Goal: Task Accomplishment & Management: Complete application form

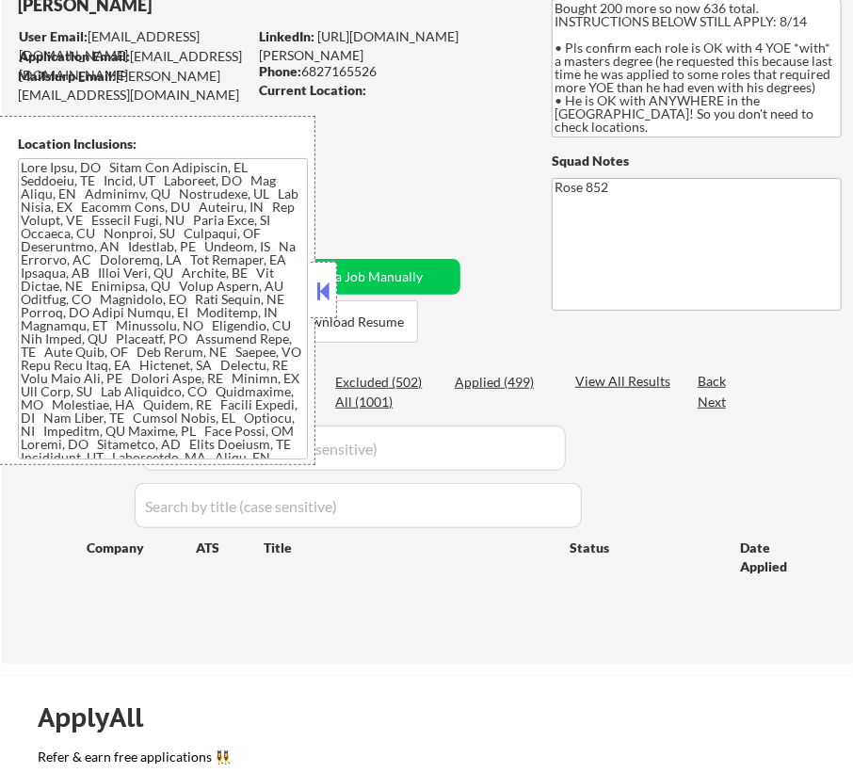
scroll to position [85, 0]
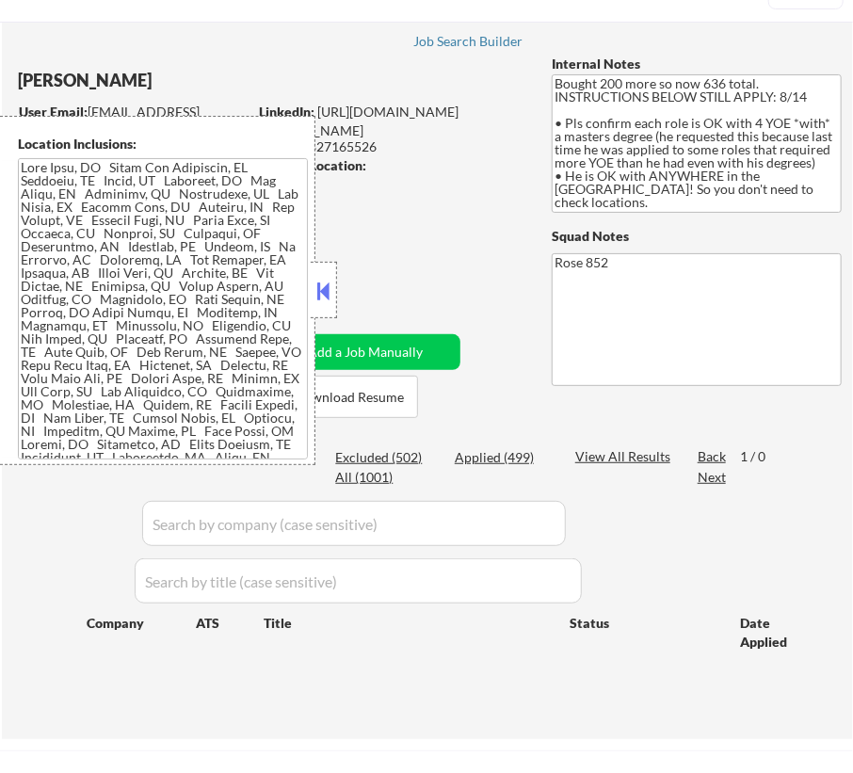
click at [326, 287] on button at bounding box center [324, 291] width 21 height 28
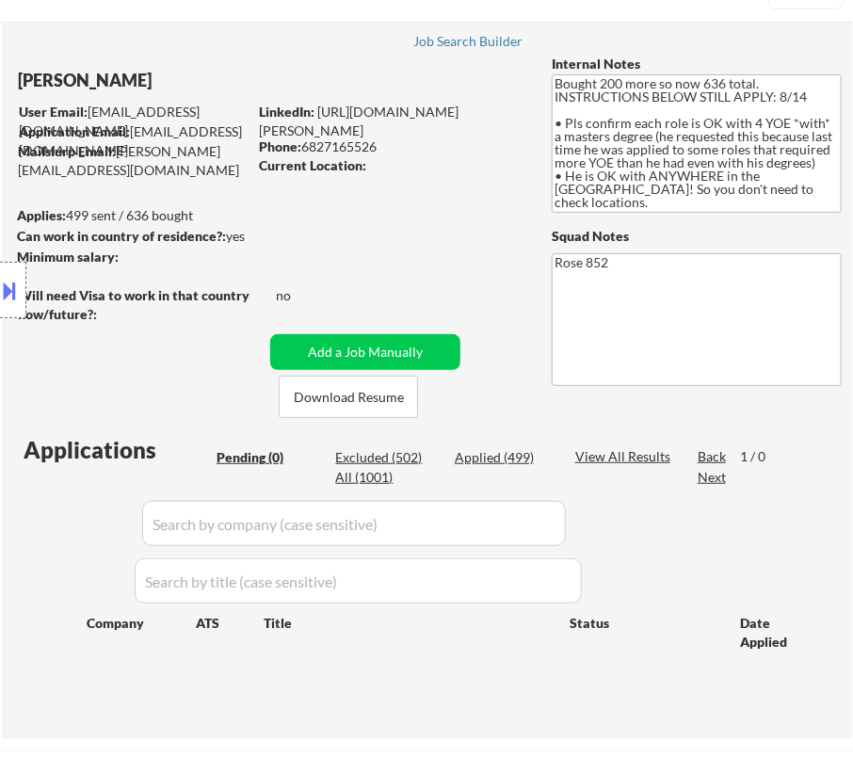
click at [82, 352] on div "Location Inclusions:" at bounding box center [168, 290] width 337 height 349
click at [20, 283] on button at bounding box center [10, 290] width 21 height 31
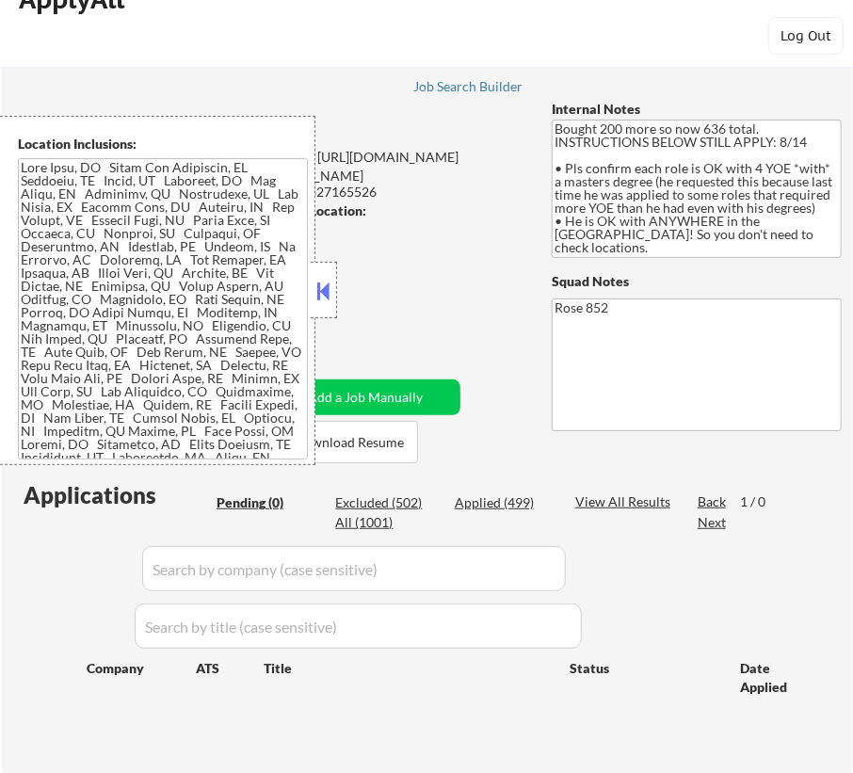
scroll to position [0, 0]
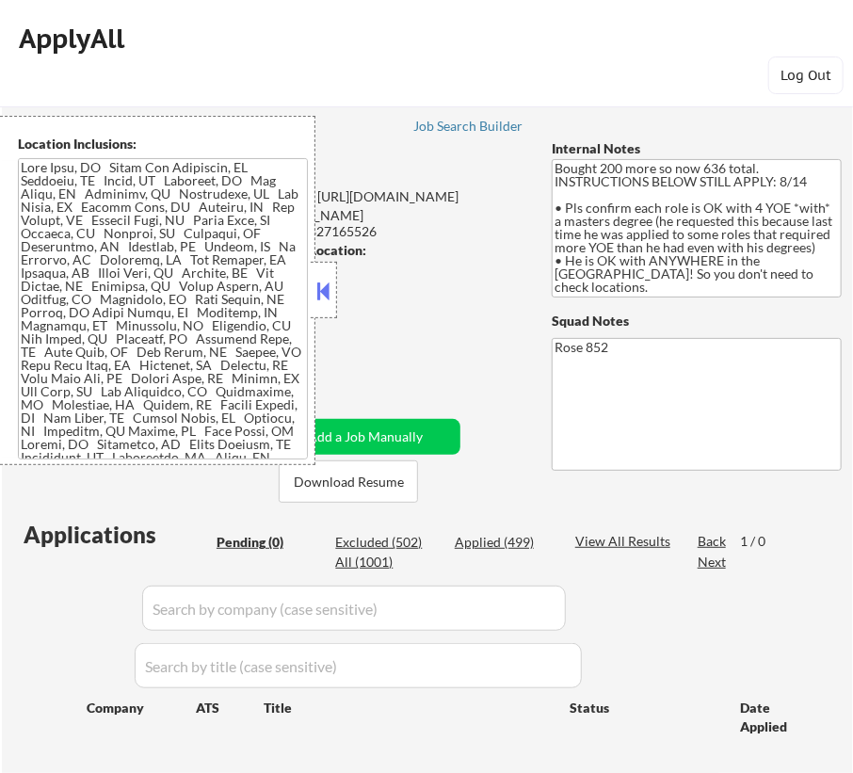
click at [22, 169] on textarea at bounding box center [163, 308] width 290 height 301
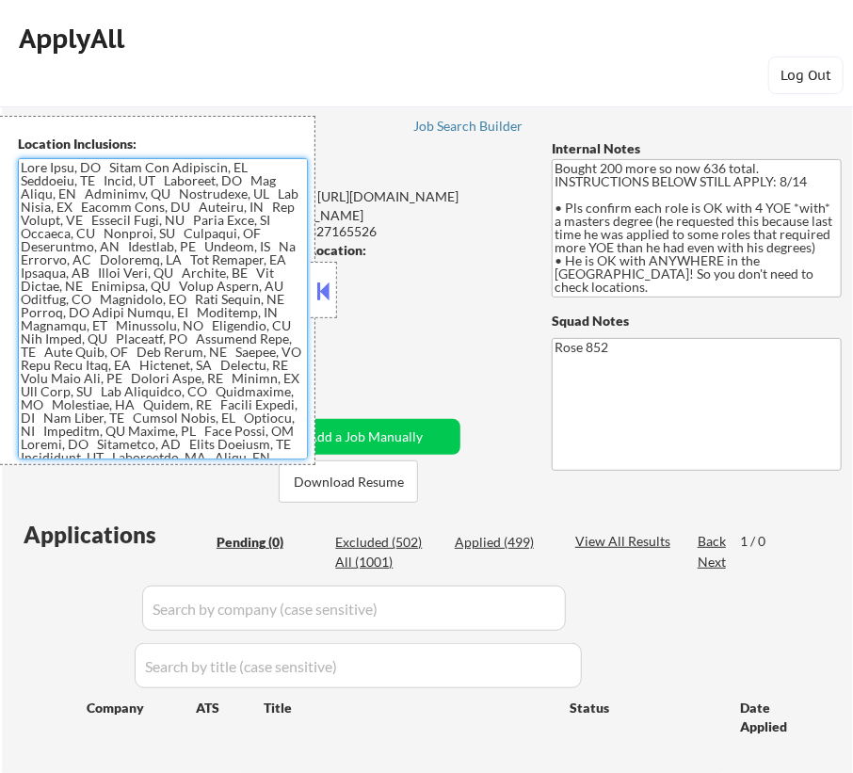
click at [22, 169] on textarea at bounding box center [163, 308] width 290 height 301
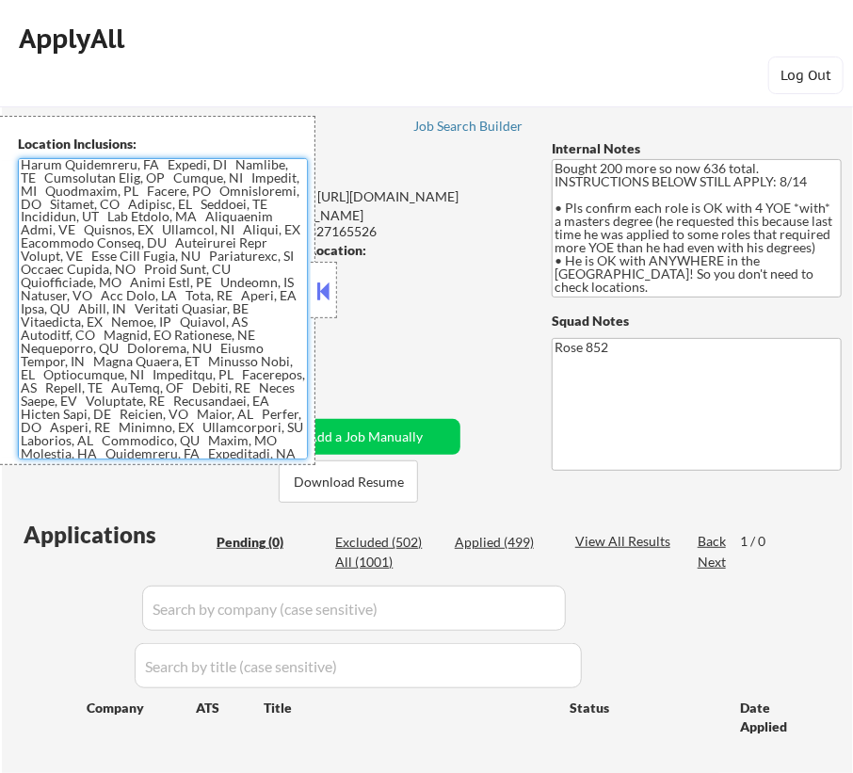
scroll to position [1181, 0]
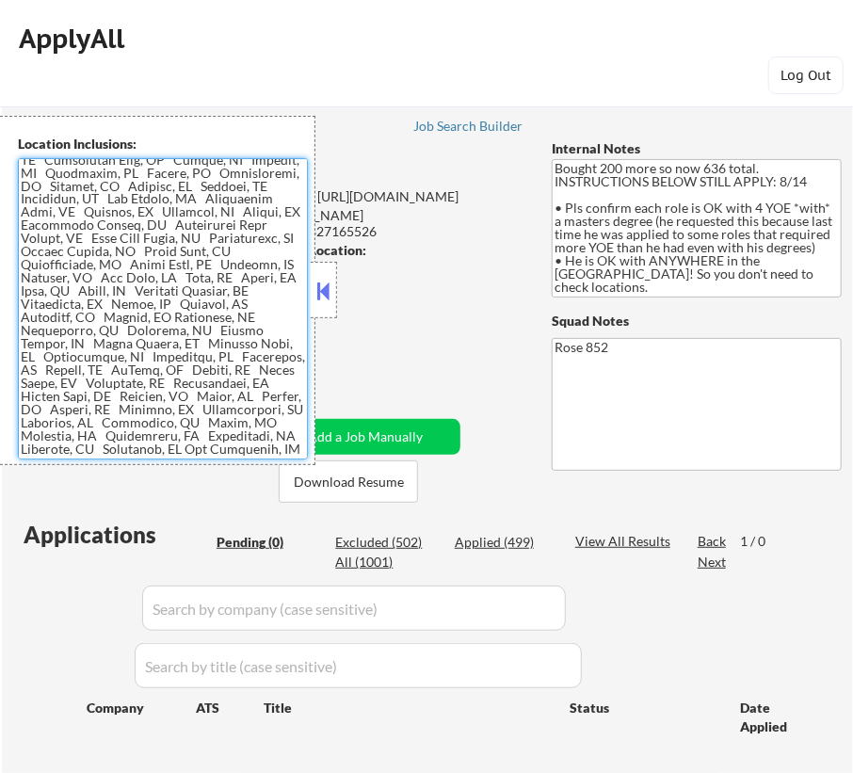
click at [139, 445] on textarea at bounding box center [163, 308] width 290 height 301
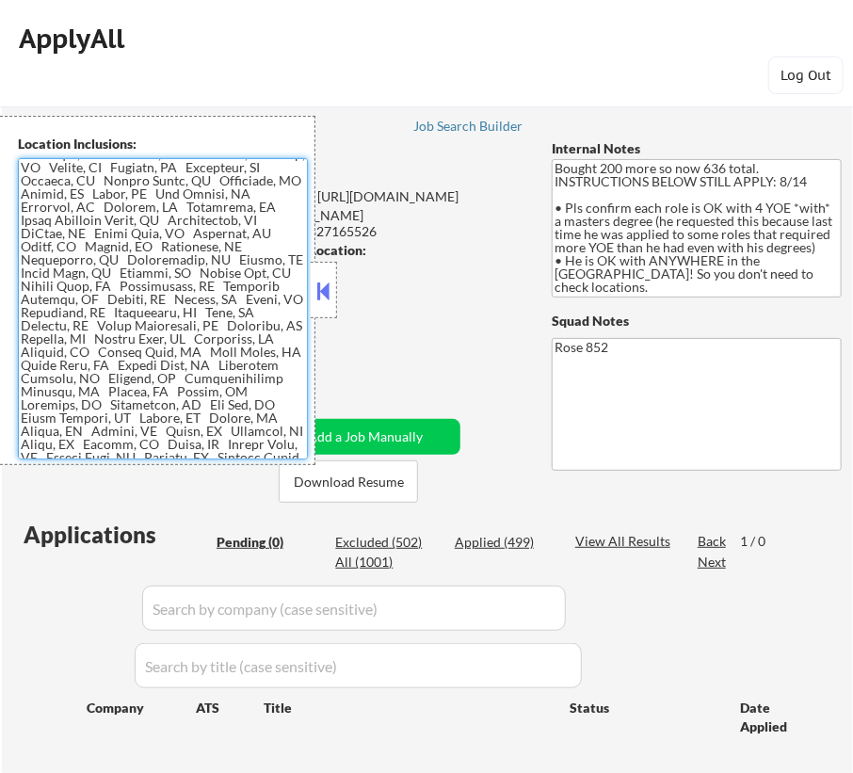
scroll to position [0, 0]
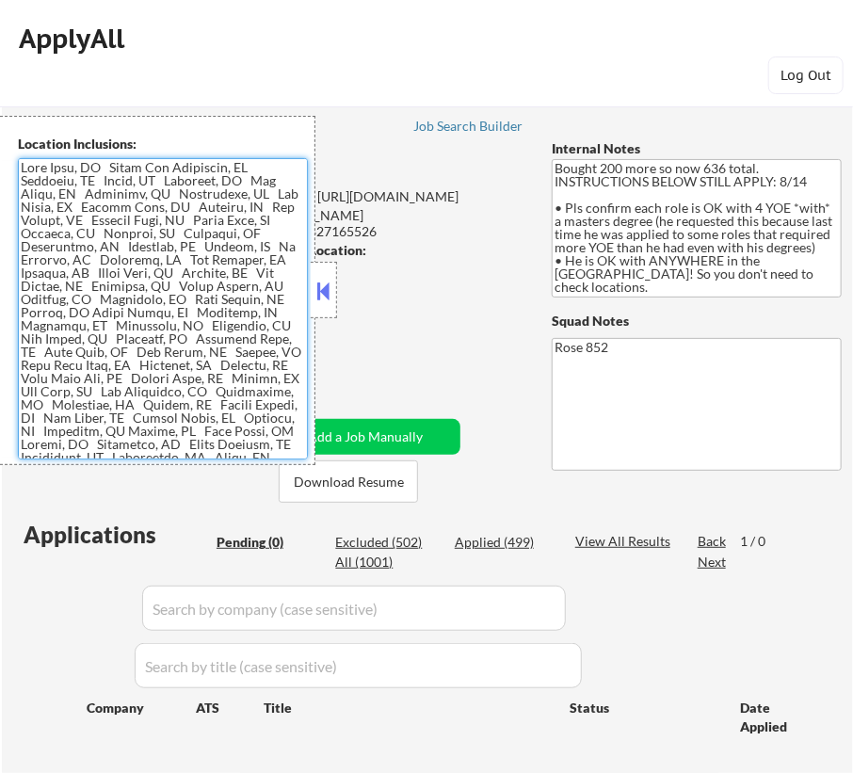
click at [37, 169] on textarea at bounding box center [163, 308] width 290 height 301
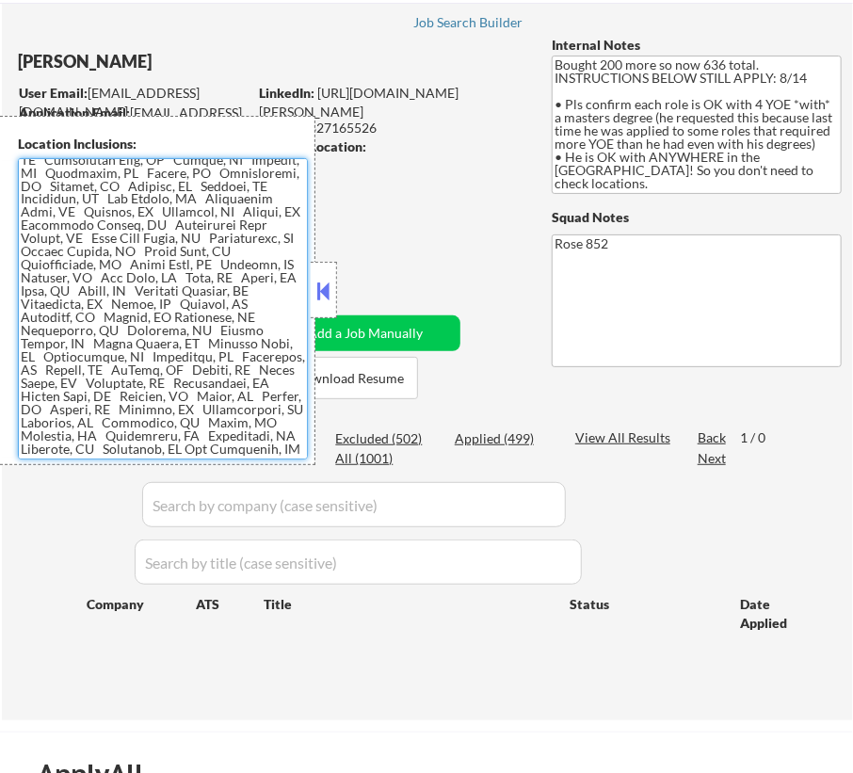
scroll to position [342, 0]
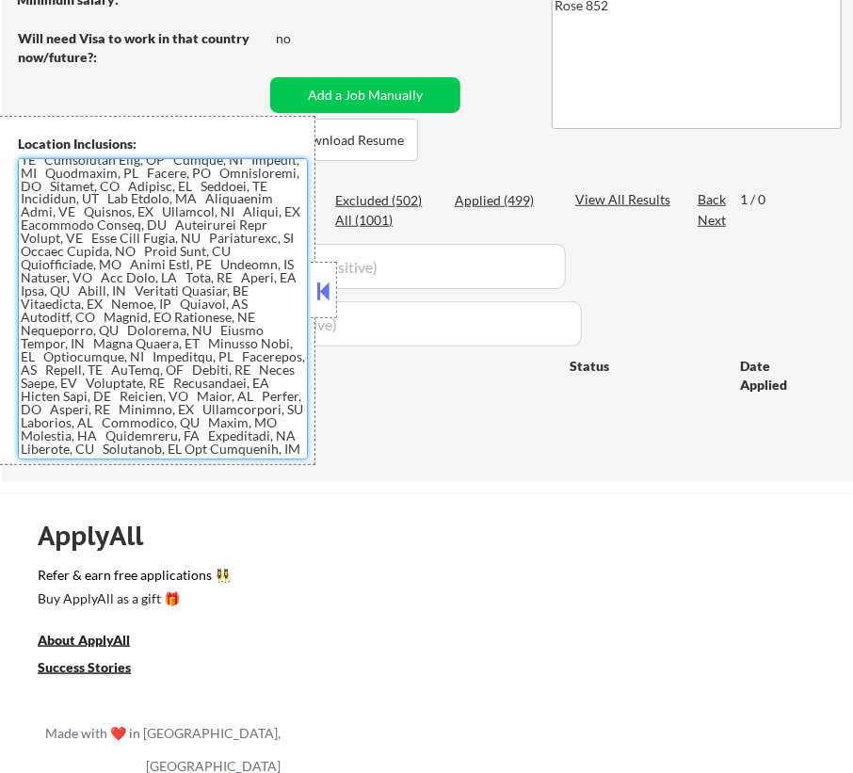
click at [154, 448] on textarea at bounding box center [163, 308] width 290 height 301
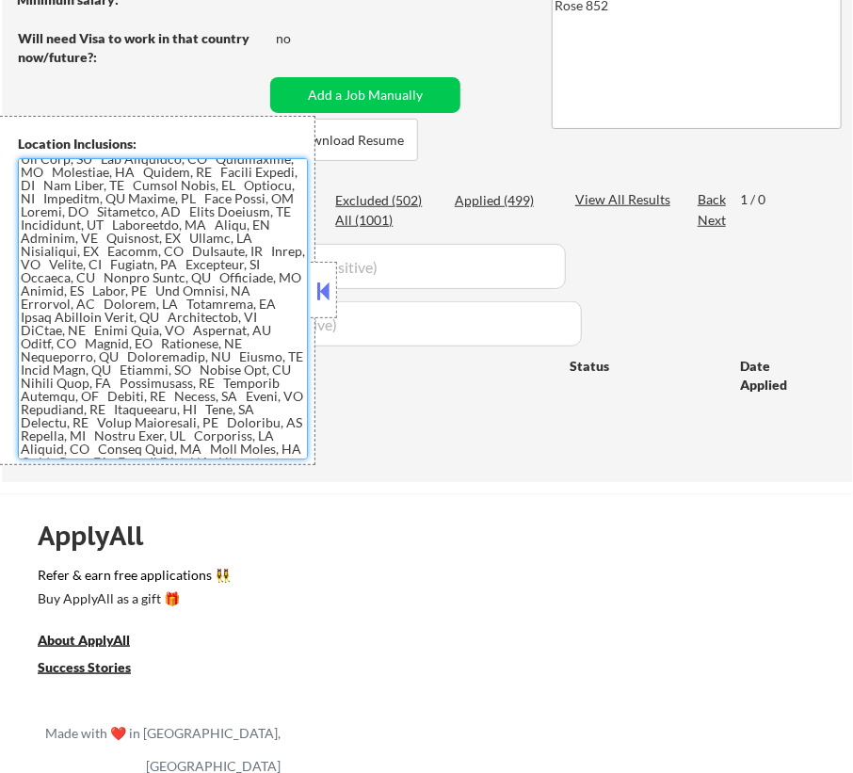
scroll to position [0, 0]
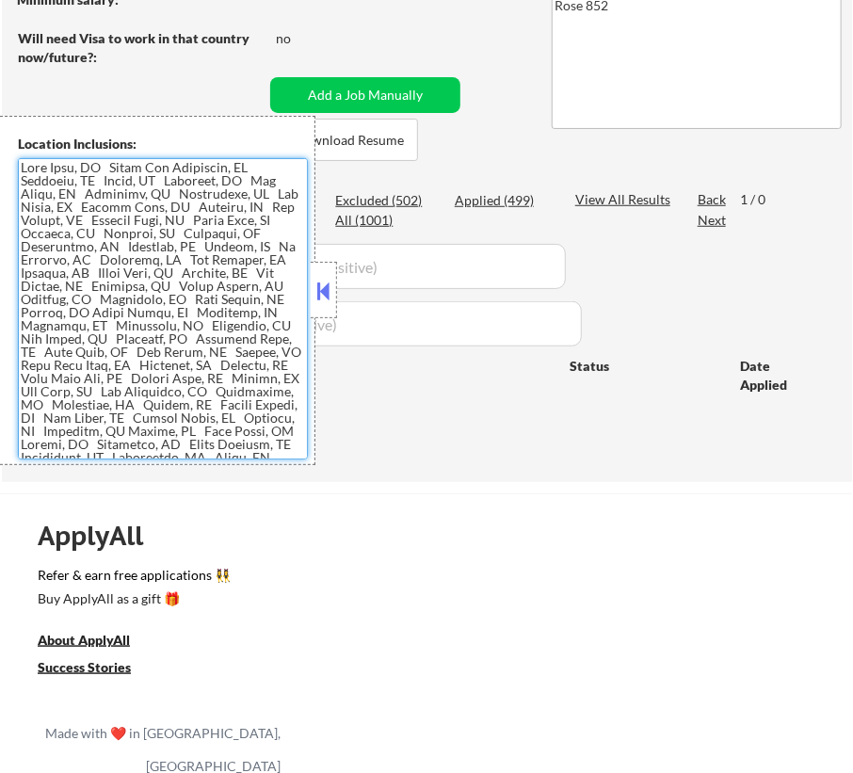
click at [38, 168] on textarea at bounding box center [163, 308] width 290 height 301
click at [39, 168] on textarea at bounding box center [163, 308] width 290 height 301
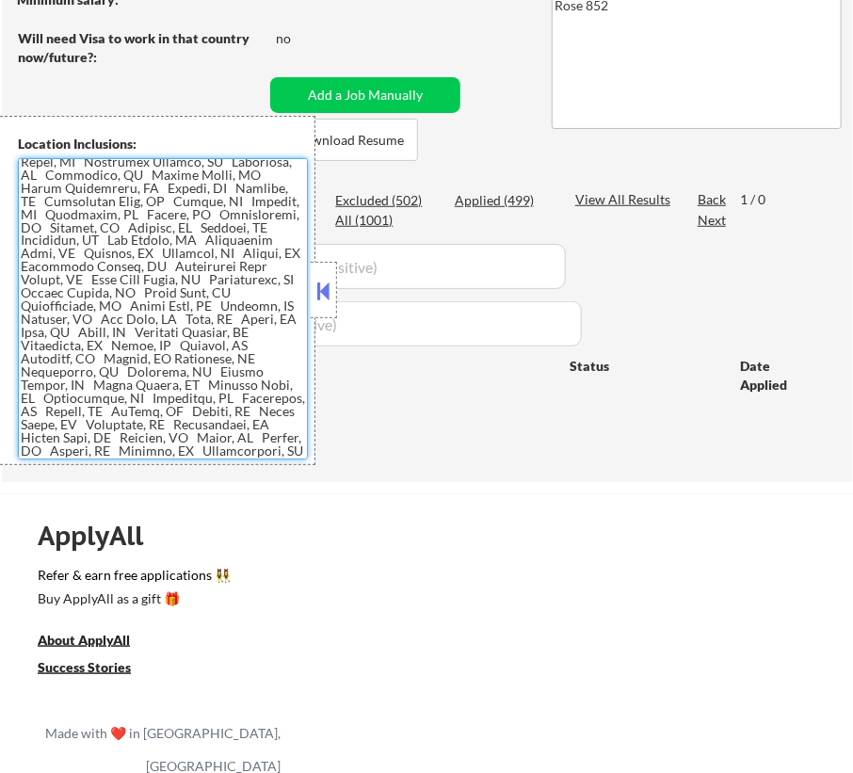
scroll to position [1181, 0]
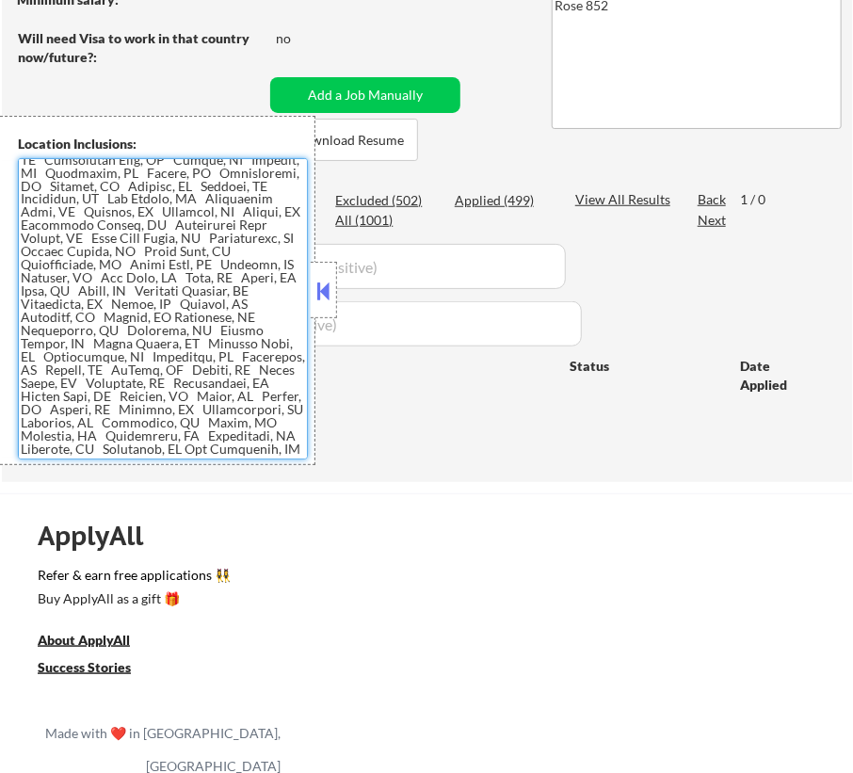
click at [139, 450] on textarea at bounding box center [163, 308] width 290 height 301
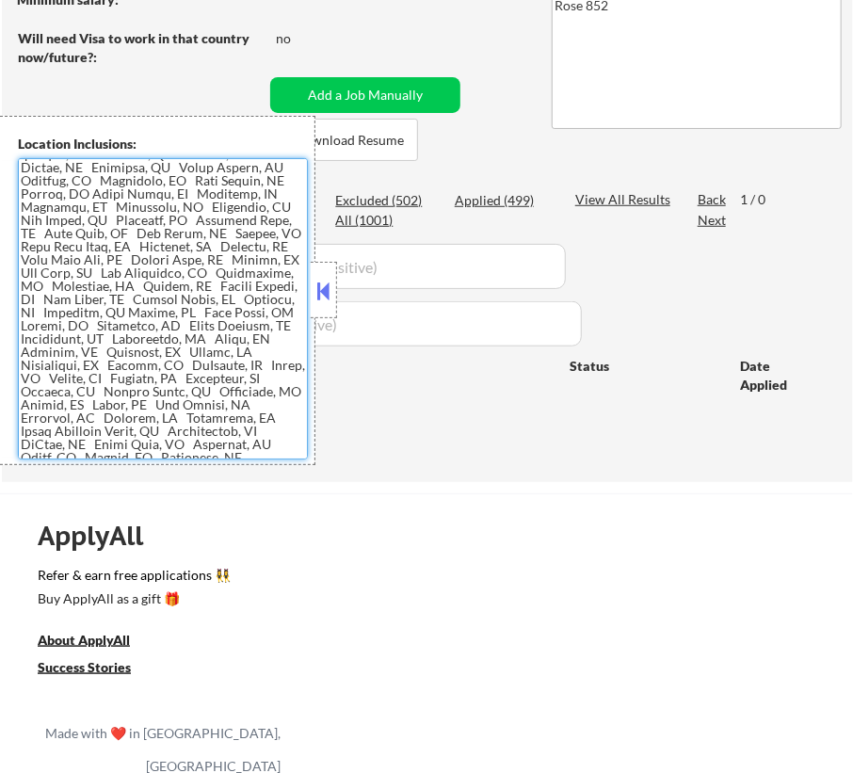
scroll to position [0, 0]
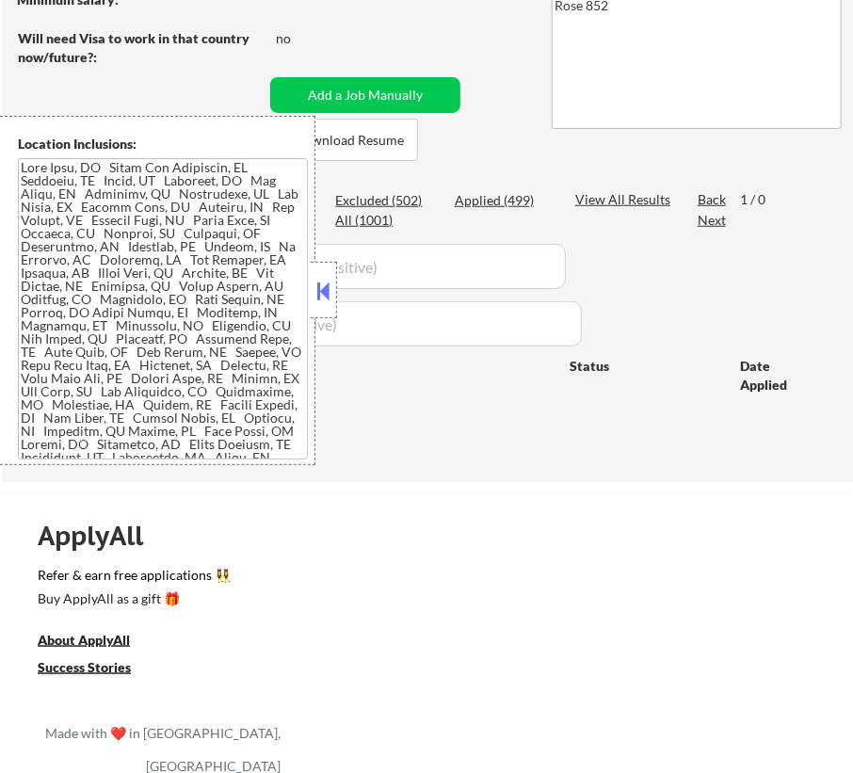
drag, startPoint x: 412, startPoint y: 384, endPoint x: 381, endPoint y: 385, distance: 30.1
click at [413, 385] on div "Company ATS Title Status Date Applied" at bounding box center [426, 370] width 775 height 45
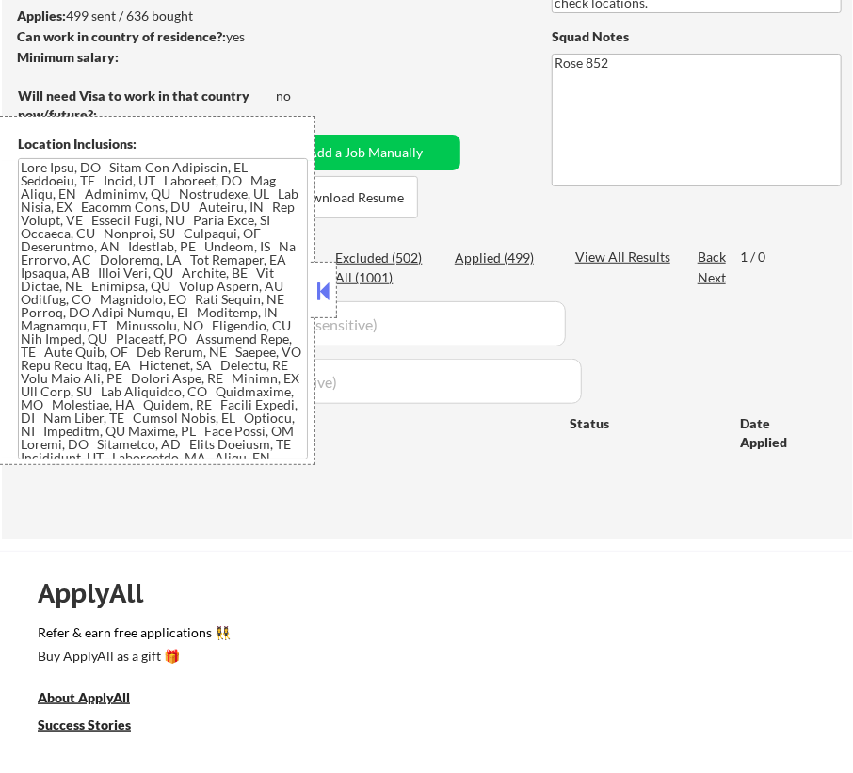
scroll to position [179, 0]
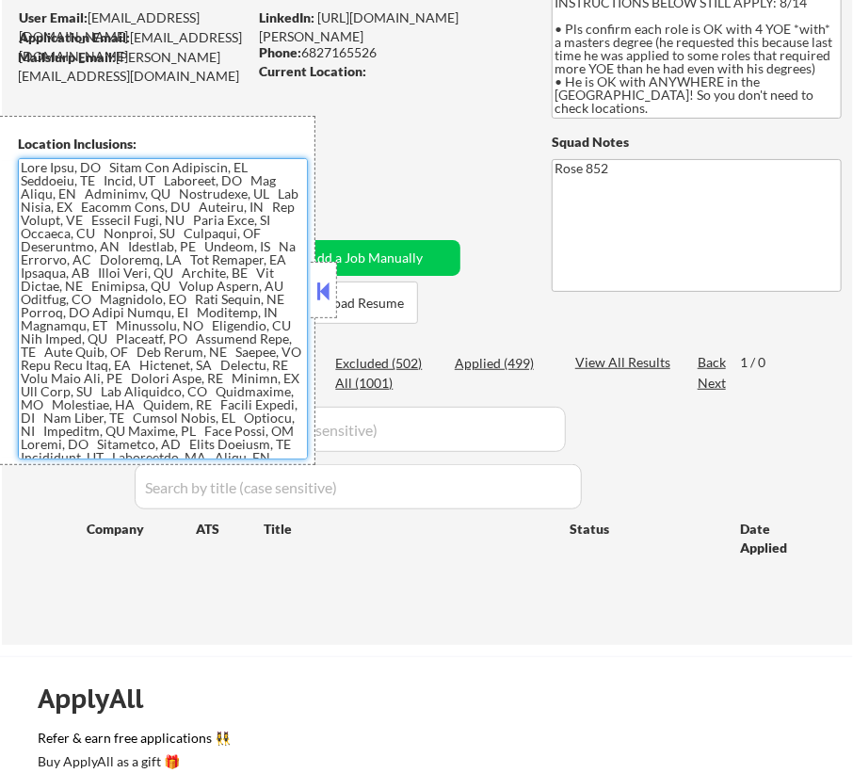
click at [31, 169] on textarea at bounding box center [163, 308] width 290 height 301
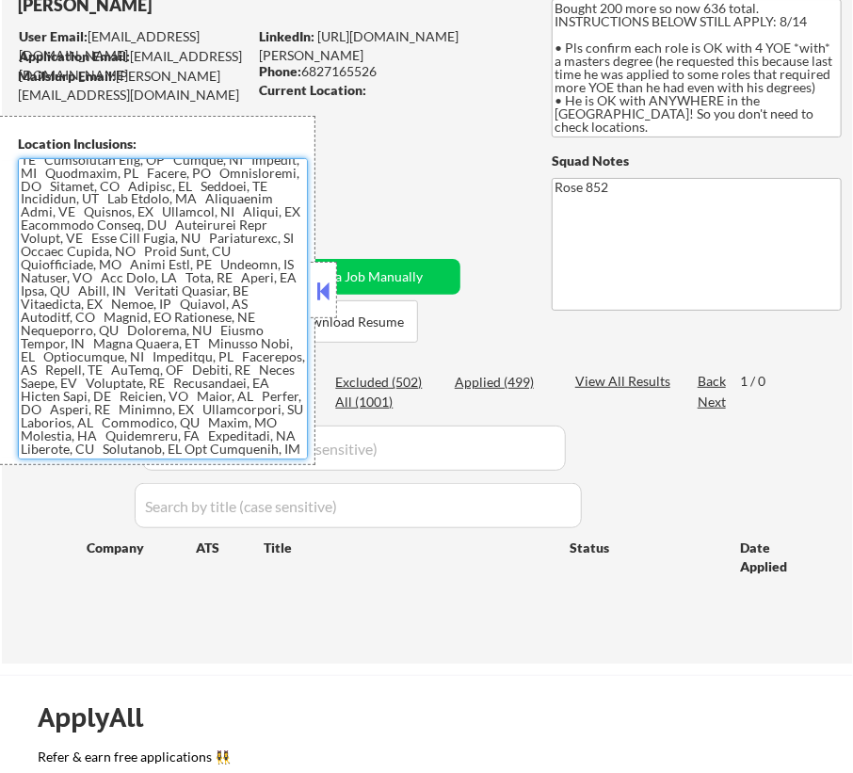
scroll to position [0, 0]
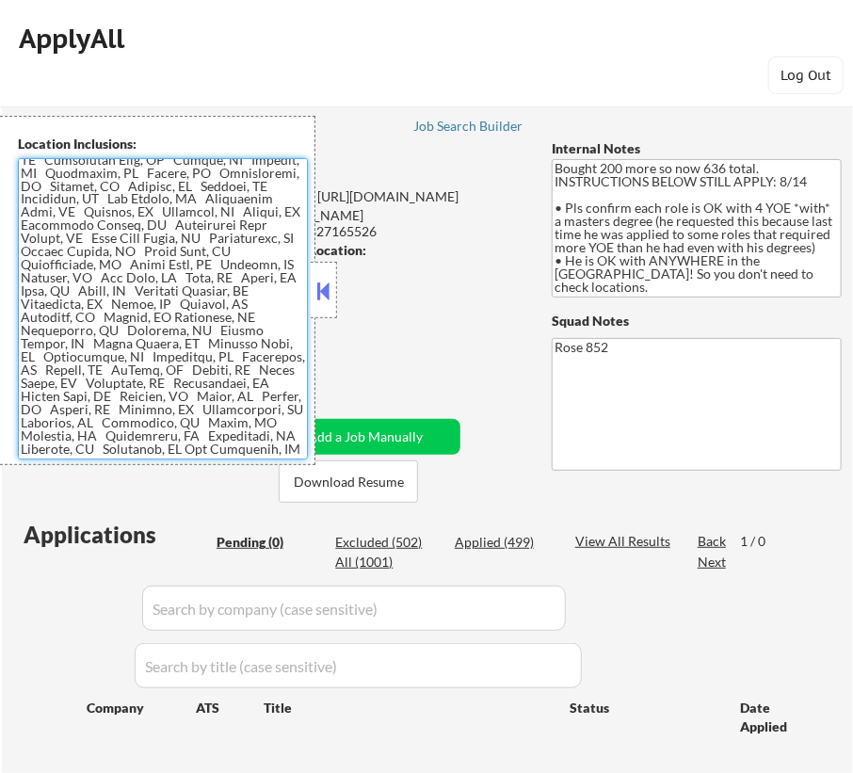
click at [324, 299] on button at bounding box center [324, 291] width 21 height 28
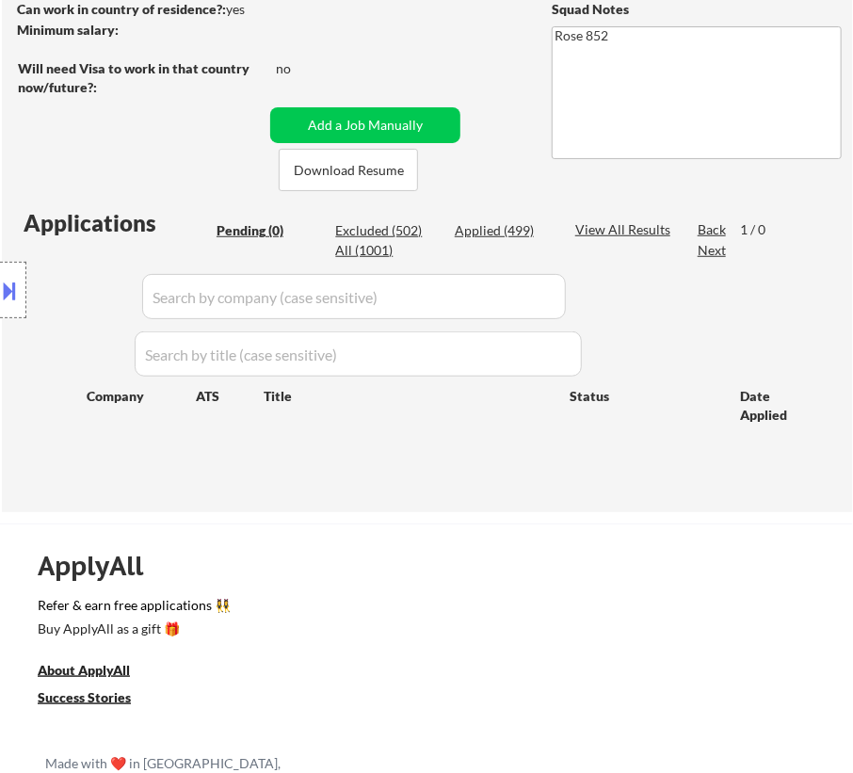
scroll to position [342, 0]
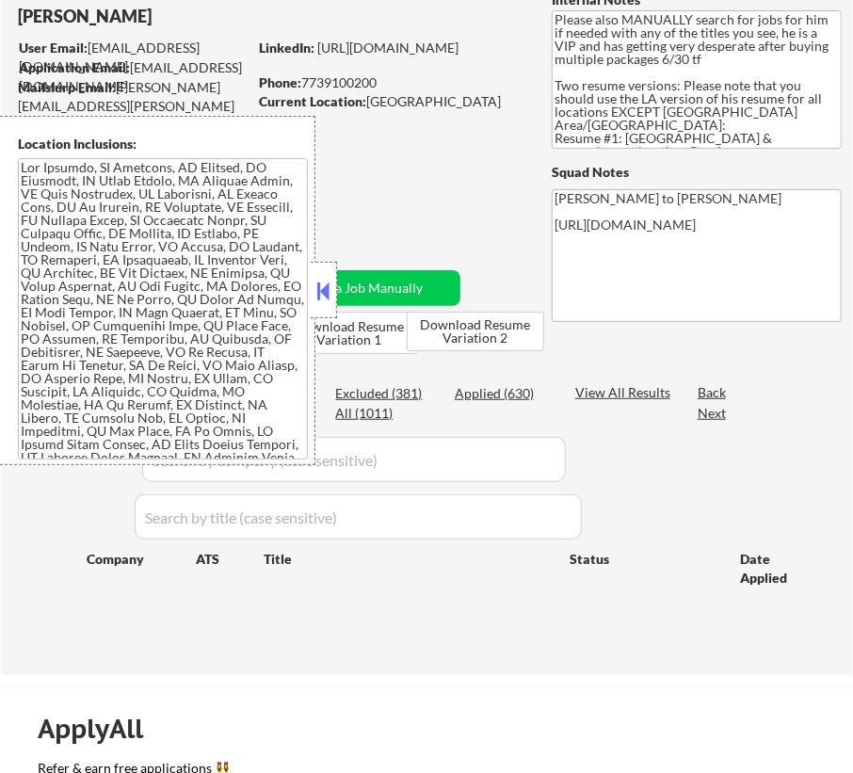
scroll to position [170, 0]
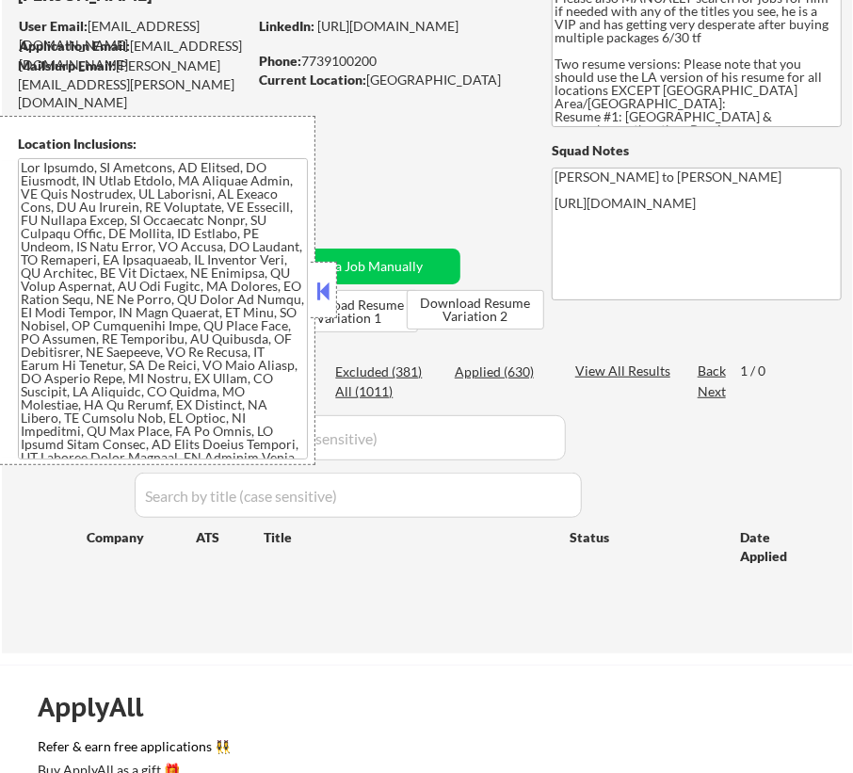
click at [327, 288] on button at bounding box center [324, 291] width 21 height 28
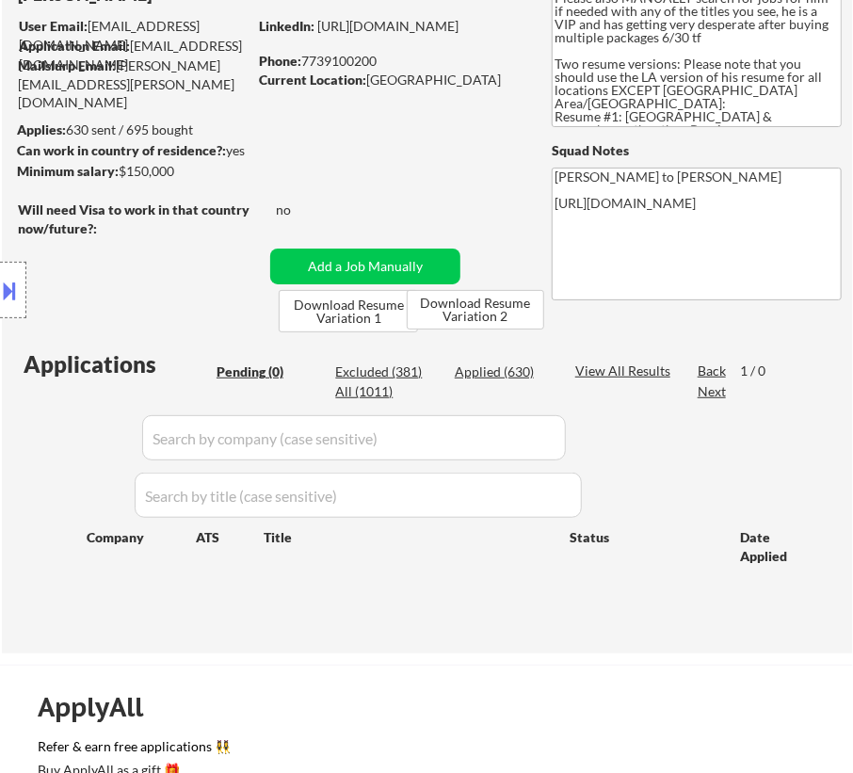
scroll to position [0, 0]
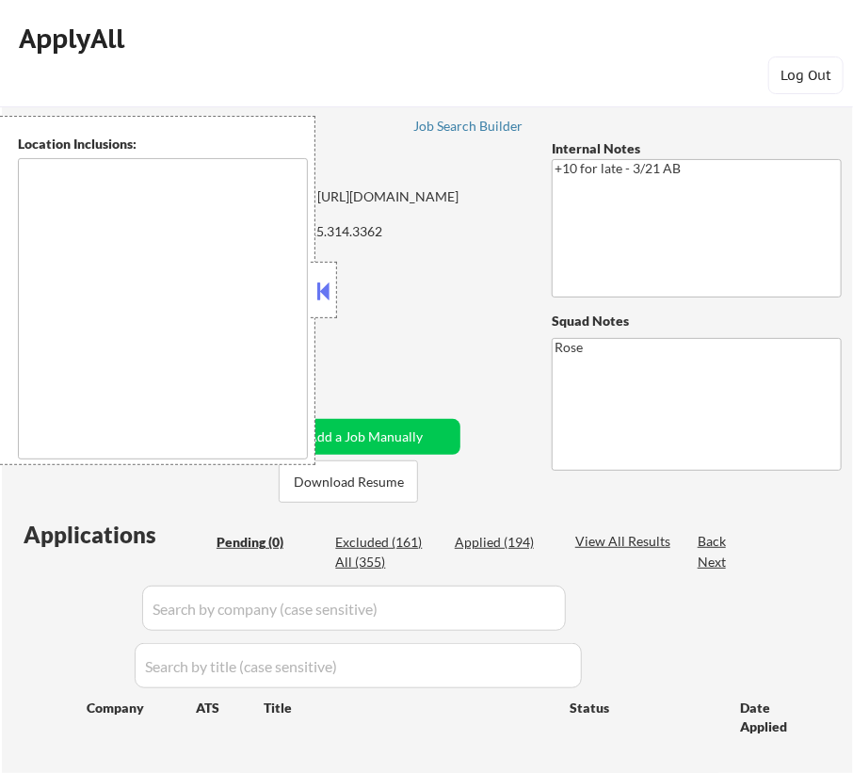
type textarea "San Francisco, CA Daly City, CA South San Francisco, CA Brisbane, CA Colma, CA …"
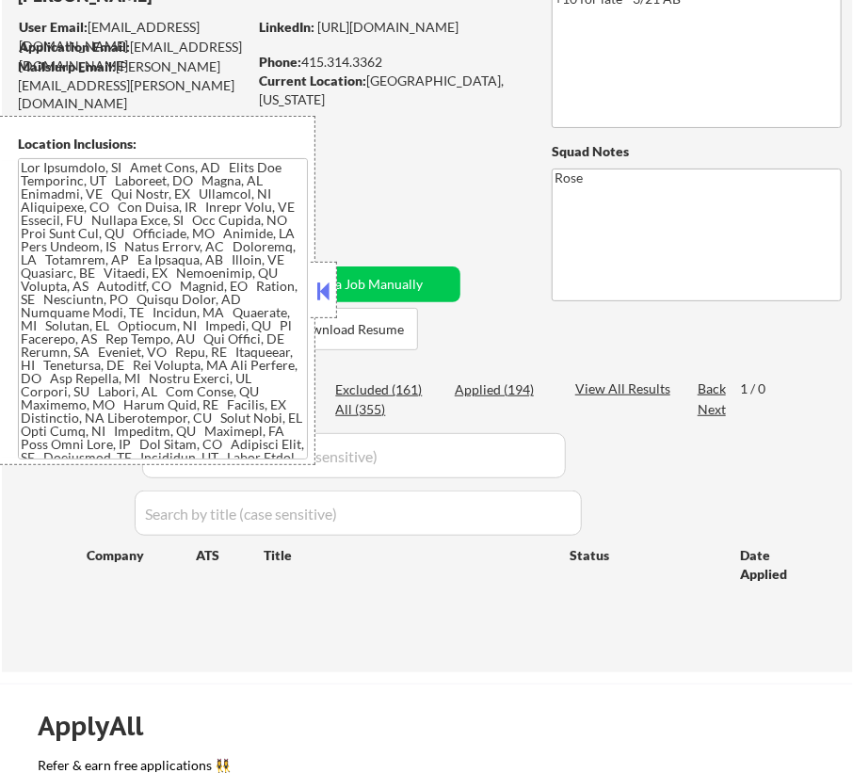
scroll to position [170, 0]
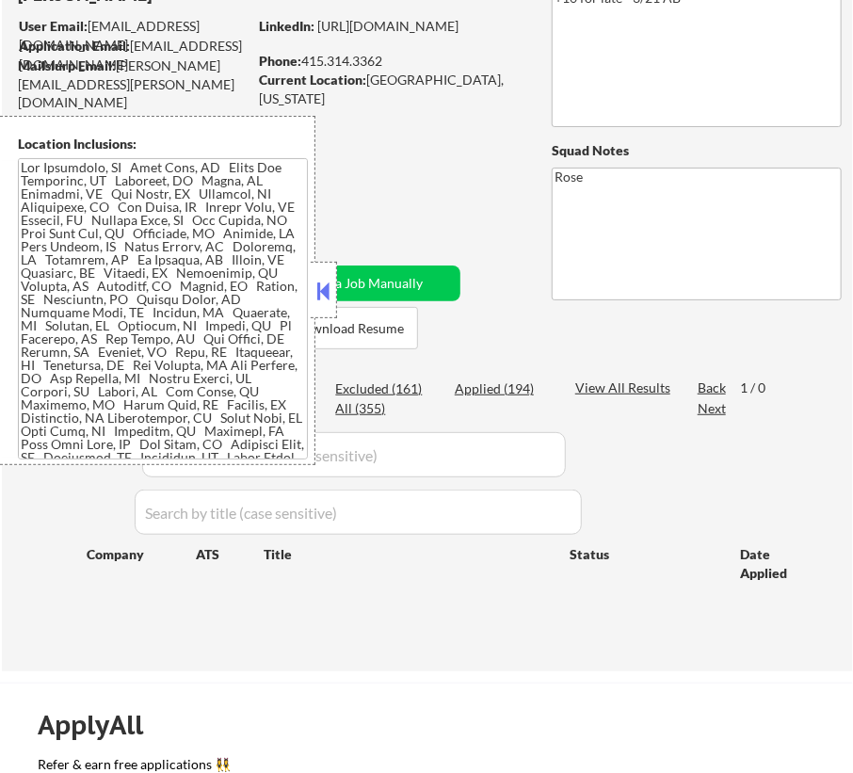
click at [329, 283] on button at bounding box center [324, 291] width 21 height 28
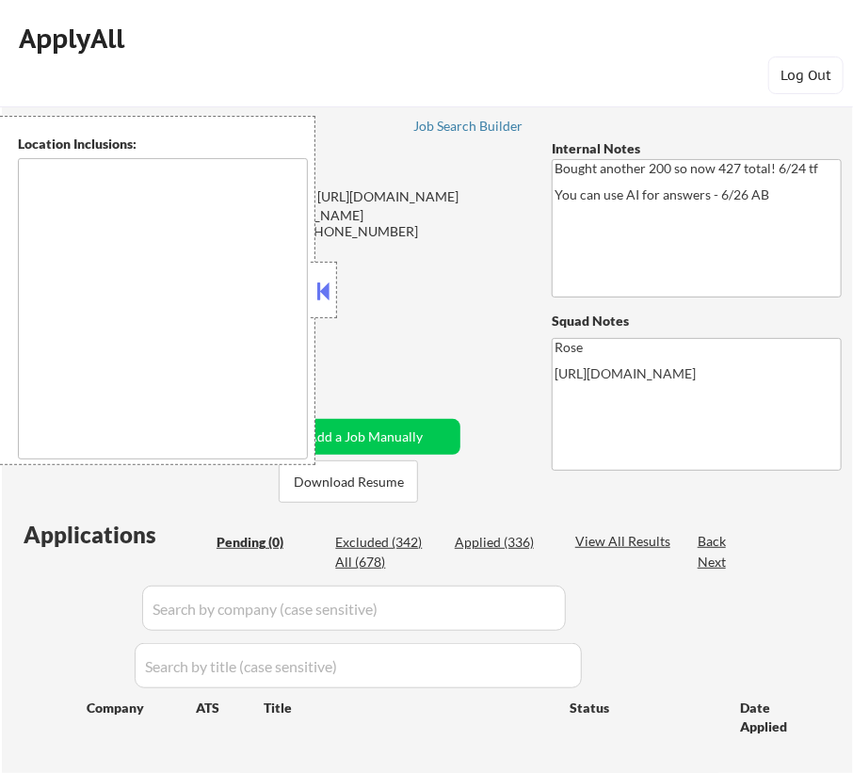
type textarea "San Francisco, CA Daly City, CA South San Francisco, CA Brisbane, CA Colma, CA …"
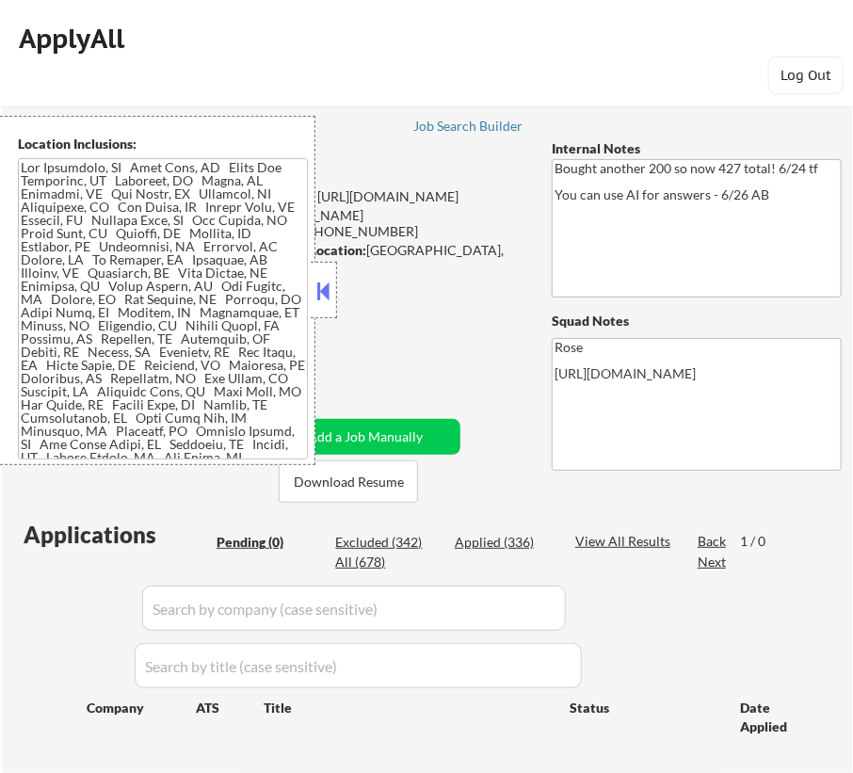
click at [325, 288] on button at bounding box center [324, 291] width 21 height 28
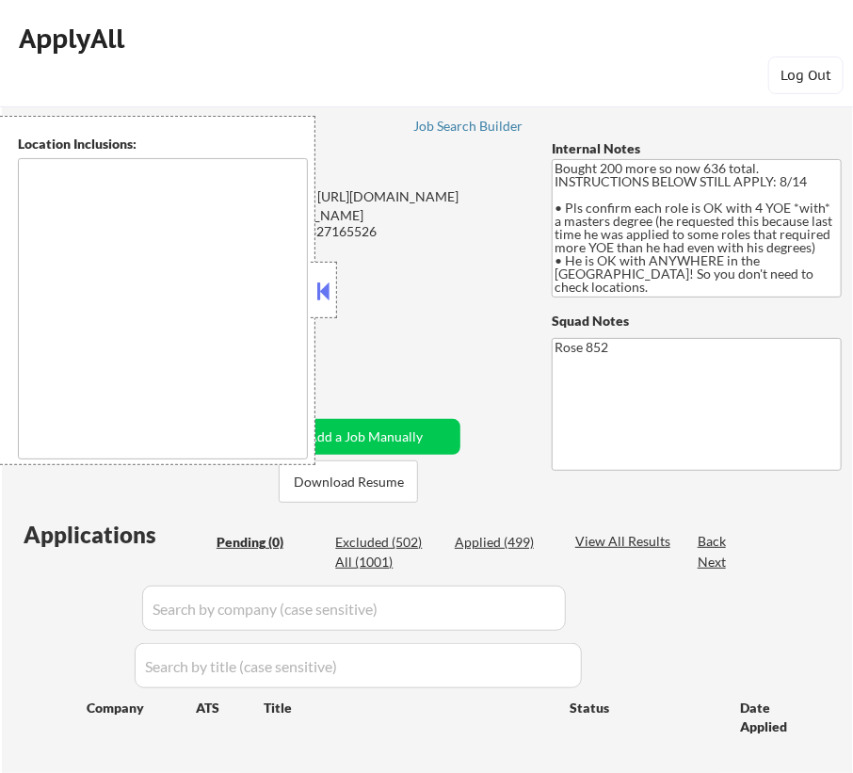
type textarea "[GEOGRAPHIC_DATA], [GEOGRAPHIC_DATA] [GEOGRAPHIC_DATA], [GEOGRAPHIC_DATA] [GEOG…"
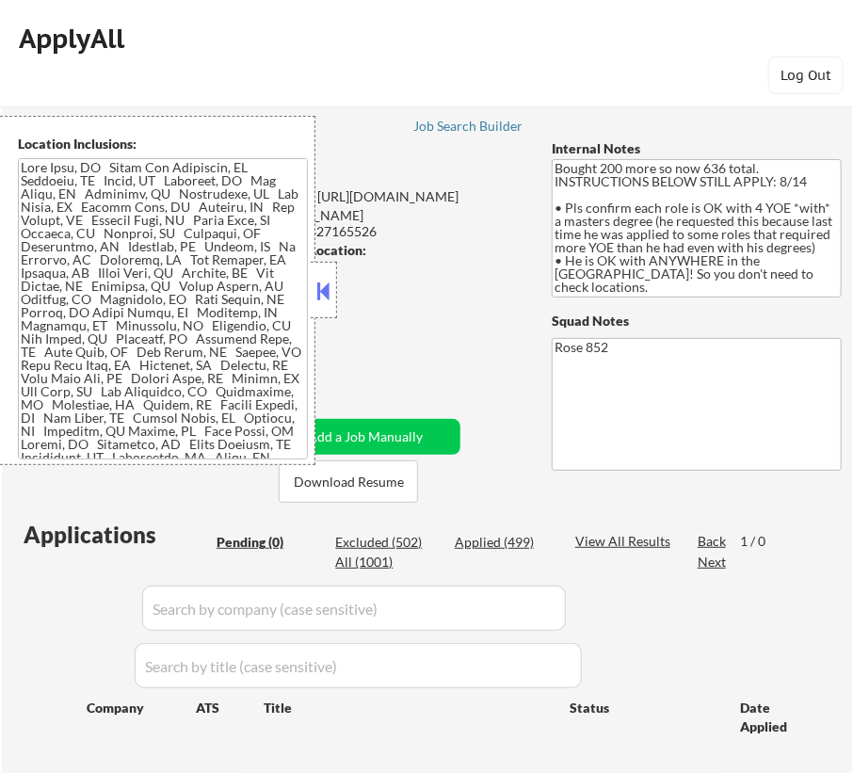
click at [330, 292] on button at bounding box center [324, 291] width 21 height 28
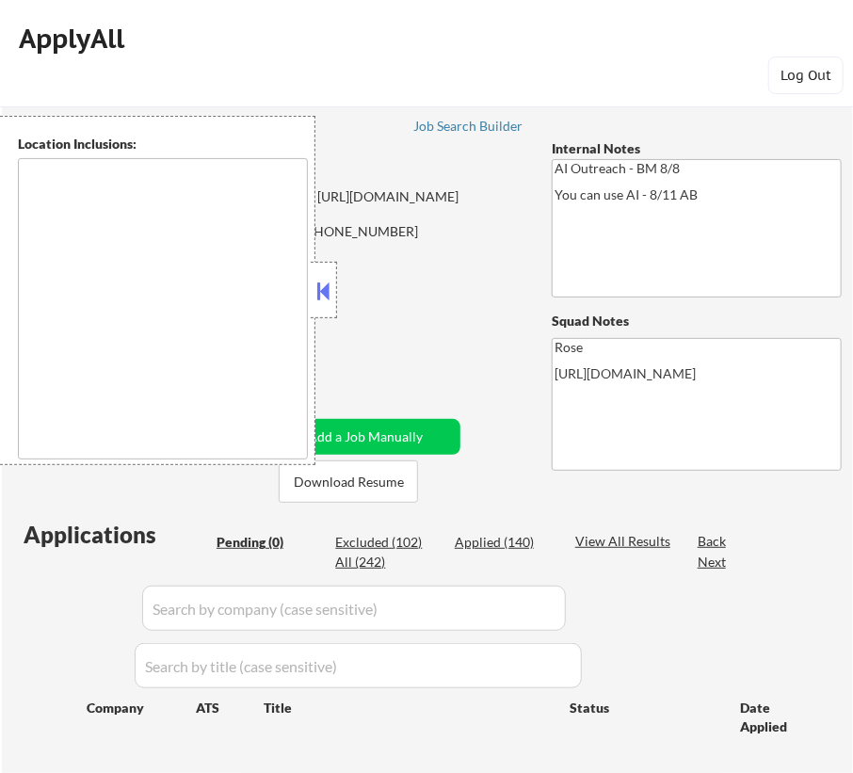
type textarea "Fountain Valley, CA Huntington Beach, CA Costa Mesa, CA Santa Ana, CA Garden Gr…"
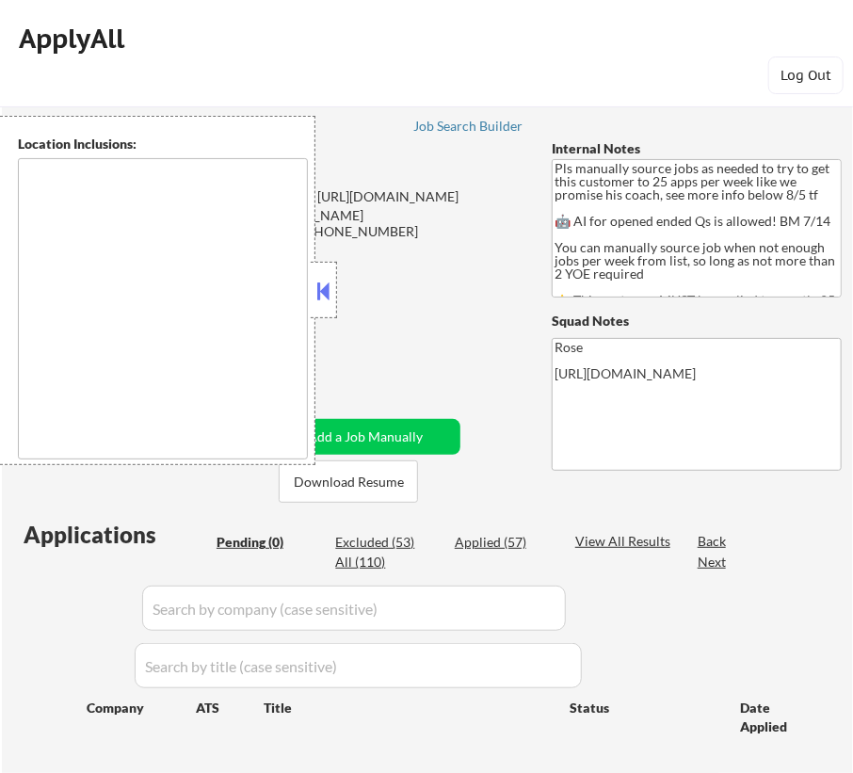
type textarea "Here is a list of metro areas, cities, and towns within approximately a 30-minu…"
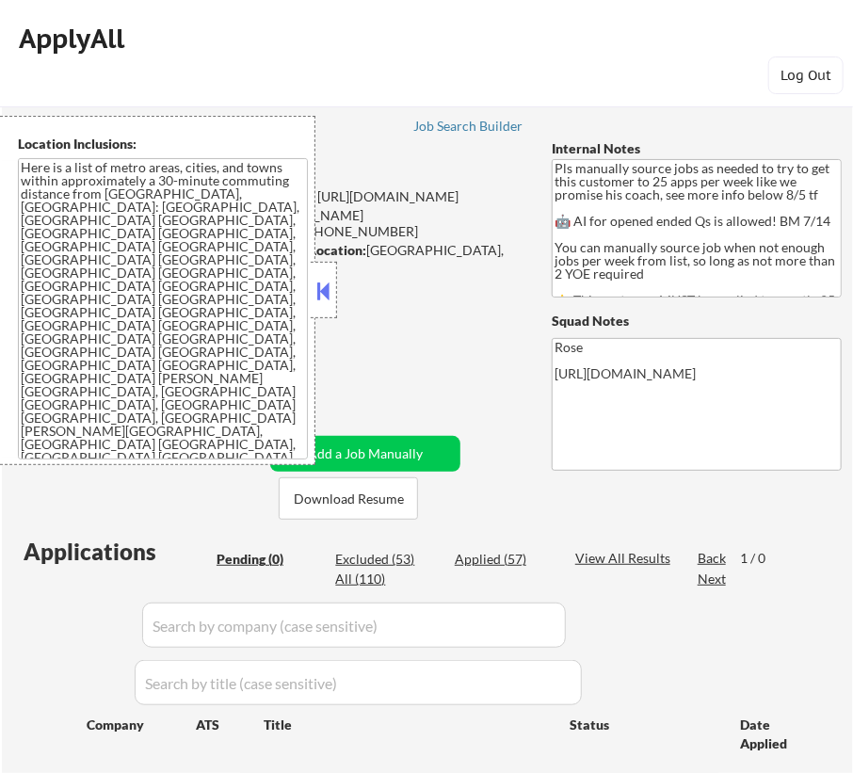
click at [330, 283] on button at bounding box center [324, 291] width 21 height 28
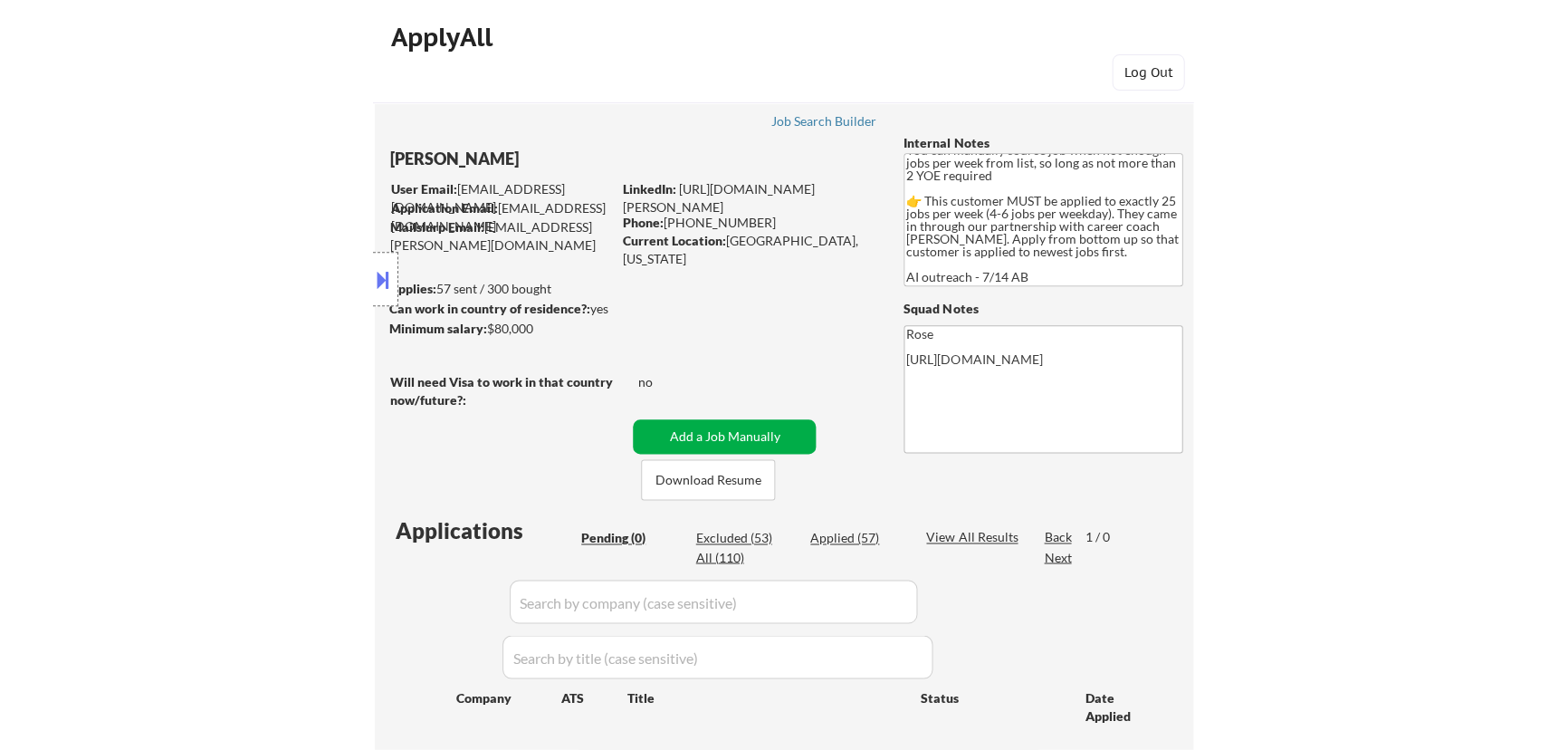
scroll to position [246, 0]
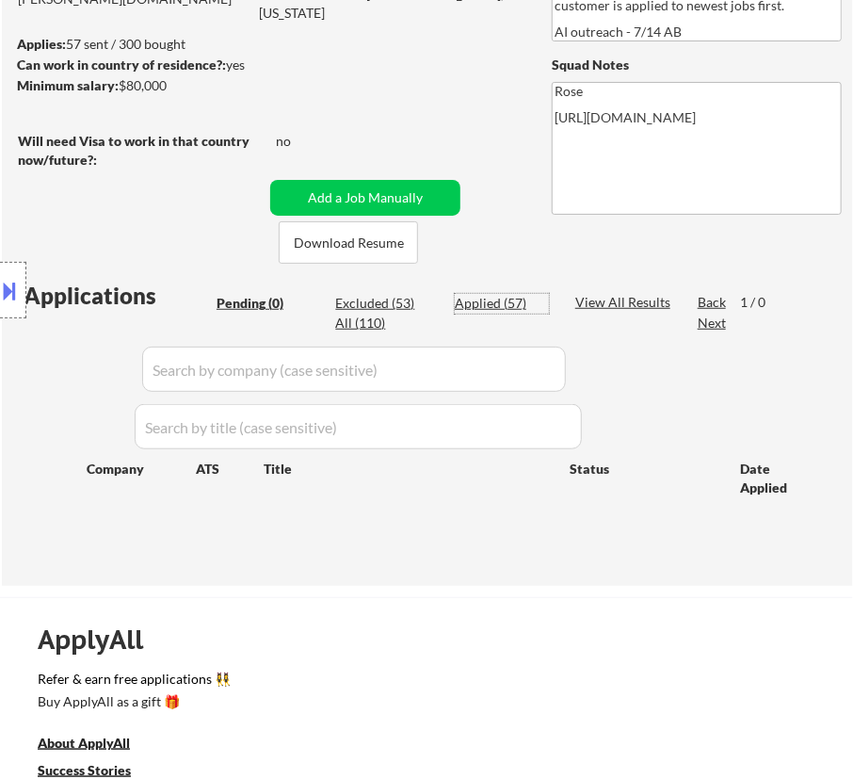
click at [472, 302] on div "Applied (57)" at bounding box center [502, 303] width 94 height 19
click at [528, 367] on input "input" at bounding box center [354, 369] width 424 height 45
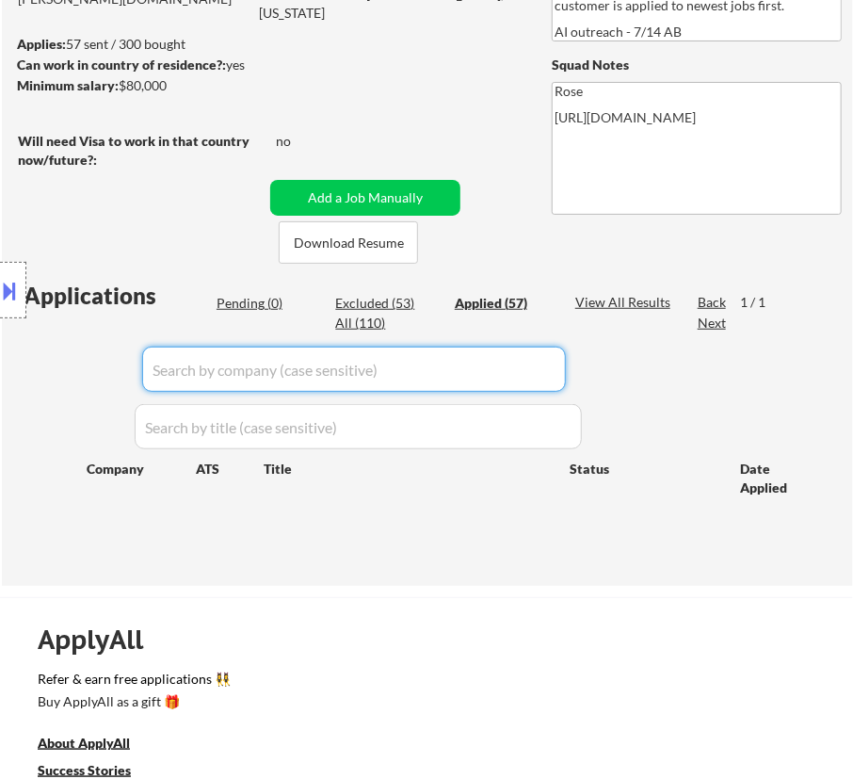
paste input "Equip"
type input "Equip"
click at [520, 363] on input "input" at bounding box center [354, 369] width 424 height 45
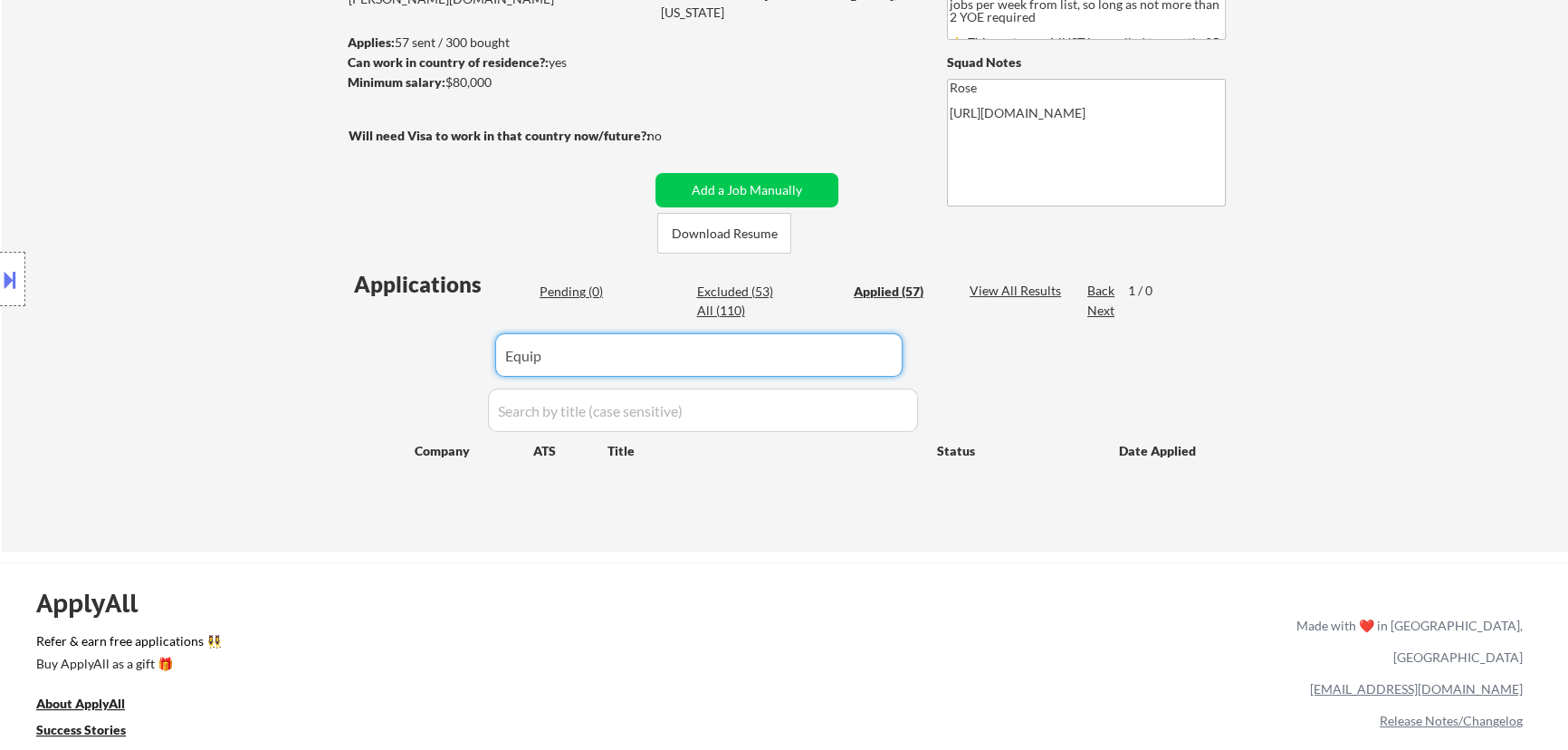
drag, startPoint x: 572, startPoint y: 350, endPoint x: 426, endPoint y: 359, distance: 146.3
click at [426, 359] on div "Applications Pending (0) Excluded (53) Applied (57) All (110) View All Results …" at bounding box center [784, 393] width 872 height 248
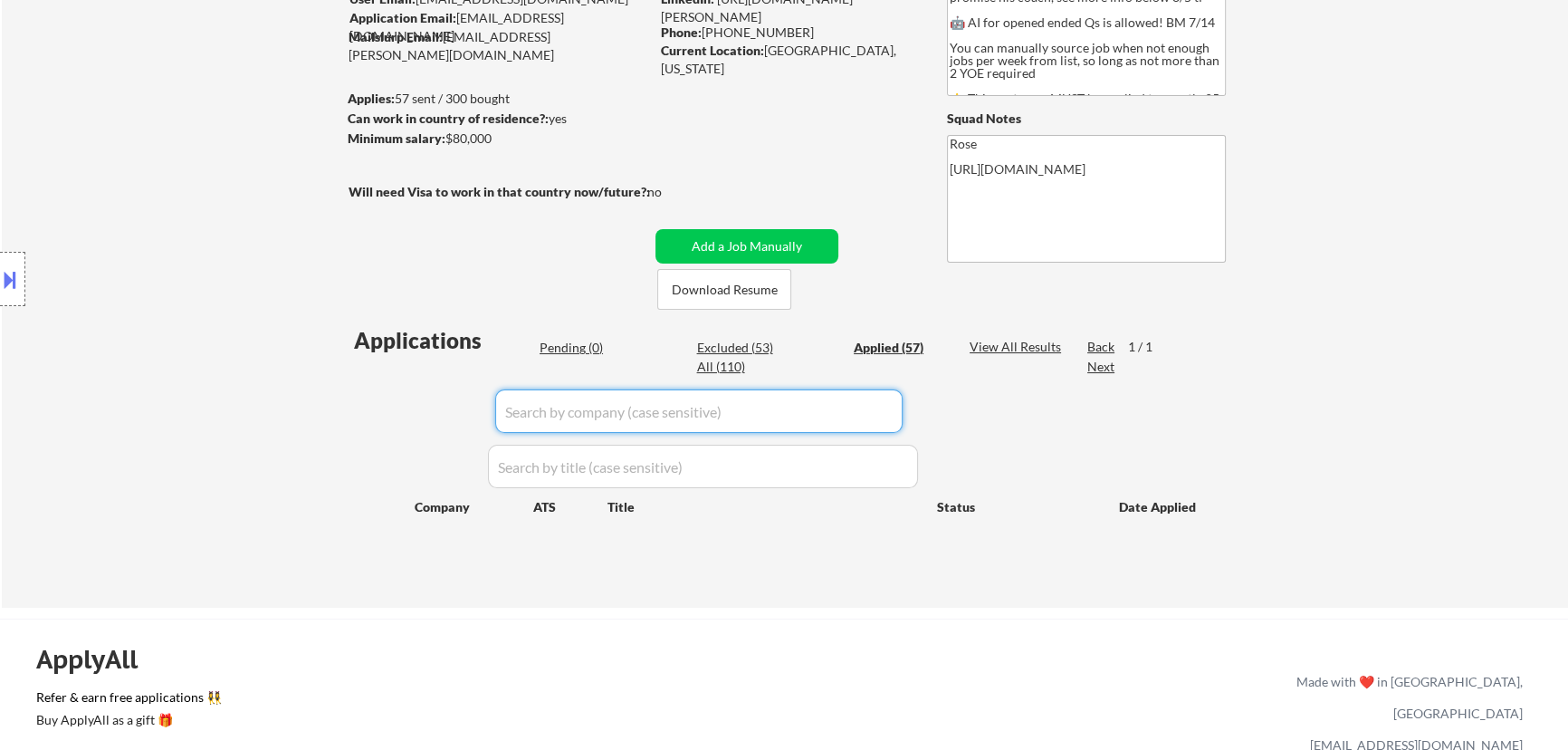
scroll to position [163, 0]
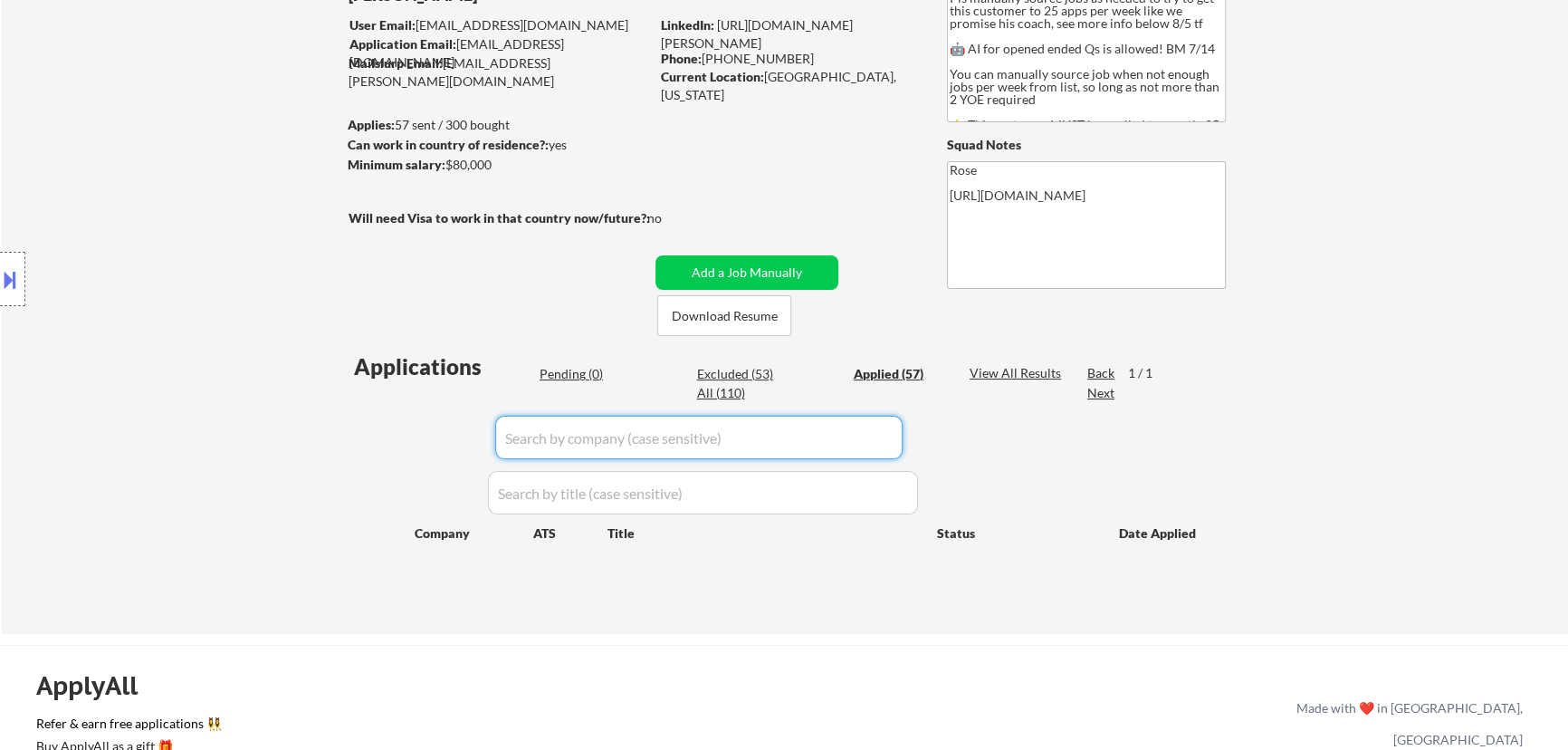
select select ""applied""
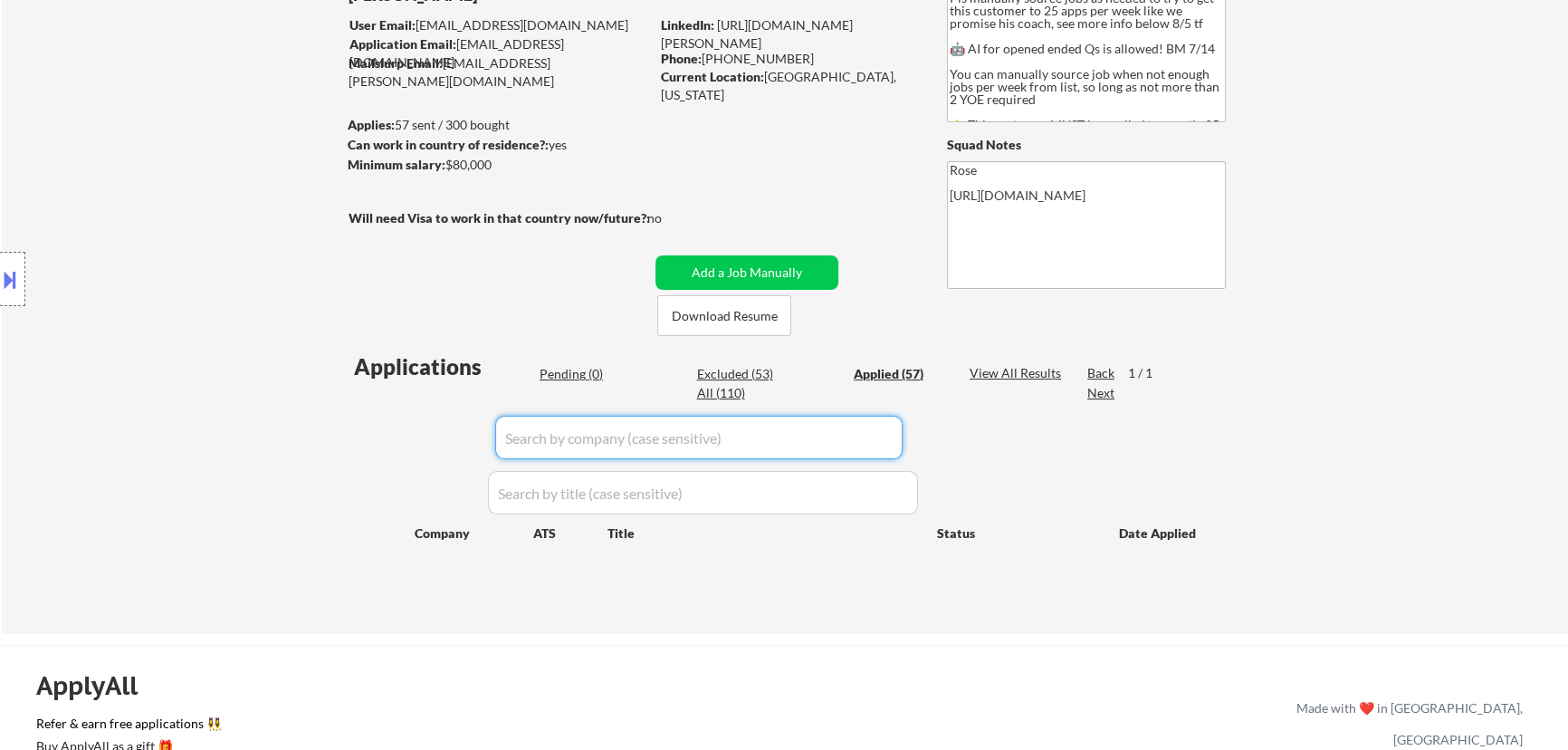
select select ""applied""
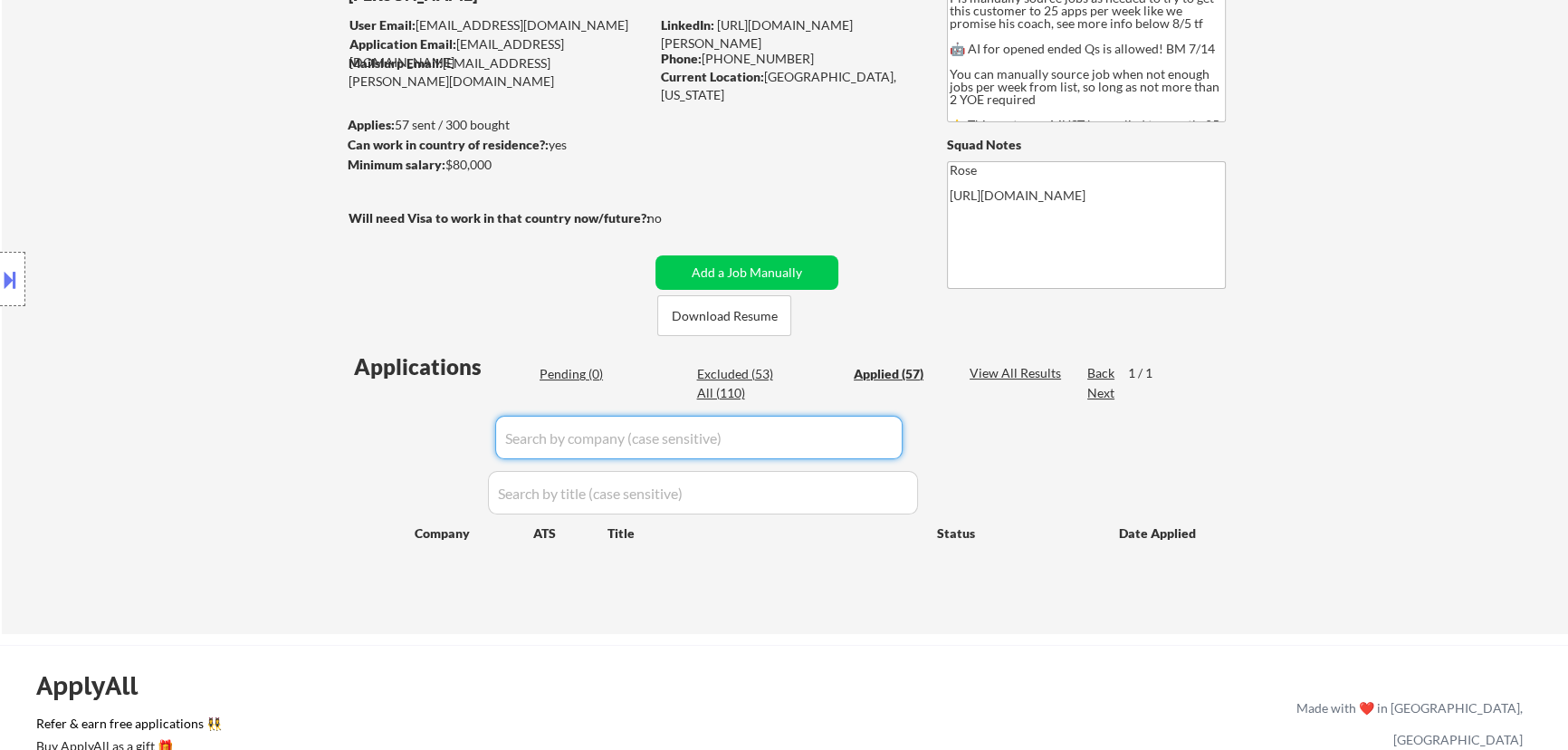
select select ""applied""
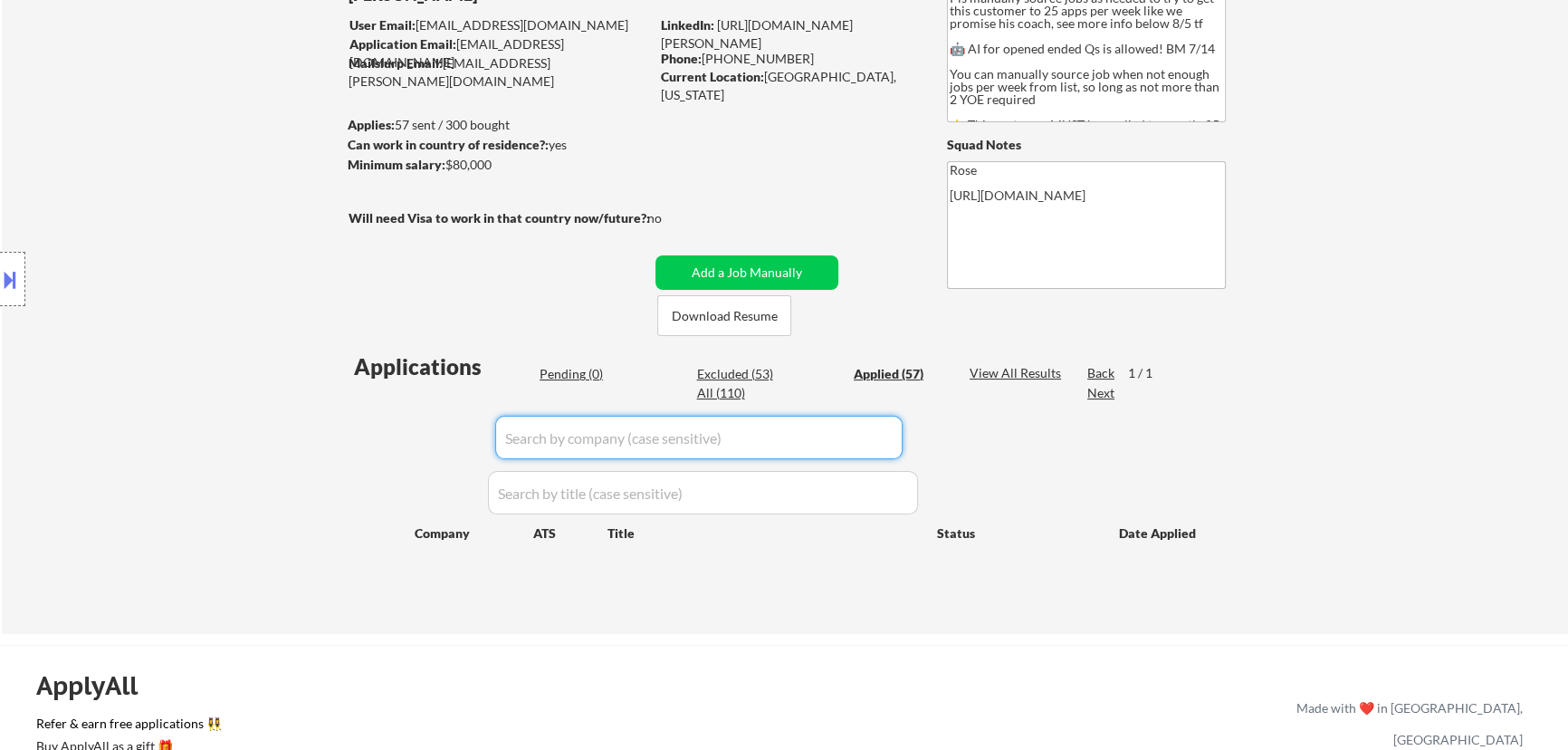
select select ""applied""
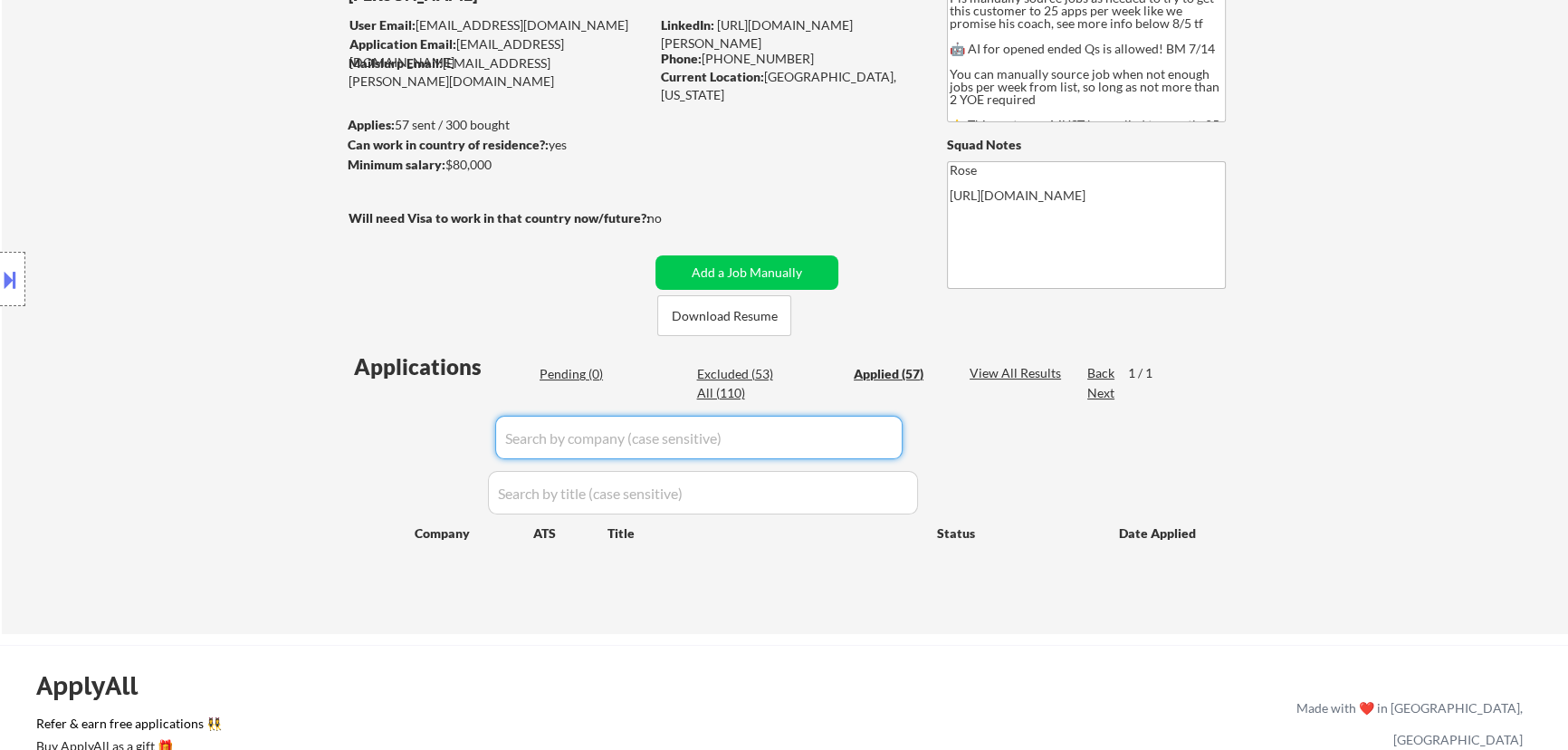
select select ""applied""
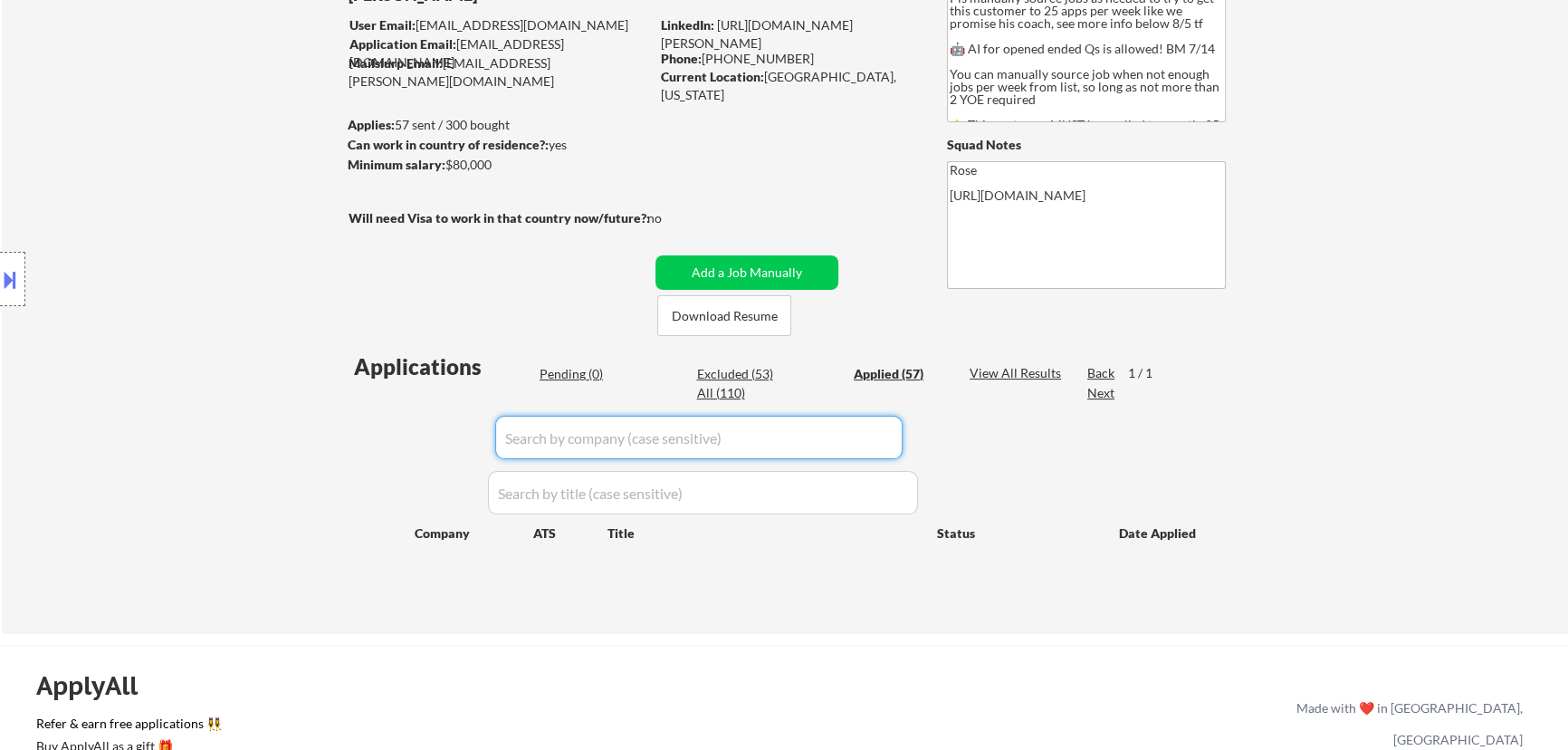
select select ""applied""
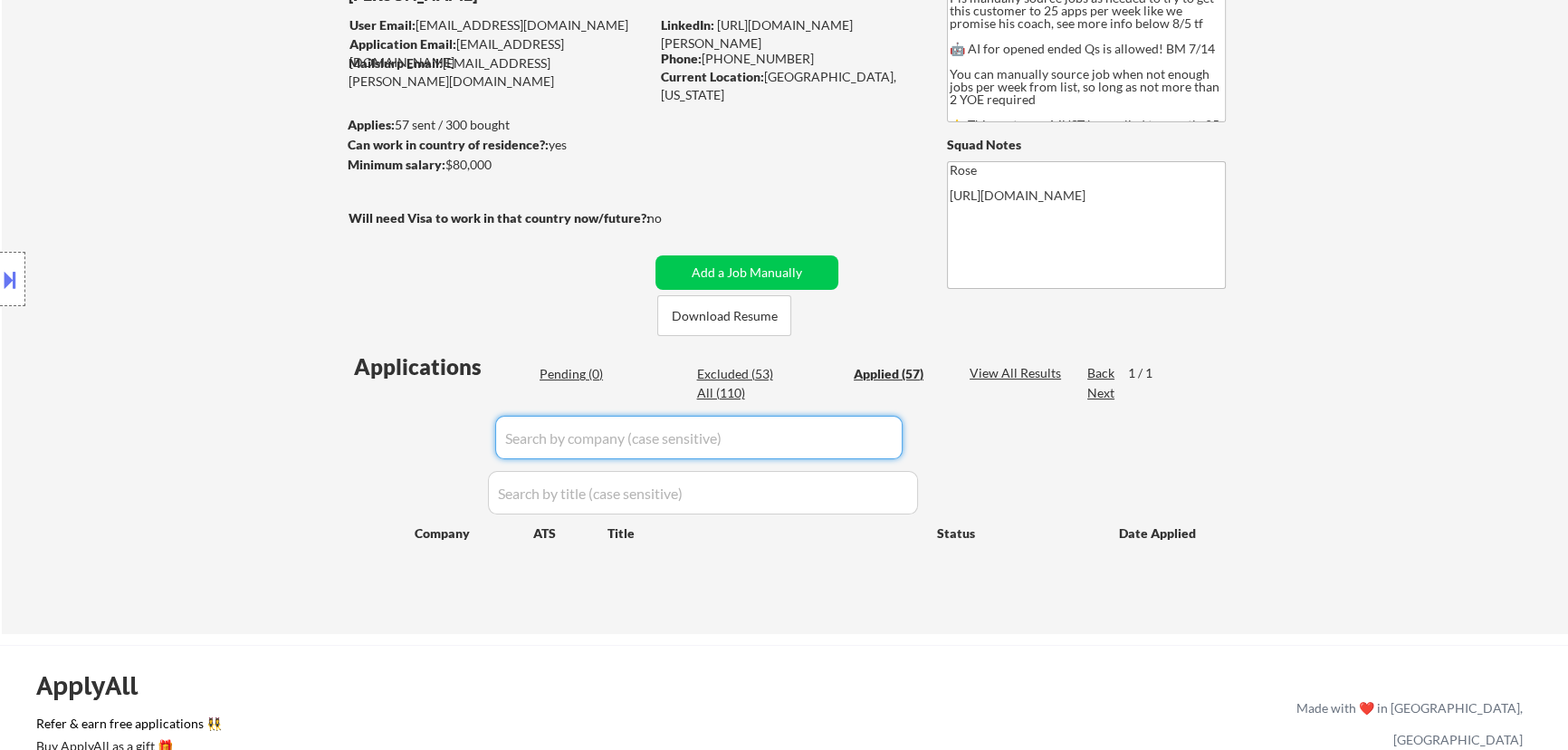
select select ""applied""
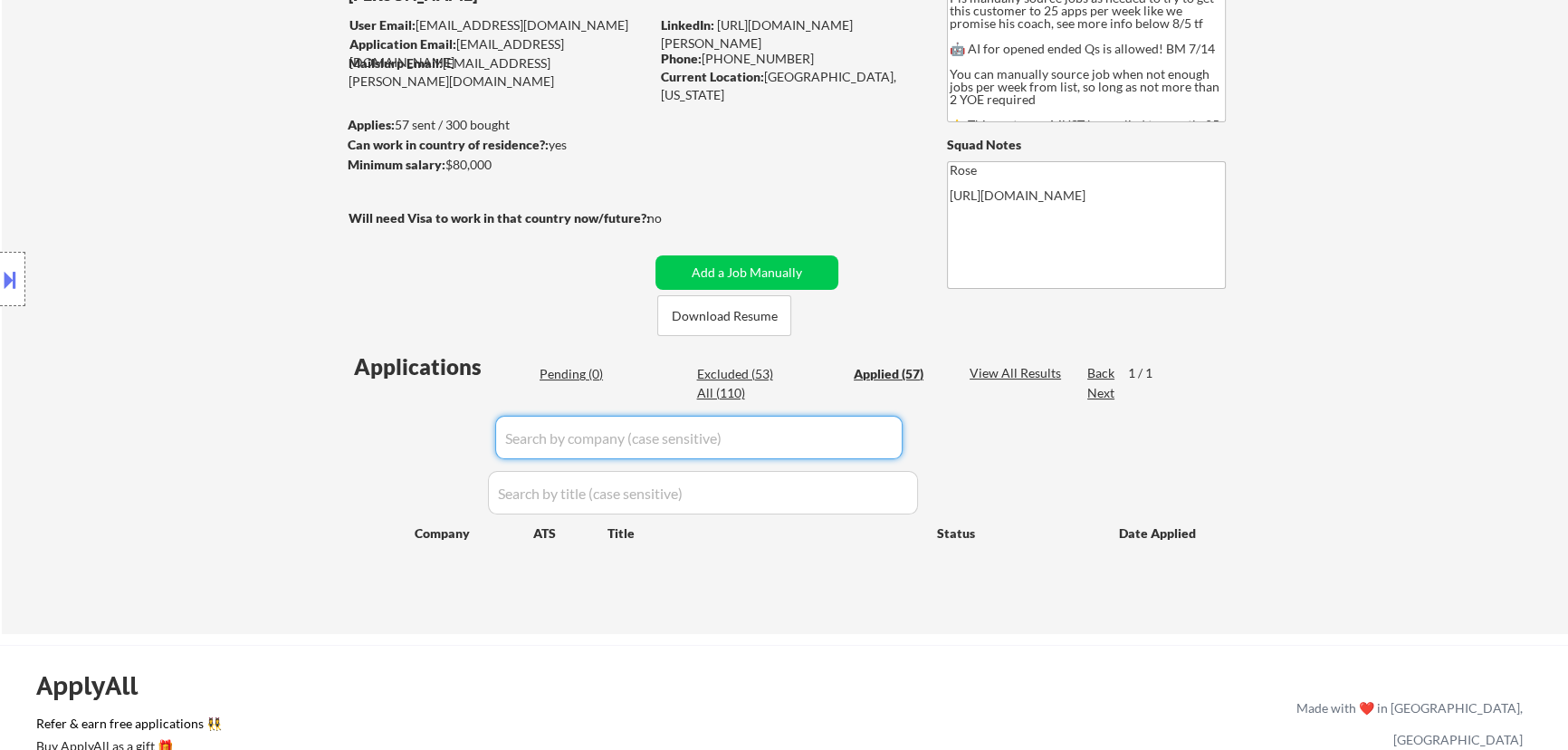
select select ""applied""
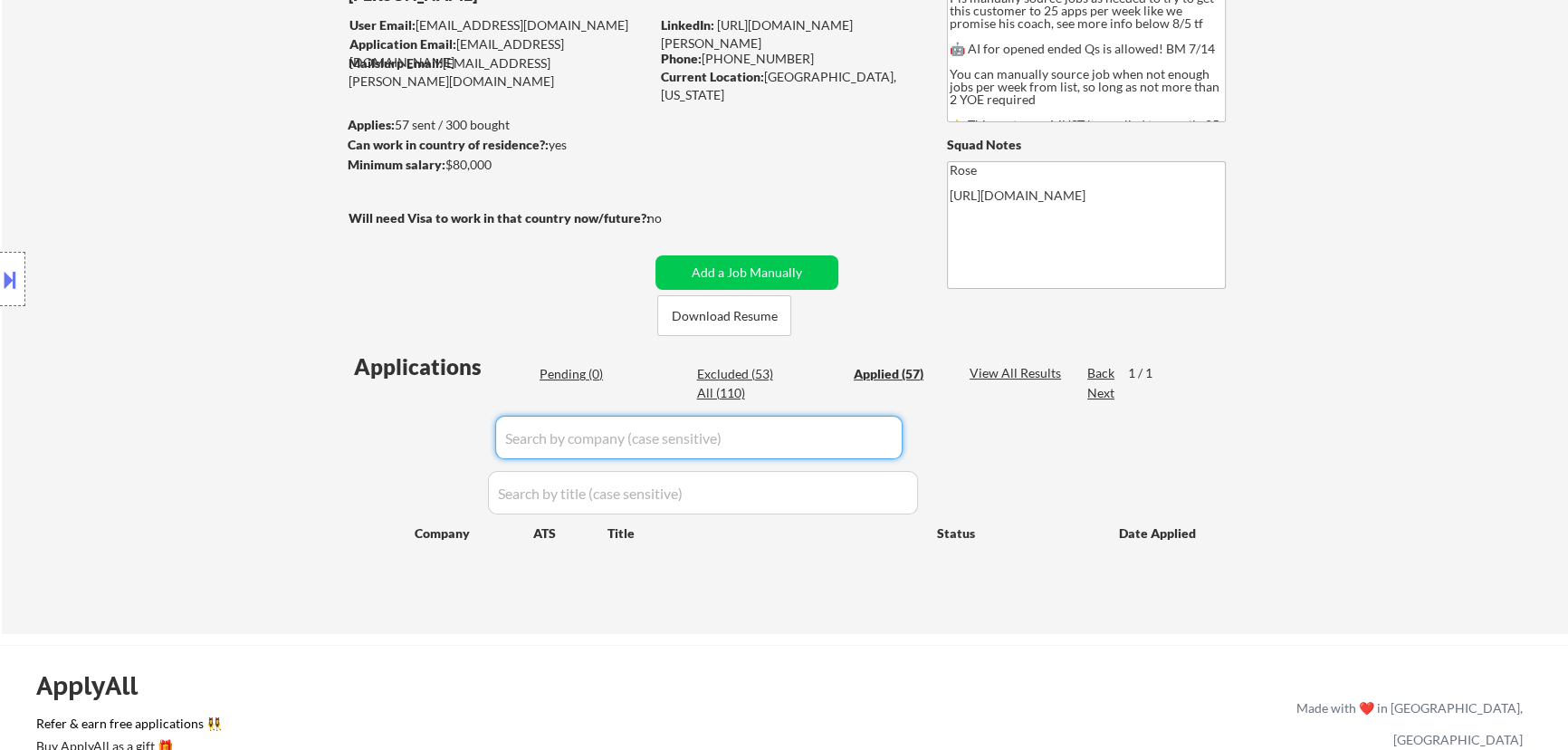
select select ""applied""
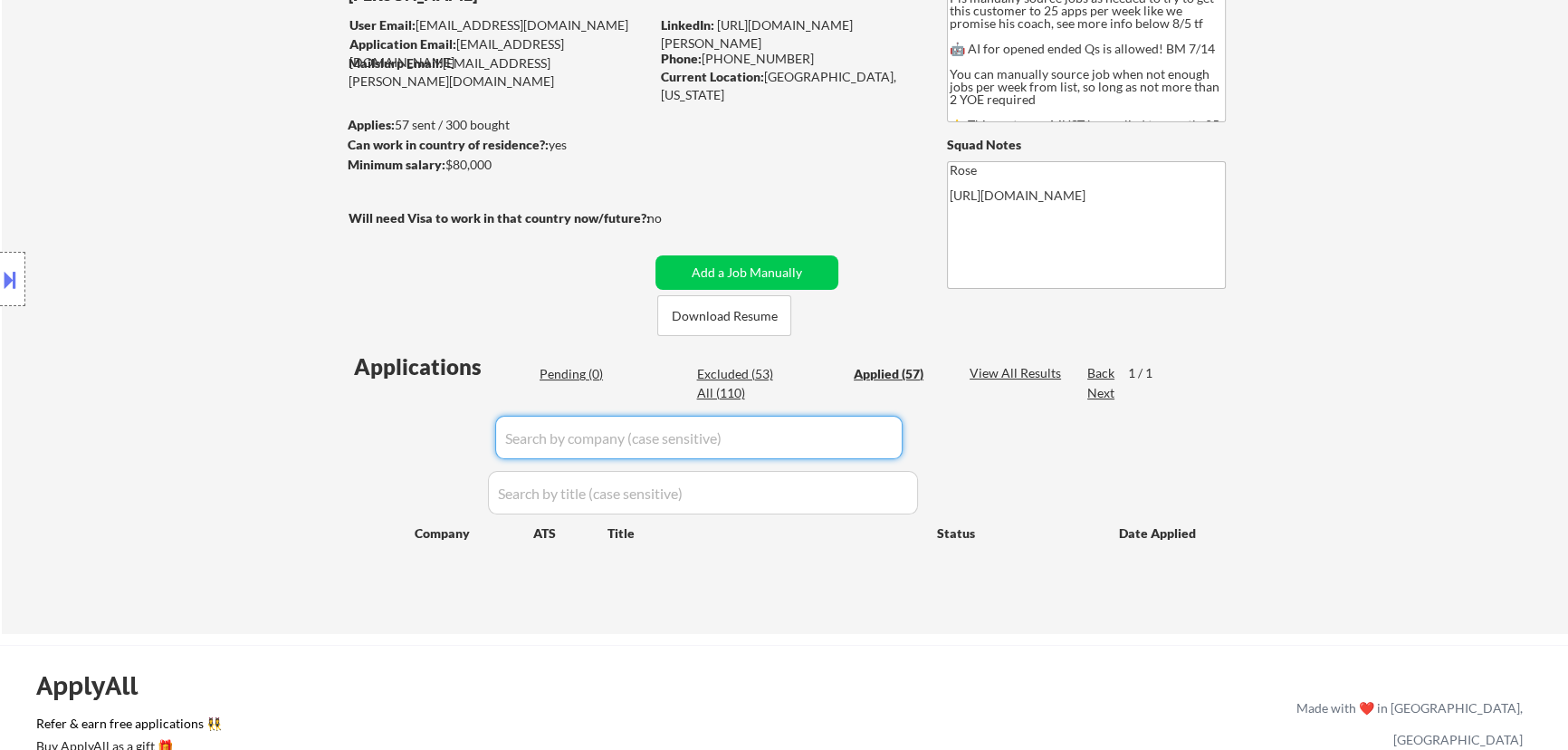
select select ""applied""
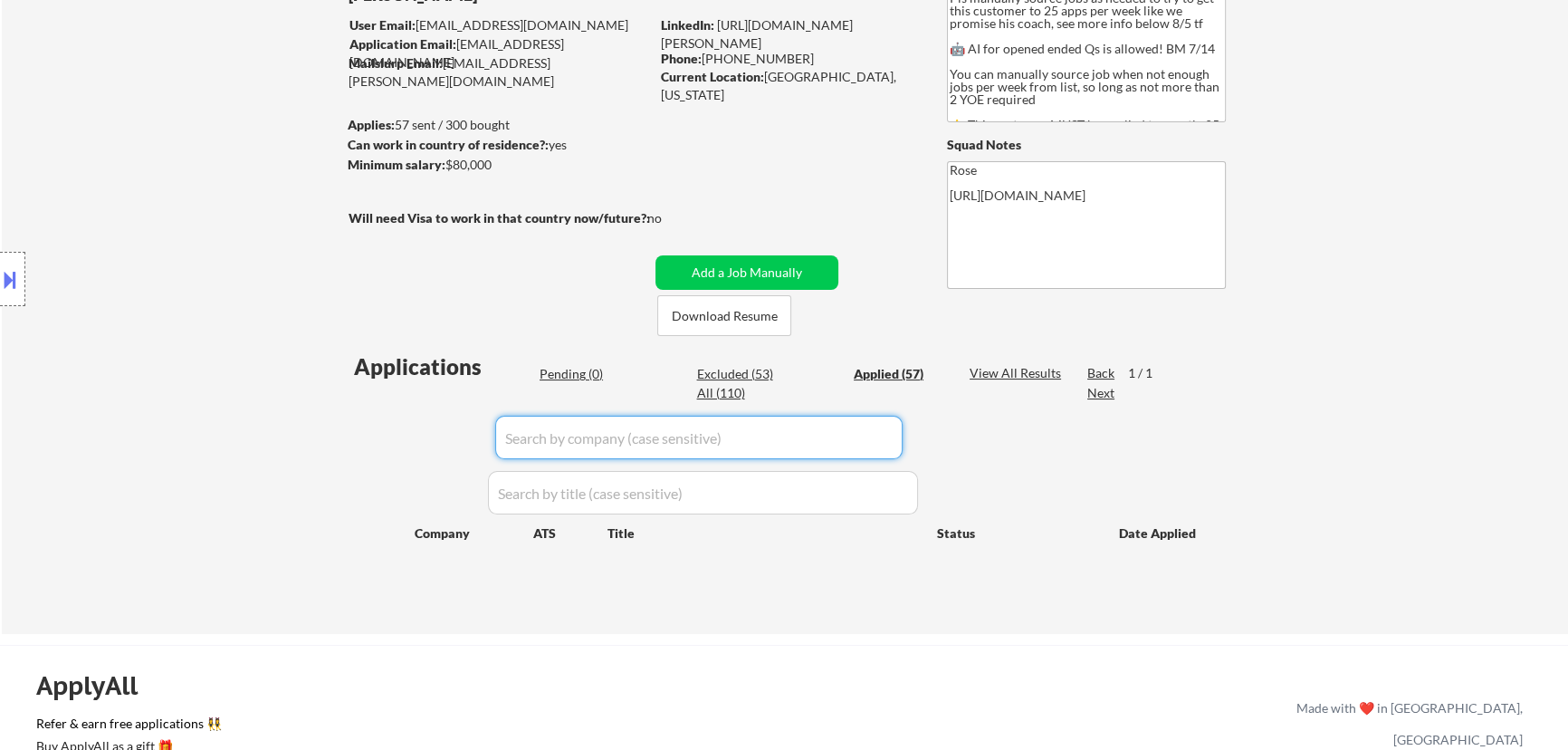
select select ""applied""
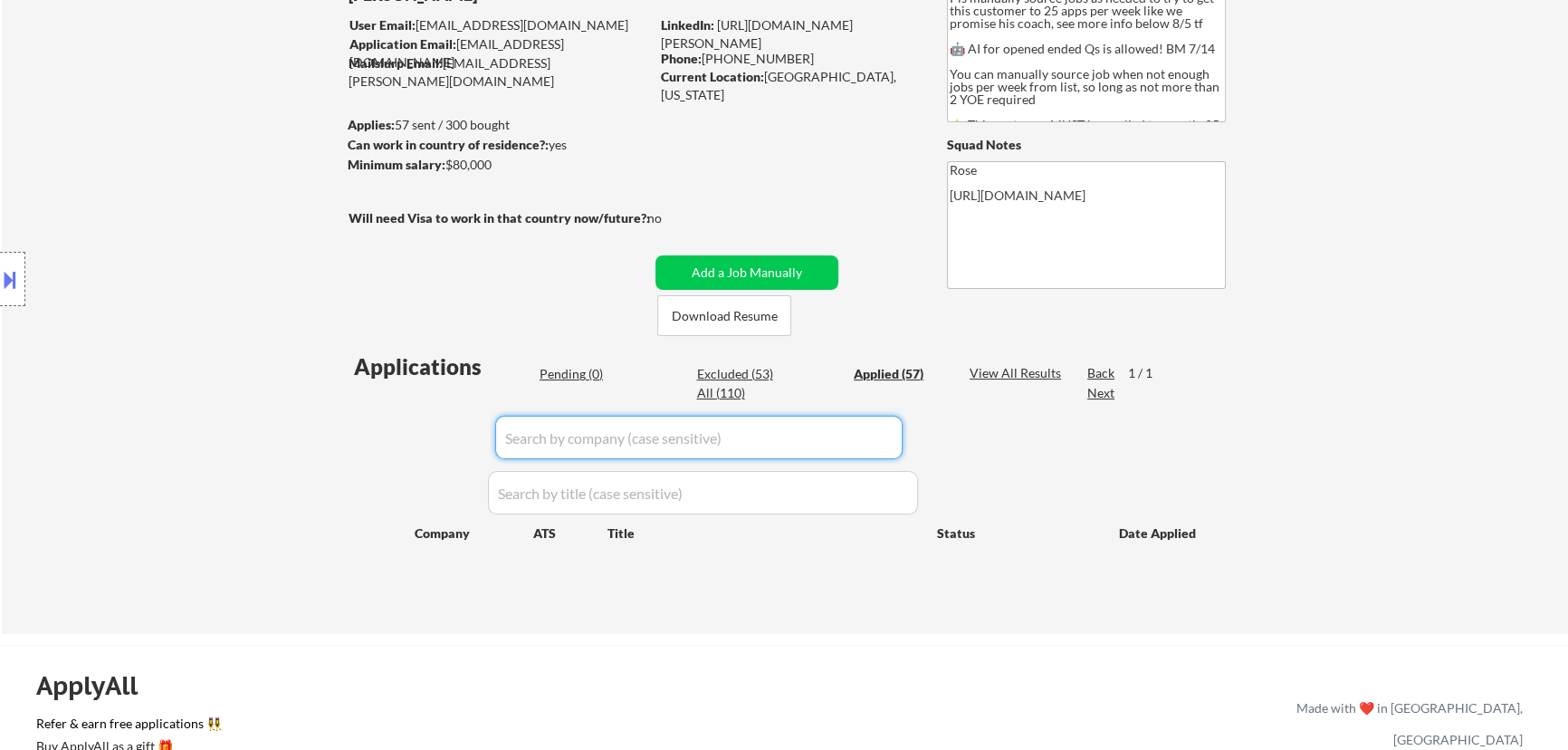
select select ""applied""
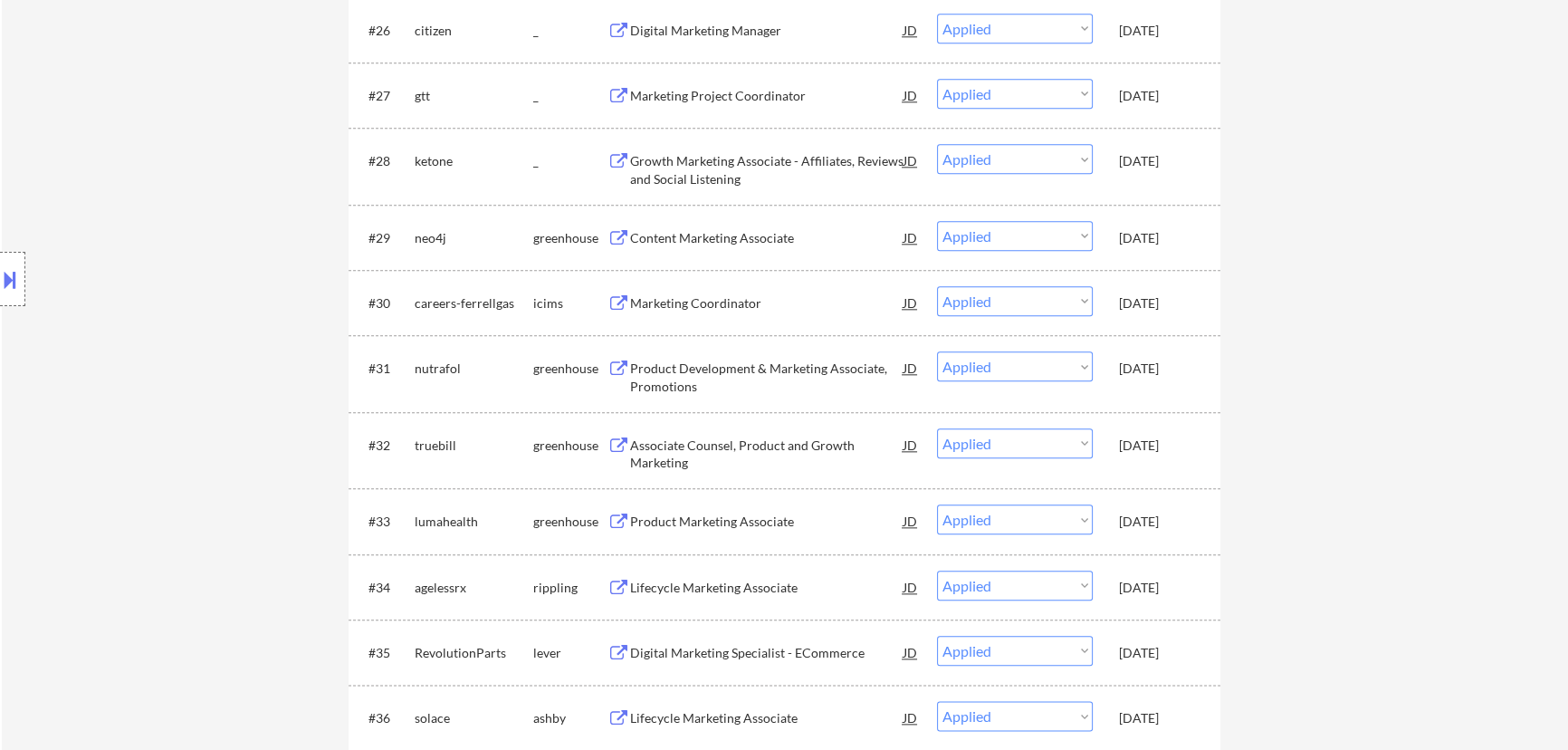
scroll to position [2139, 0]
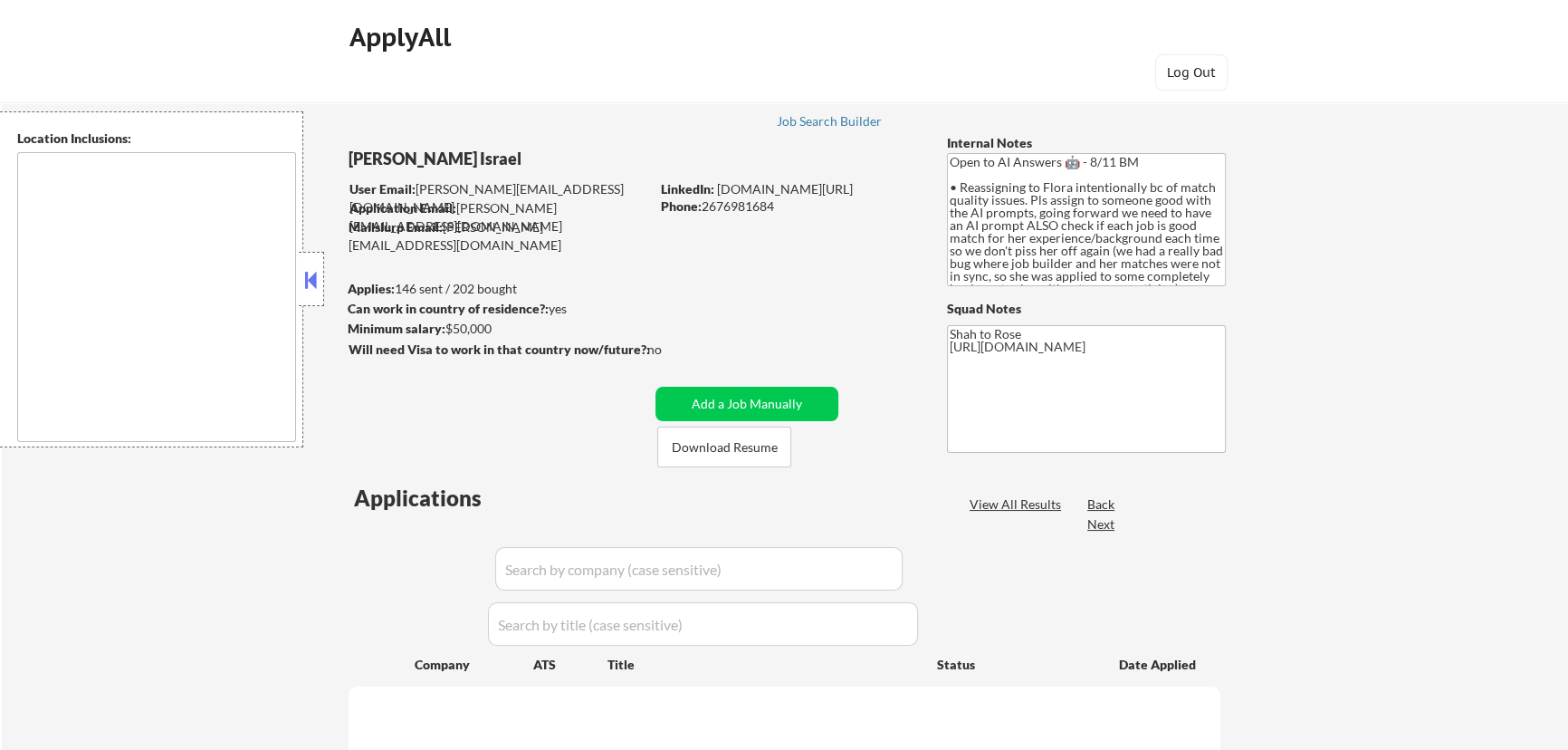
type textarea "remote"
select select ""pending""
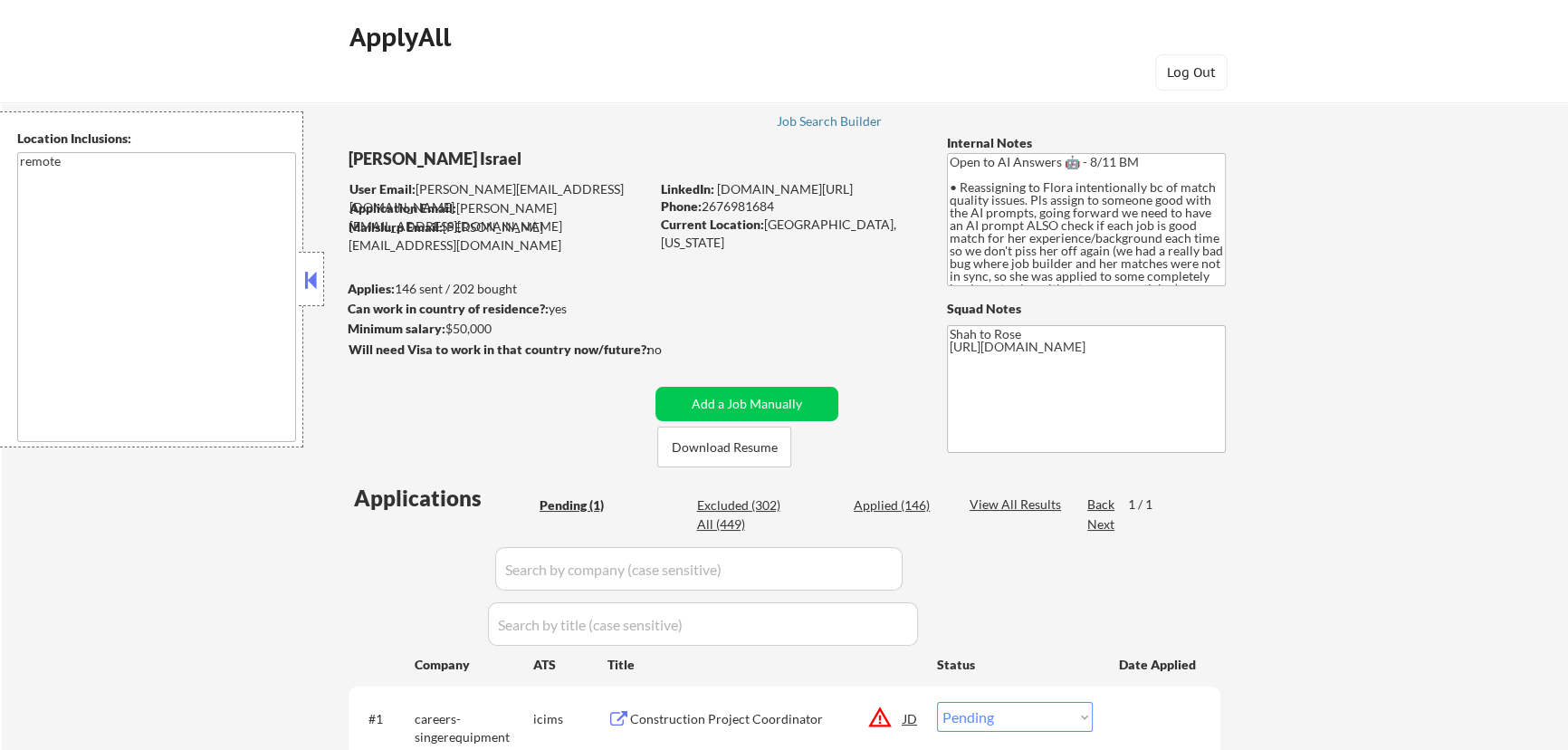
click at [309, 272] on button at bounding box center [311, 280] width 20 height 27
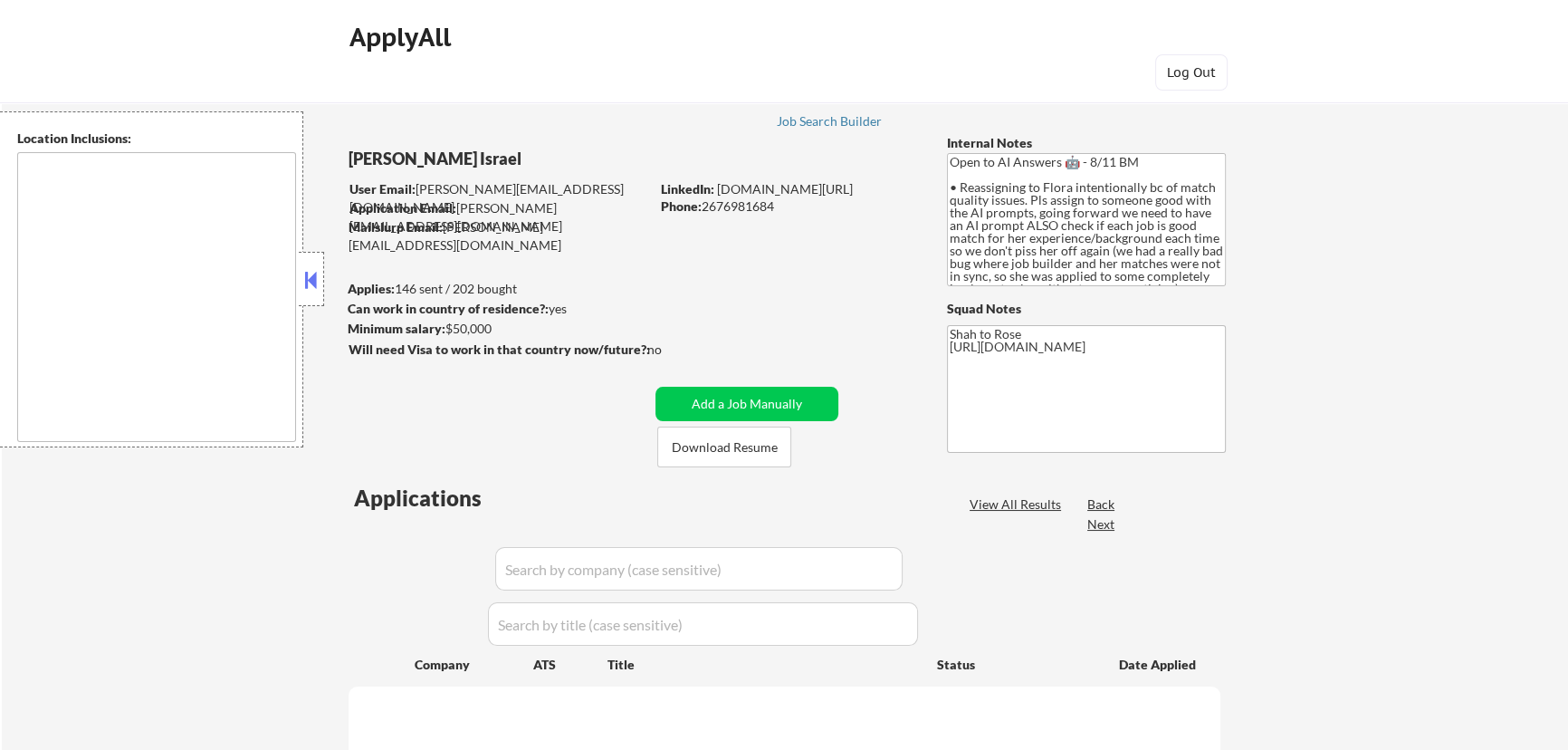
select select ""pending""
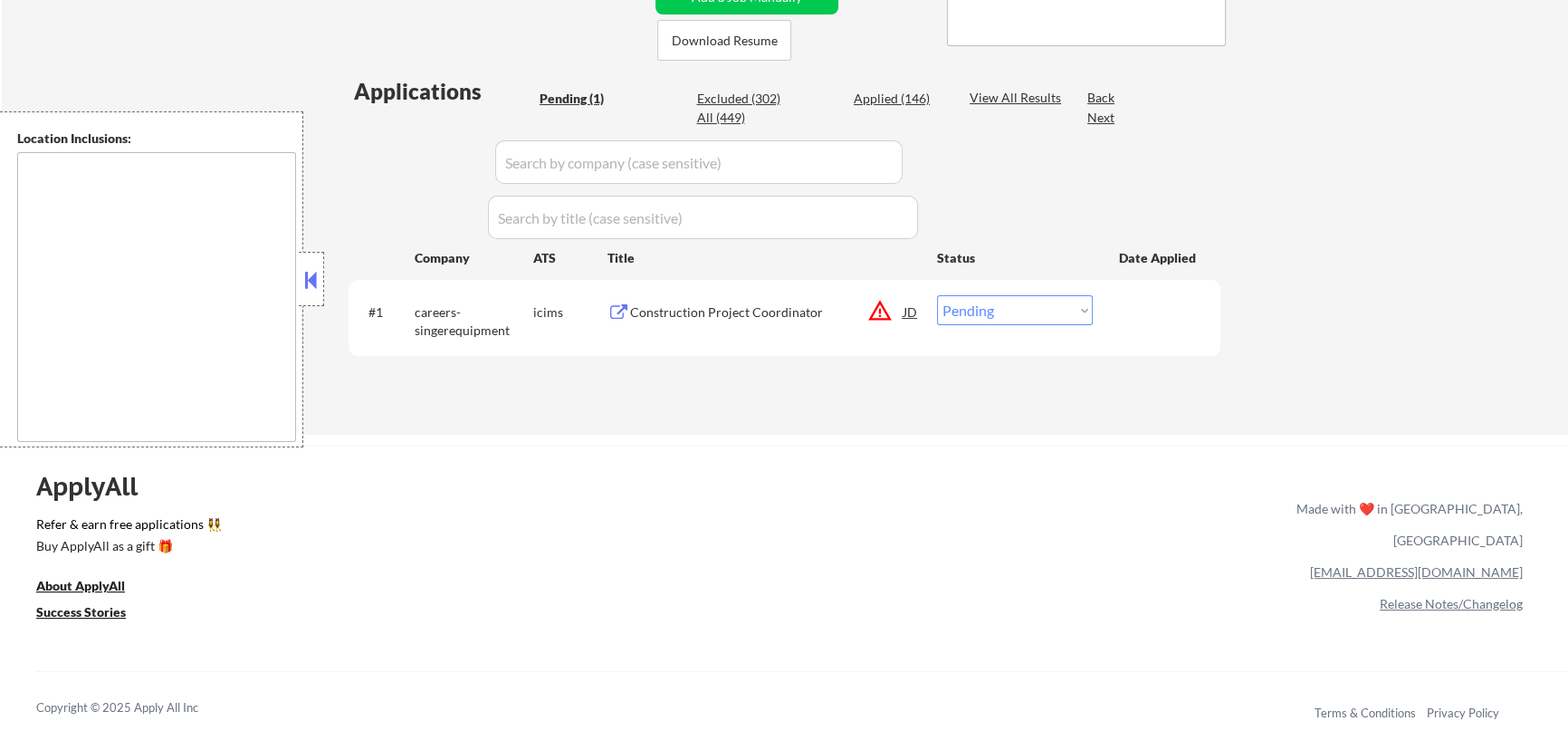
scroll to position [412, 0]
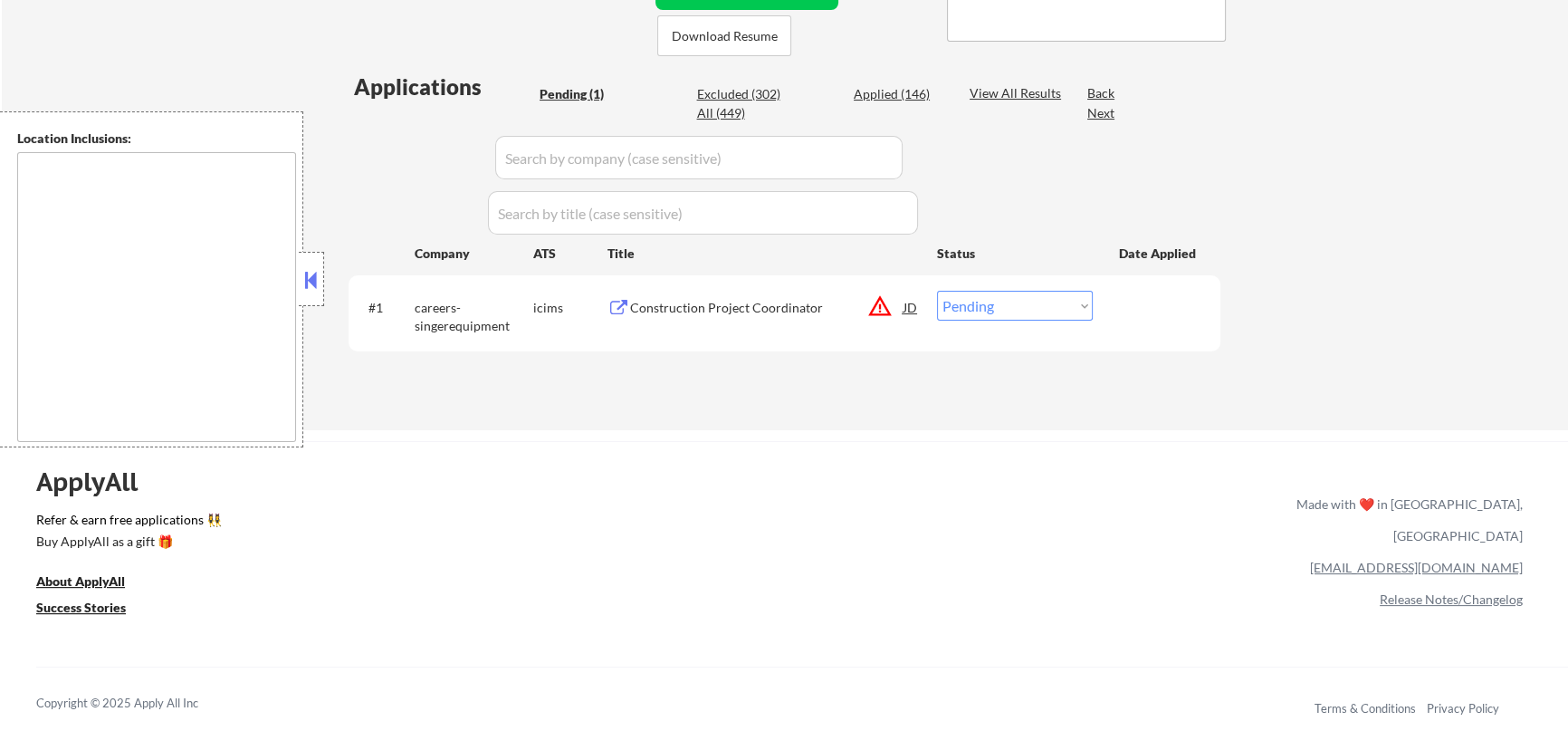
type textarea "remote"
click at [815, 304] on div "Construction Project Coordinator" at bounding box center [766, 308] width 273 height 18
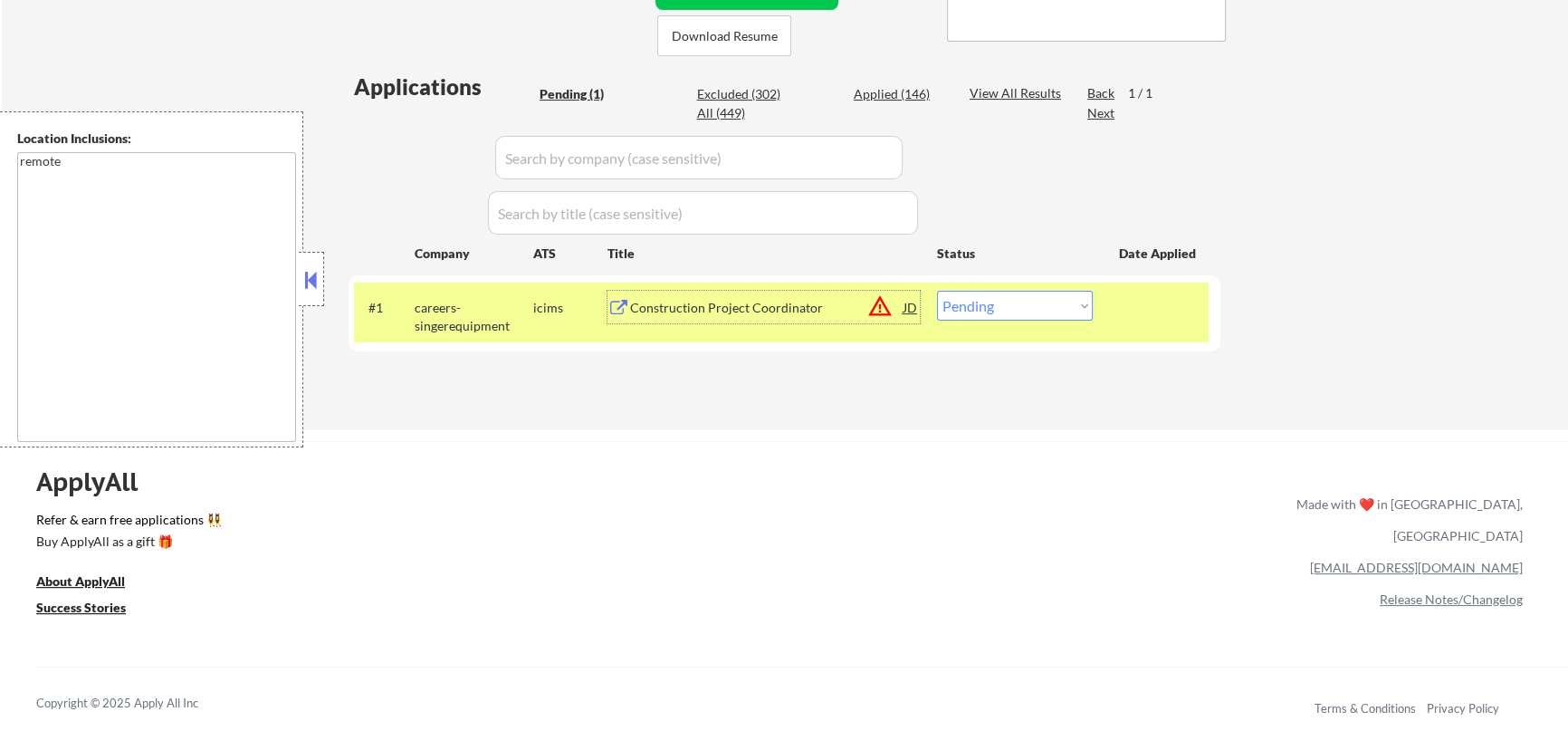
click at [831, 317] on div "Construction Project Coordinator" at bounding box center [766, 307] width 273 height 33
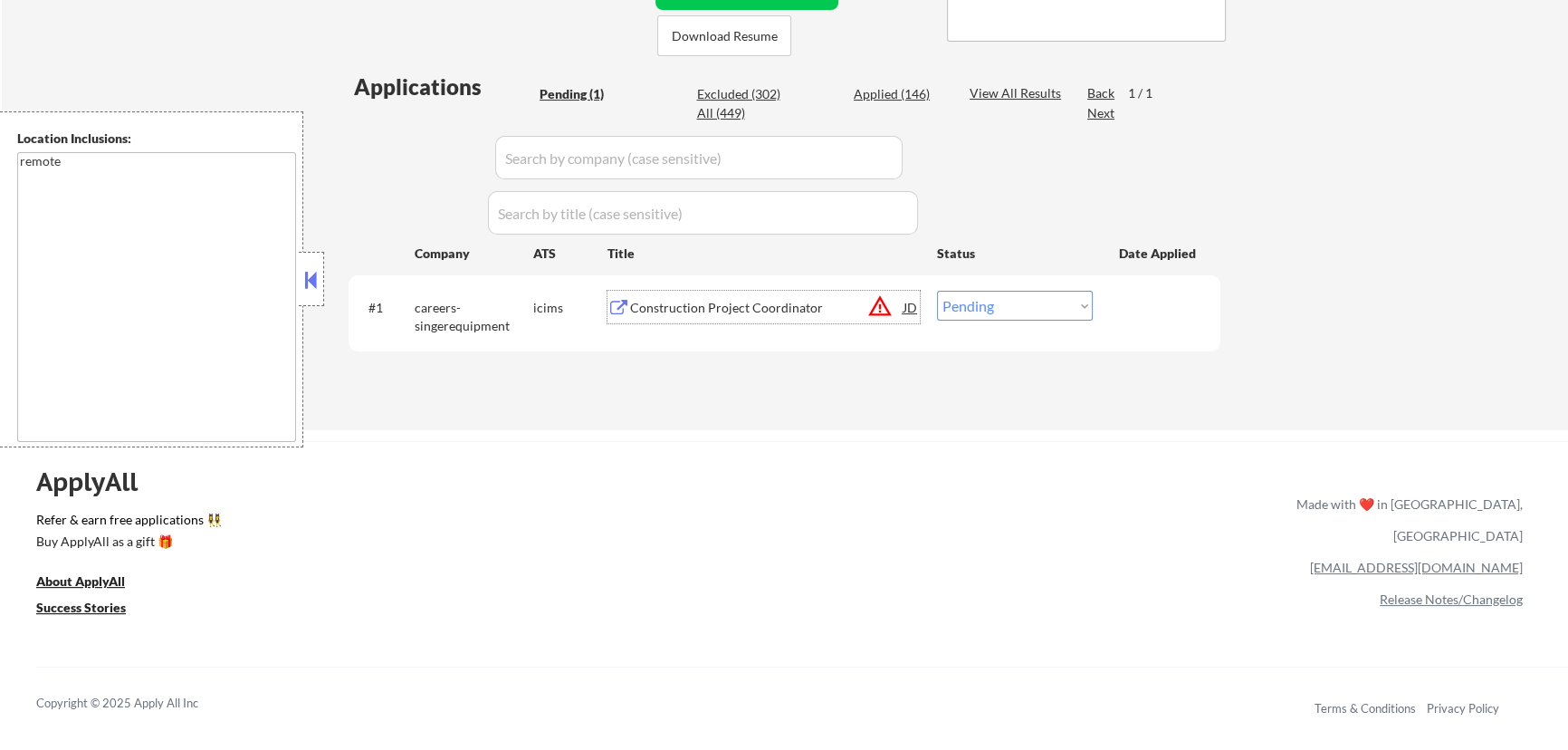
click at [1035, 312] on select "Choose an option... Pending Applied Excluded (Questions) Excluded (Expired) Exc…" at bounding box center [1015, 305] width 156 height 30
select select ""excluded__location_""
click at [937, 290] on select "Choose an option... Pending Applied Excluded (Questions) Excluded (Expired) Exc…" at bounding box center [1015, 305] width 156 height 30
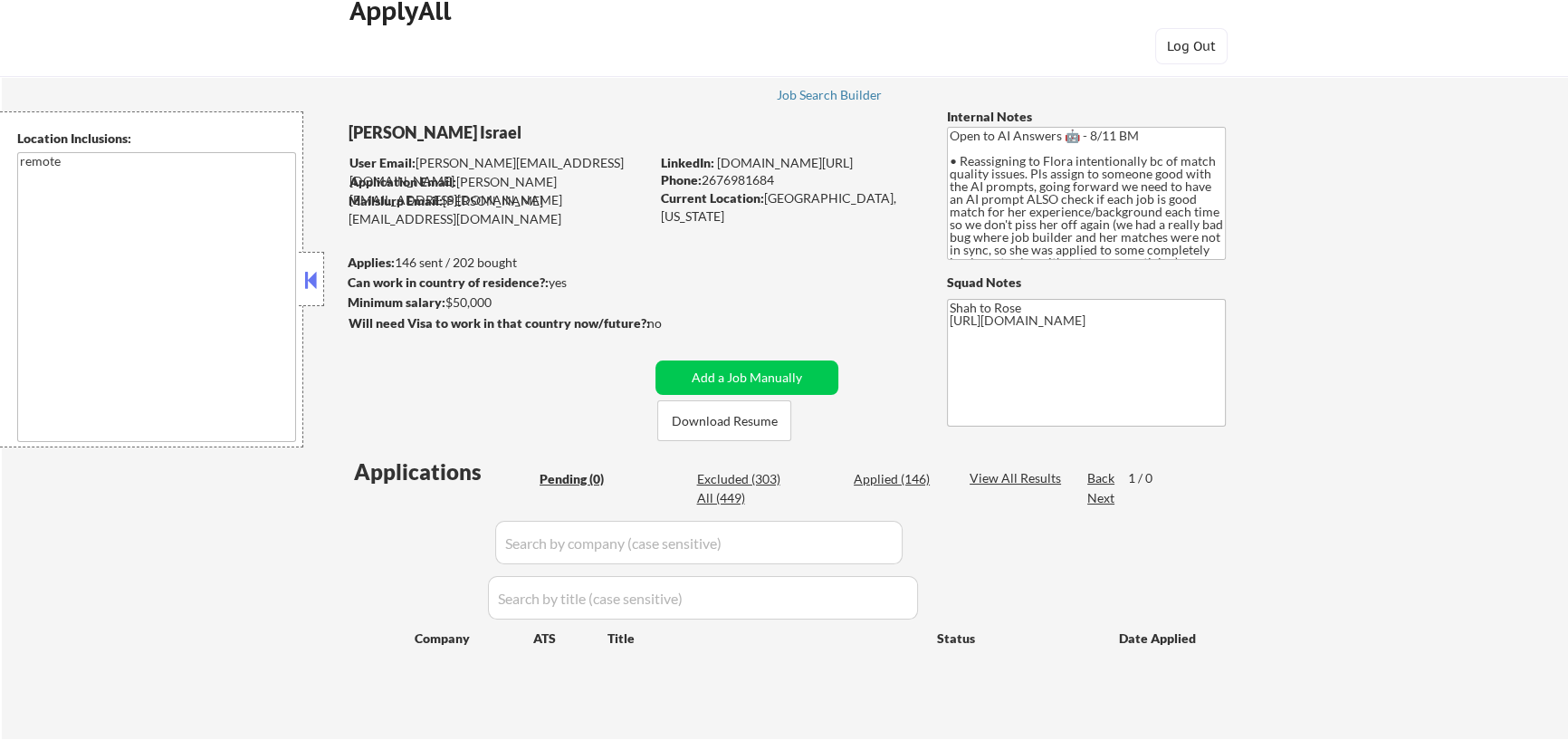
scroll to position [0, 0]
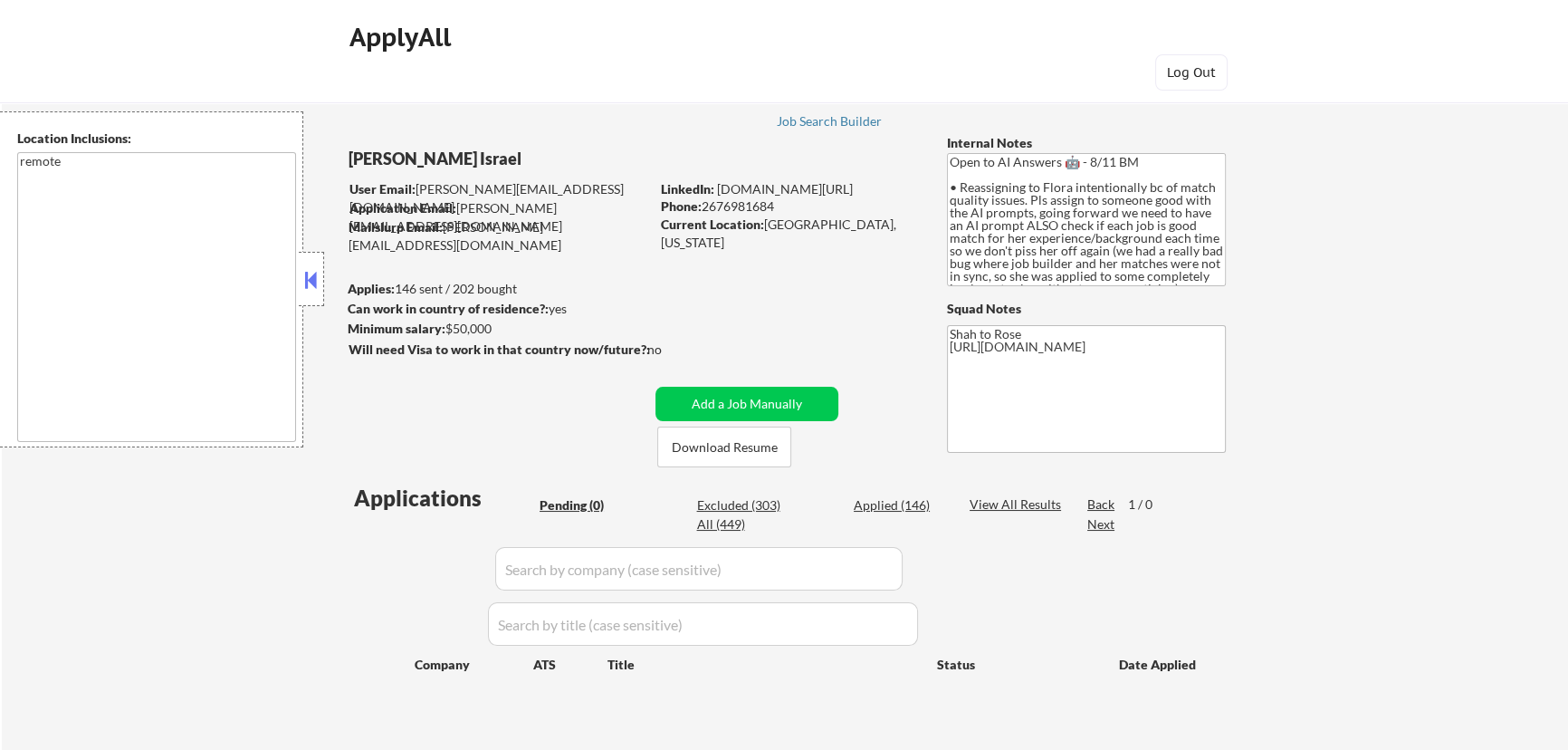
click at [316, 281] on button at bounding box center [311, 280] width 20 height 27
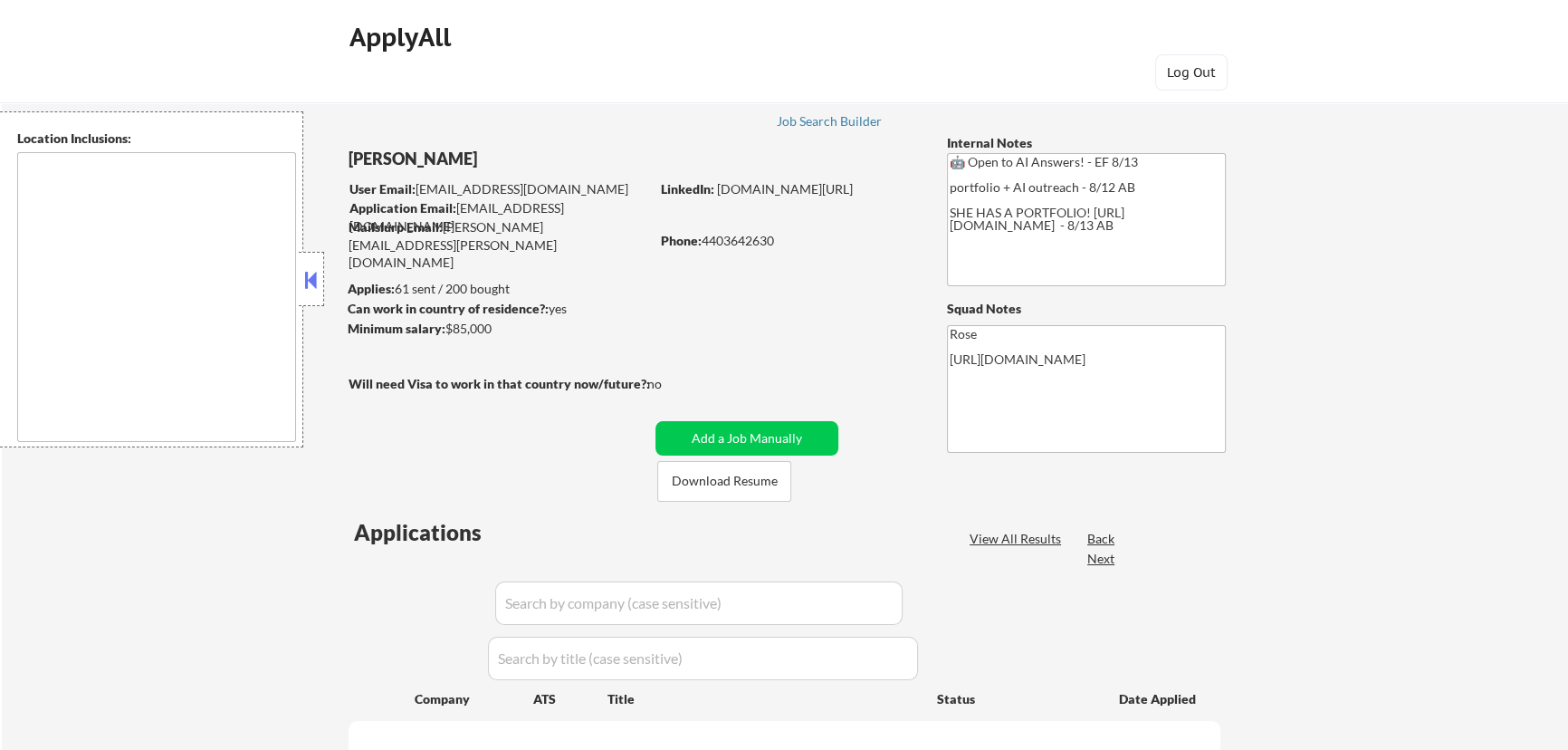
type textarea "[GEOGRAPHIC_DATA], [GEOGRAPHIC_DATA] [GEOGRAPHIC_DATA], [GEOGRAPHIC_DATA] [GEOG…"
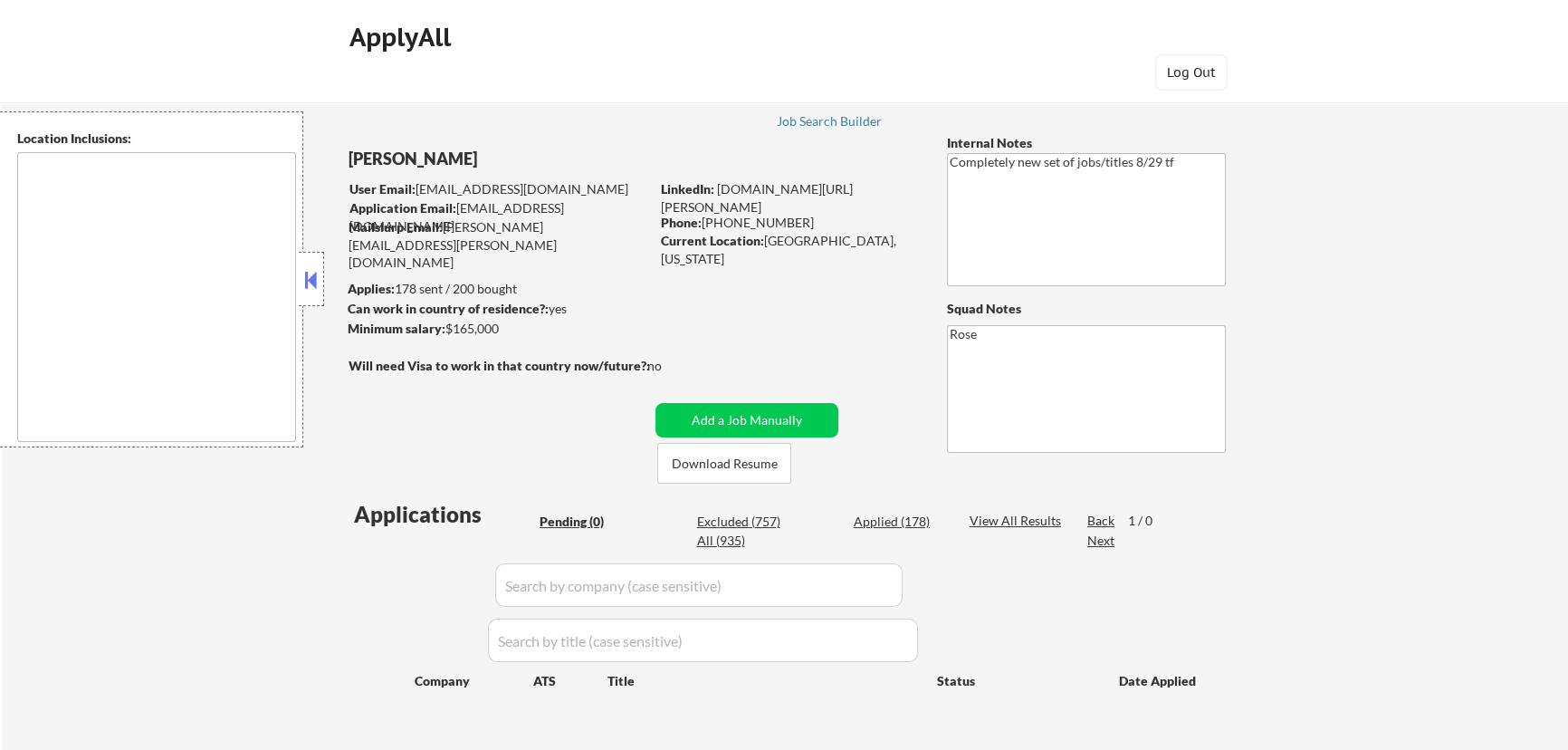
click at [310, 287] on button at bounding box center [311, 280] width 20 height 27
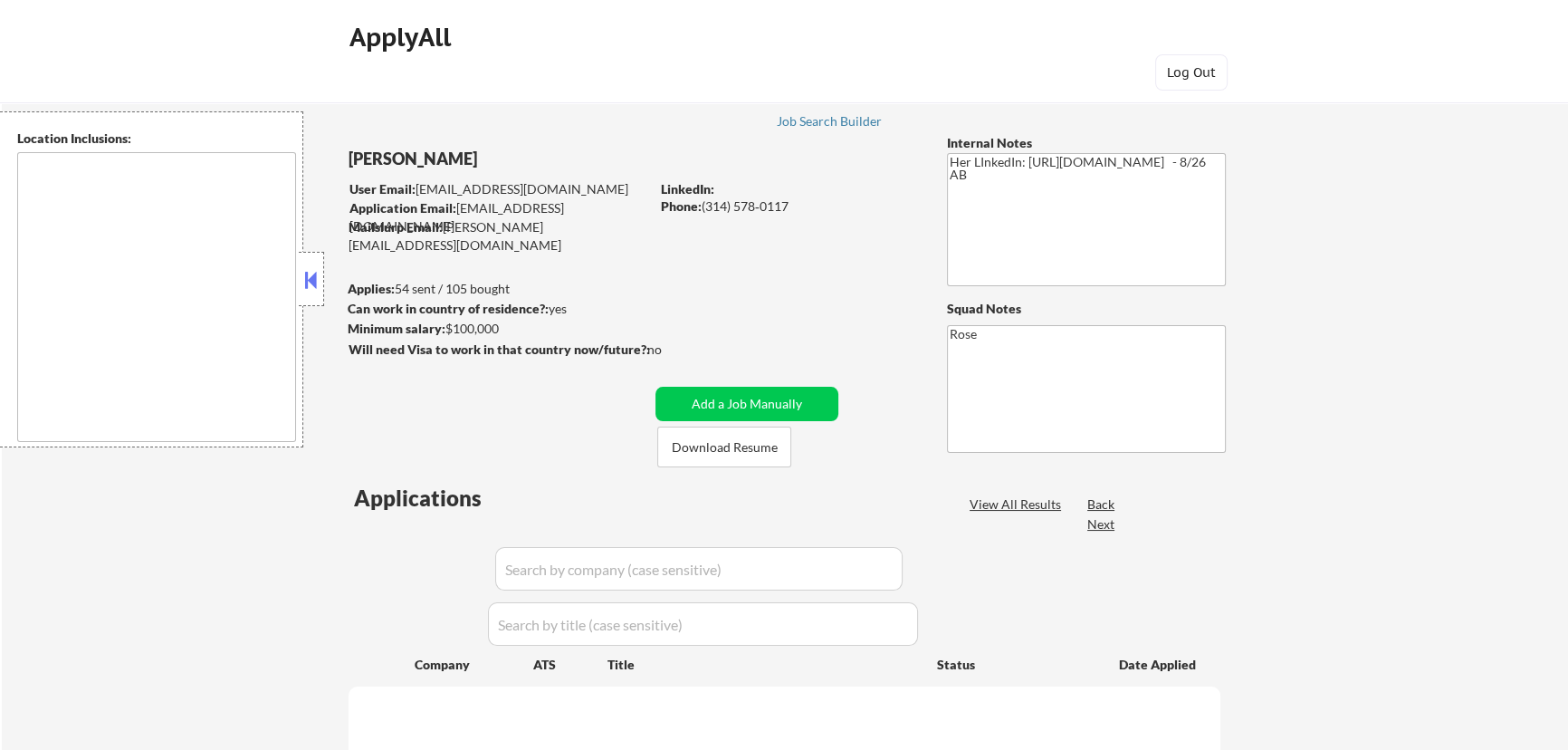
select select ""pending""
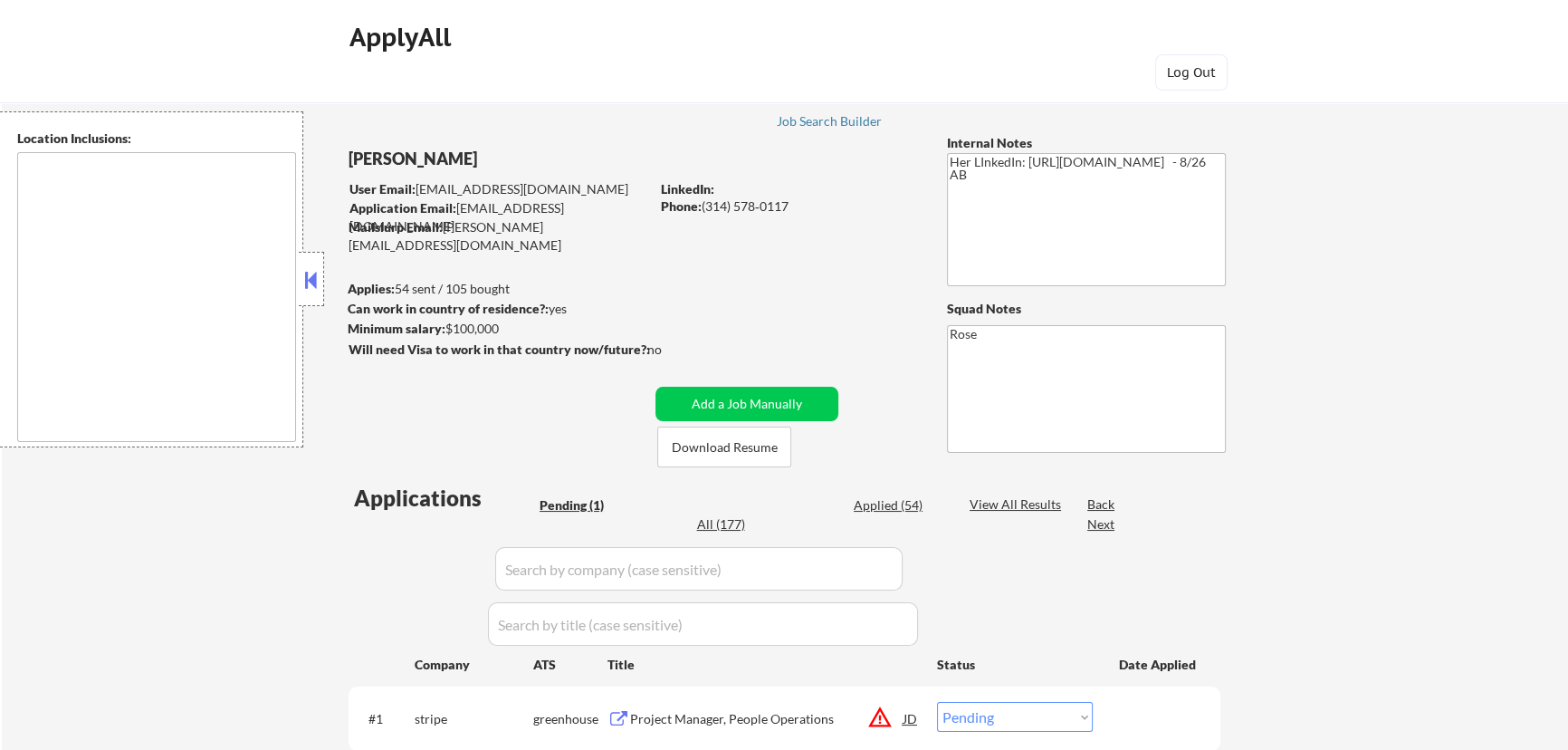
type textarea "St. [GEOGRAPHIC_DATA], [GEOGRAPHIC_DATA][PERSON_NAME][GEOGRAPHIC_DATA], [GEOGRA…"
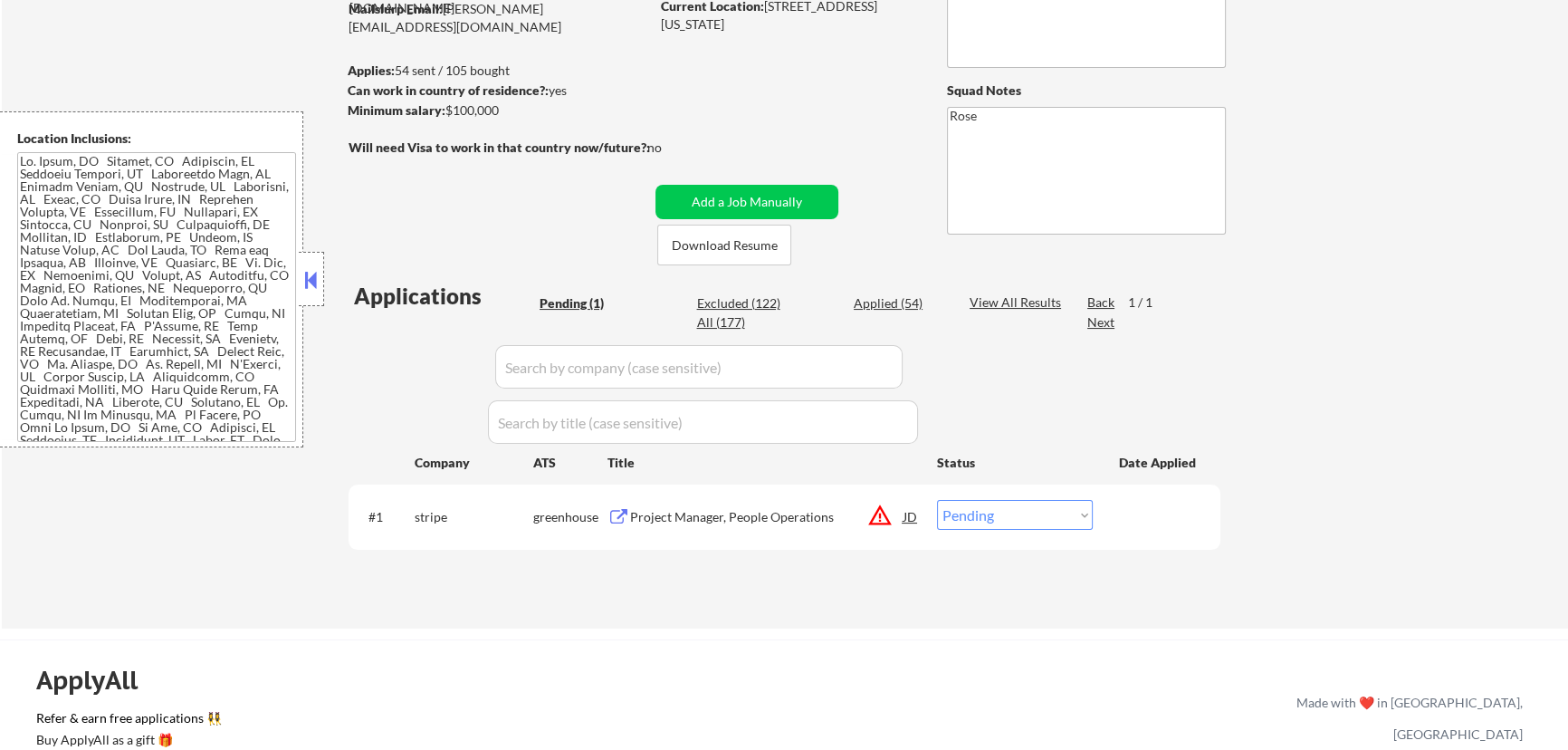
scroll to position [246, 0]
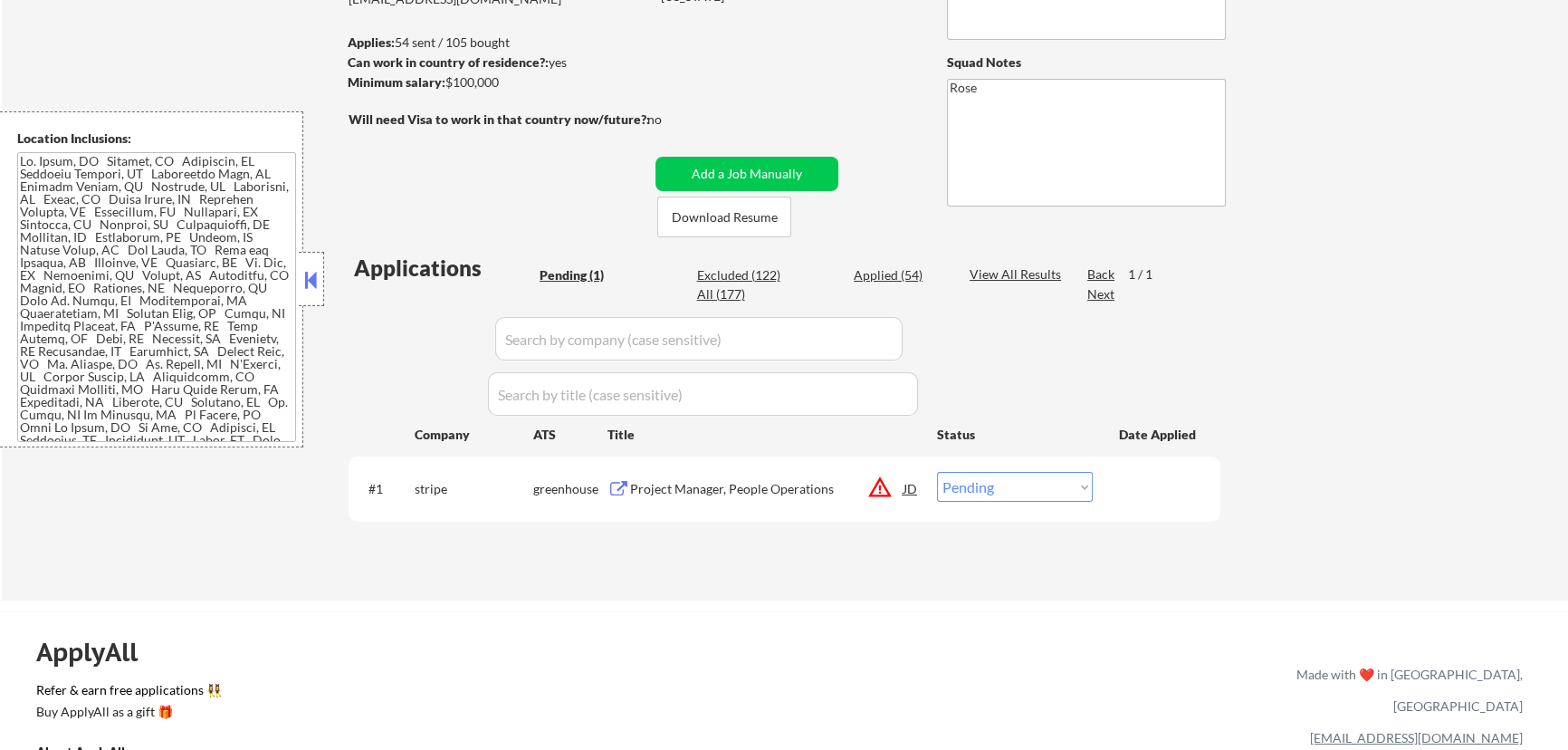
click at [777, 495] on div "Project Manager, People Operations" at bounding box center [766, 488] width 273 height 18
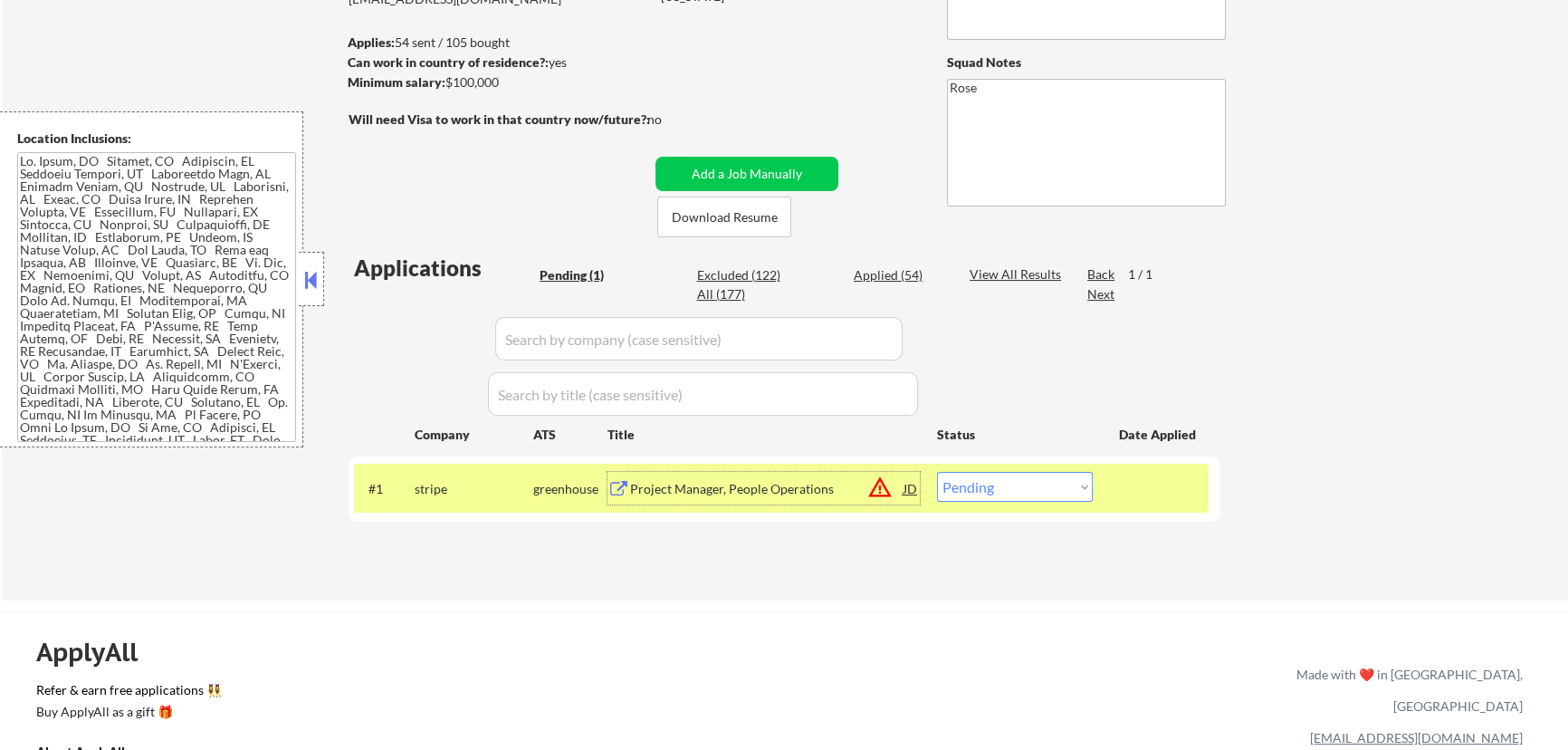
click at [1057, 496] on select "Choose an option... Pending Applied Excluded (Questions) Excluded (Expired) Exc…" at bounding box center [1015, 487] width 156 height 30
select select ""excluded__bad_match_""
click at [937, 472] on select "Choose an option... Pending Applied Excluded (Questions) Excluded (Expired) Exc…" at bounding box center [1015, 487] width 156 height 30
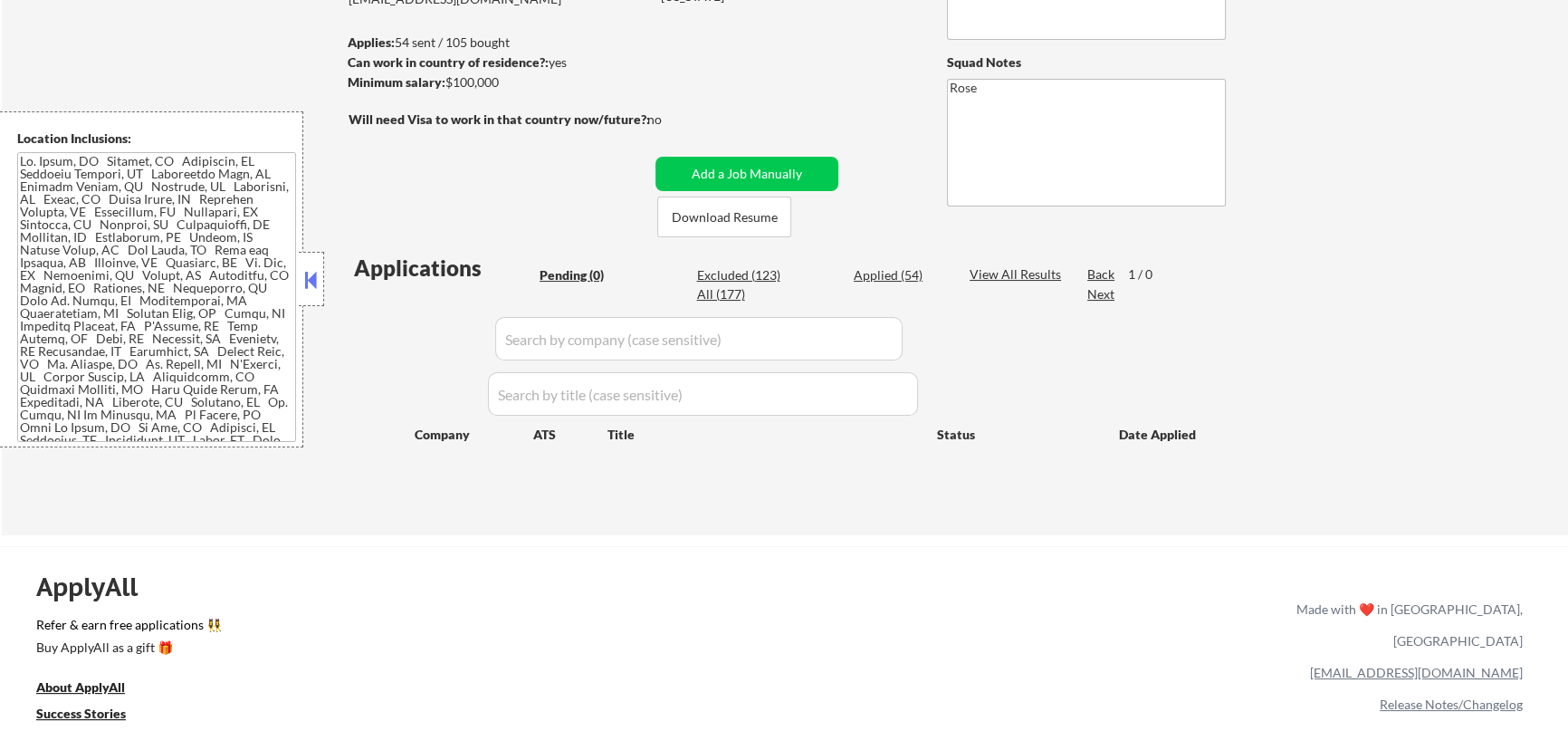
click at [310, 281] on button at bounding box center [311, 280] width 20 height 27
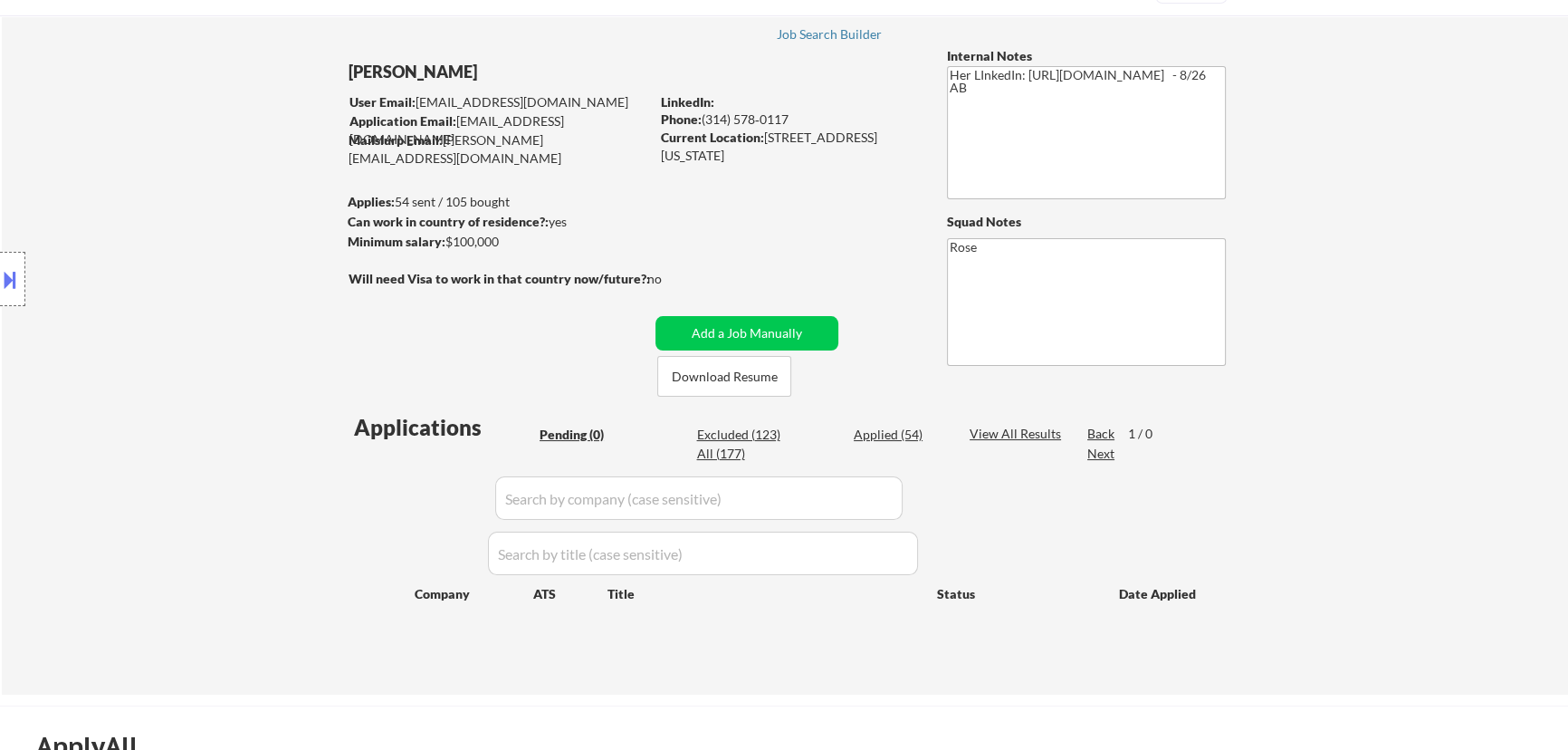
scroll to position [82, 0]
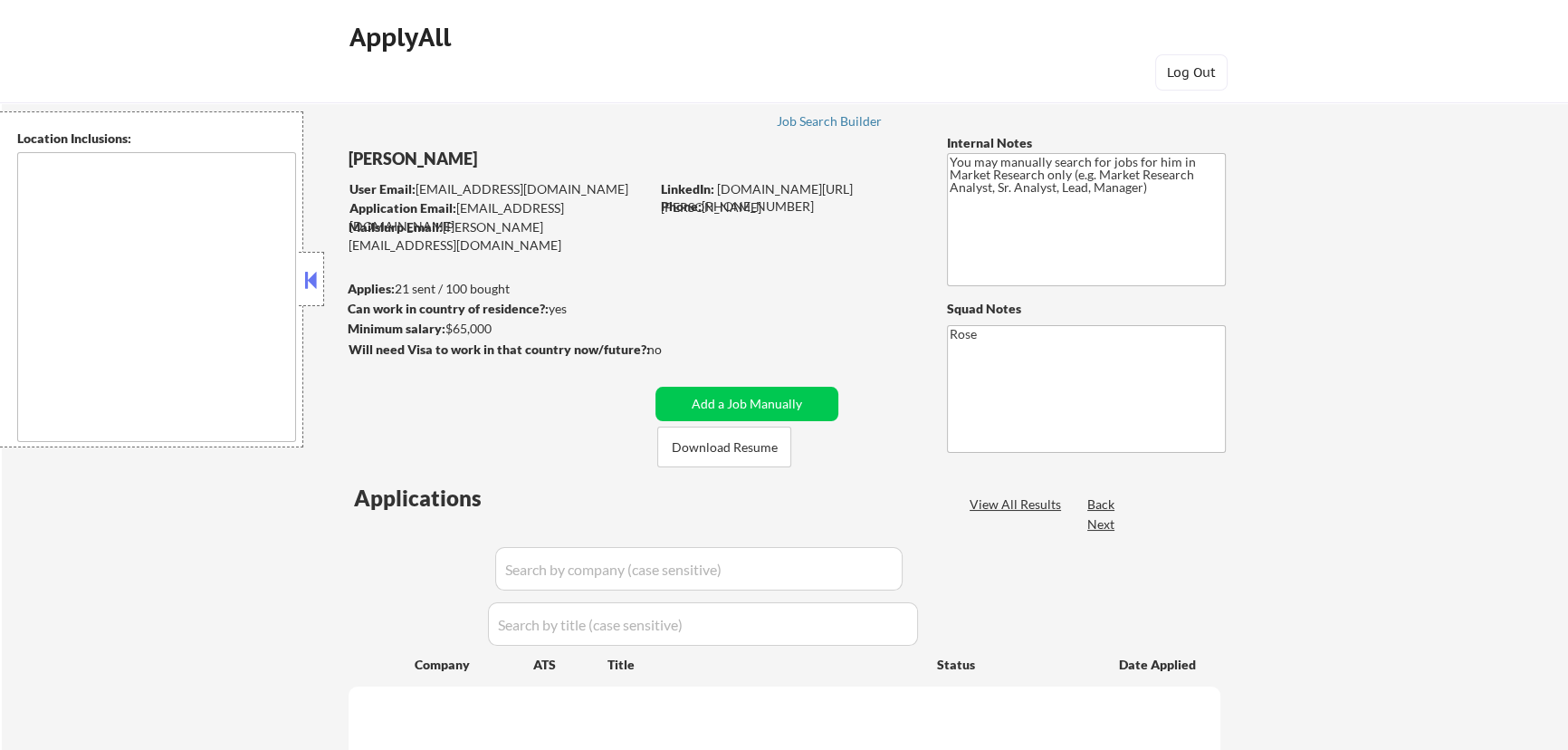
select select ""pending""
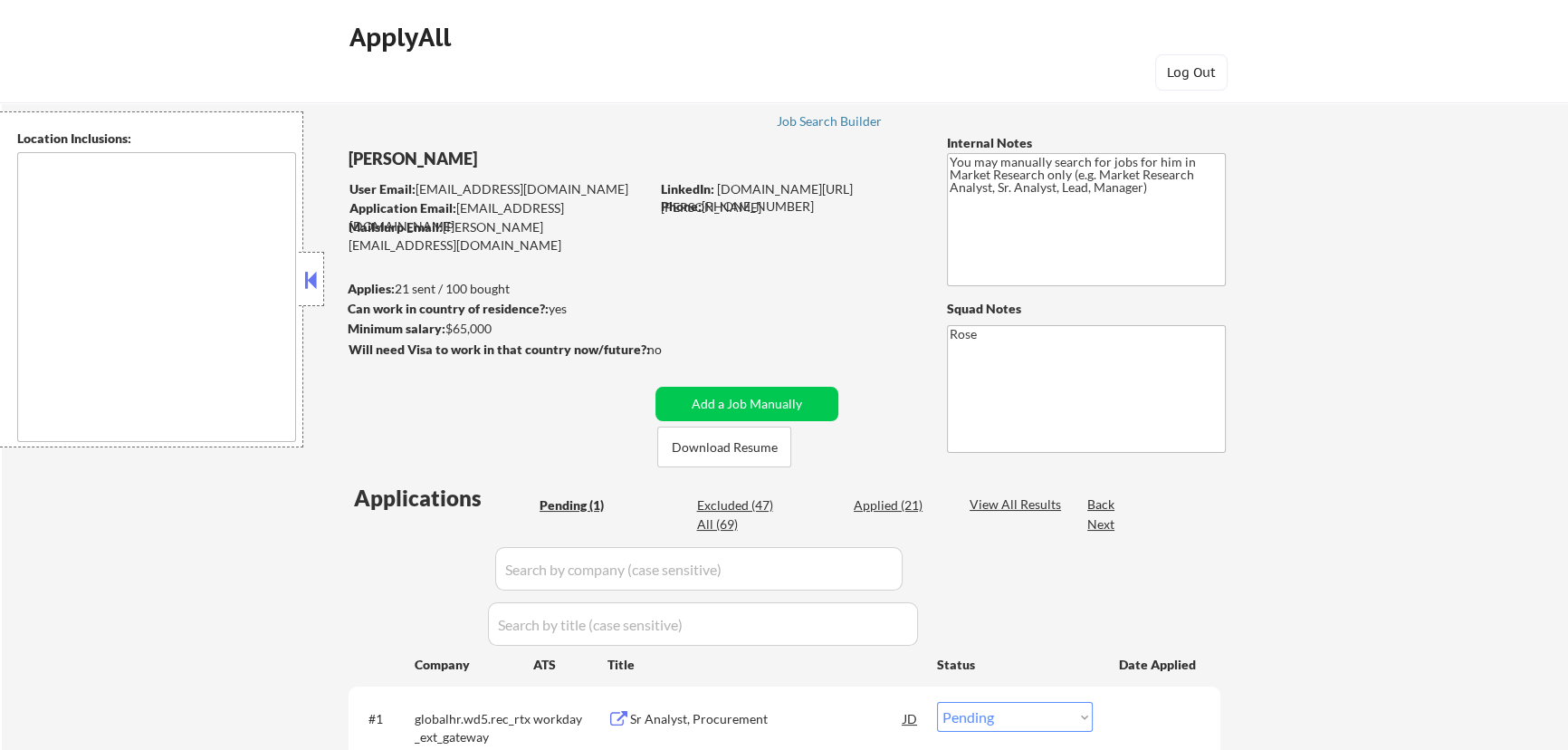
type textarea "Galesburg, IL Knoxville, IL Abingdon, IL East Galesburg, IL Wataga, IL Henderso…"
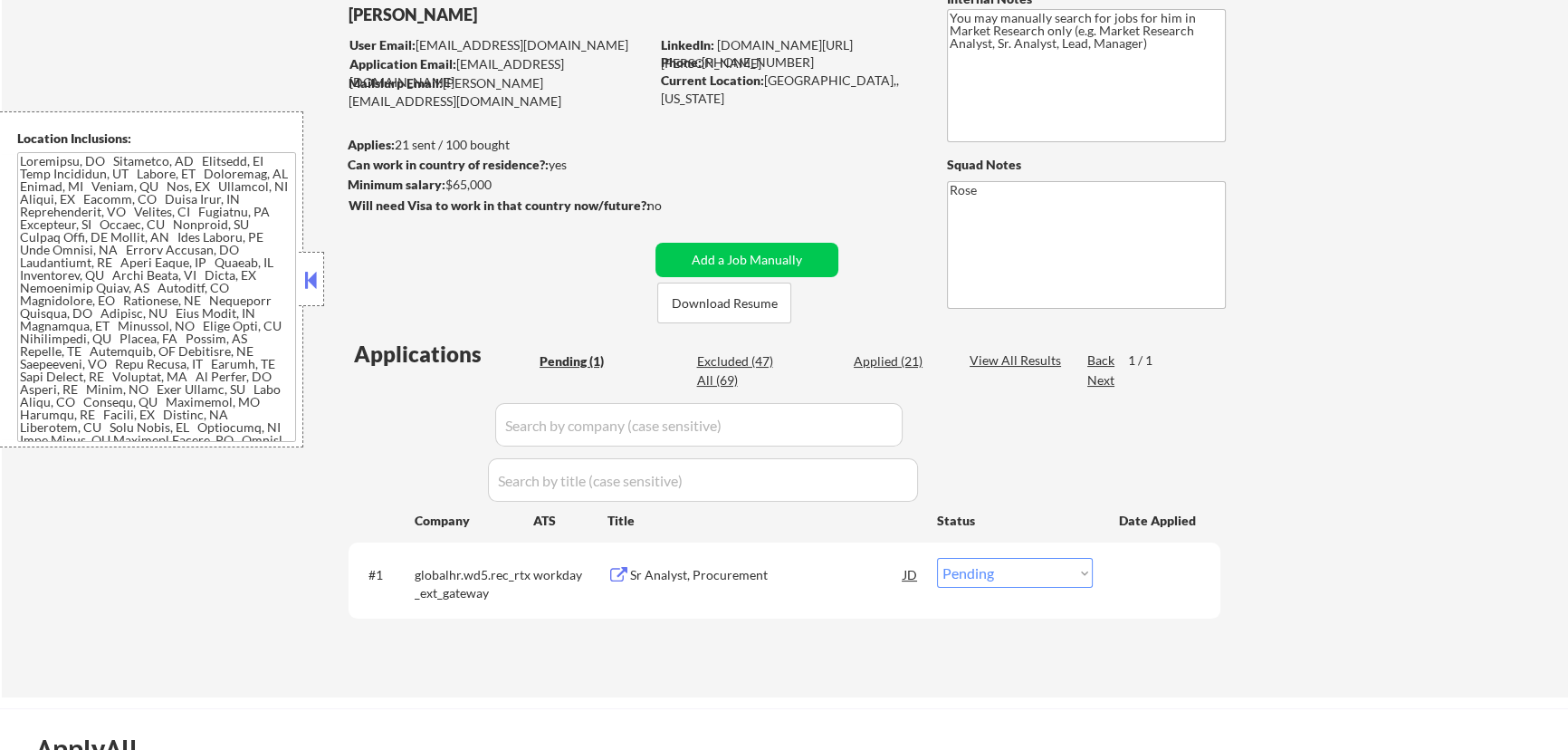
scroll to position [163, 0]
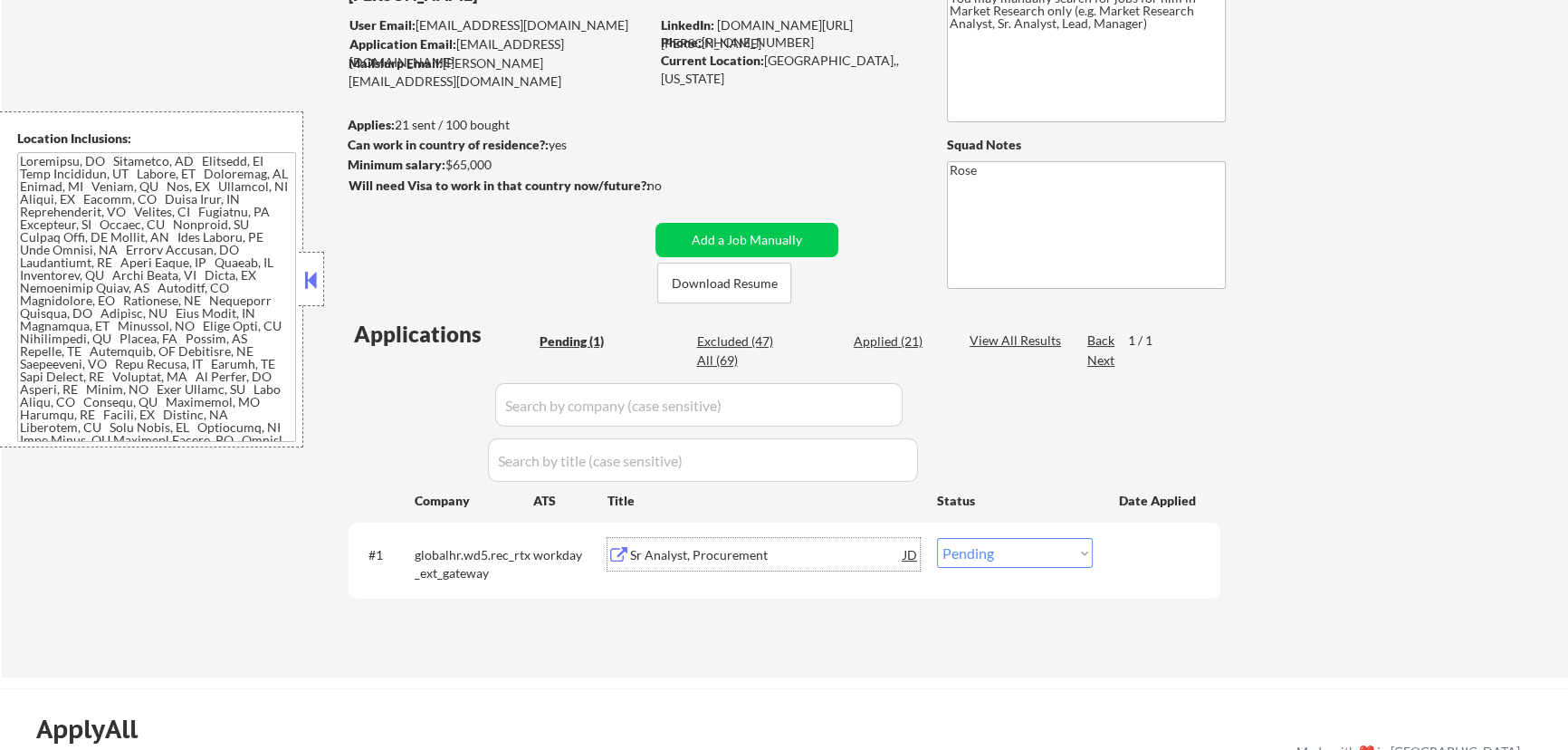
click at [813, 568] on div "Sr Analyst, Procurement" at bounding box center [766, 554] width 273 height 33
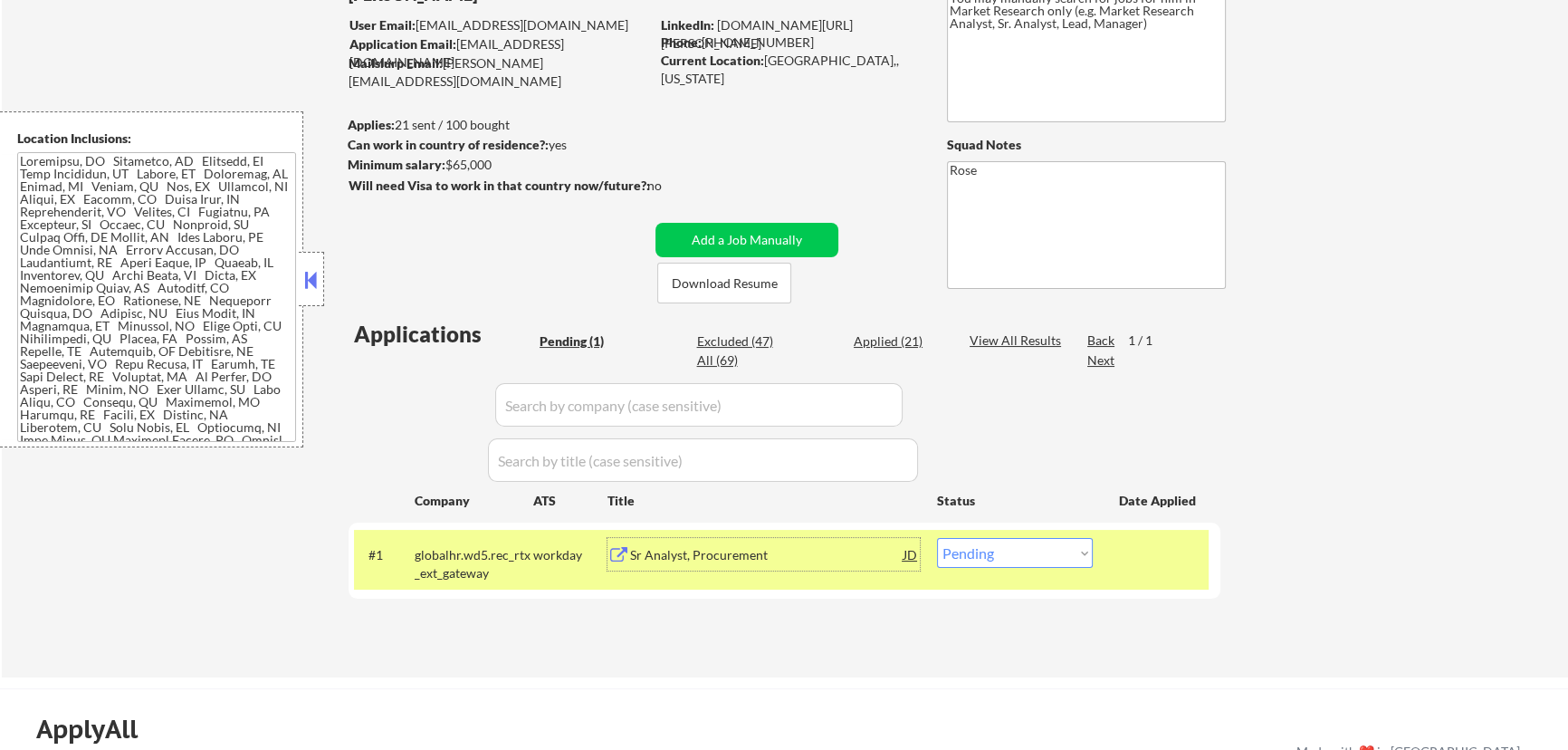
click at [1034, 554] on select "Choose an option... Pending Applied Excluded (Questions) Excluded (Expired) Exc…" at bounding box center [1015, 552] width 156 height 30
select select ""excluded__bad_match_""
click at [937, 538] on select "Choose an option... Pending Applied Excluded (Questions) Excluded (Expired) Exc…" at bounding box center [1015, 552] width 156 height 30
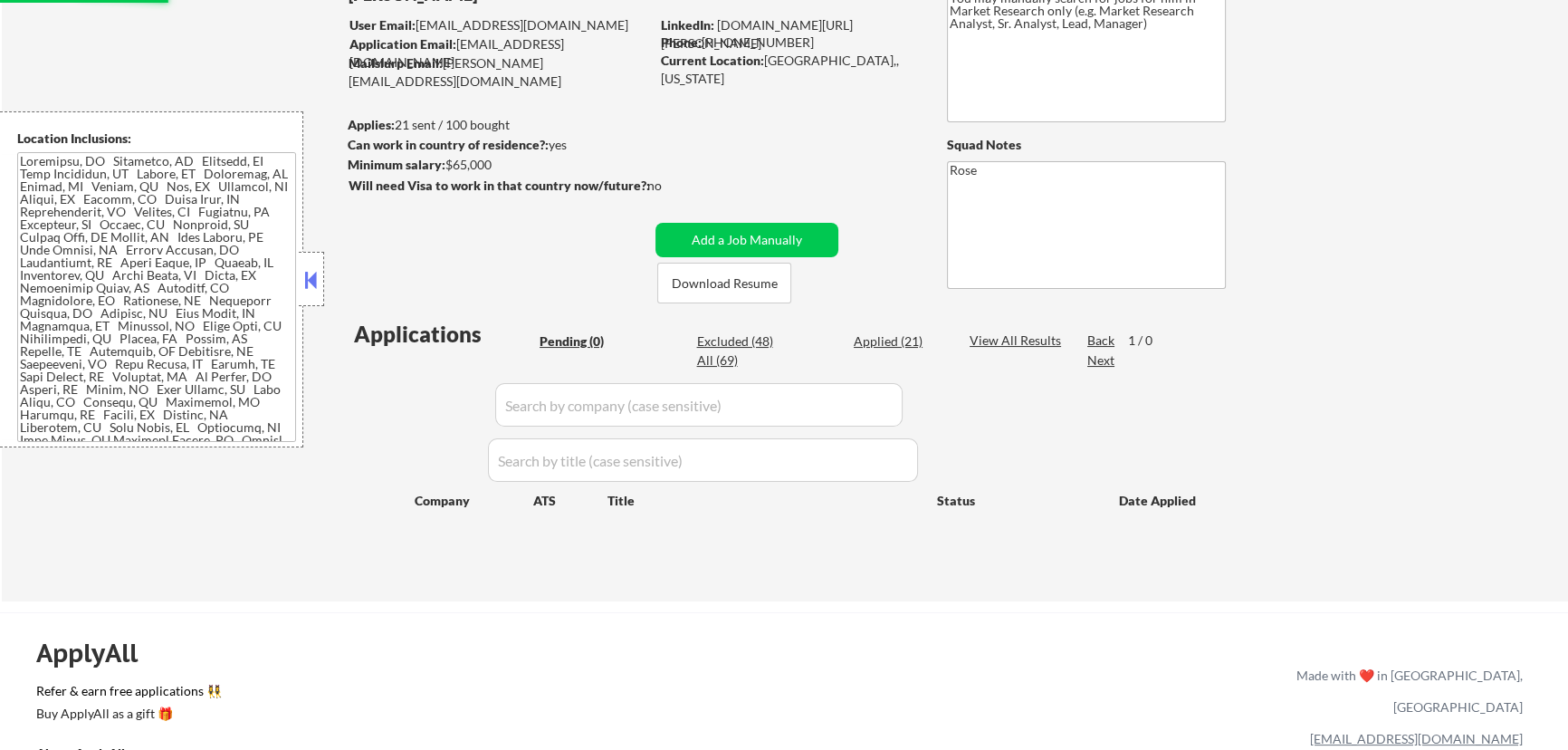
click at [318, 286] on button at bounding box center [311, 280] width 20 height 27
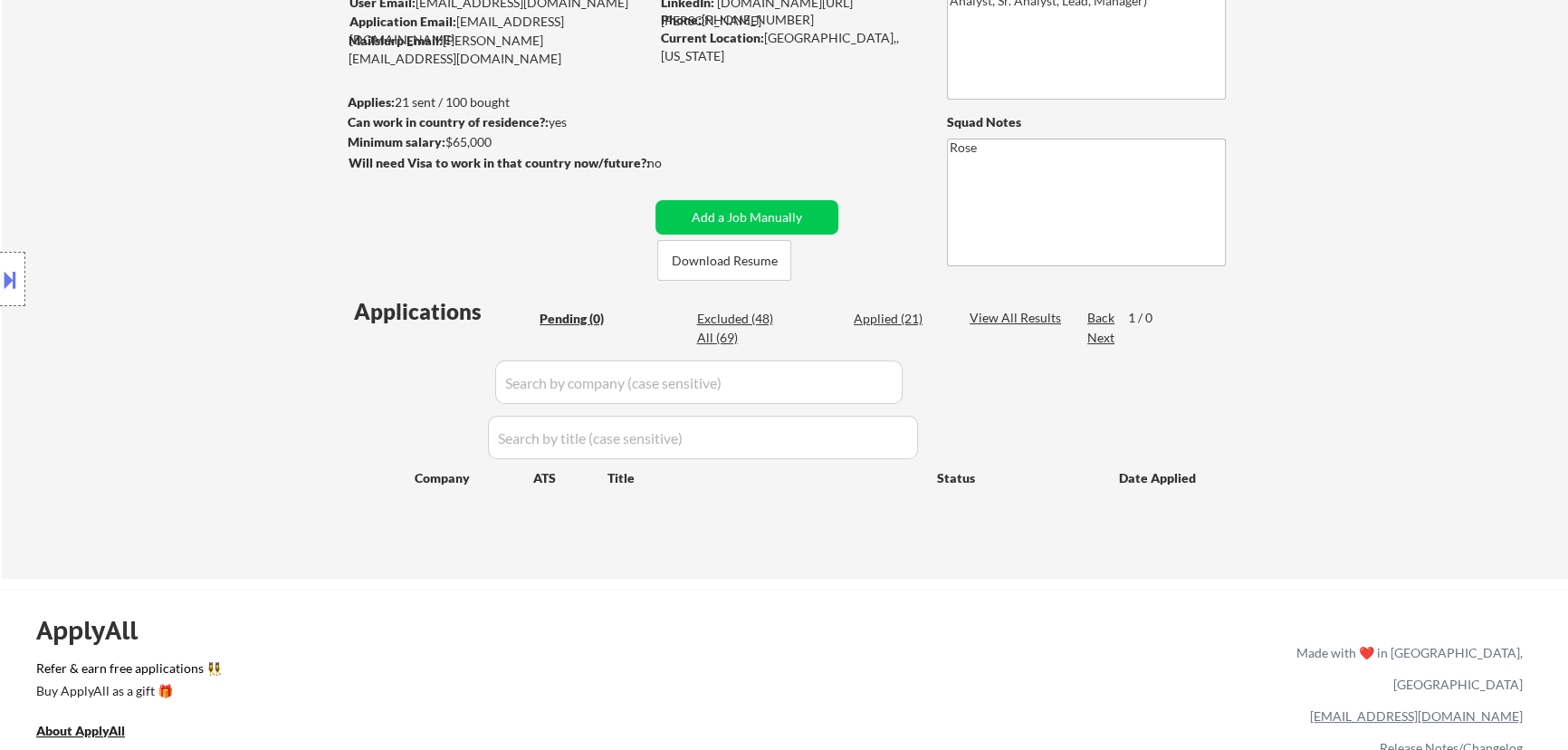
scroll to position [0, 0]
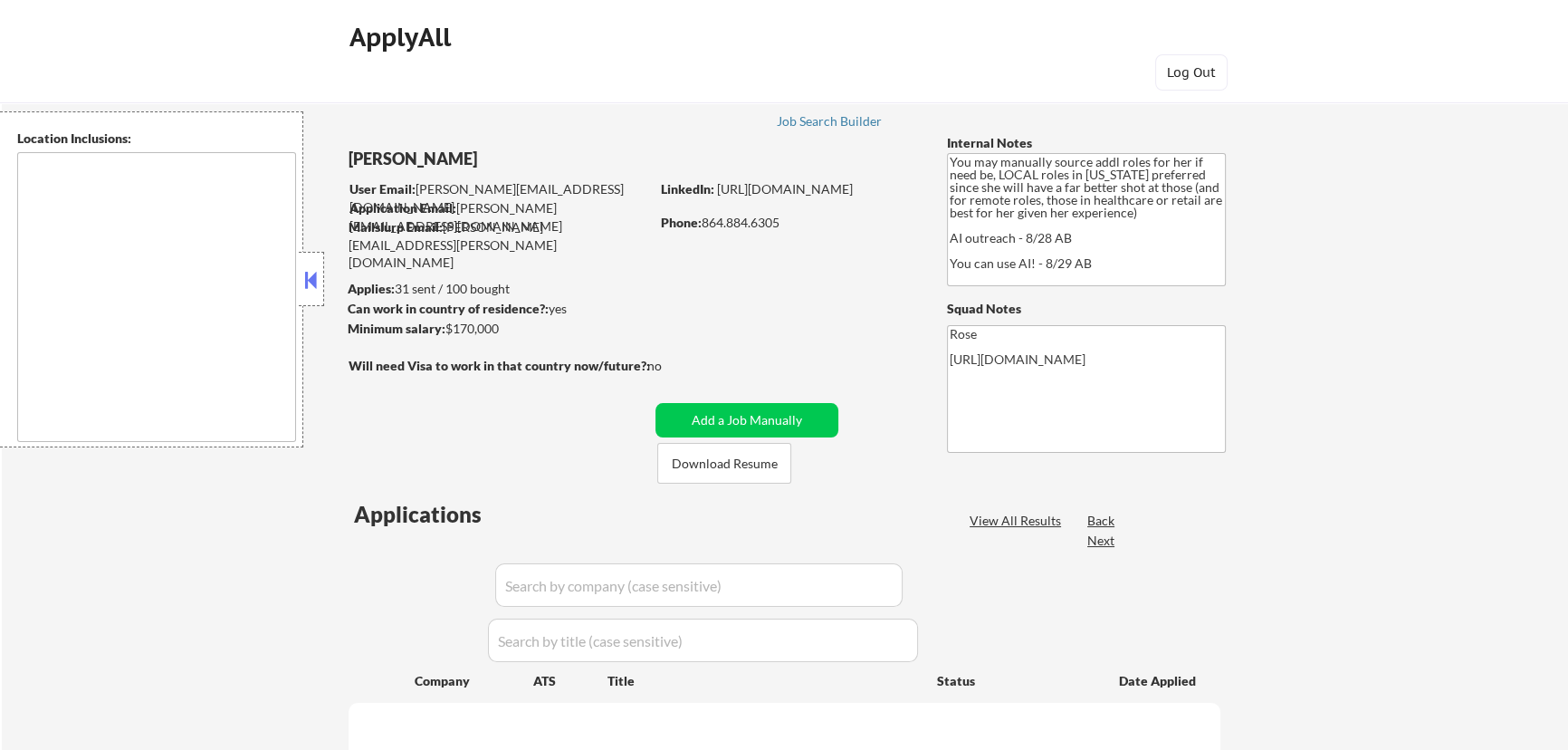
type textarea "Orlando, FL Winter Park, FL Maitland, FL Altamonte Springs, FL Casselberry, FL …"
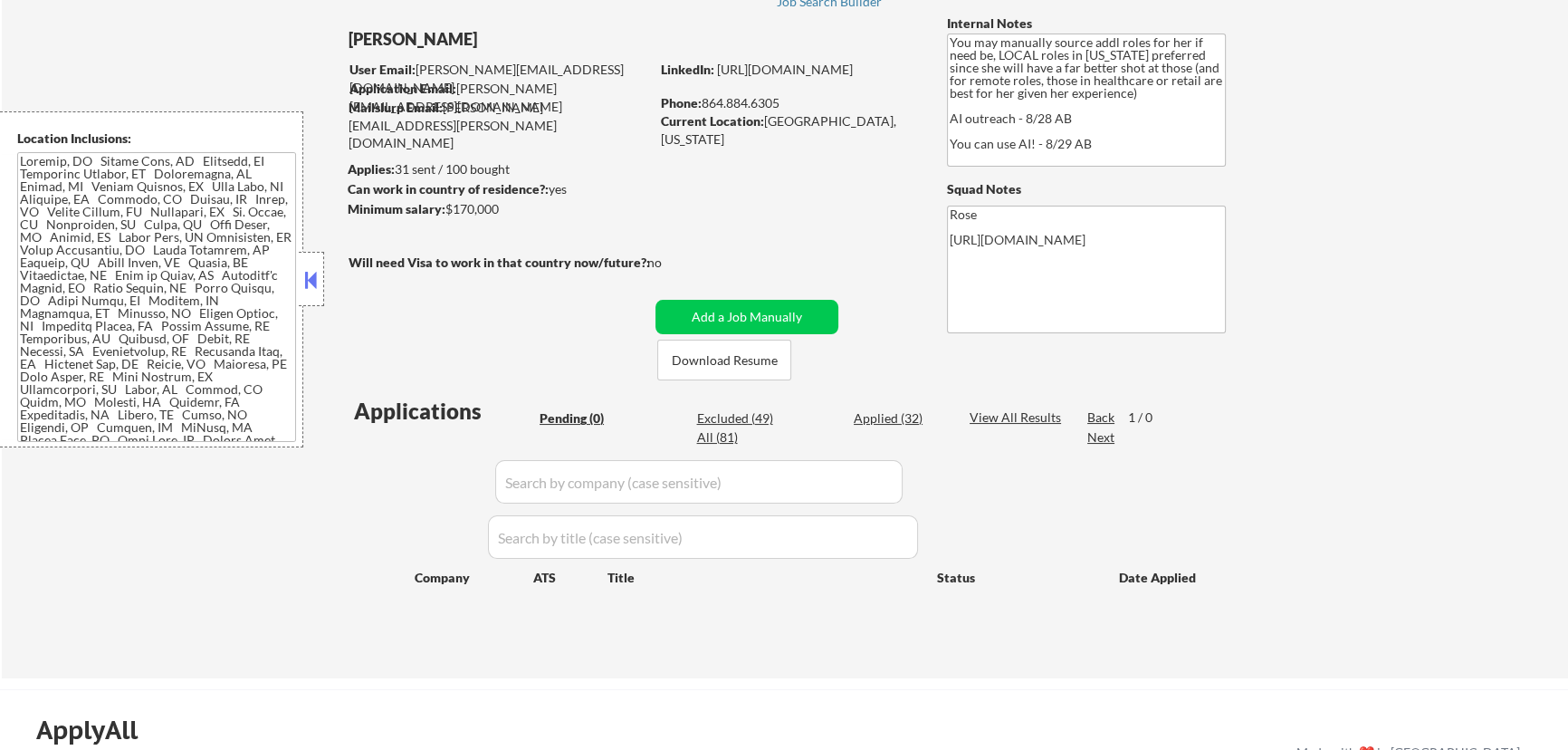
scroll to position [82, 0]
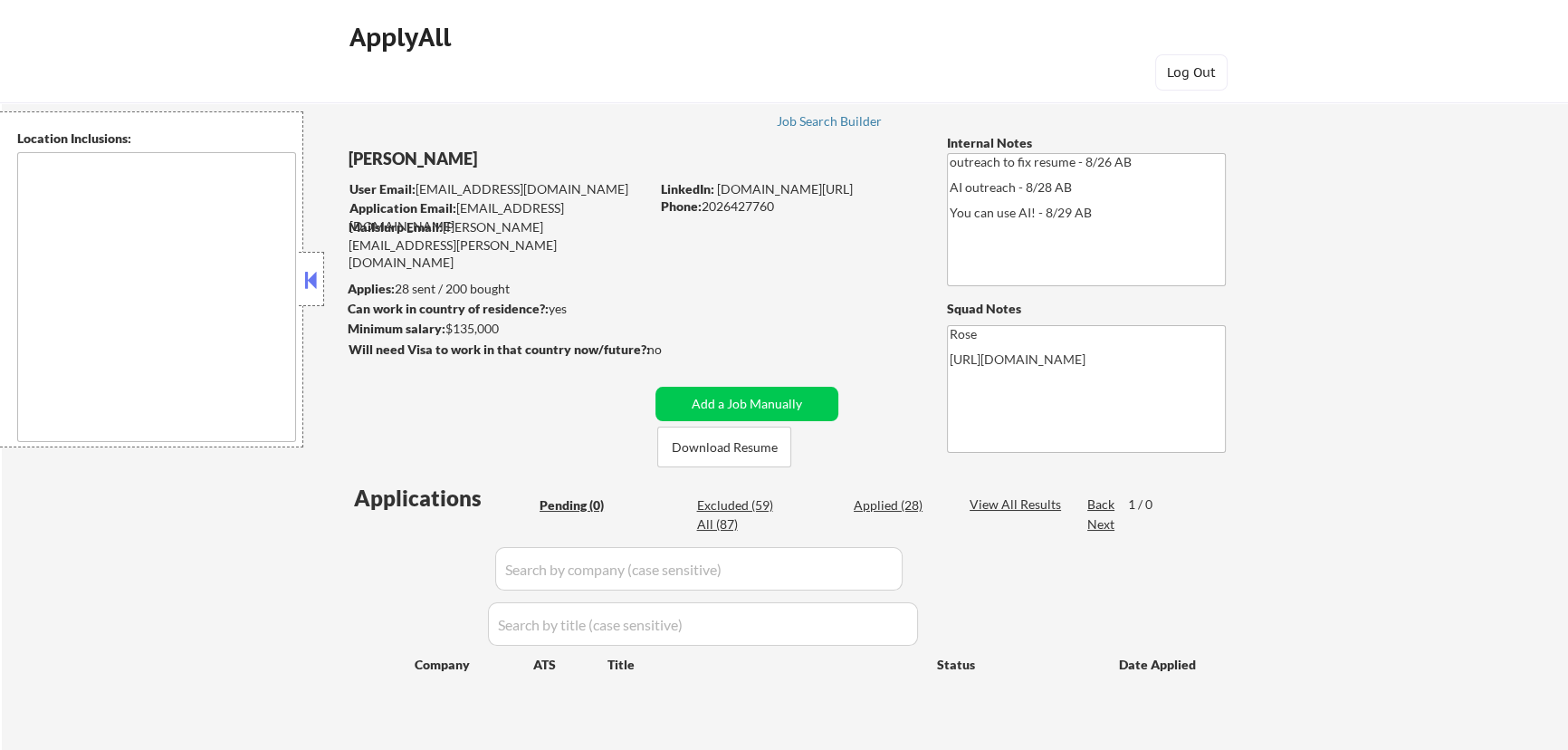
type textarea "Reston, [GEOGRAPHIC_DATA] [GEOGRAPHIC_DATA], [GEOGRAPHIC_DATA] [GEOGRAPHIC_DATA…"
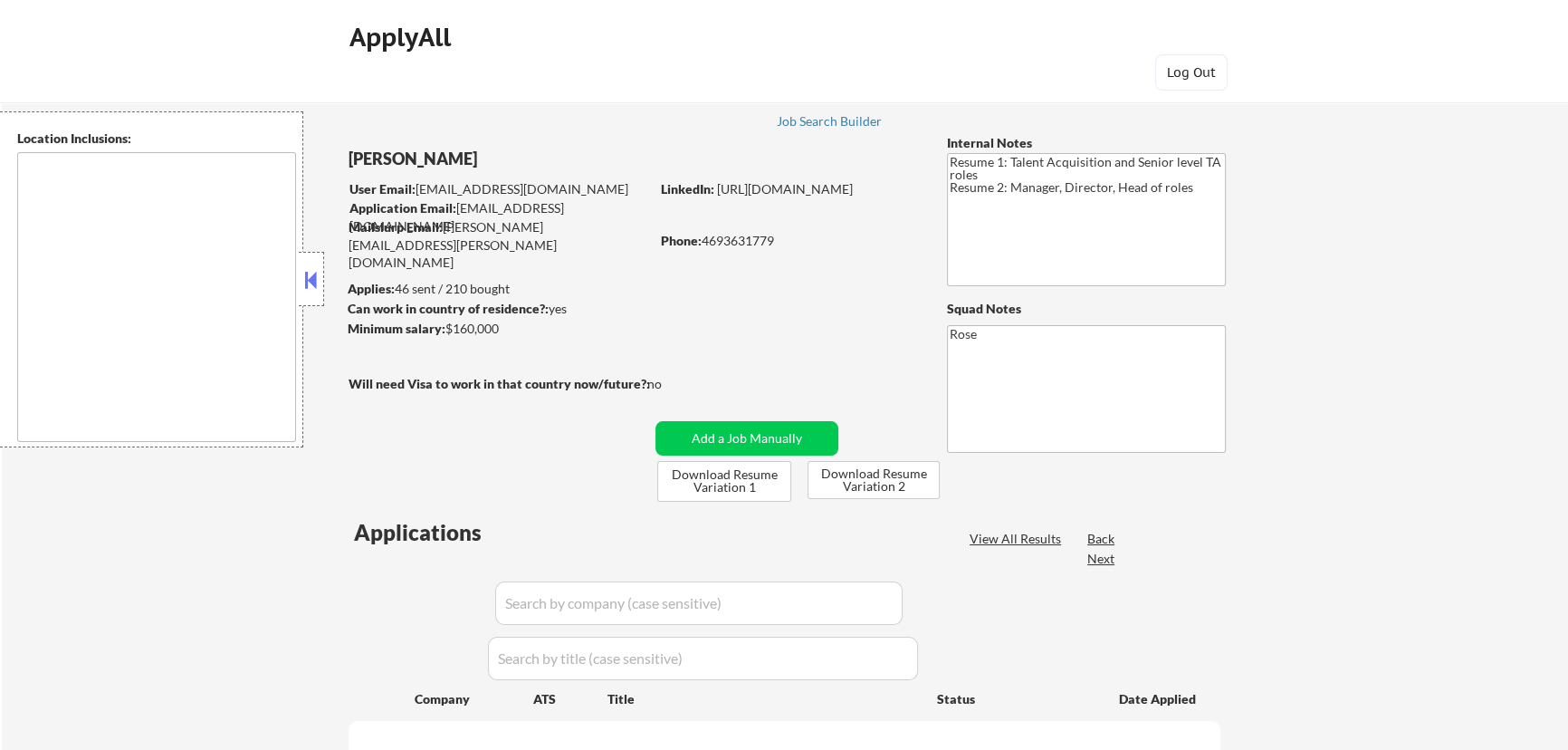
select select ""pending""
type textarea "Dallas, TX University Park, TX Highland Park, TX Irving, TX Mesquite, TX Garlan…"
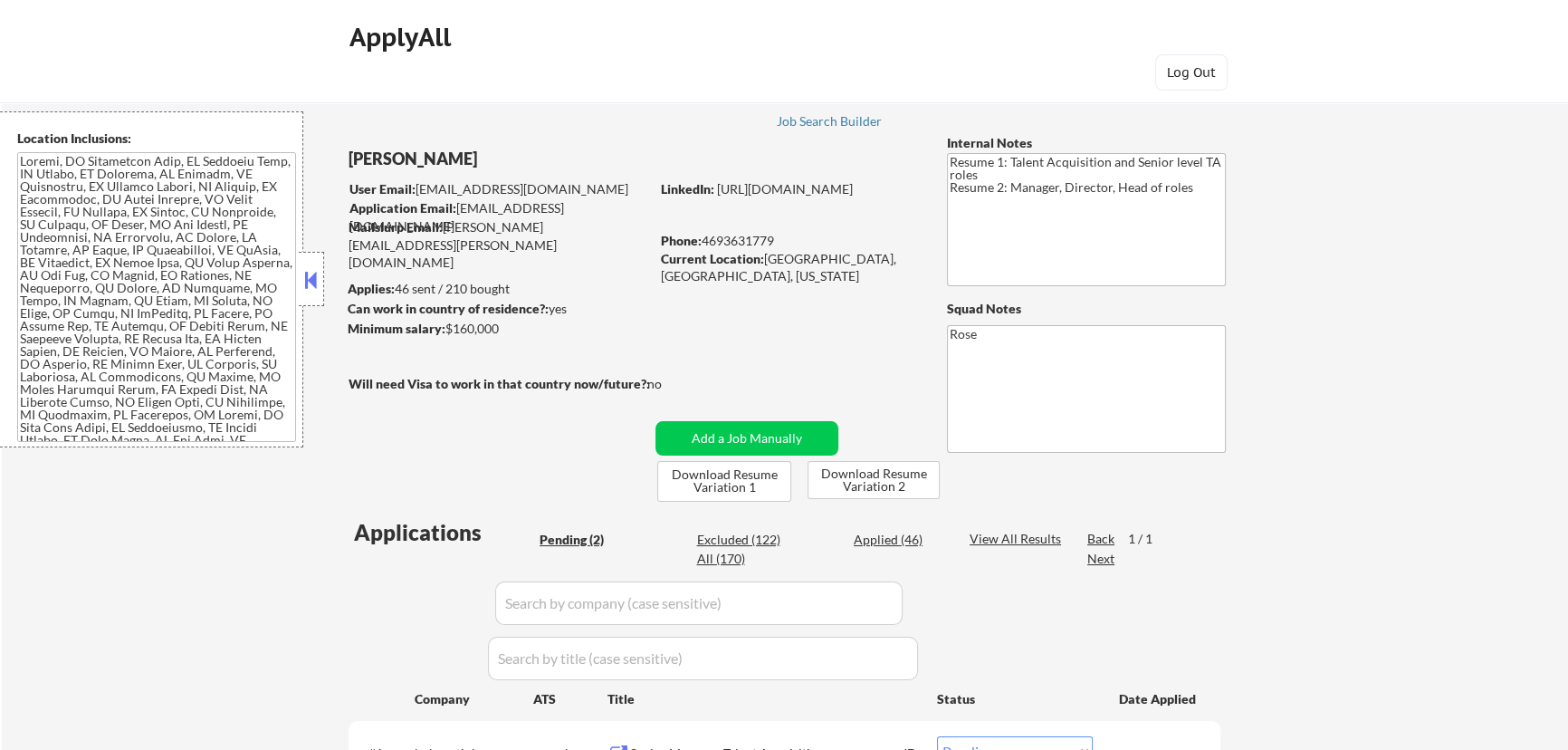
click at [308, 283] on button at bounding box center [311, 280] width 20 height 27
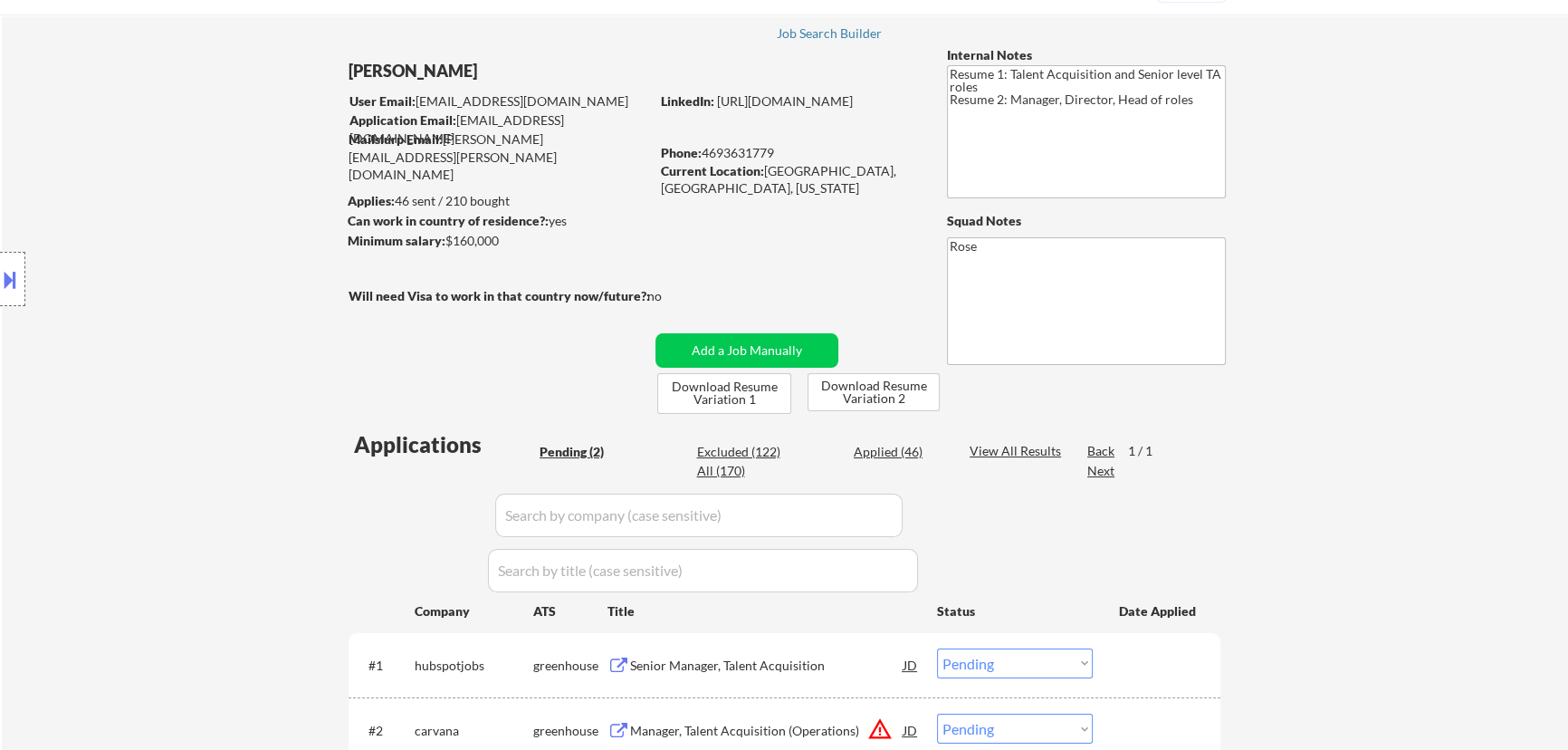
scroll to position [246, 0]
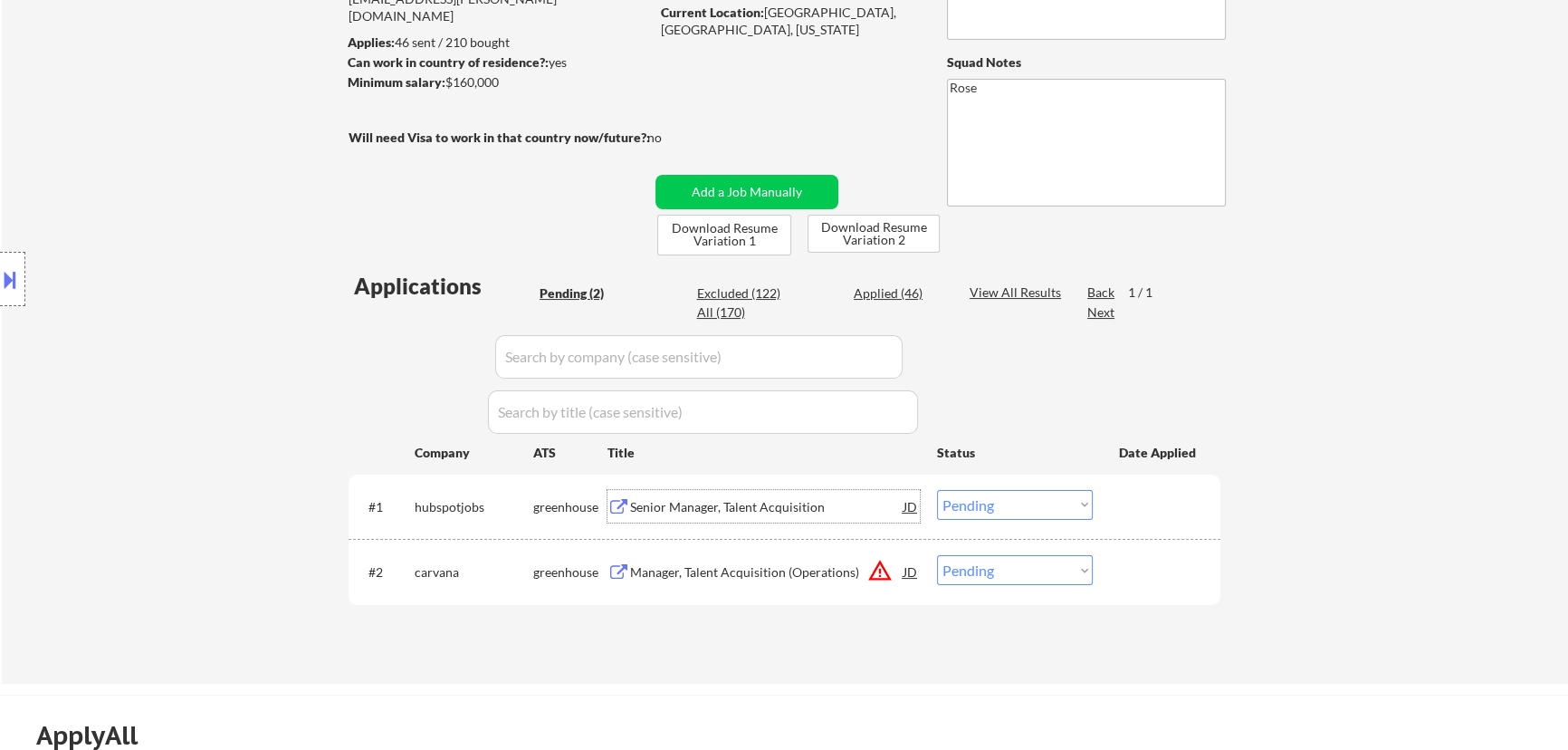
click at [832, 491] on div "Senior Manager, Talent Acquisition" at bounding box center [766, 506] width 273 height 33
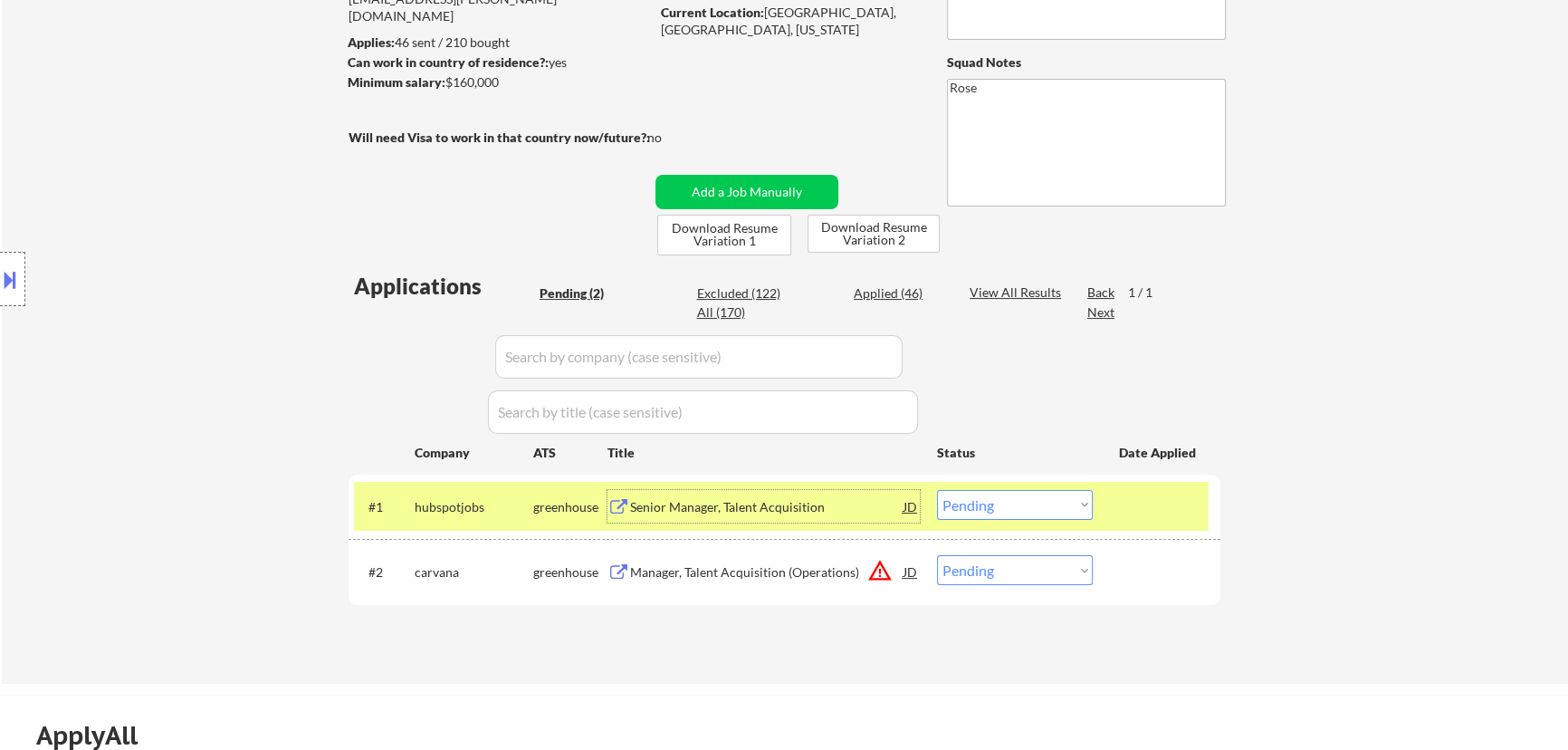
click at [1063, 504] on select "Choose an option... Pending Applied Excluded (Questions) Excluded (Expired) Exc…" at bounding box center [1015, 504] width 156 height 30
click at [937, 489] on select "Choose an option... Pending Applied Excluded (Questions) Excluded (Expired) Exc…" at bounding box center [1015, 504] width 156 height 30
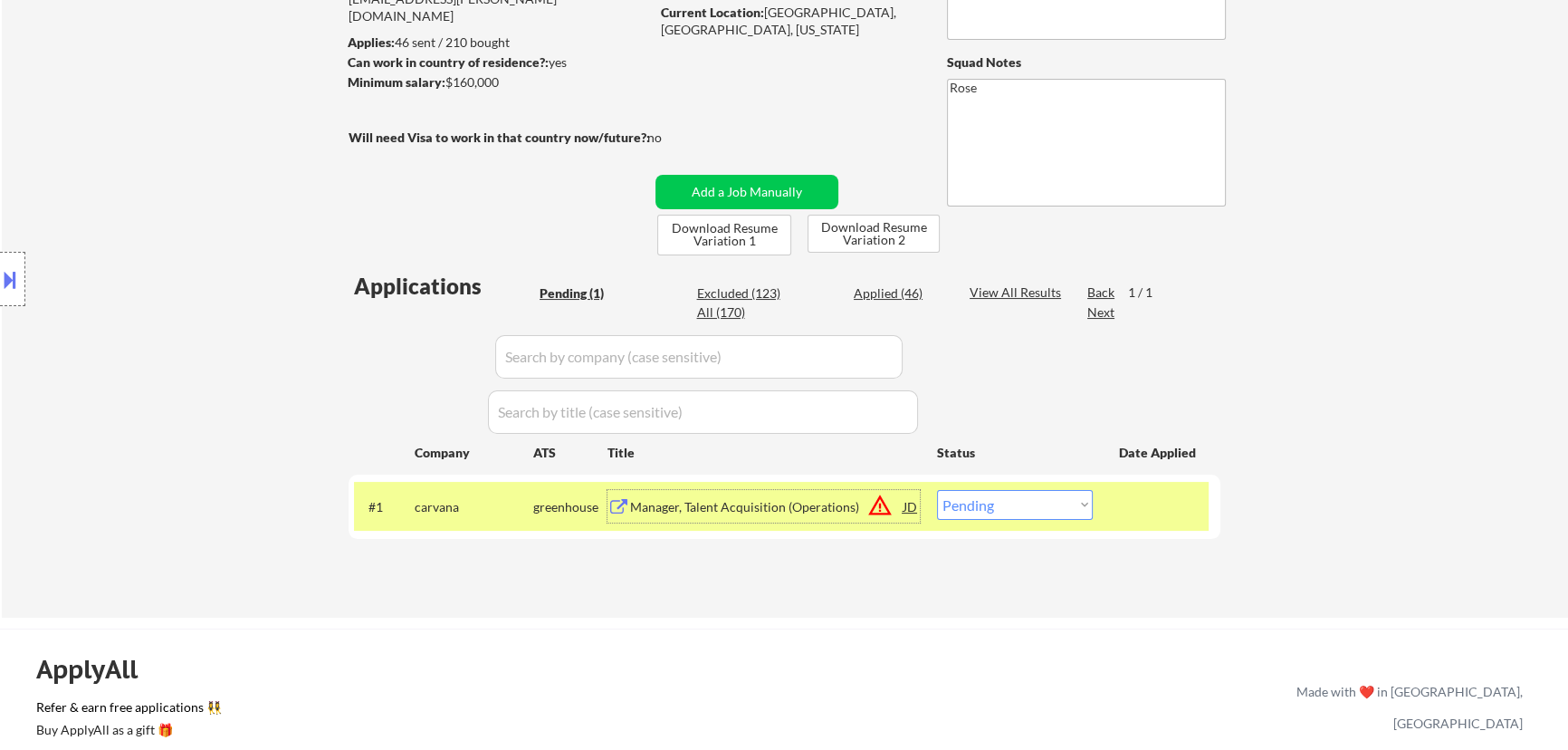
click at [831, 503] on div "Manager, Talent Acquisition (Operations)" at bounding box center [766, 507] width 273 height 18
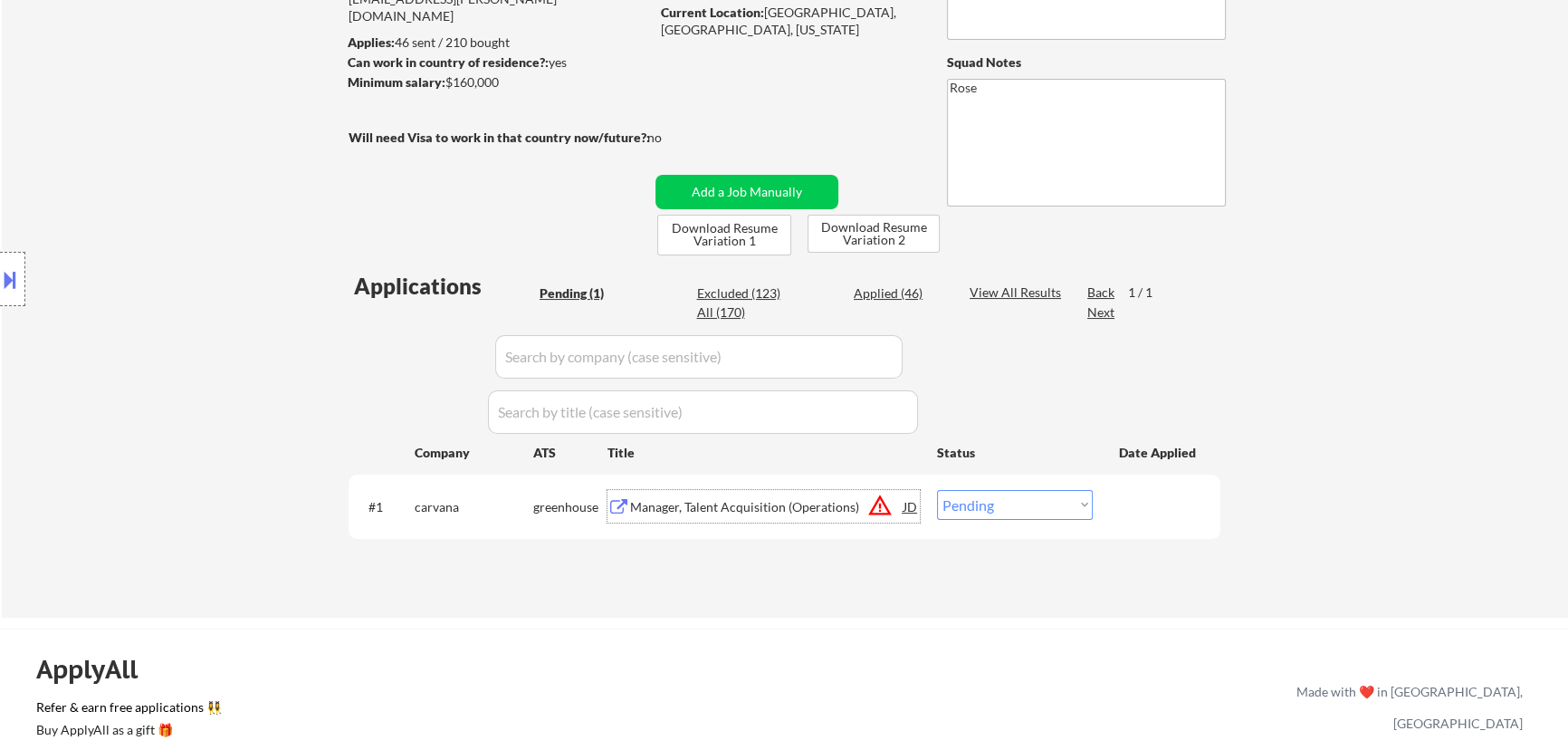
click at [1047, 511] on select "Choose an option... Pending Applied Excluded (Questions) Excluded (Expired) Exc…" at bounding box center [1015, 504] width 156 height 30
select select ""excluded__expired_""
click at [937, 489] on select "Choose an option... Pending Applied Excluded (Questions) Excluded (Expired) Exc…" at bounding box center [1015, 504] width 156 height 30
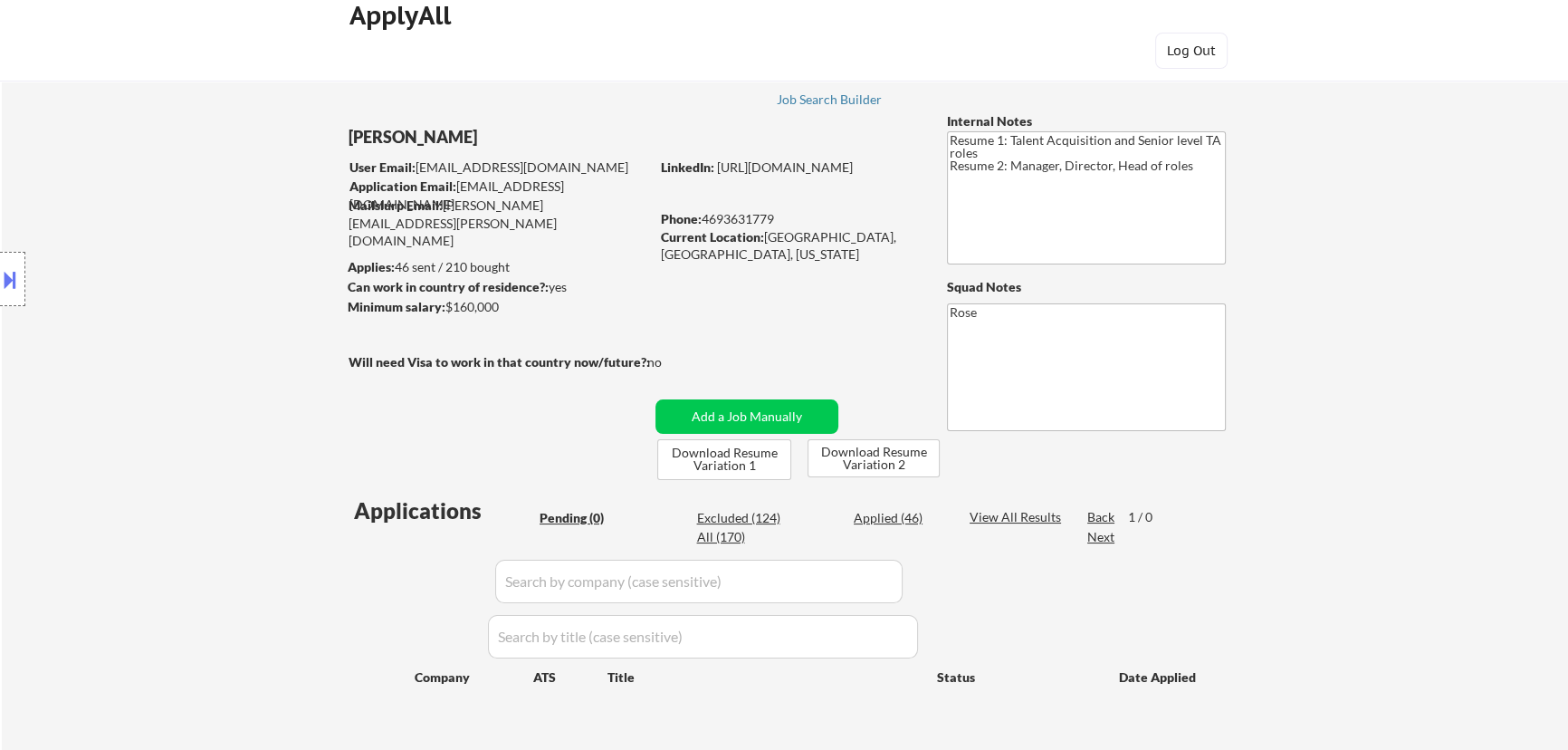
scroll to position [0, 0]
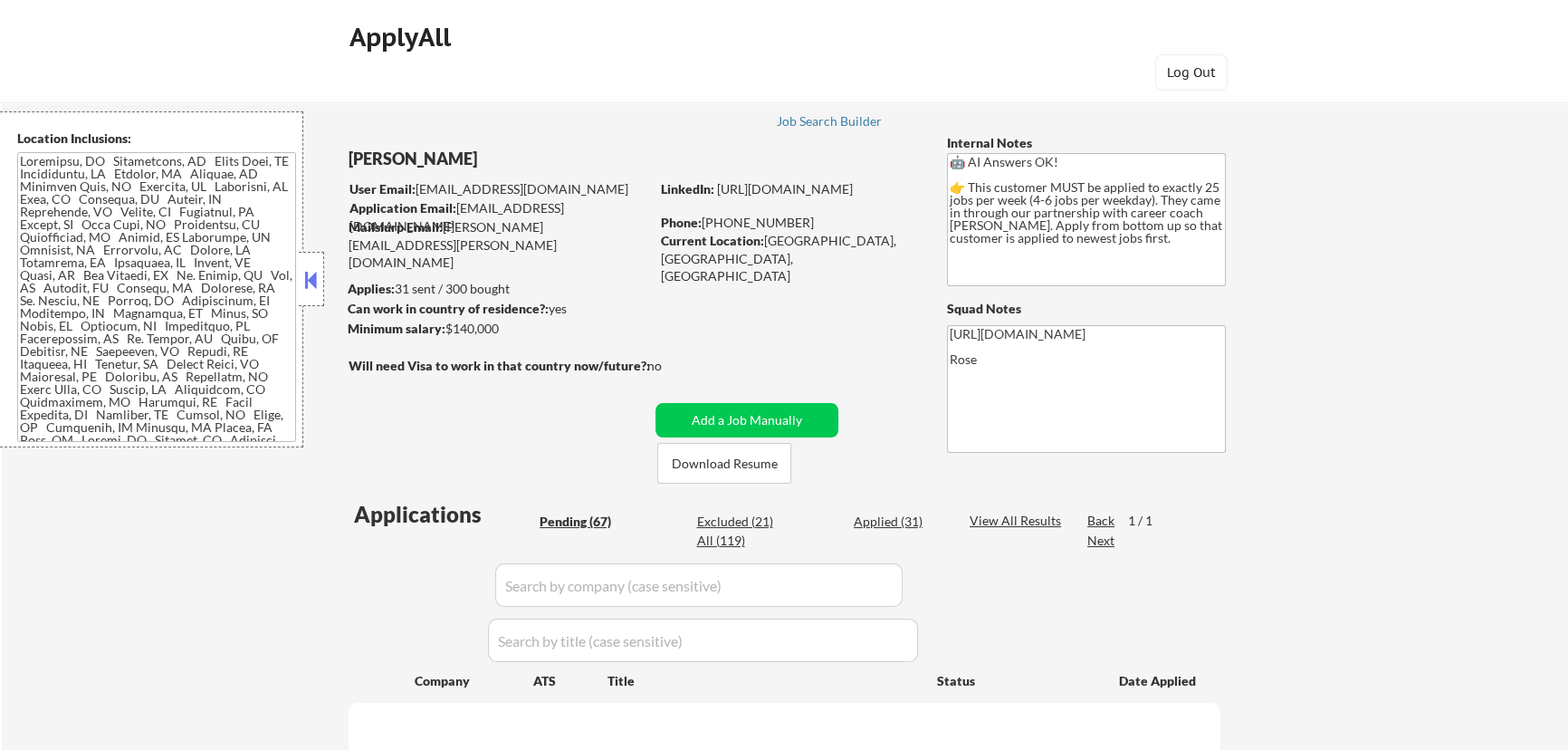
select select ""pending""
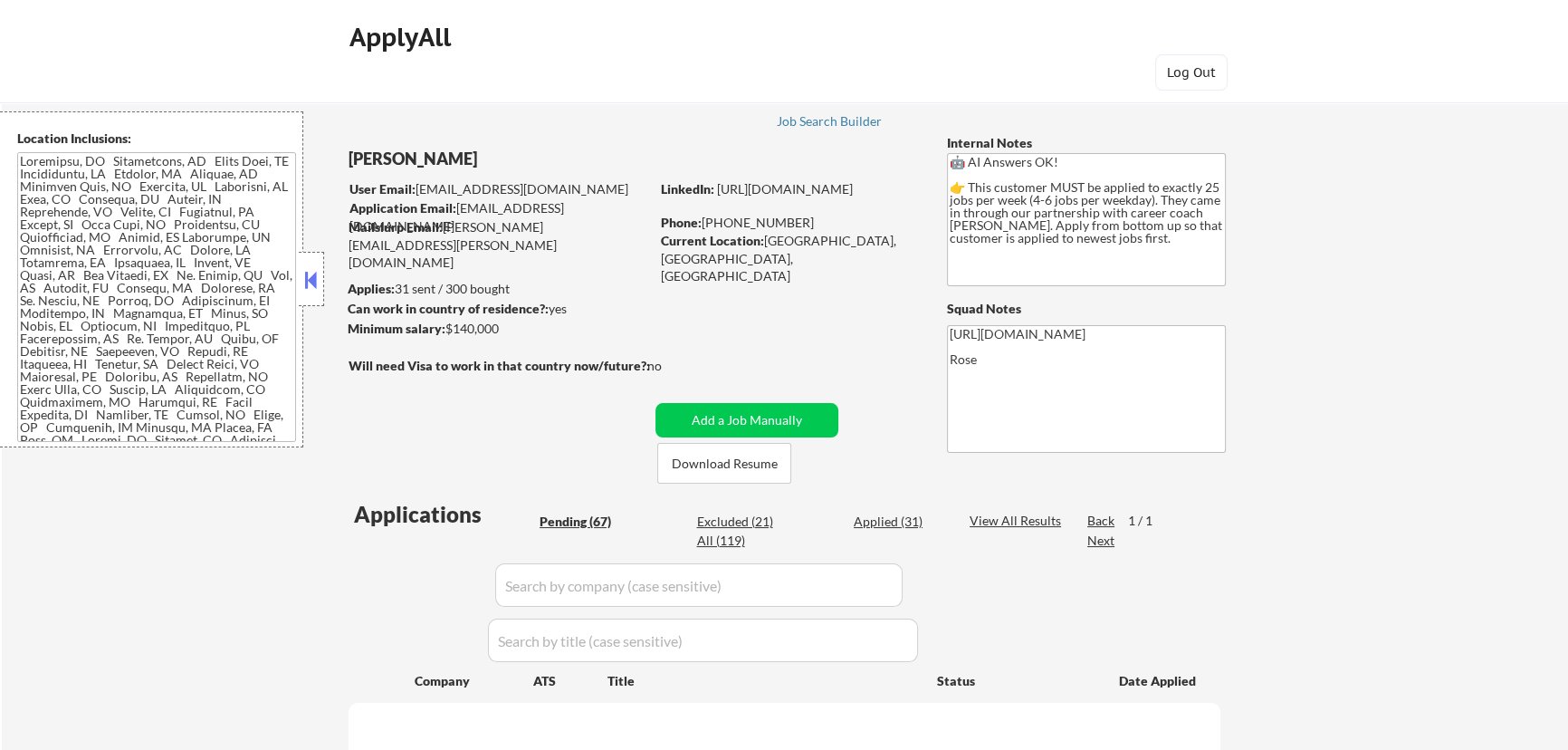
select select ""pending""
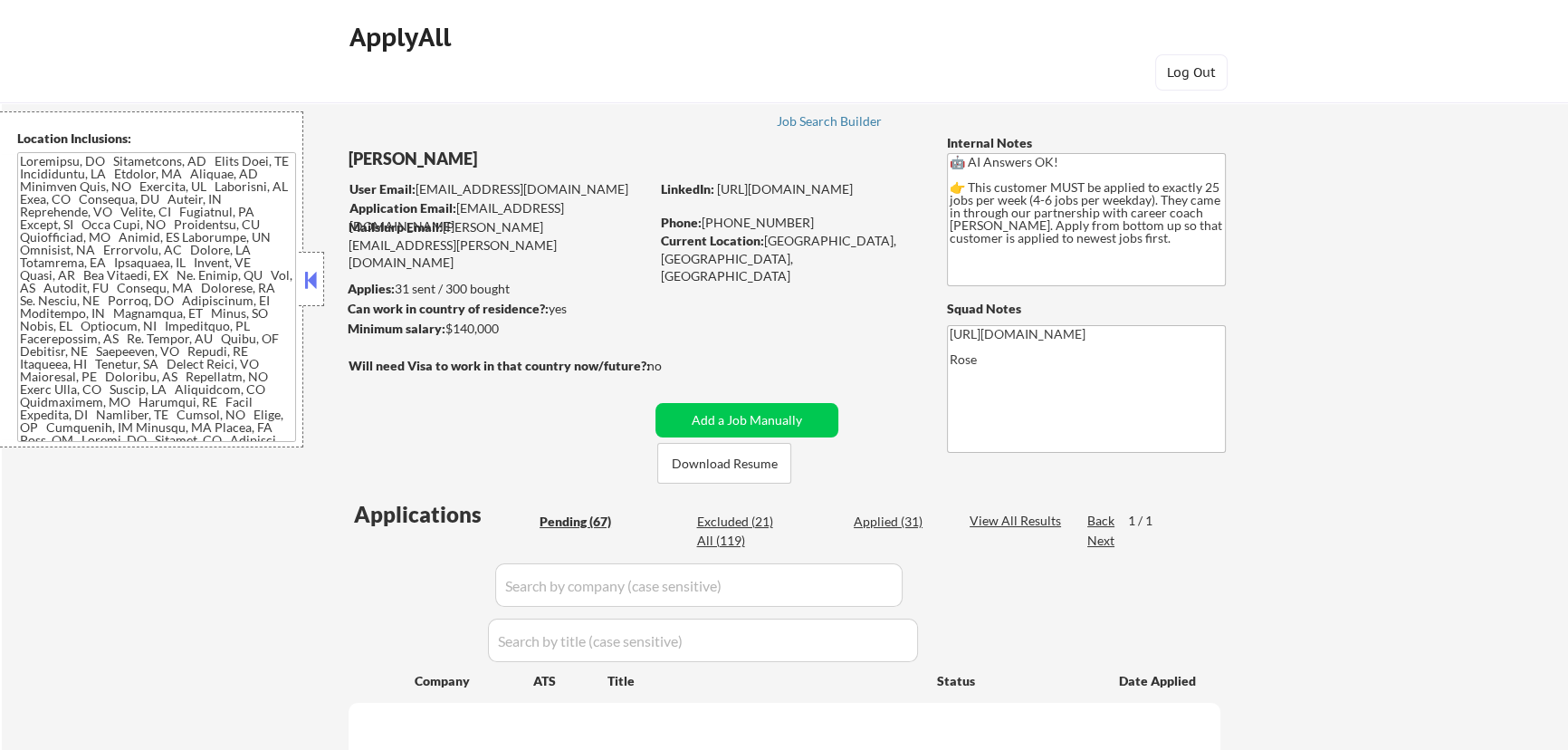
select select ""pending""
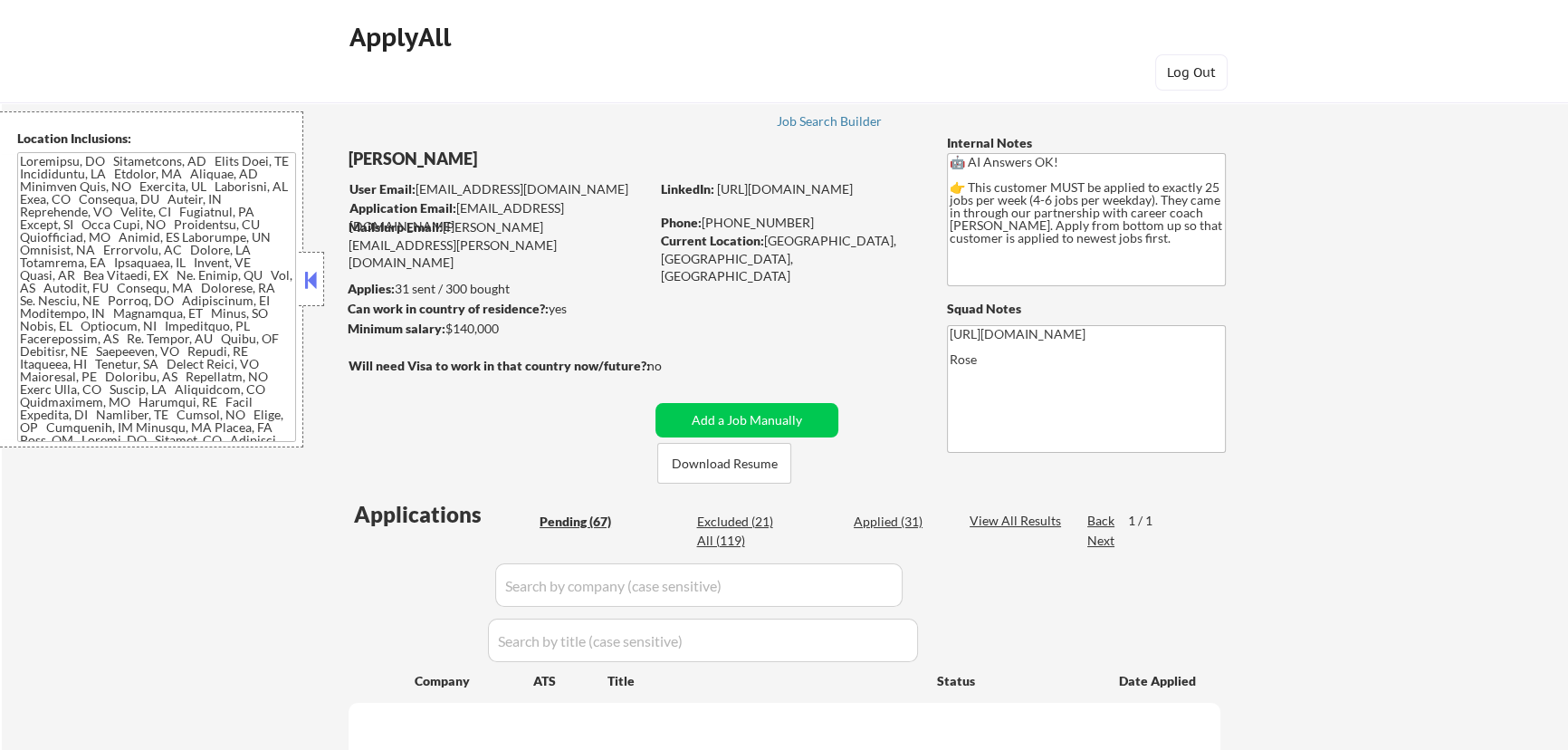
select select ""pending""
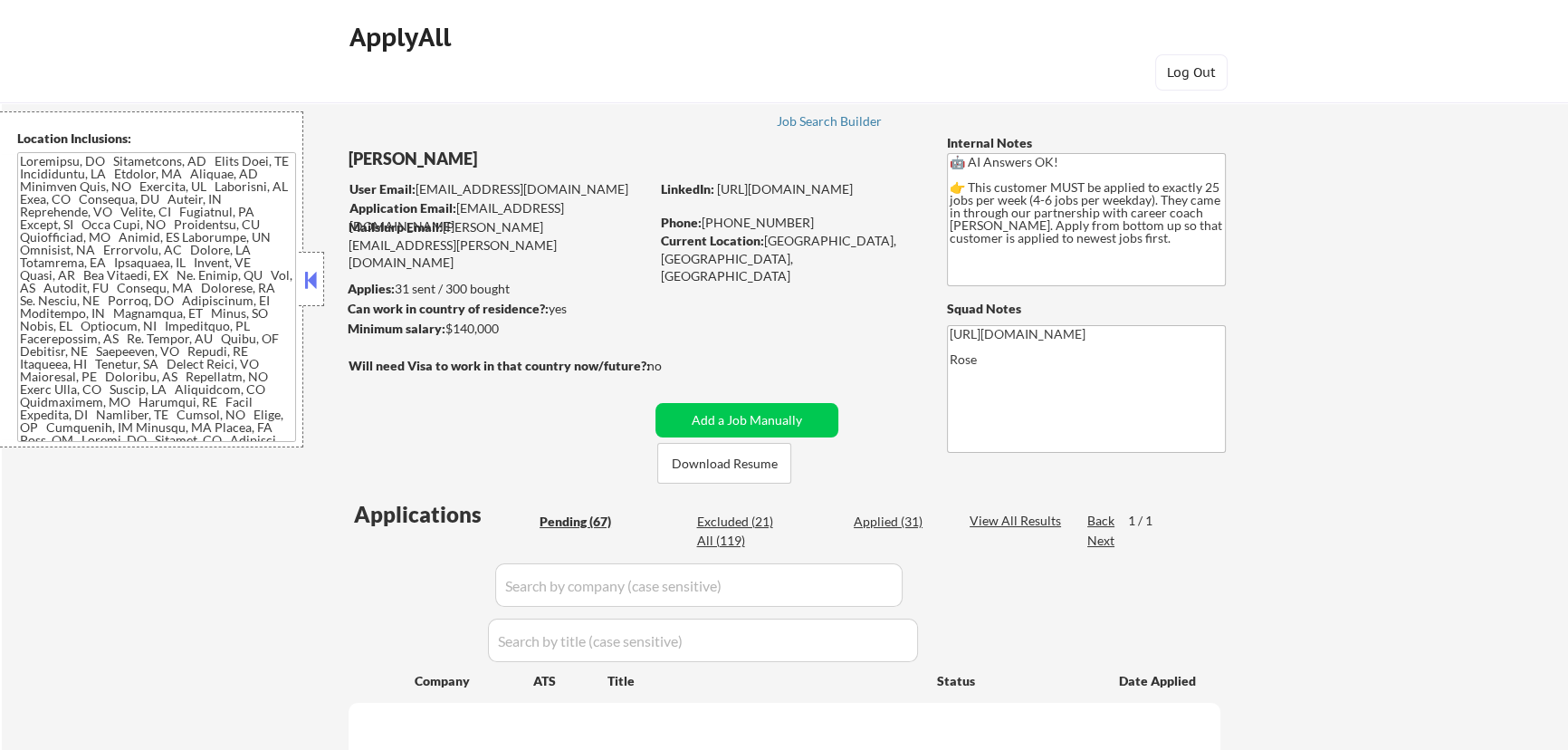
select select ""pending""
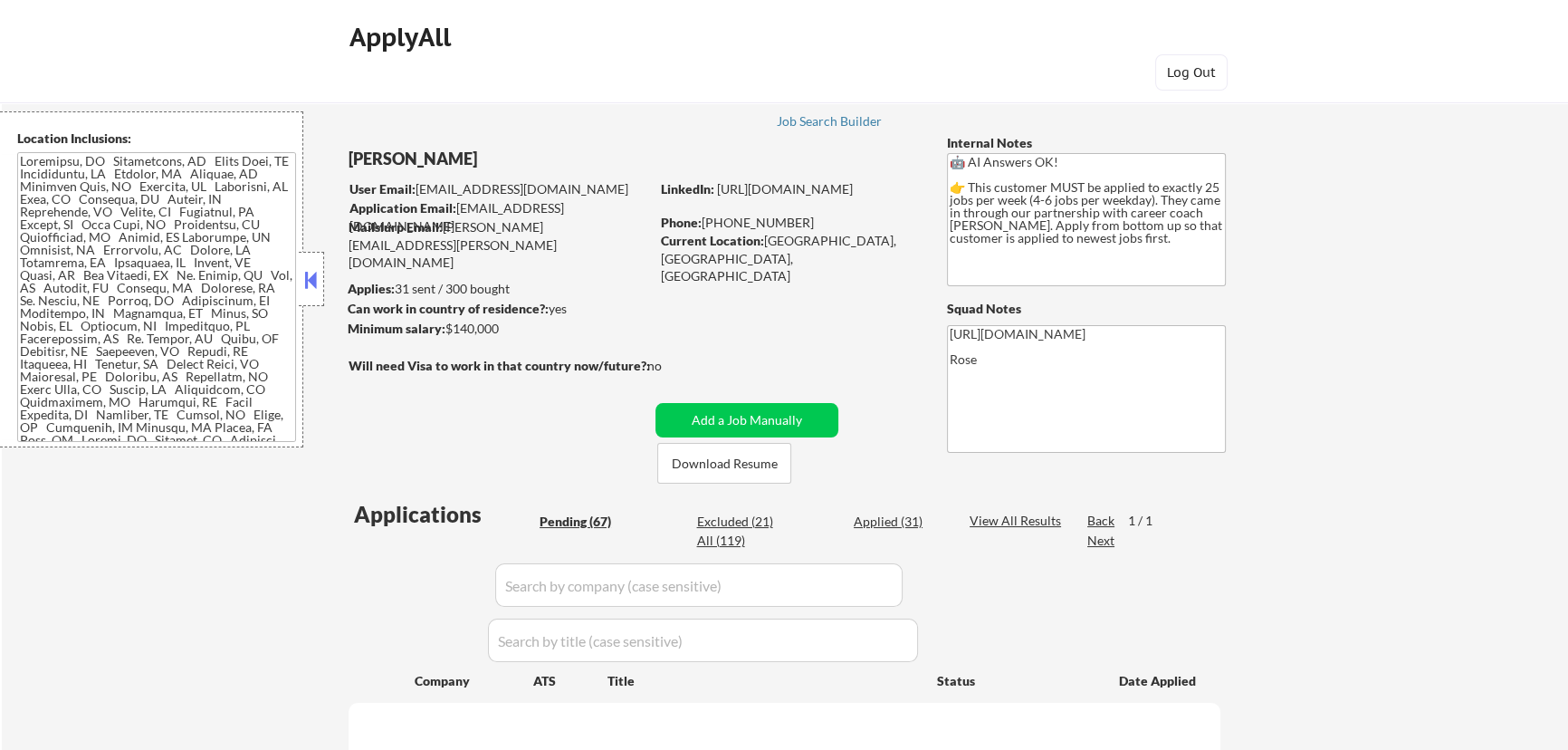
select select ""pending""
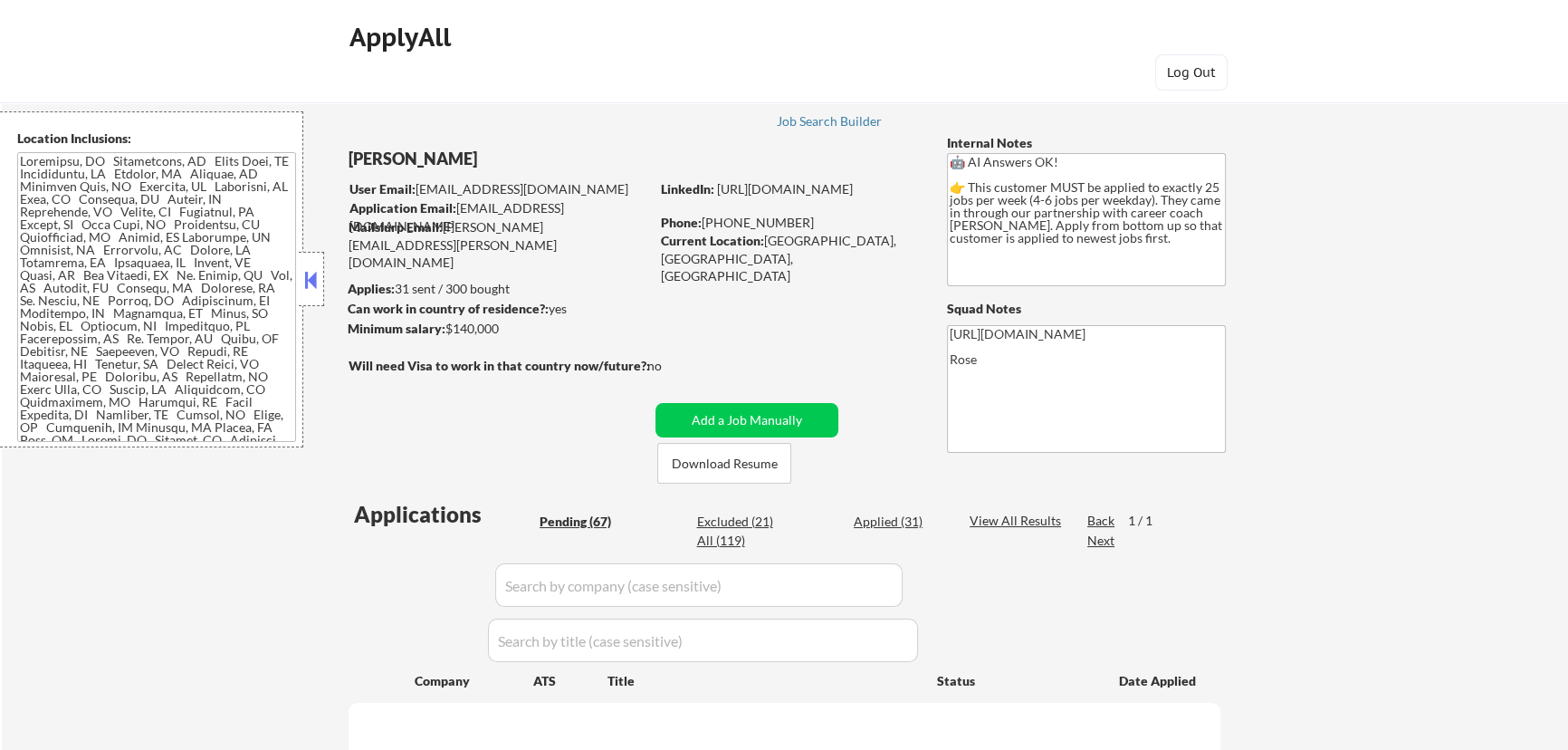
select select ""pending""
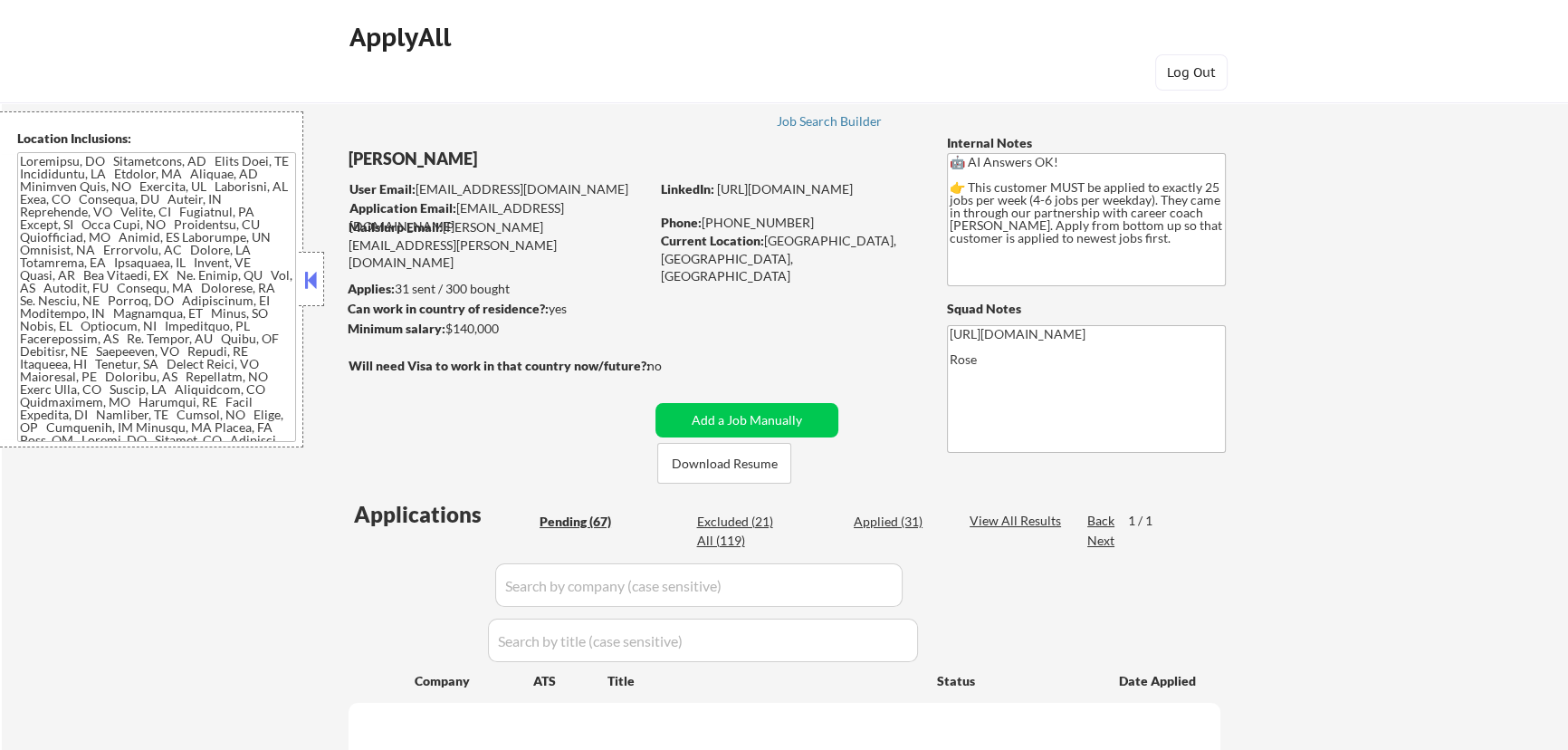
select select ""pending""
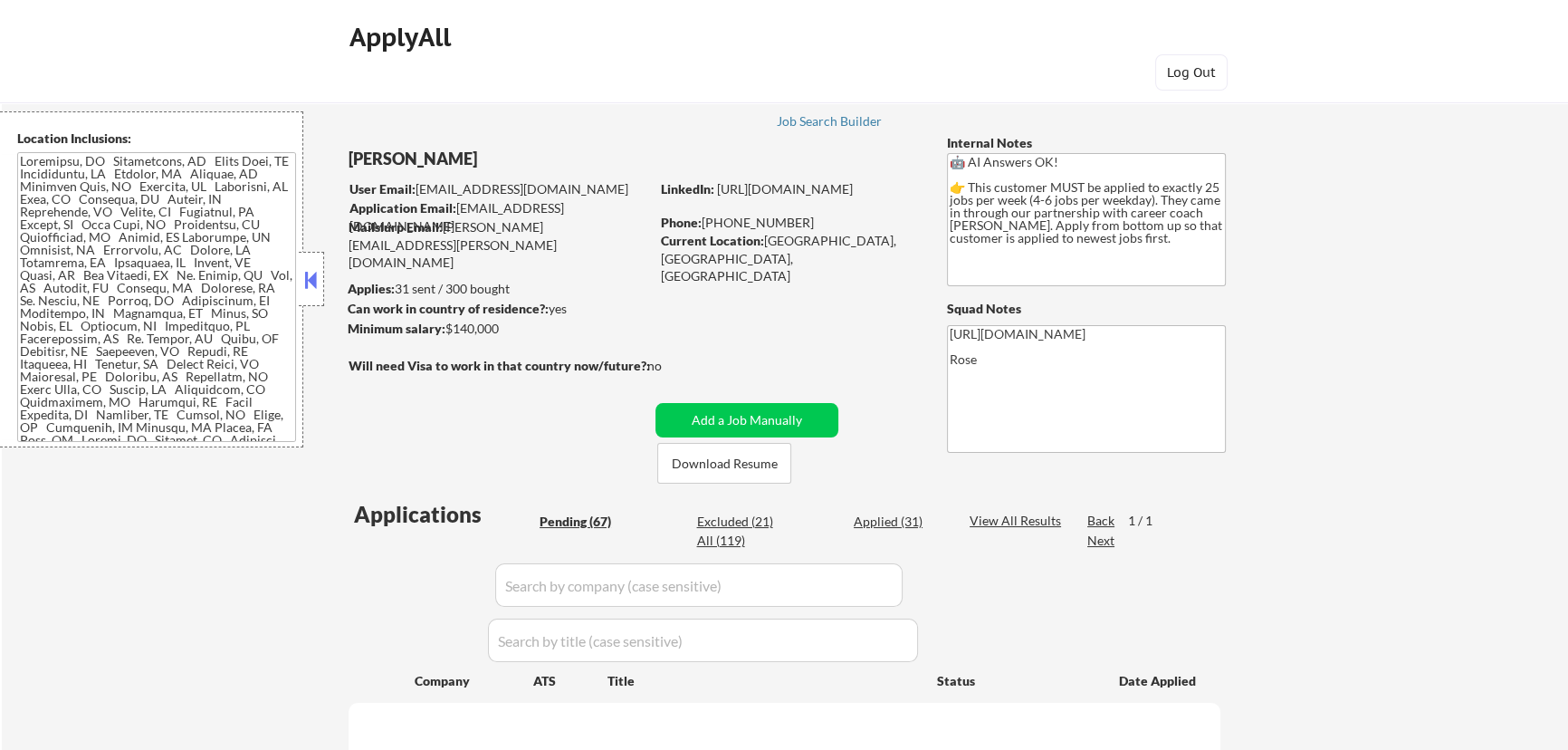
select select ""pending""
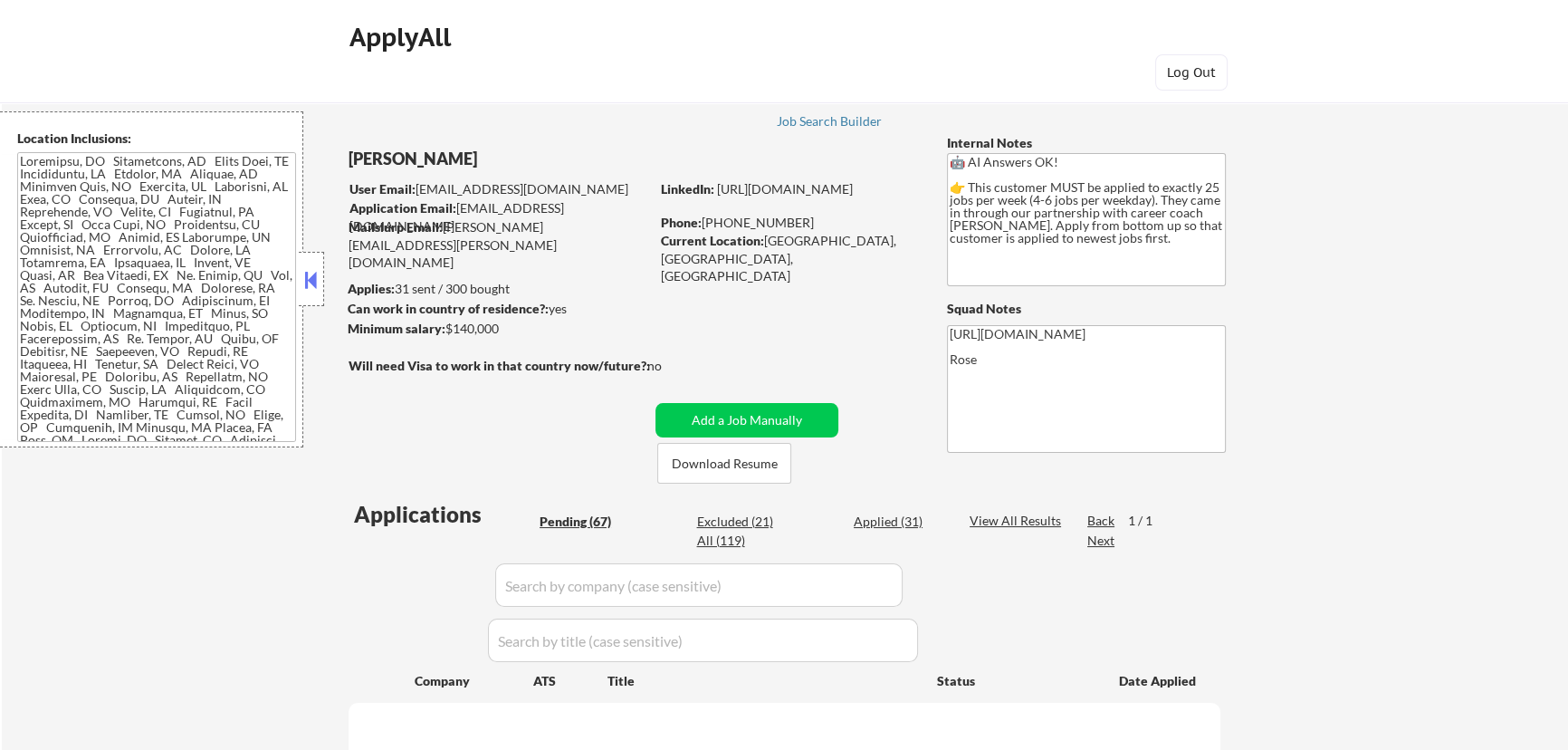
select select ""pending""
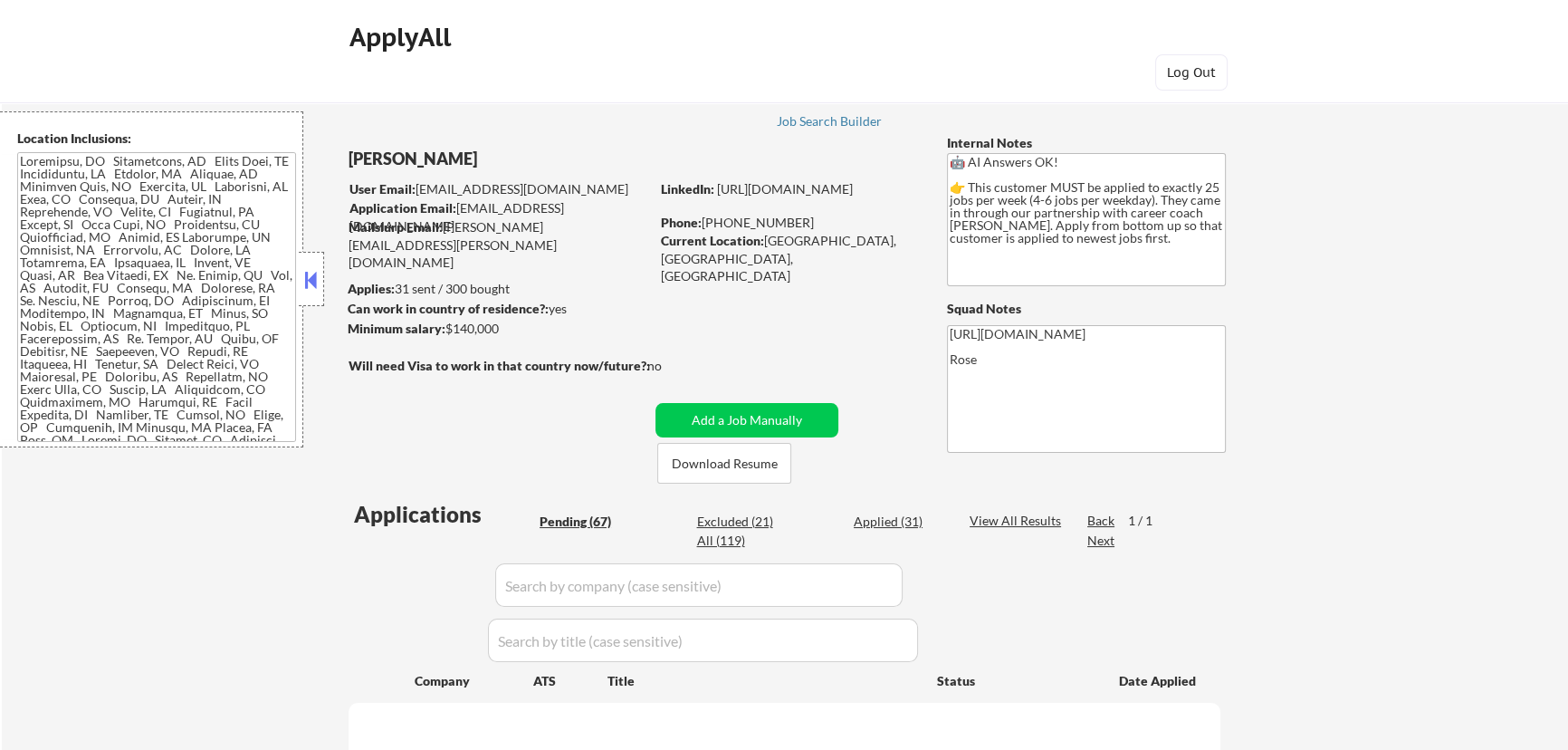
select select ""pending""
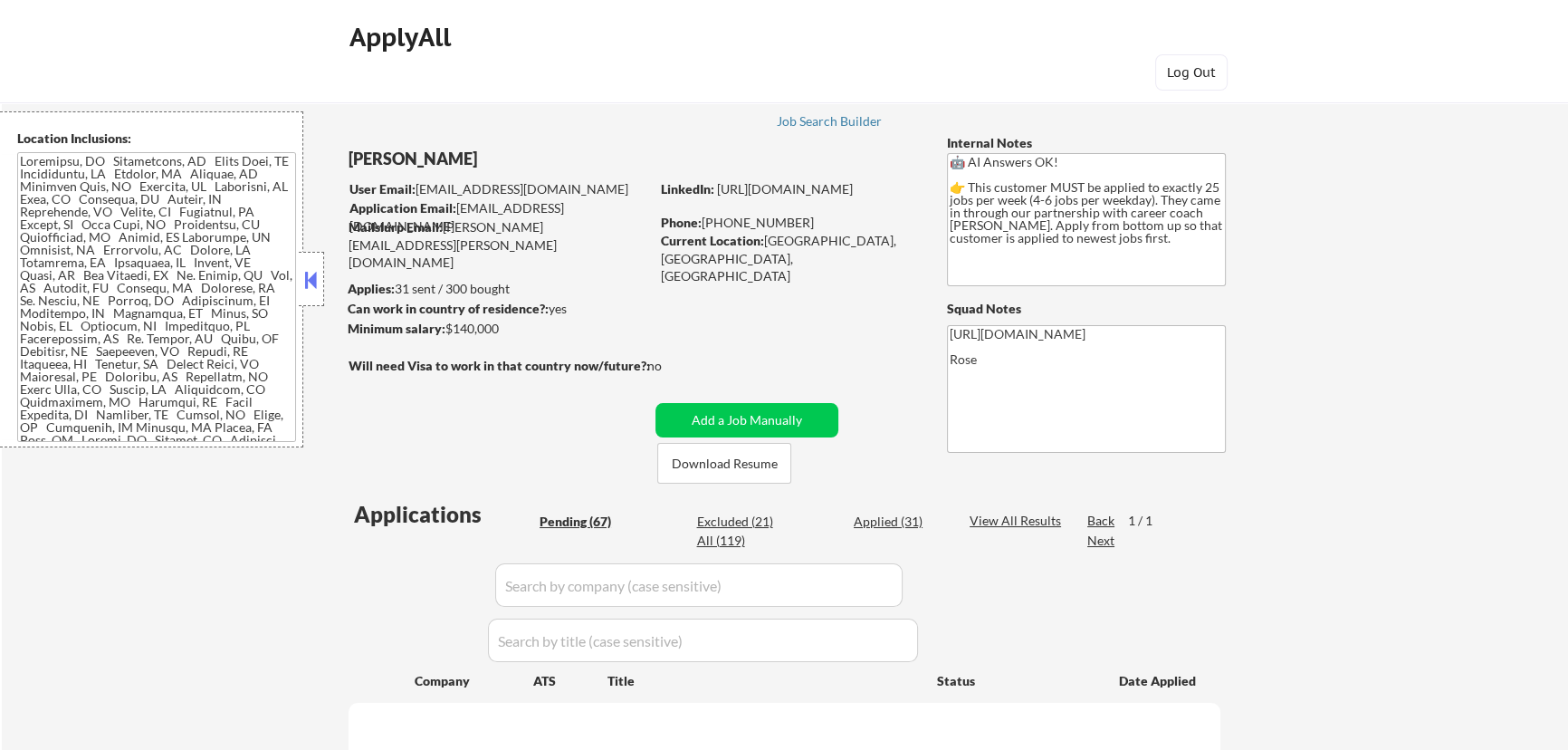
select select ""pending""
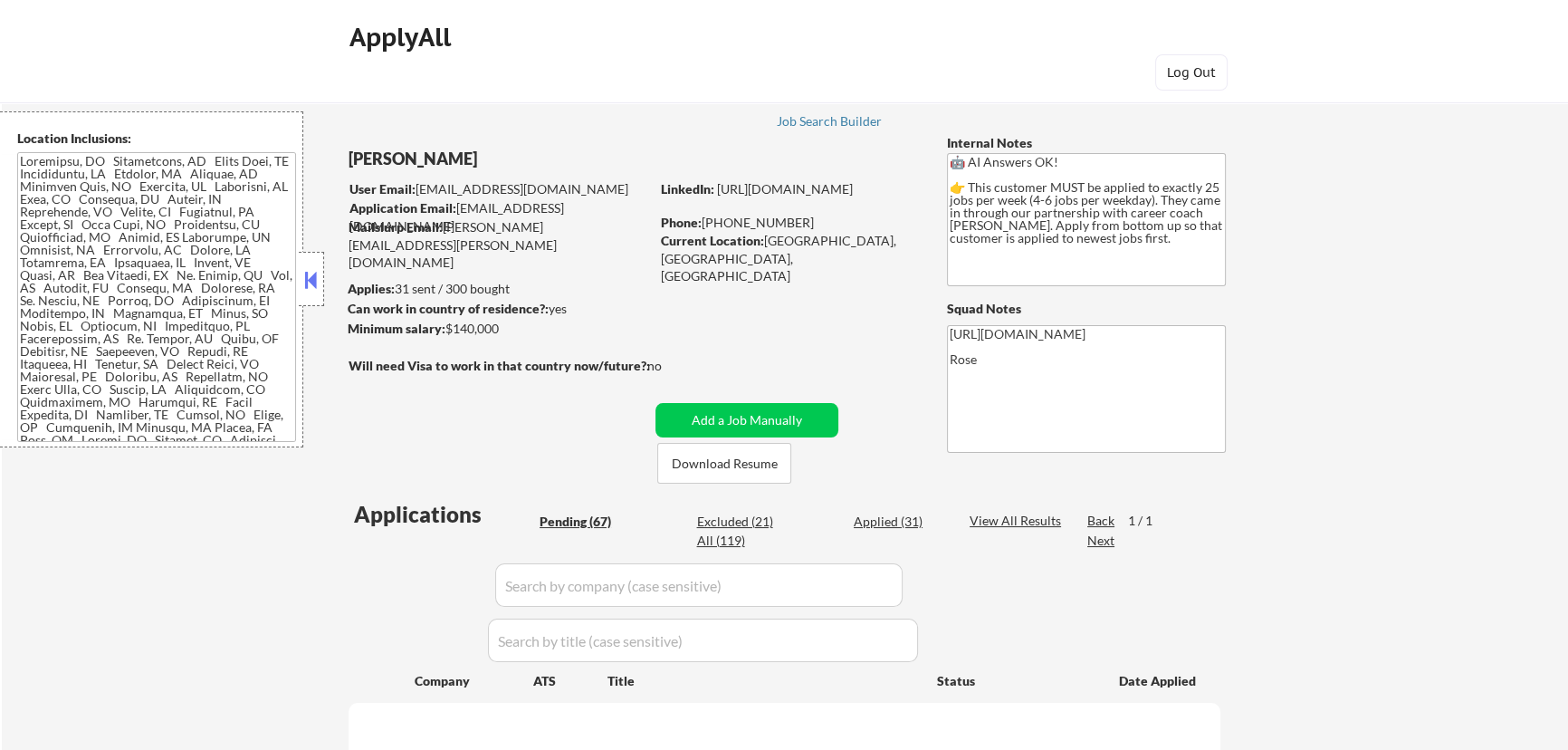
select select ""pending""
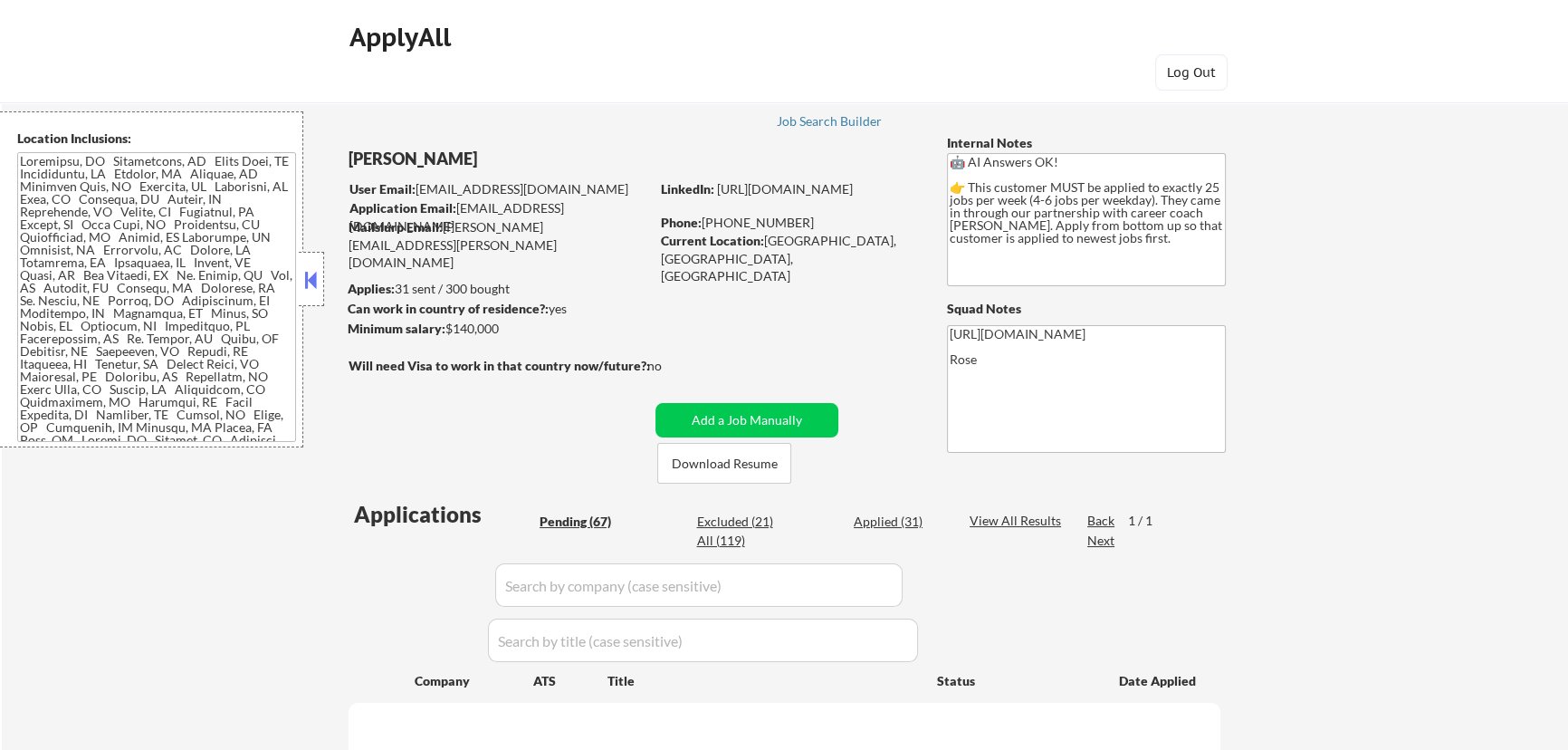
select select ""pending""
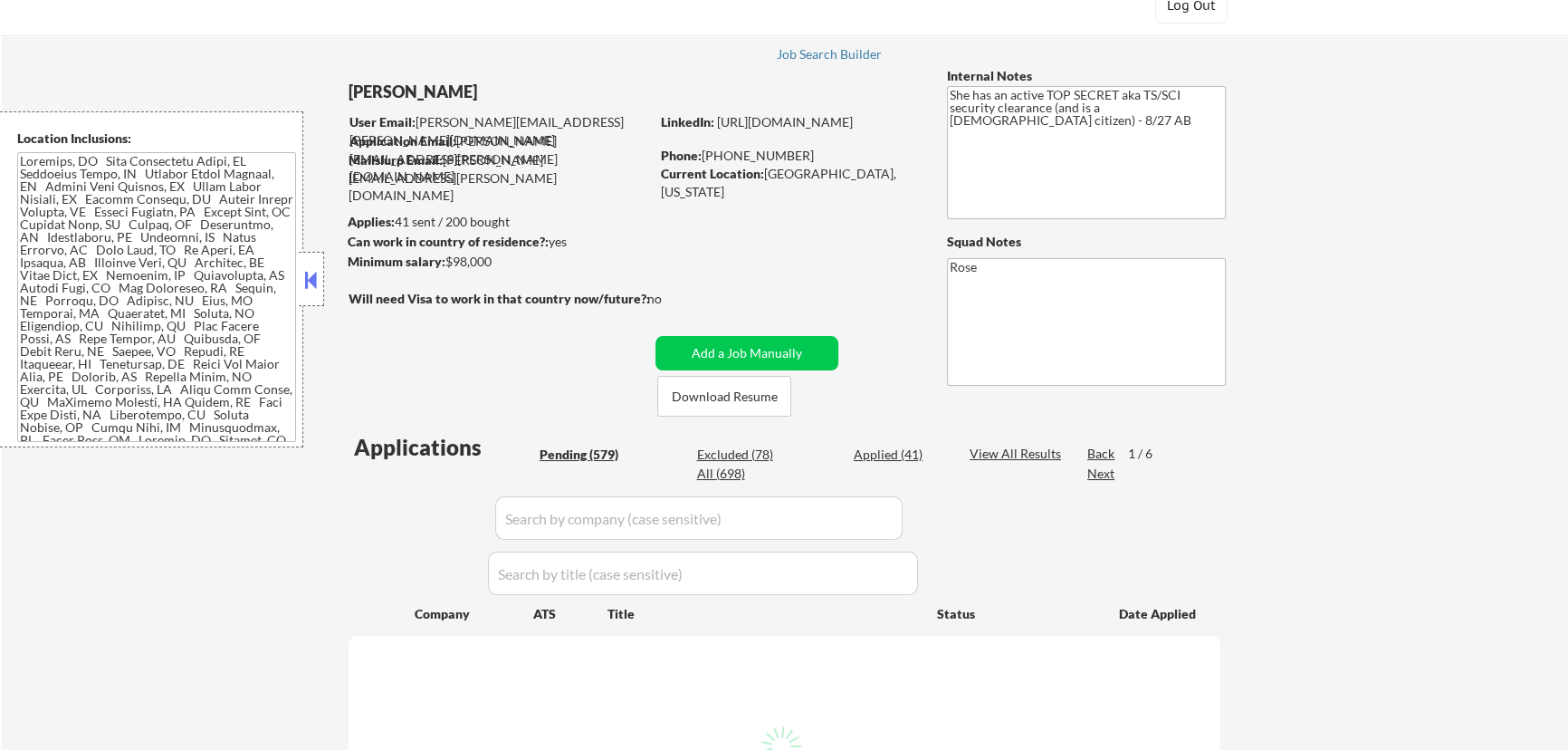
scroll to position [113, 0]
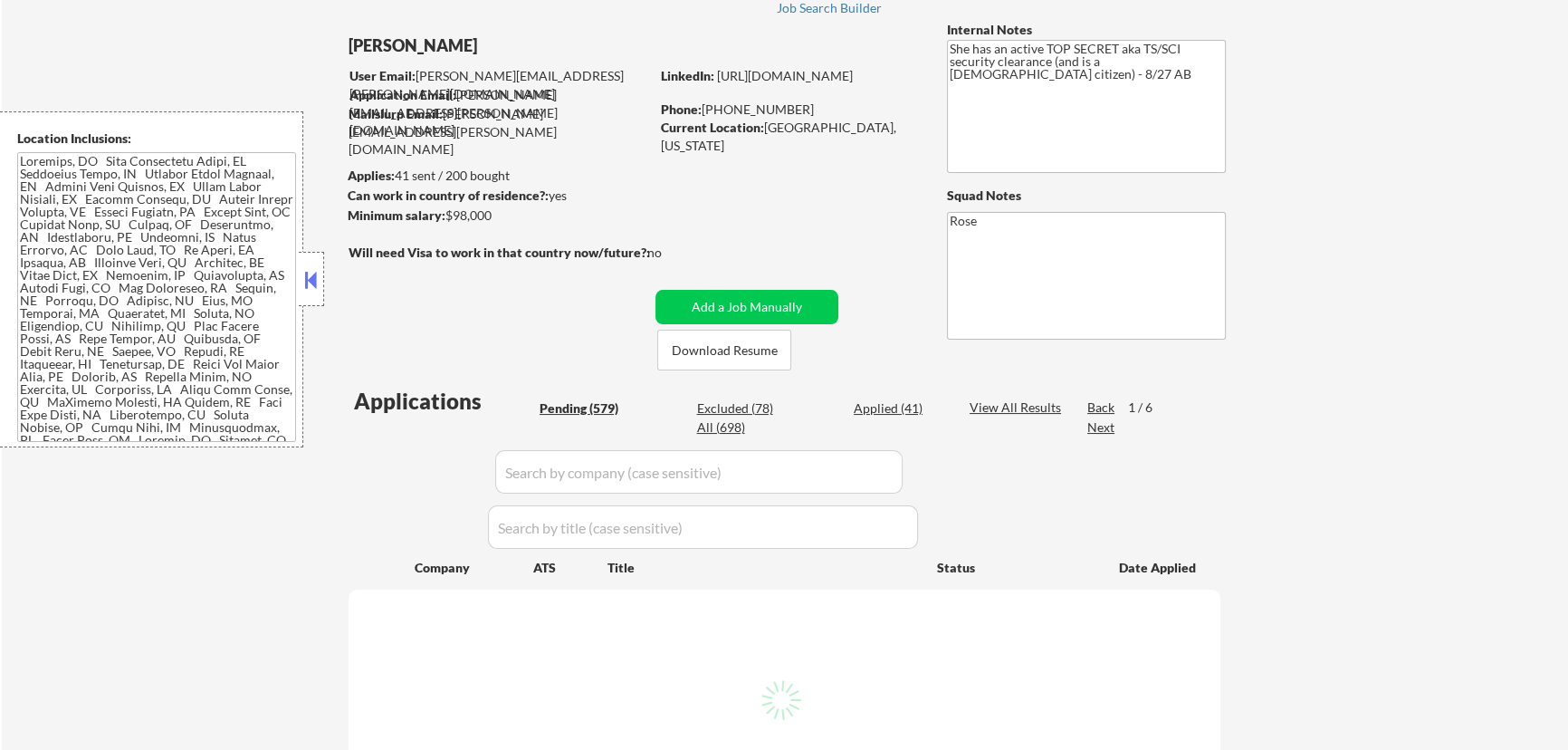
select select ""pending""
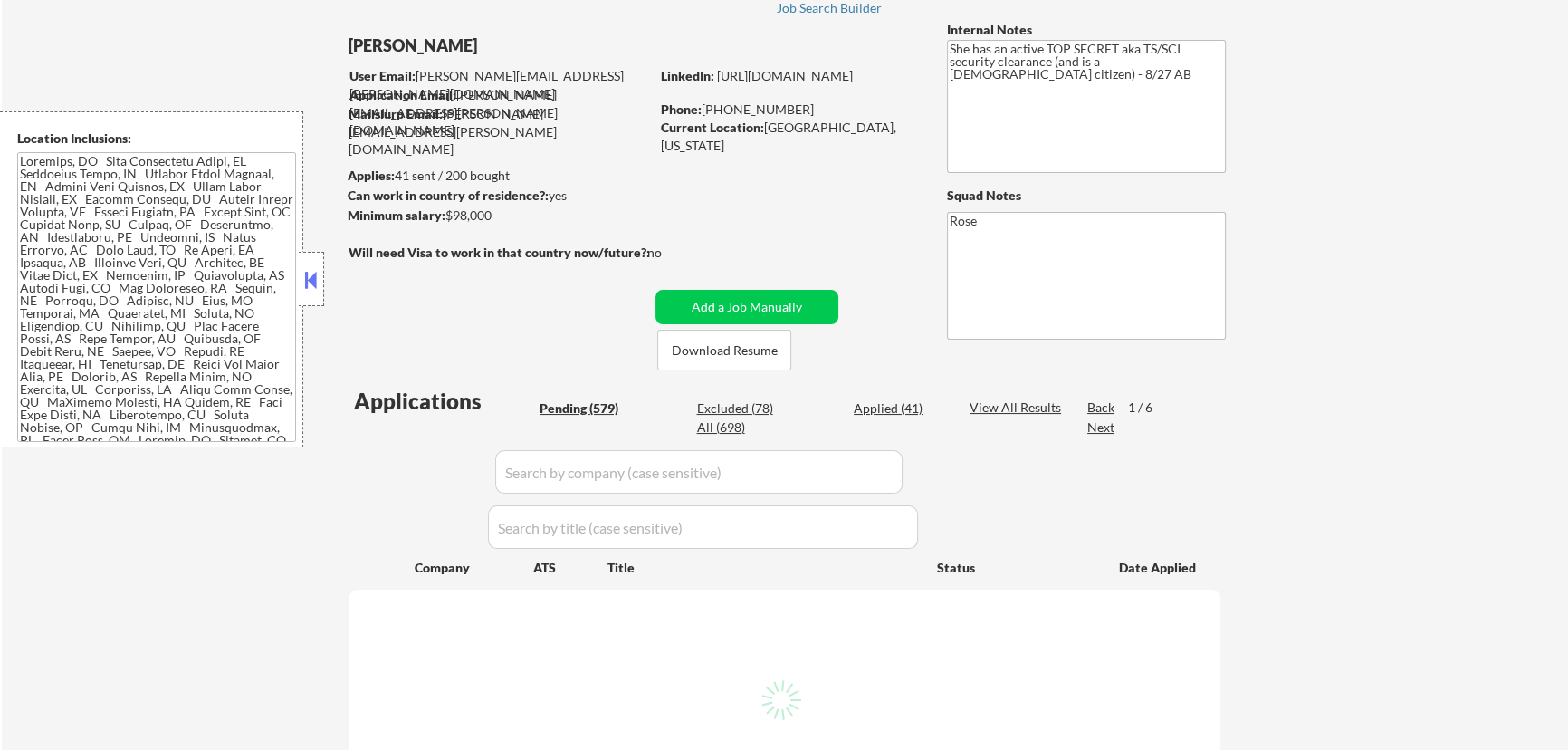
select select ""pending""
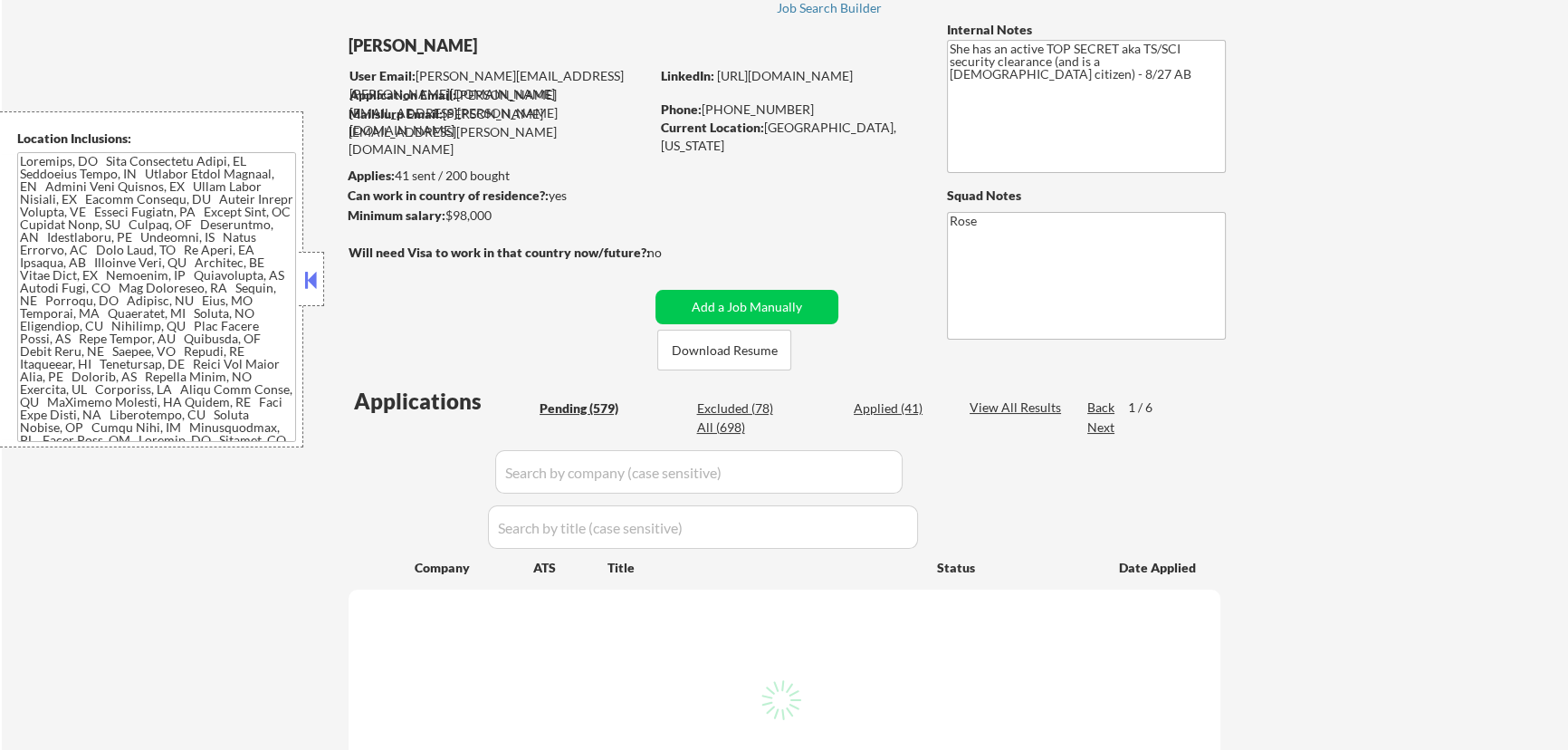
select select ""pending""
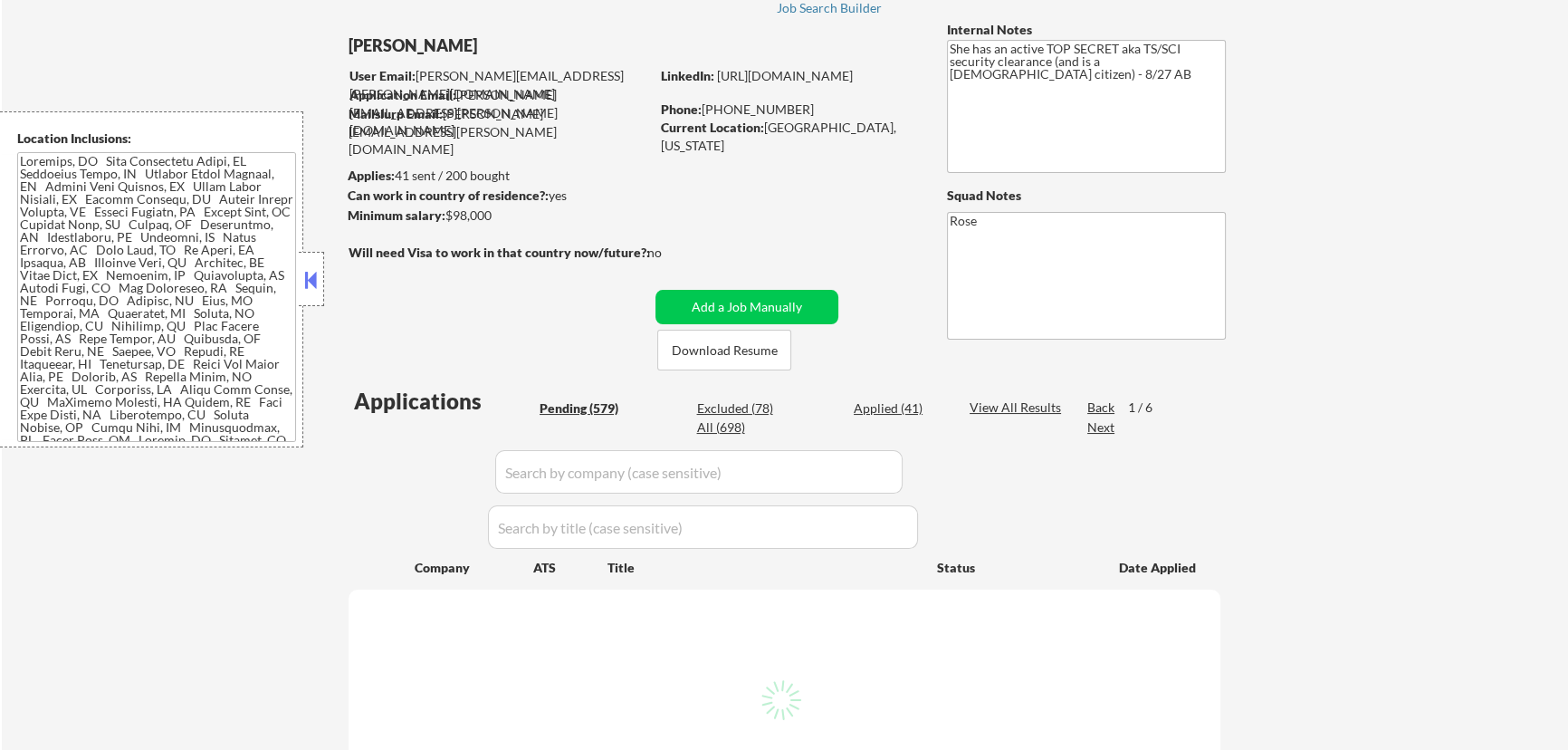
select select ""pending""
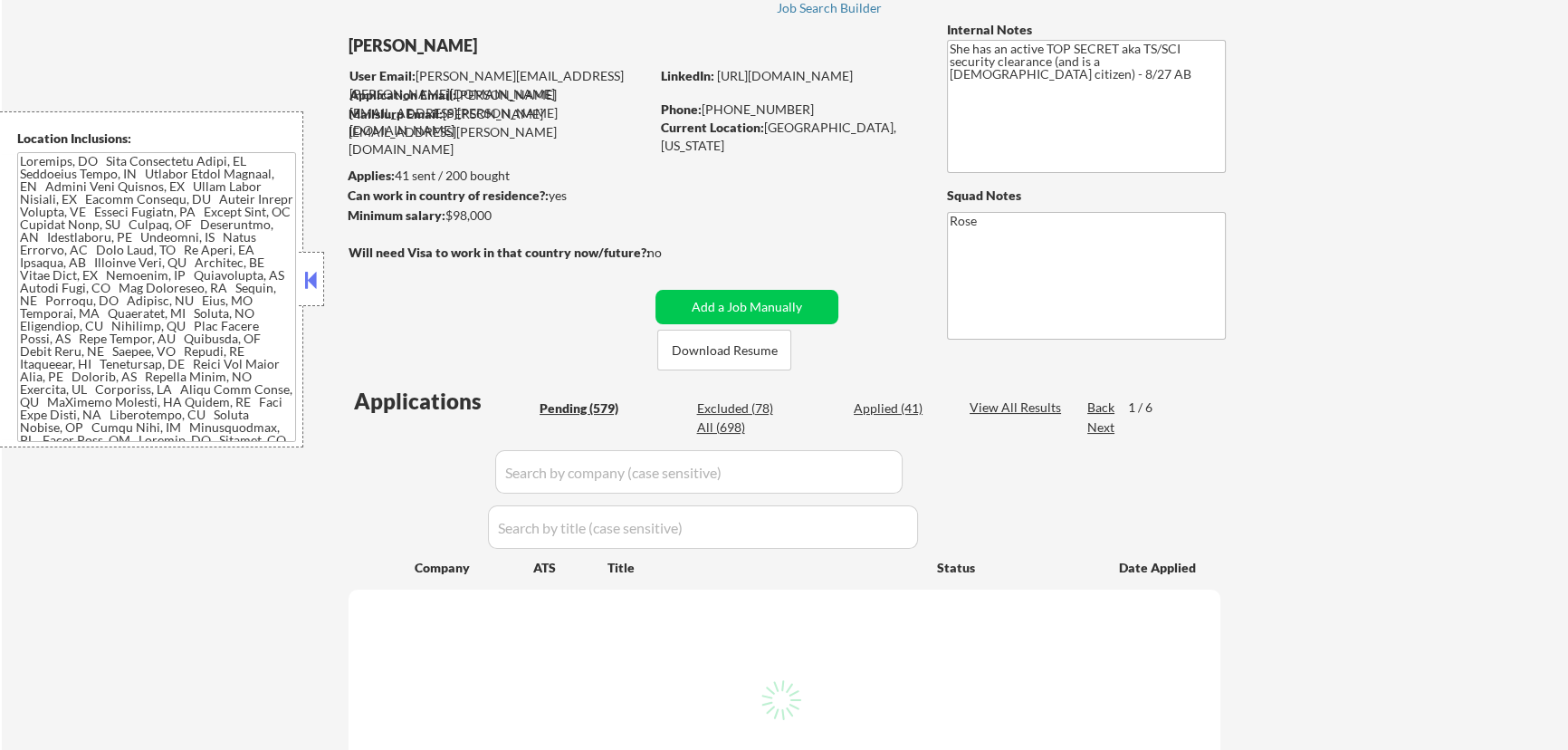
select select ""pending""
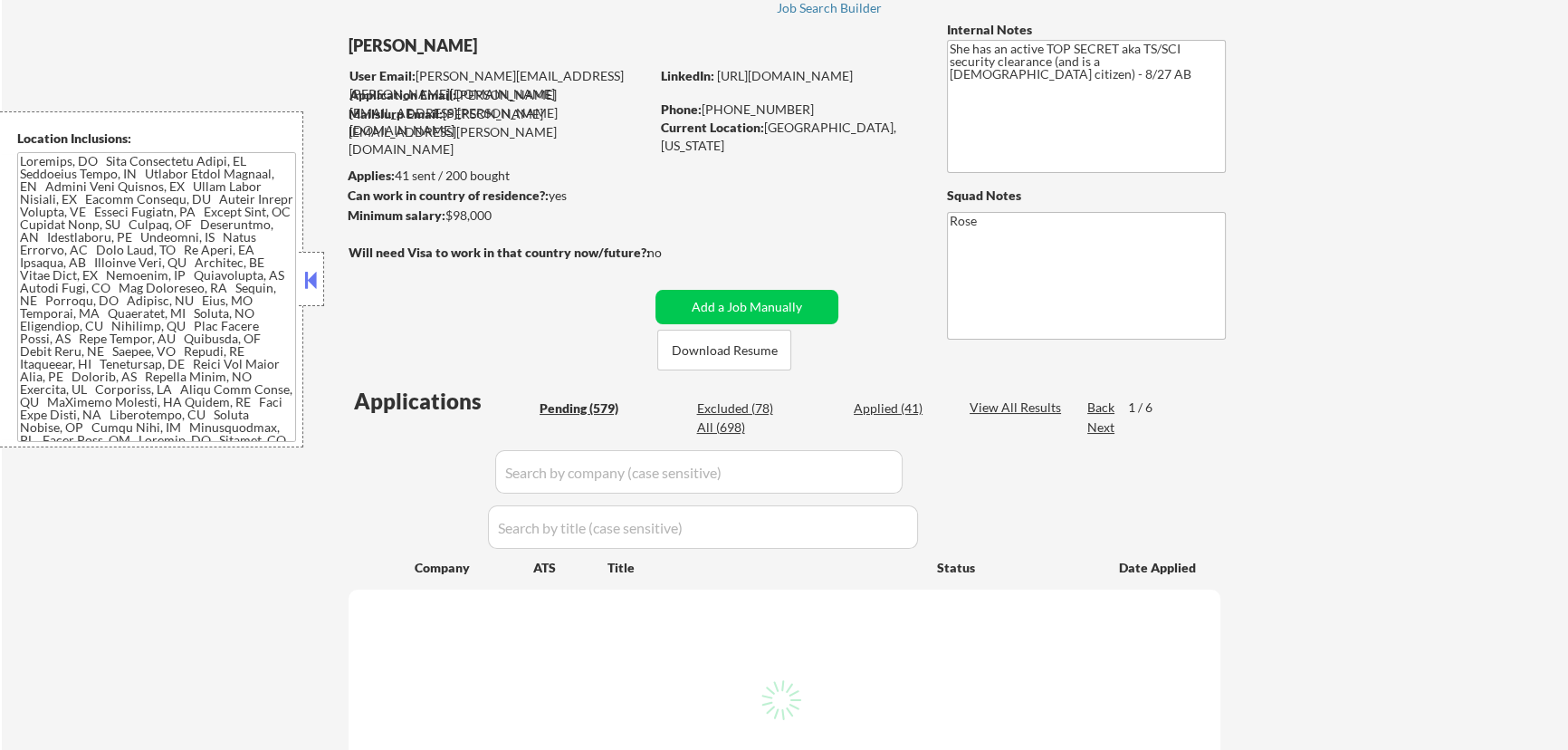
select select ""pending""
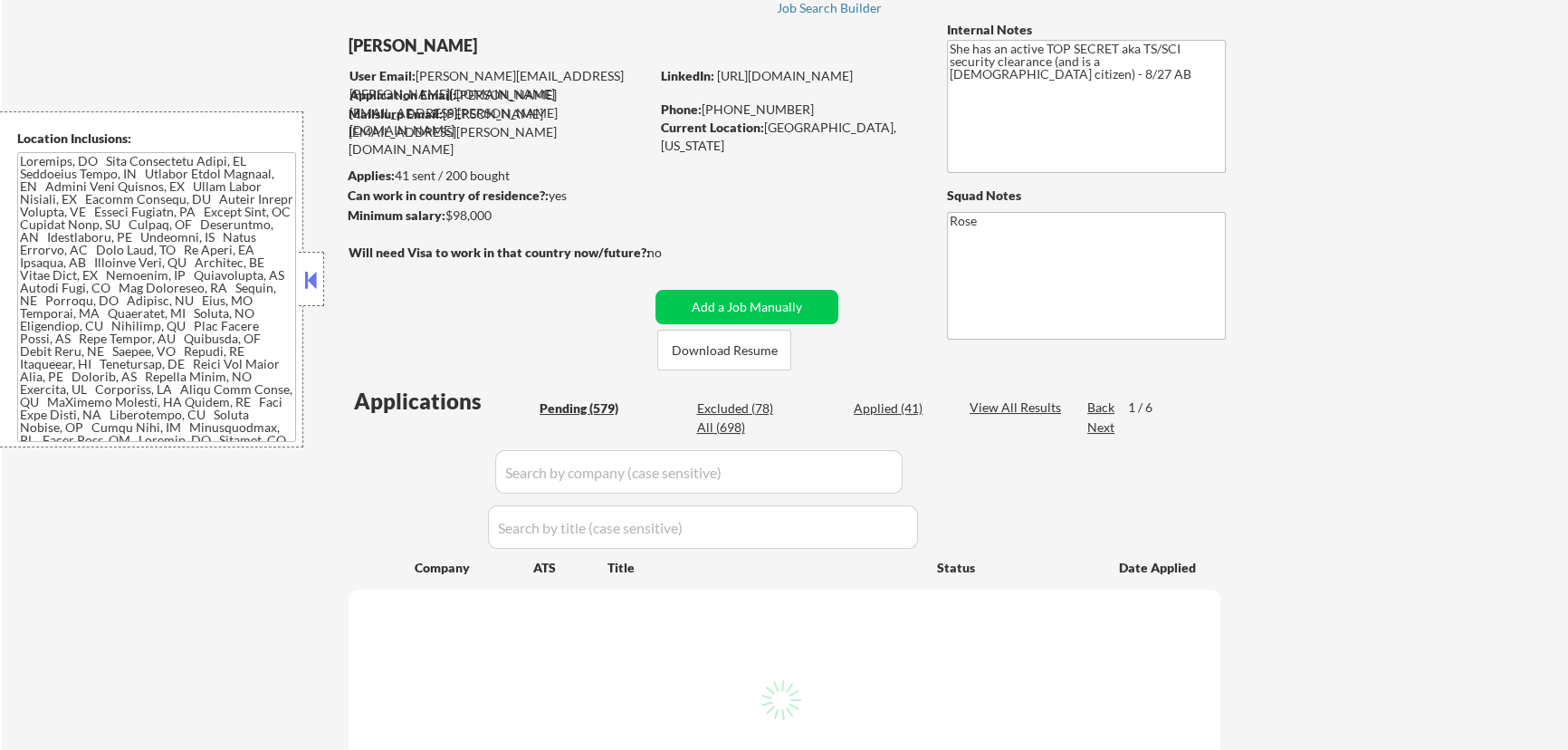
select select ""pending""
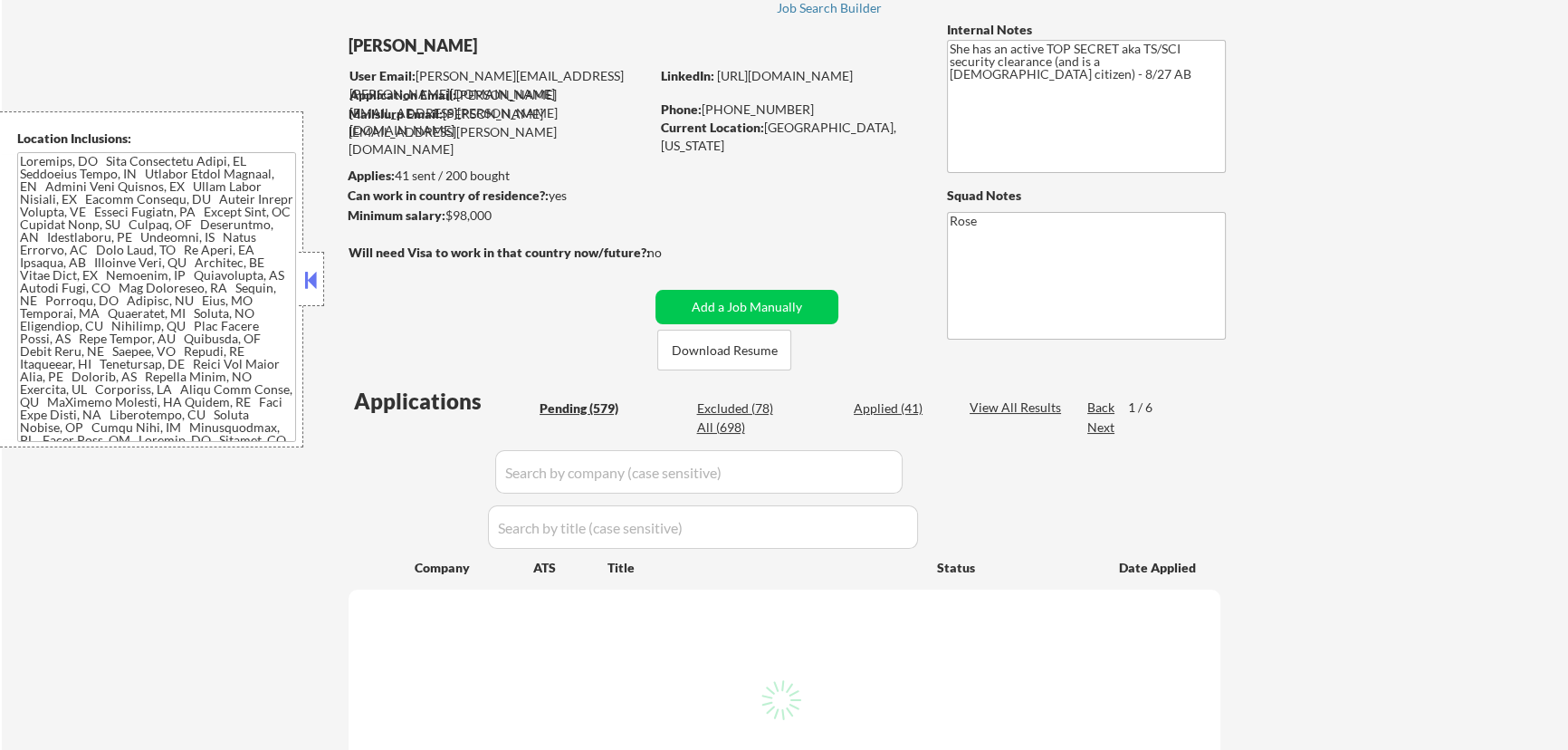
select select ""pending""
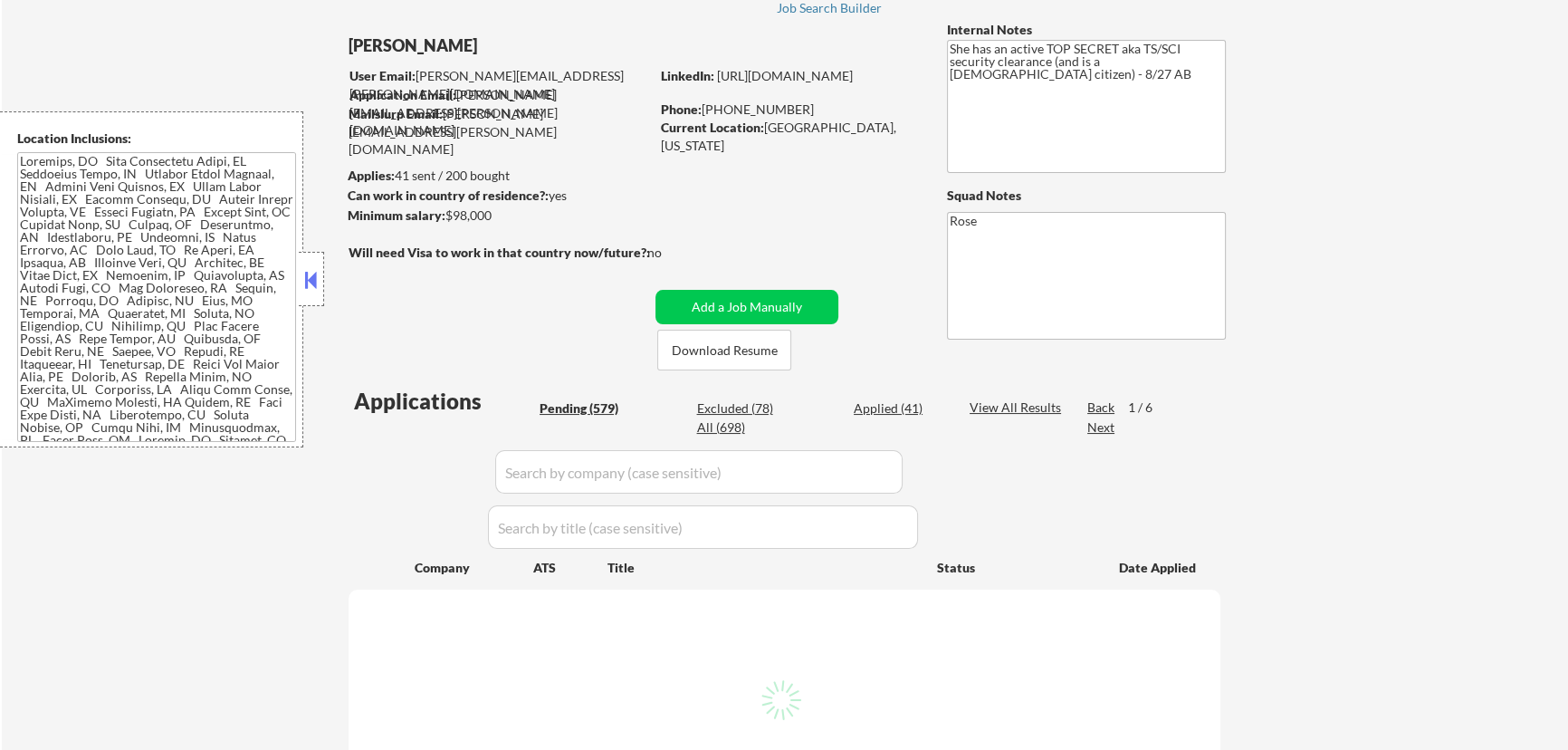
select select ""pending""
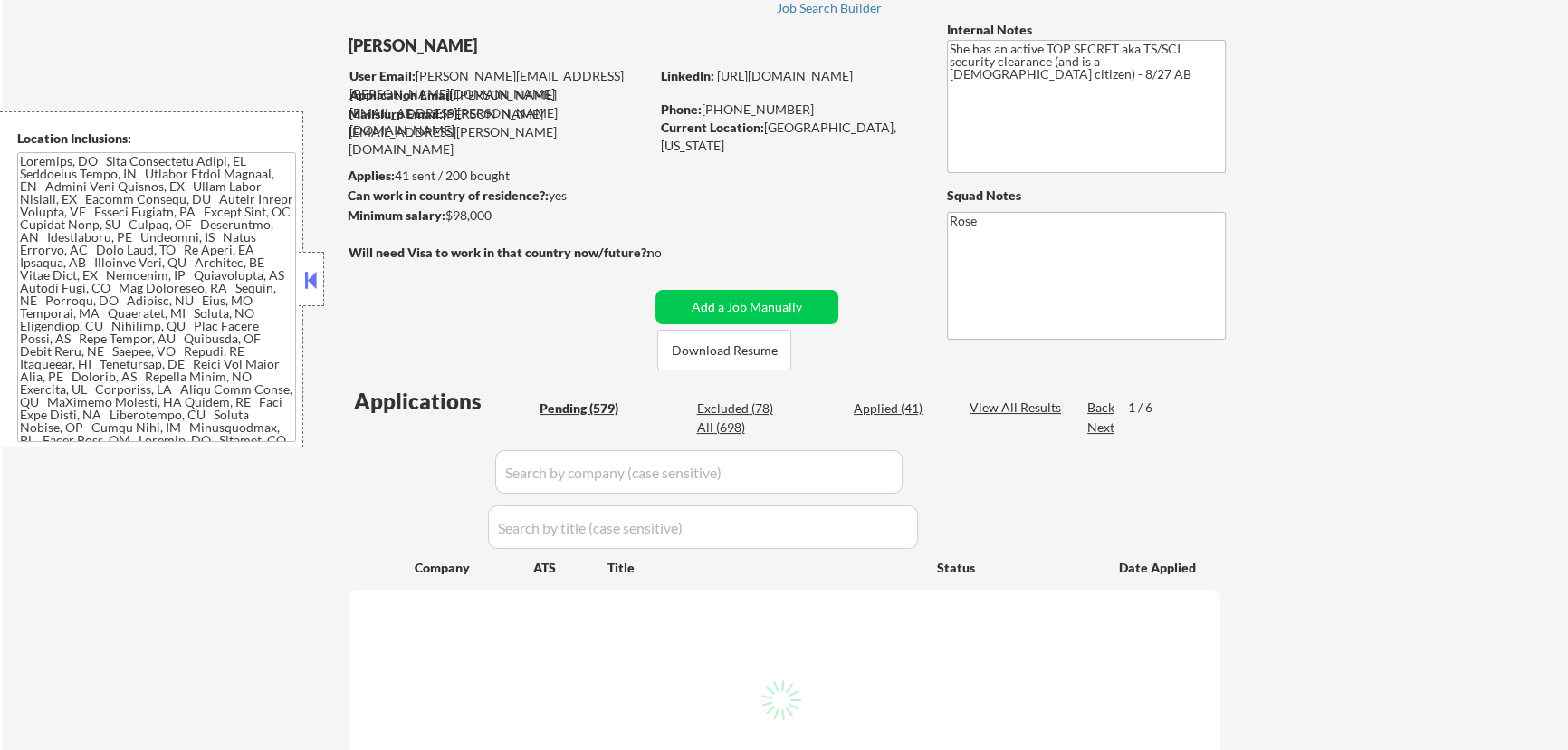
select select ""pending""
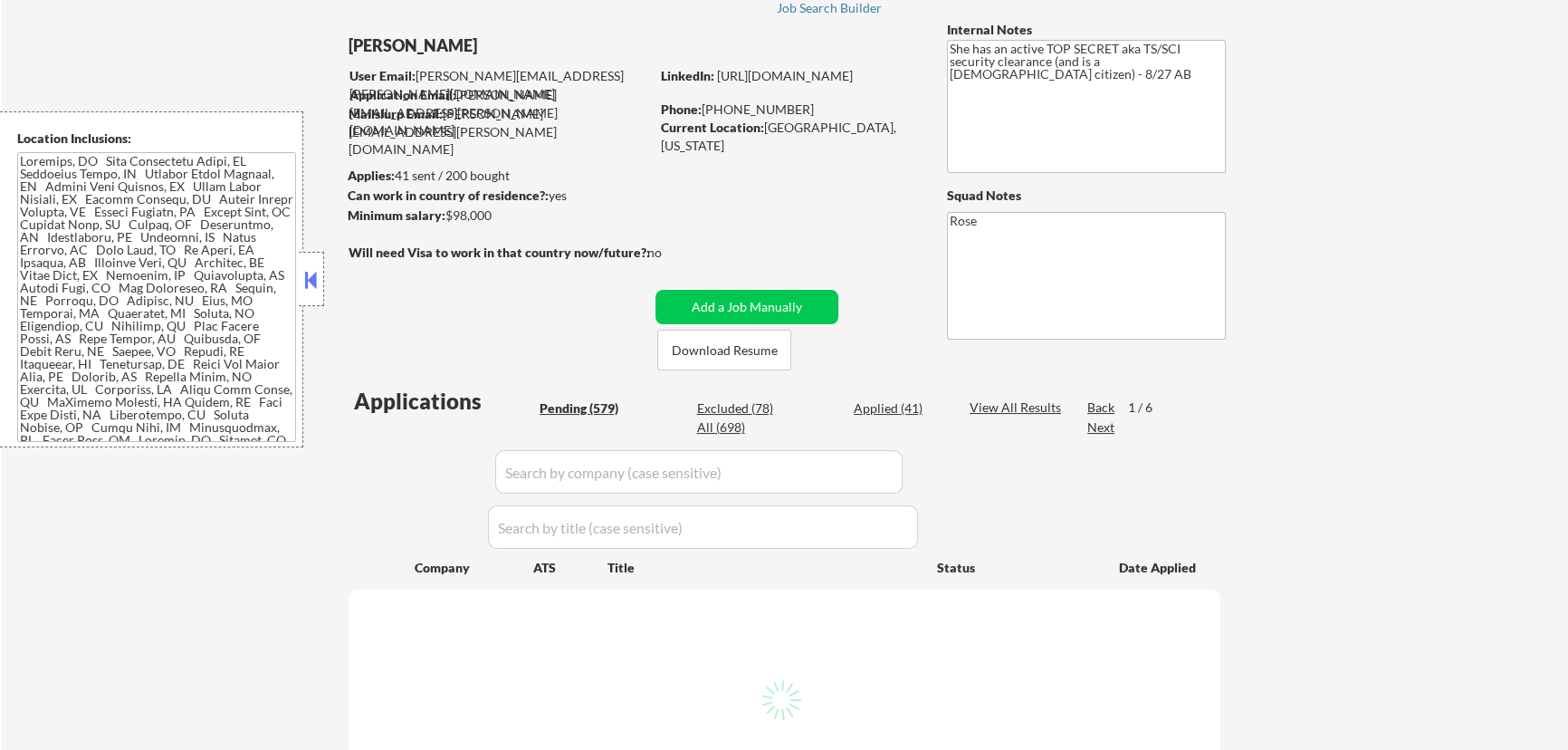
select select ""pending""
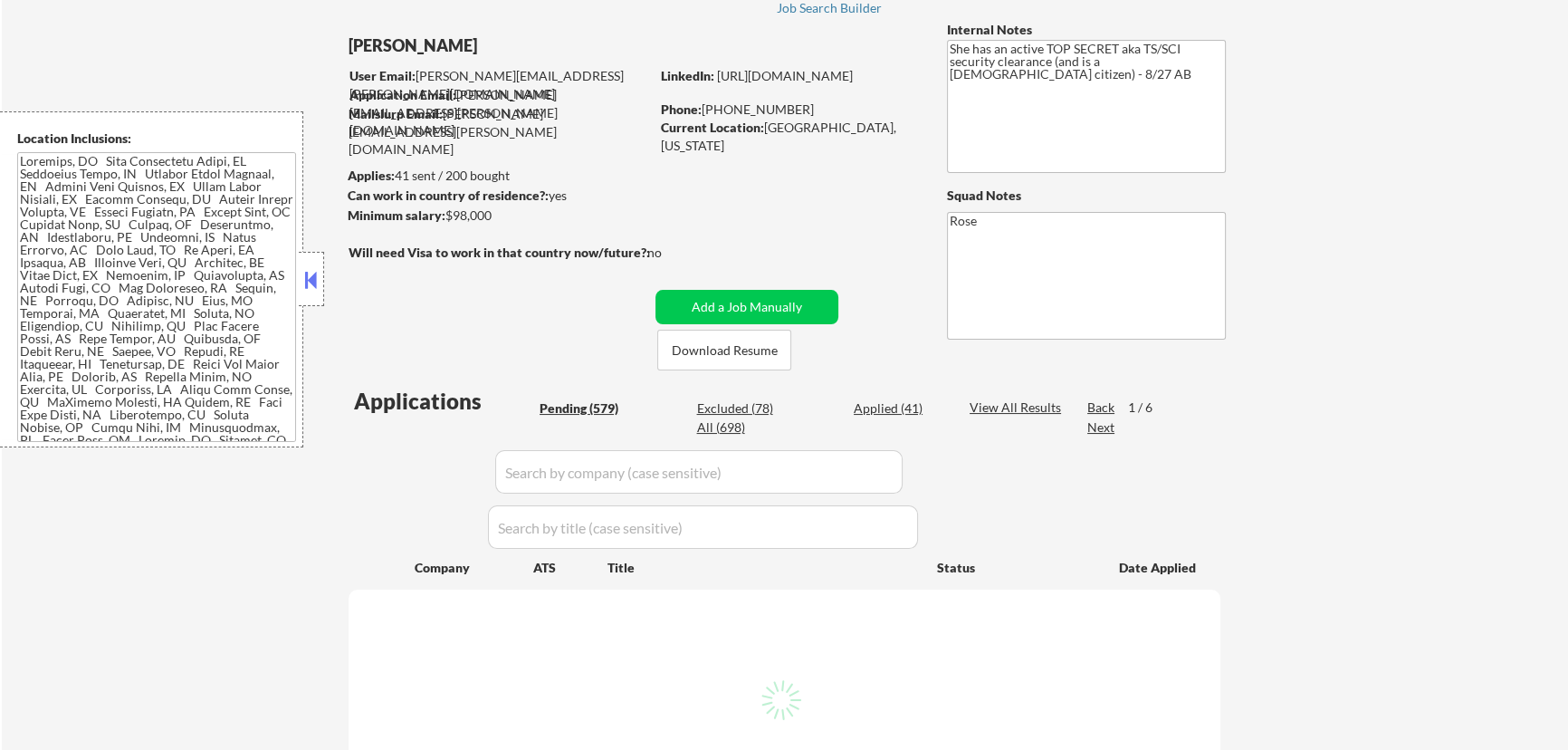
select select ""pending""
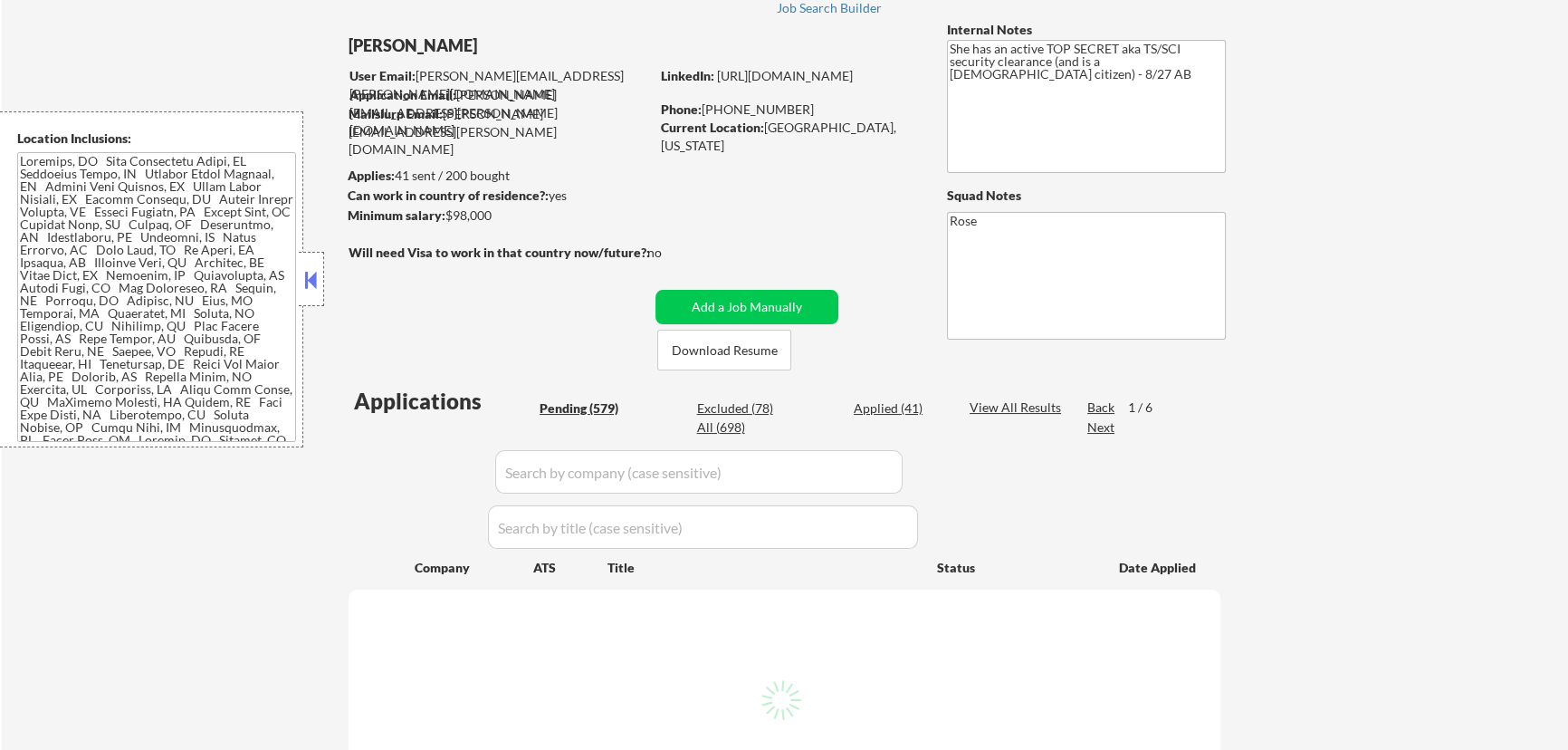
select select ""pending""
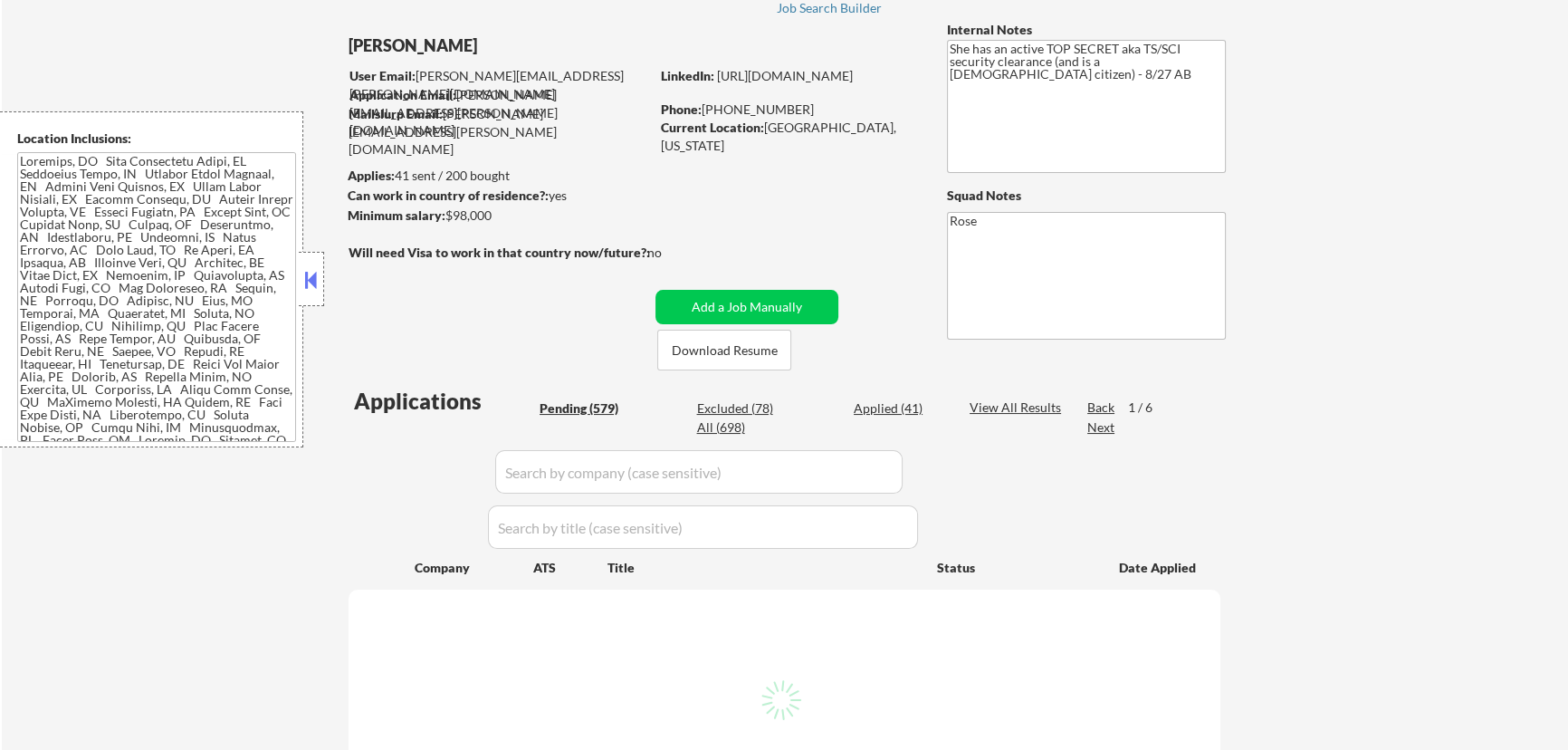
select select ""pending""
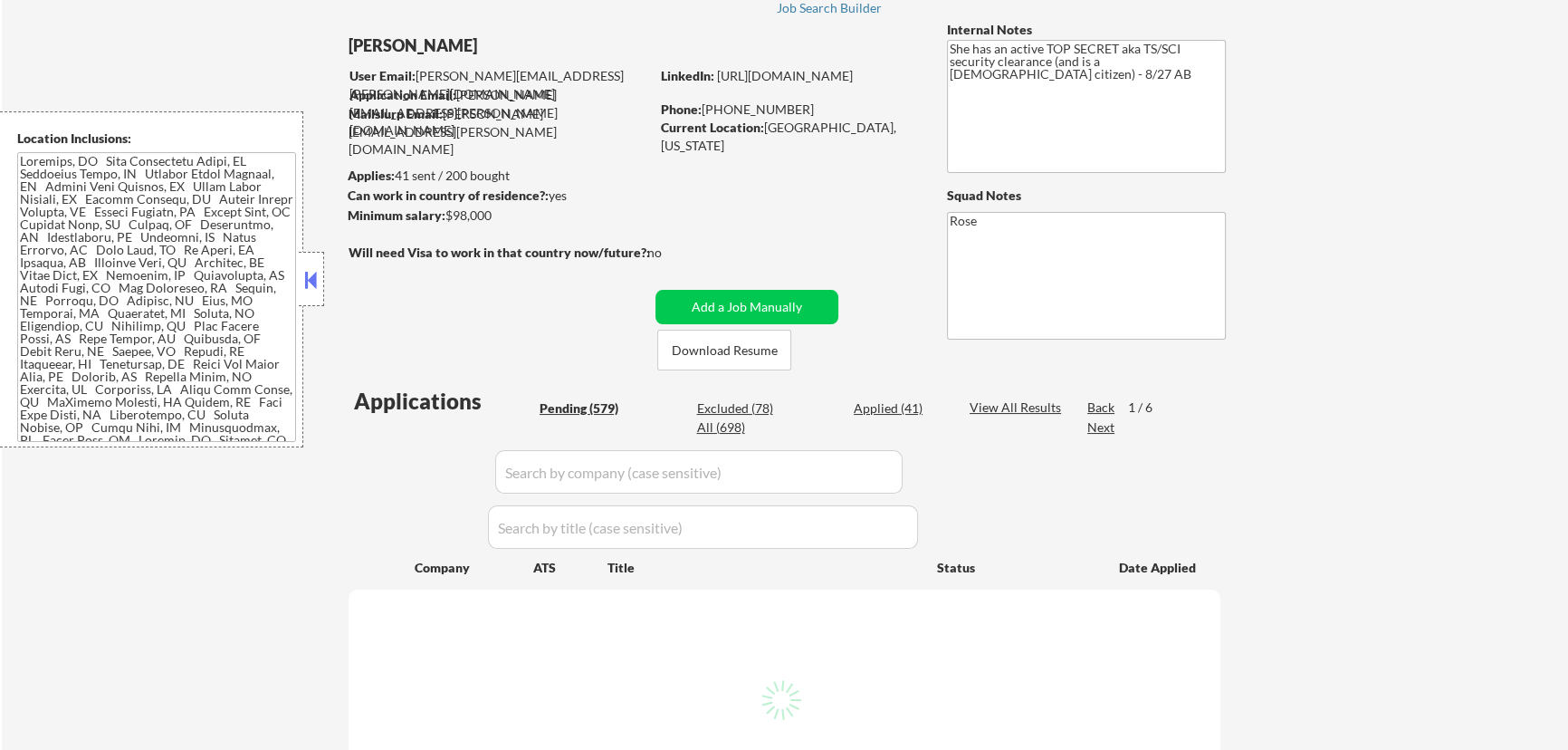
select select ""pending""
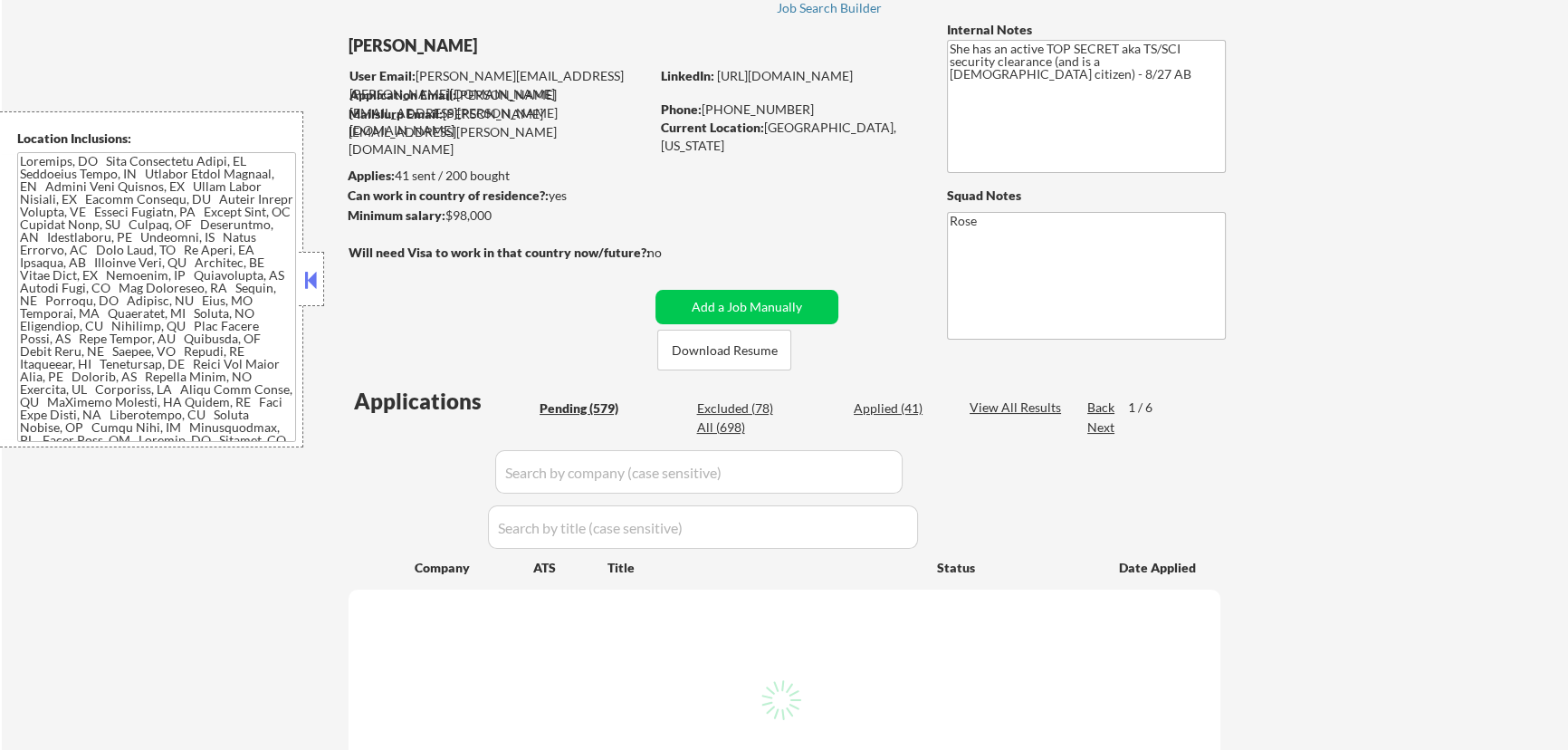
select select ""pending""
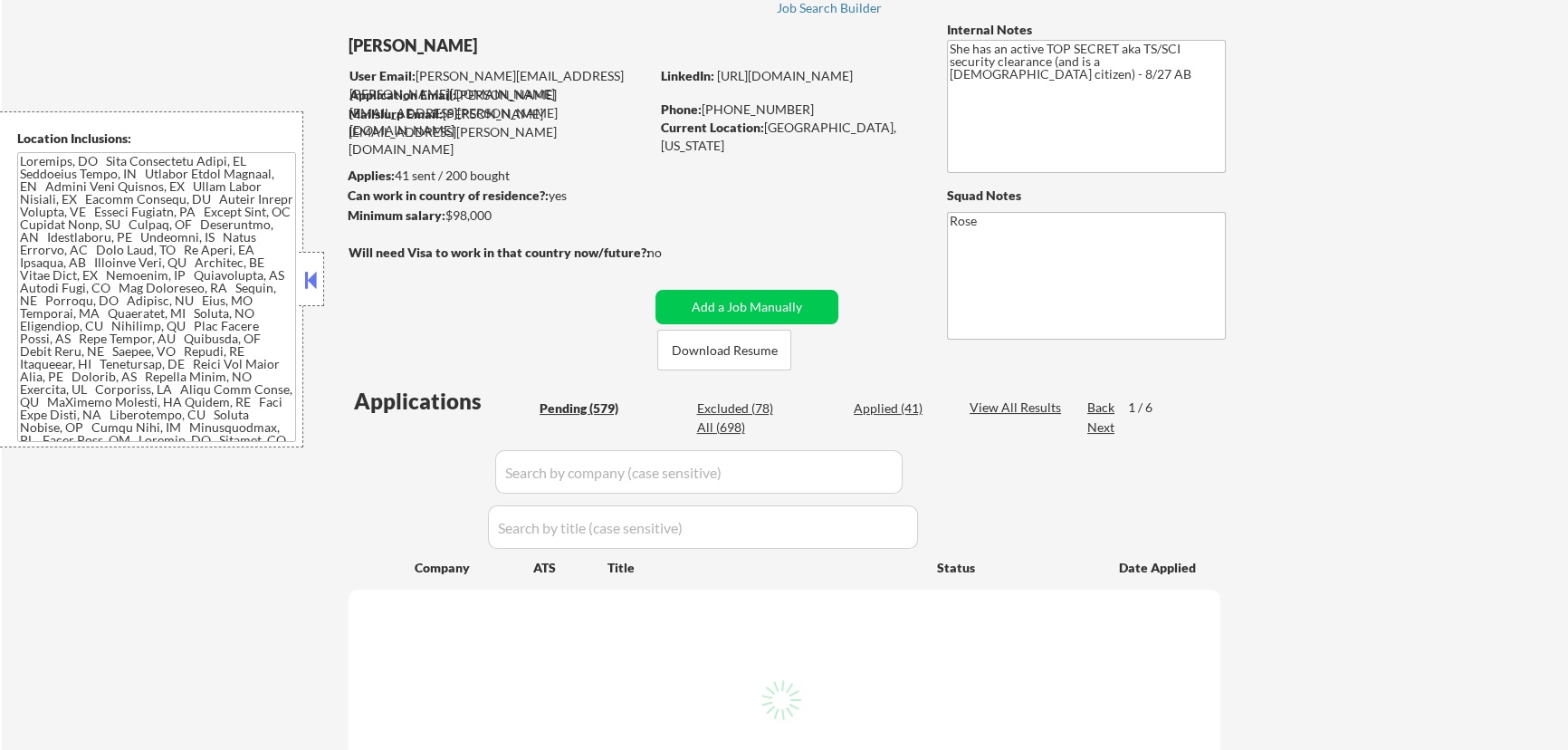
select select ""pending""
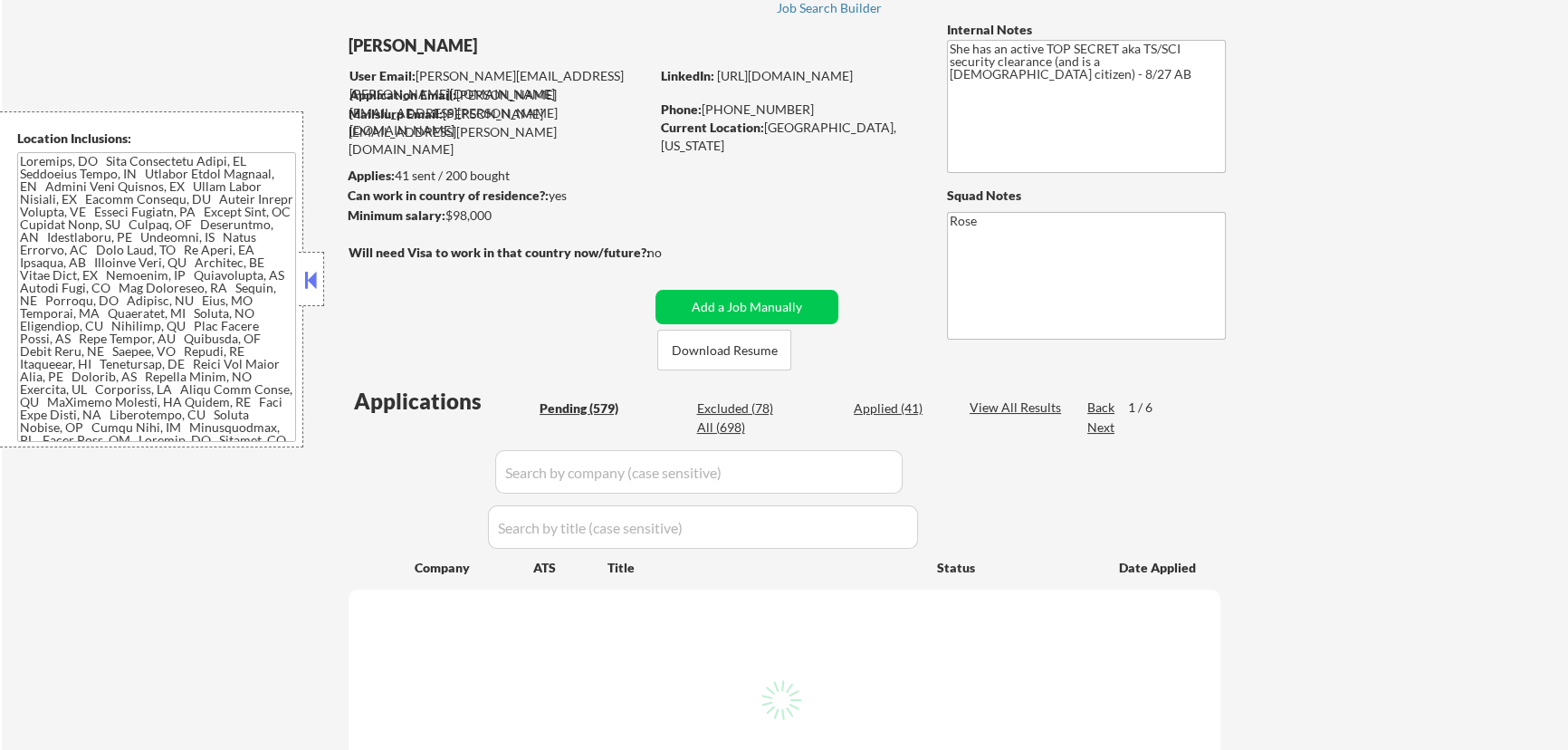
select select ""pending""
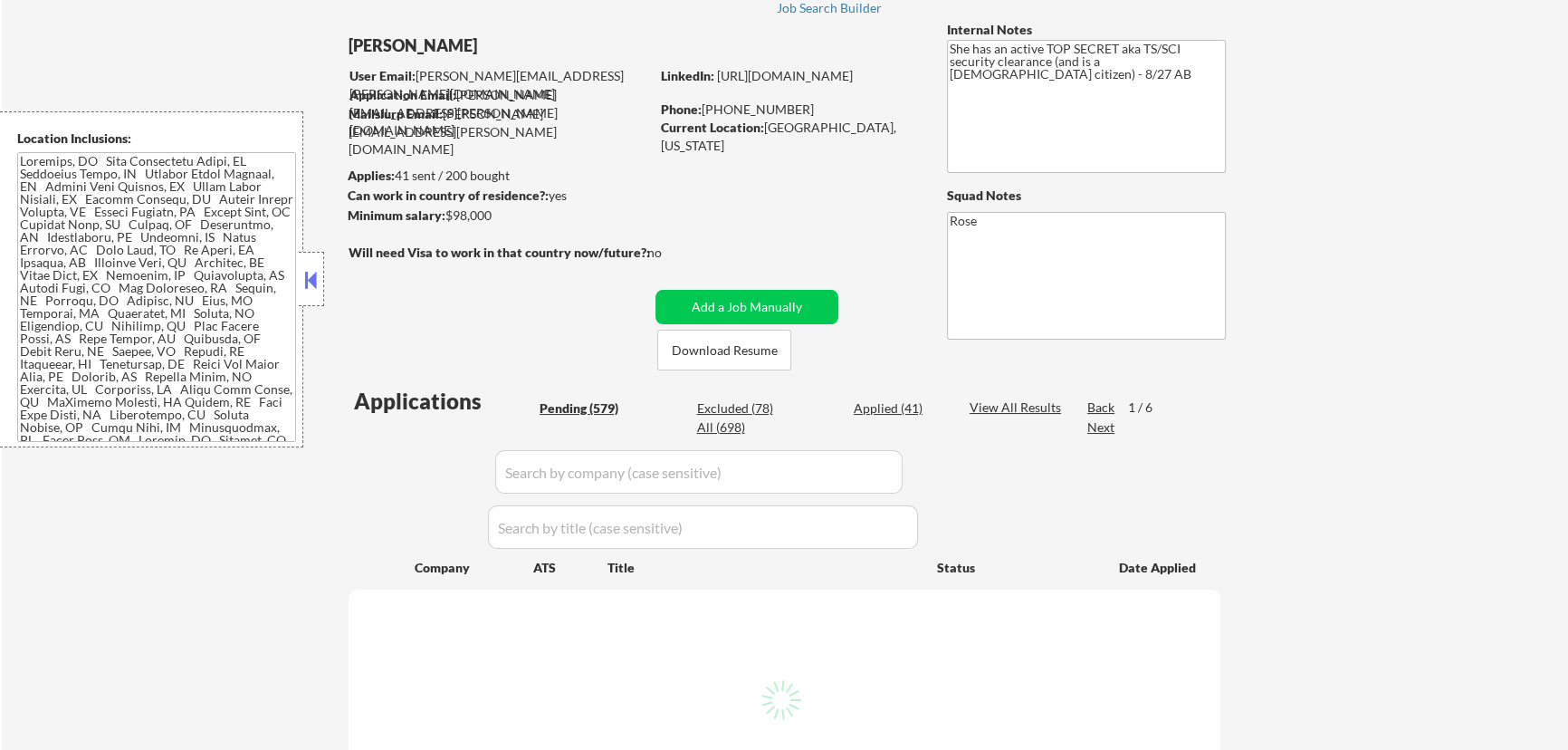
select select ""pending""
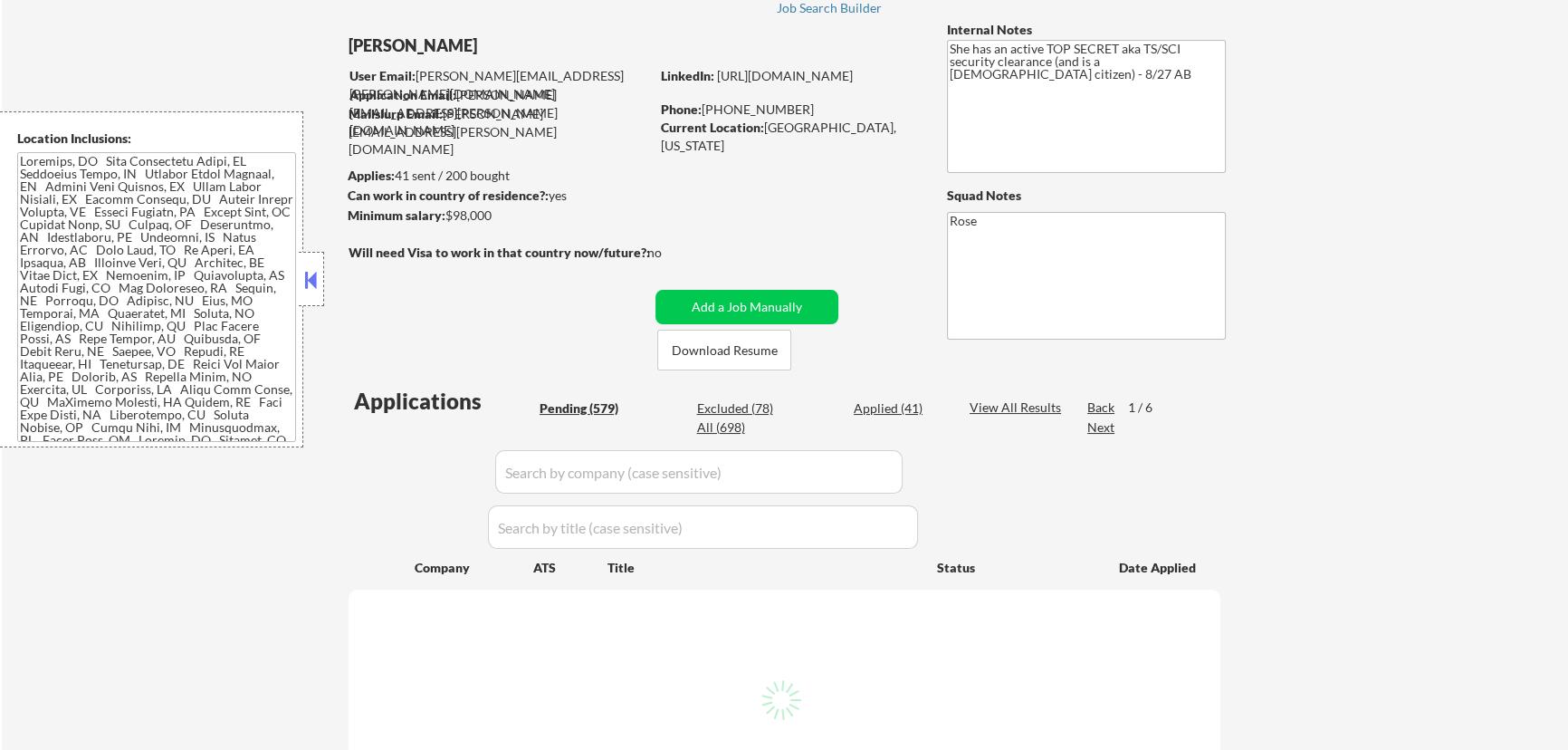
select select ""pending""
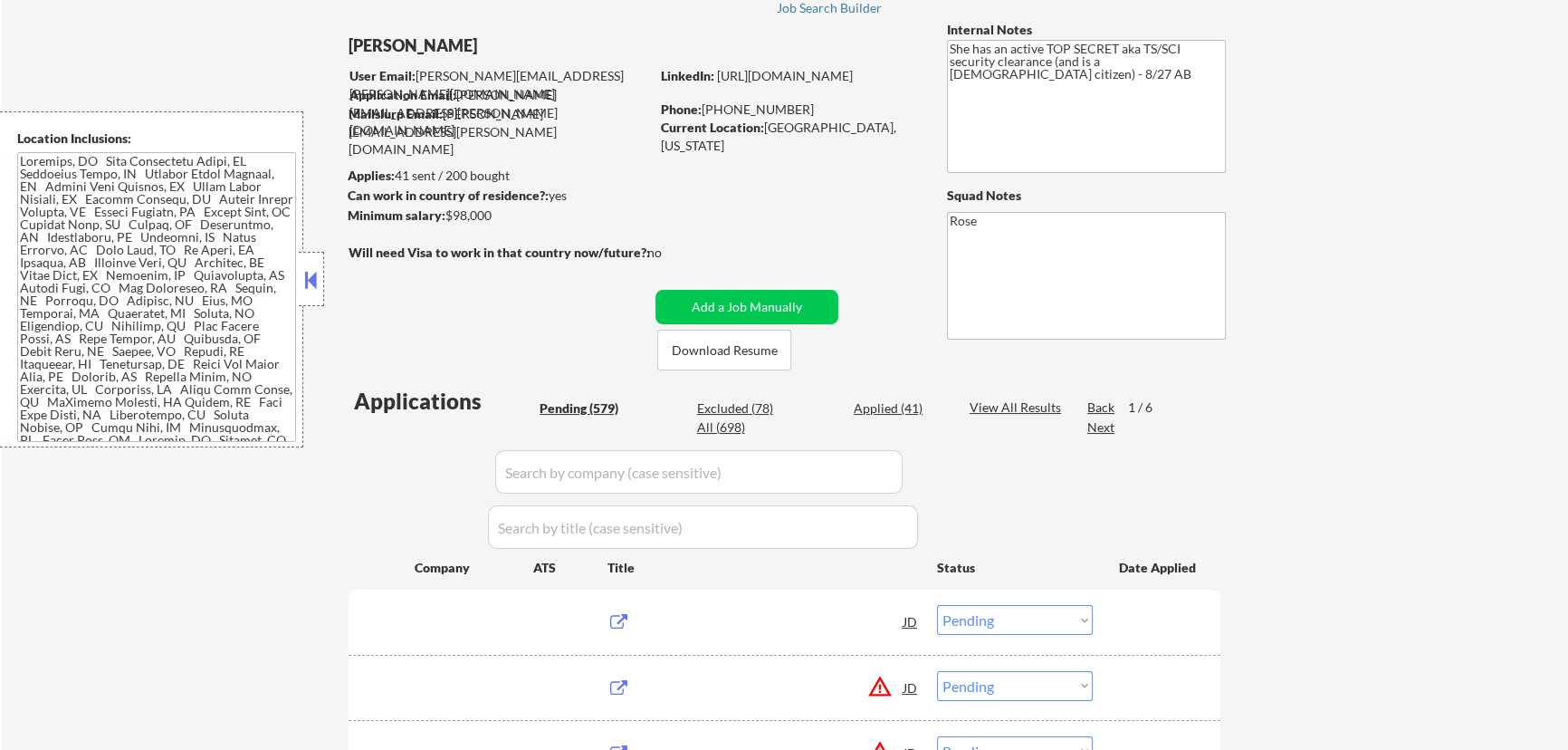
scroll to position [163, 0]
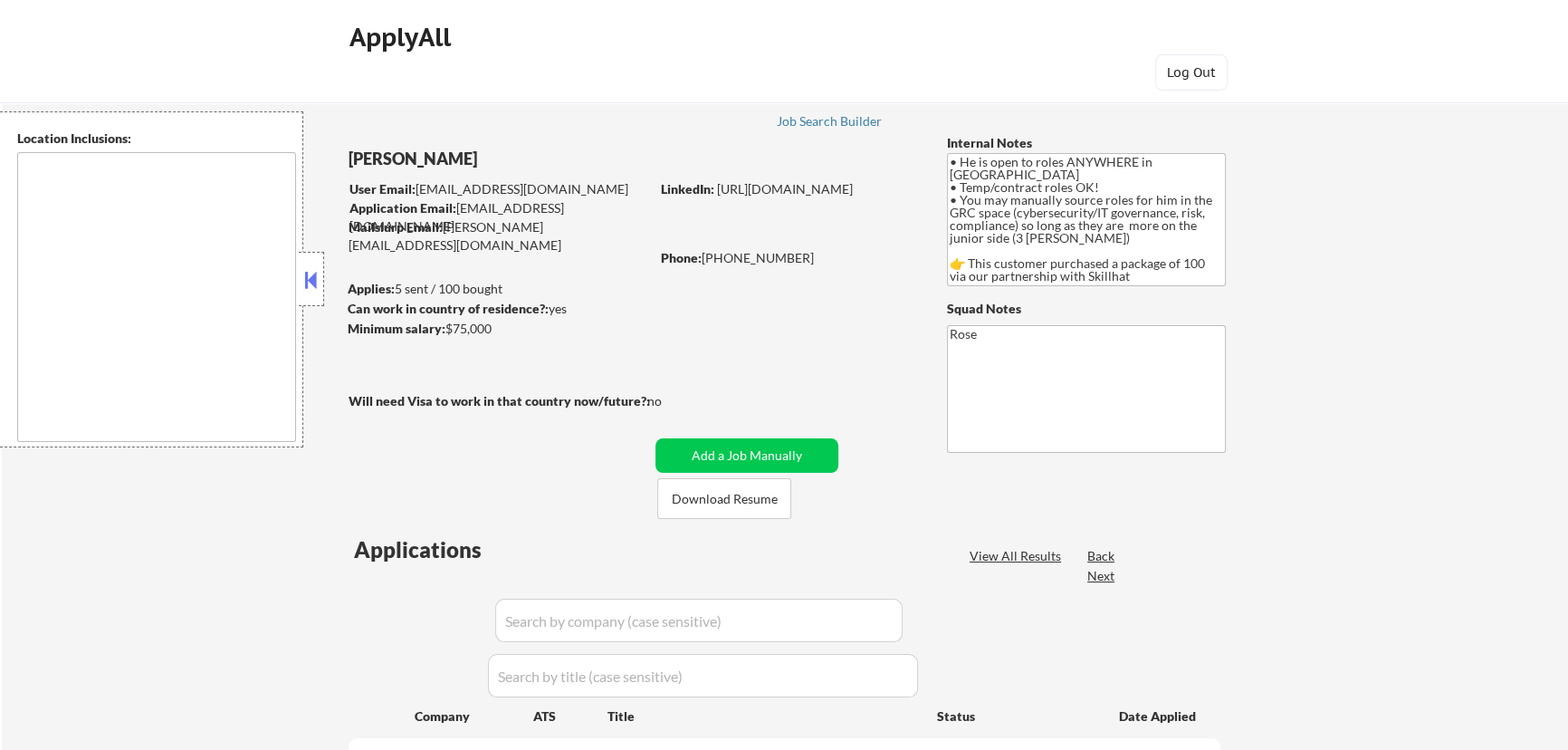
type textarea "country: [GEOGRAPHIC_DATA]"
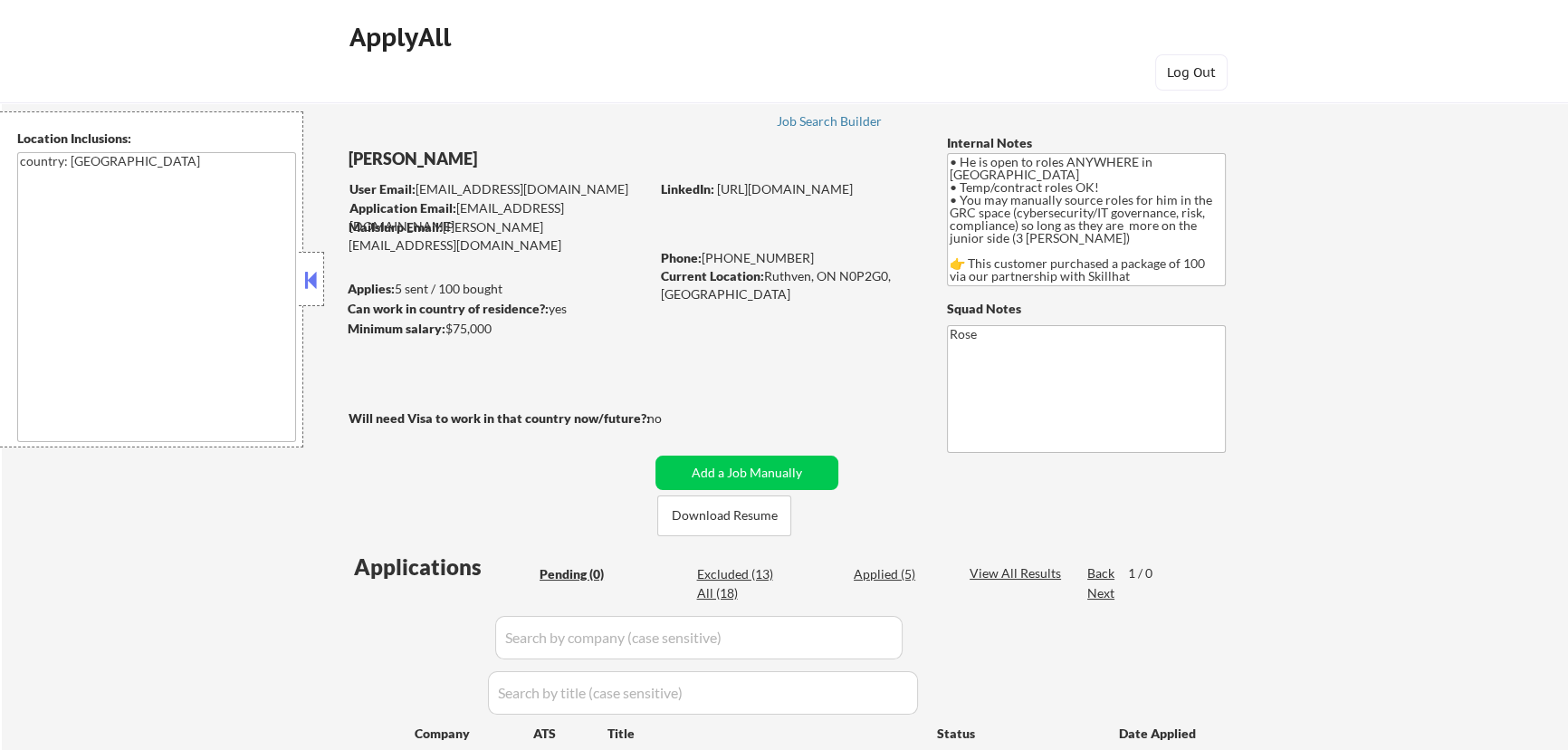
click at [309, 279] on button at bounding box center [311, 280] width 20 height 27
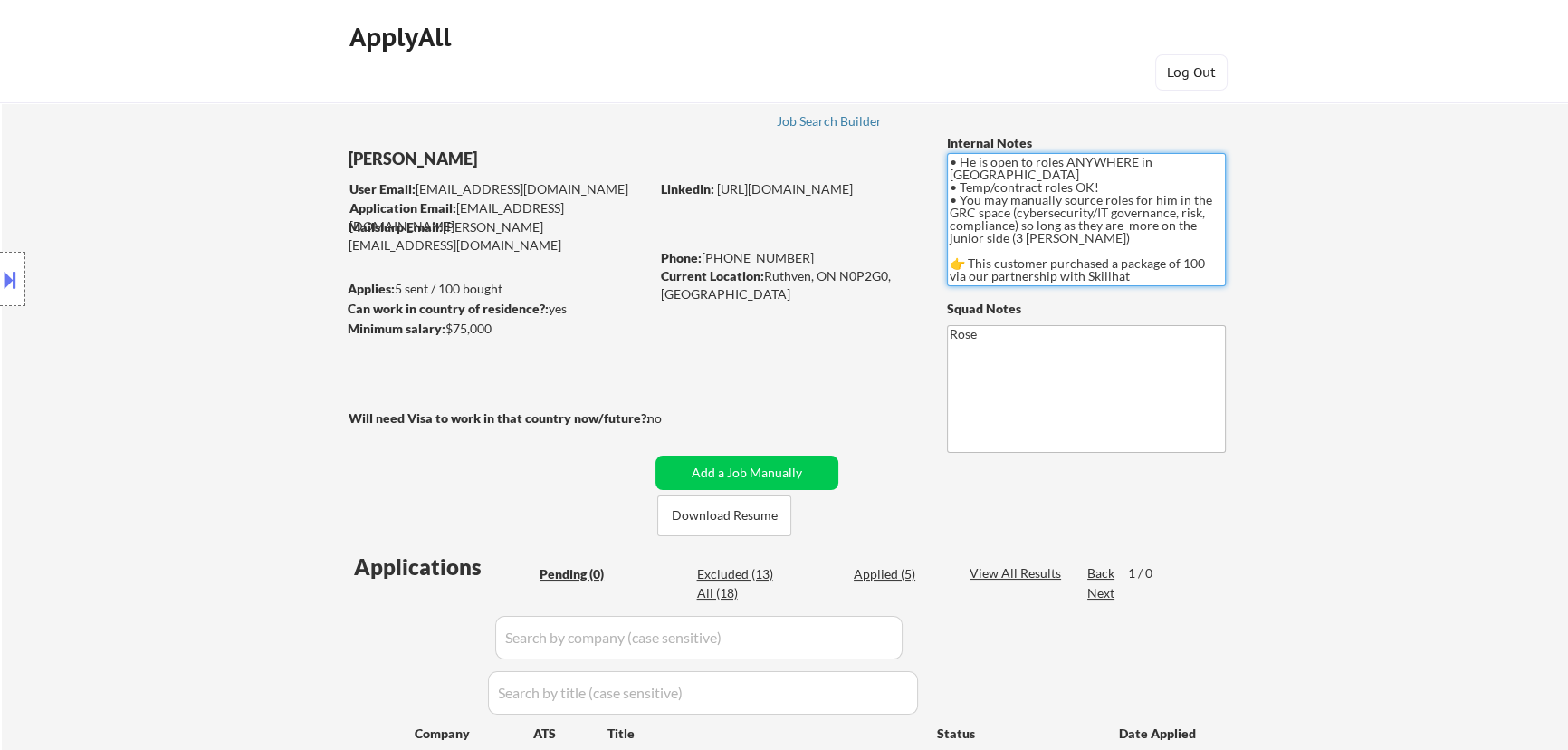
drag, startPoint x: 1016, startPoint y: 199, endPoint x: 1089, endPoint y: 198, distance: 73.0
click at [1089, 198] on textarea "• He is open to roles ANYWHERE in [GEOGRAPHIC_DATA] • Temp/contract roles OK! •…" at bounding box center [1086, 219] width 279 height 133
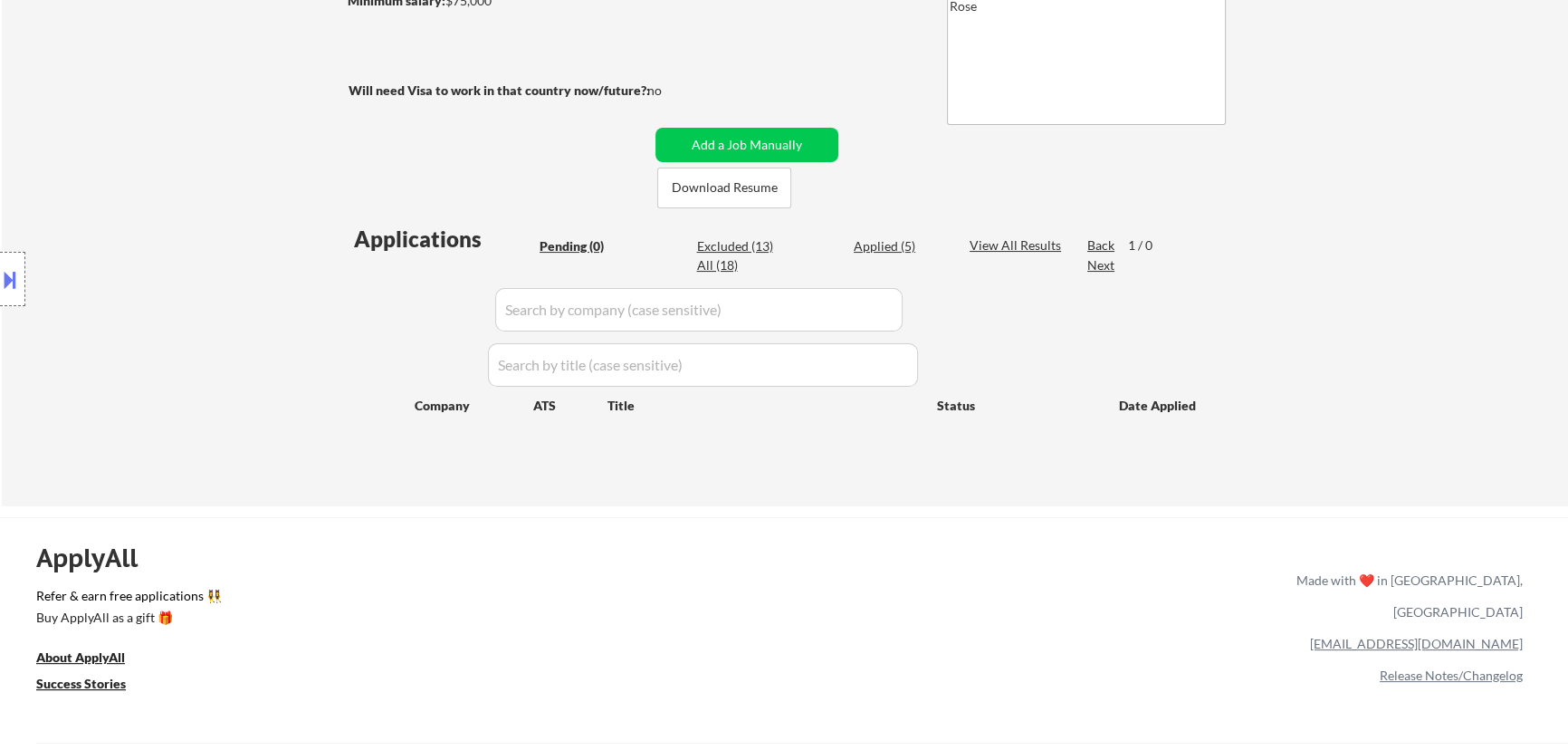
scroll to position [329, 0]
click at [890, 249] on div "Applied (5)" at bounding box center [899, 245] width 90 height 18
select select ""applied""
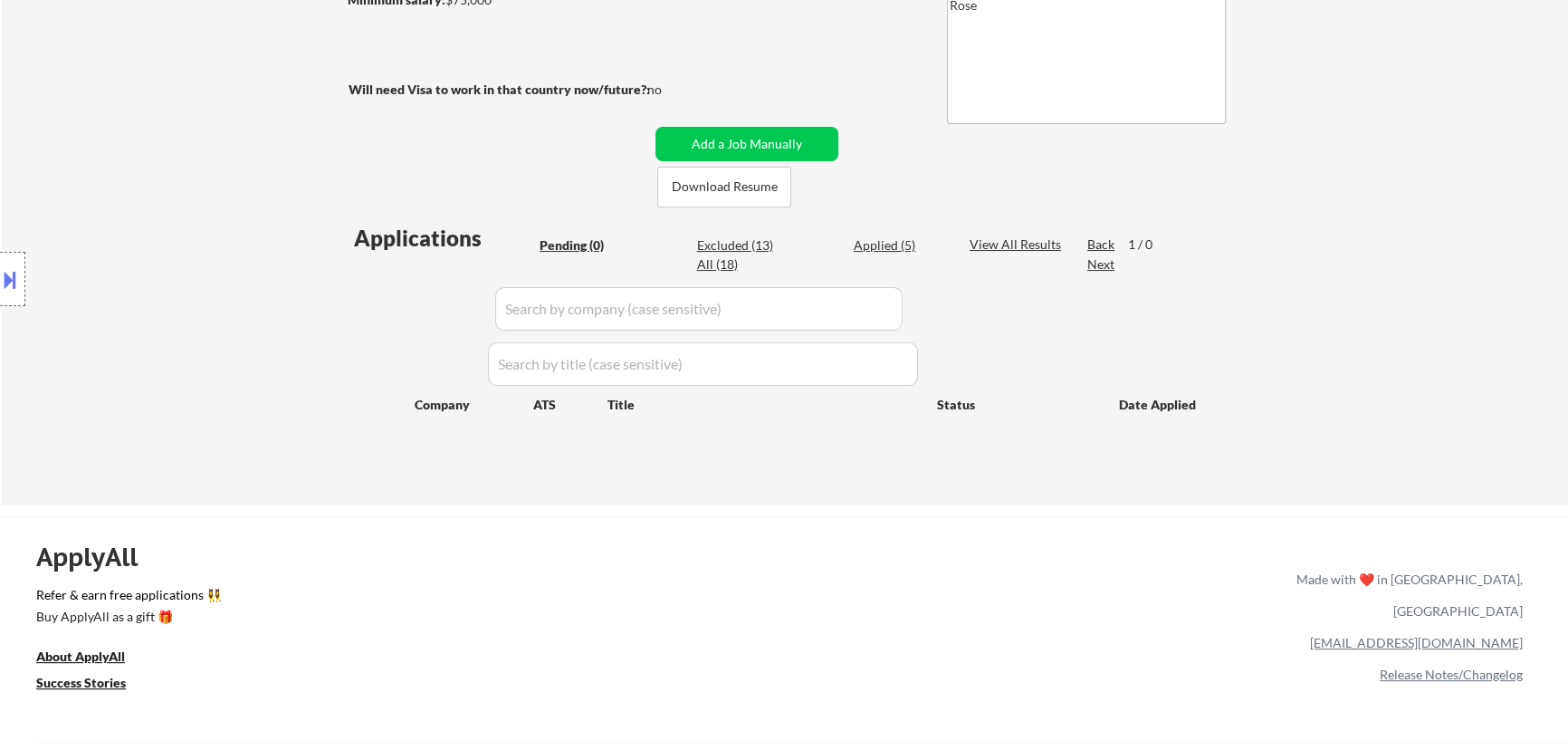
select select ""applied""
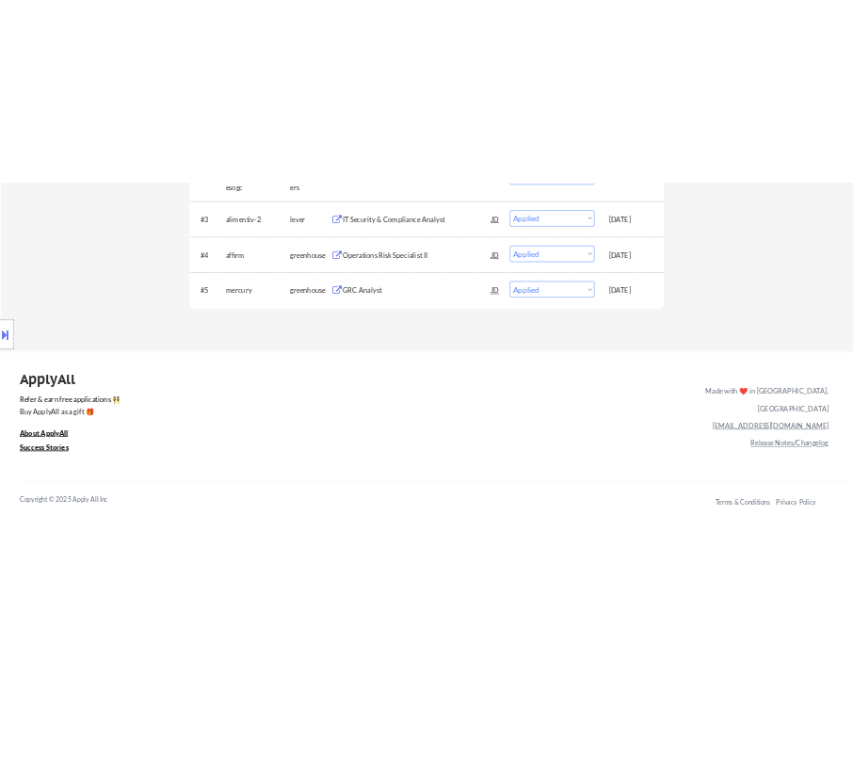
scroll to position [890, 0]
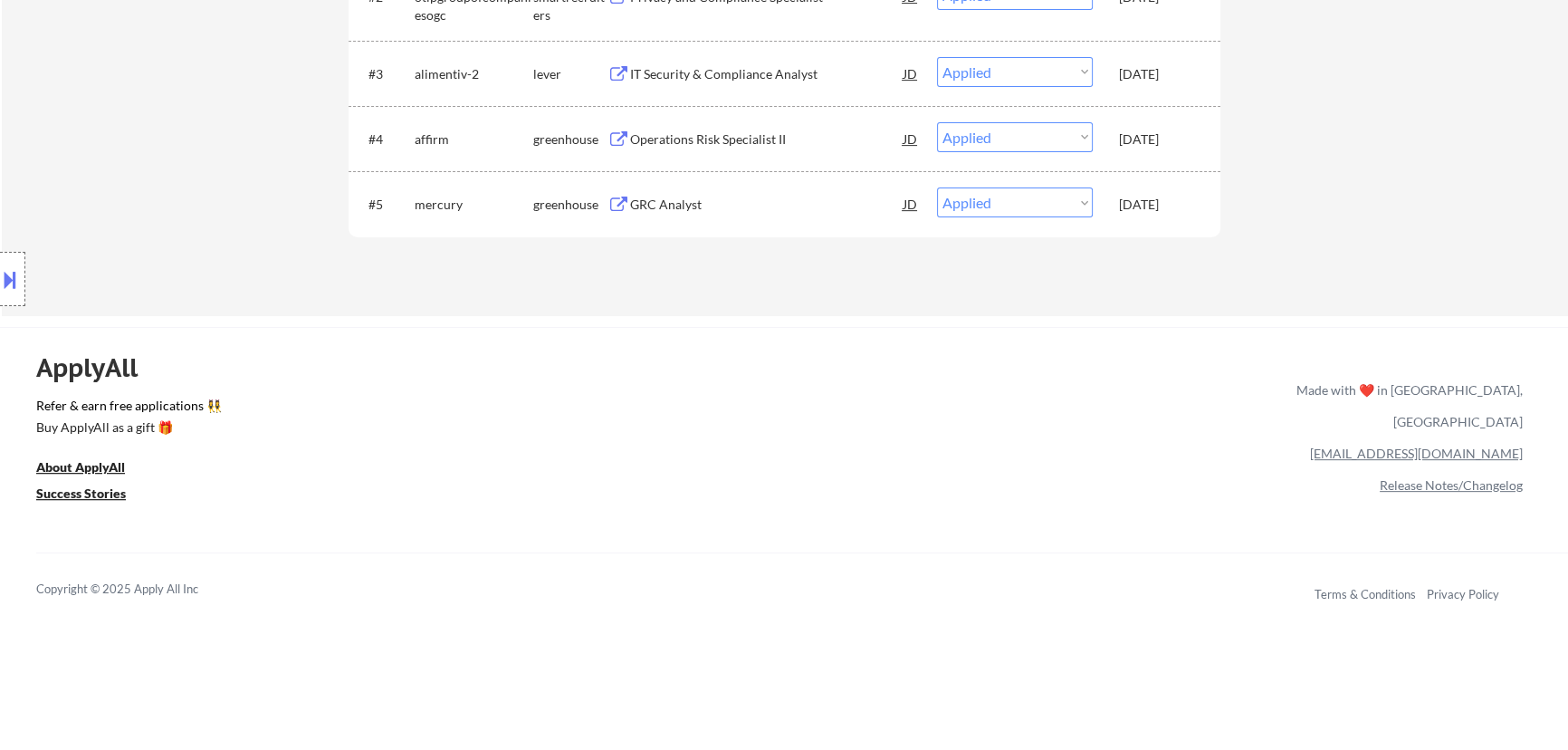
select select ""applied""
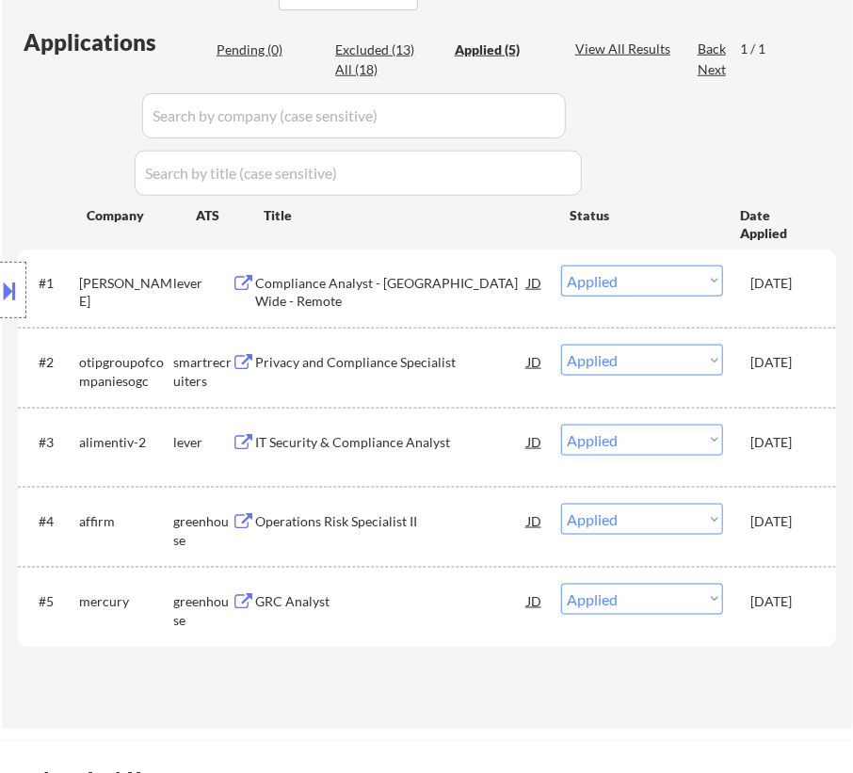
scroll to position [205, 0]
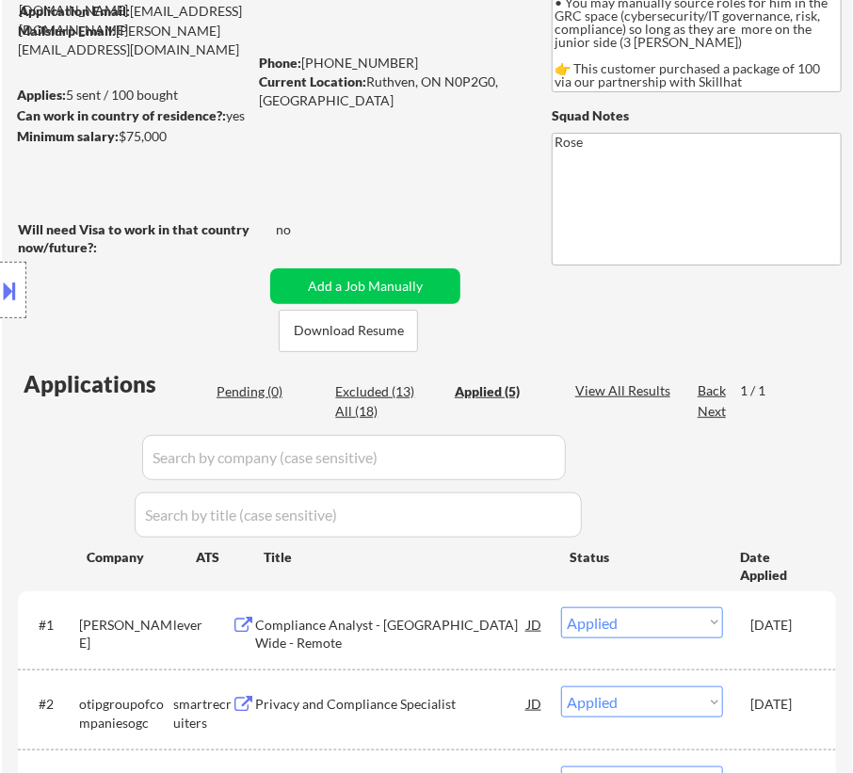
click at [250, 384] on div "Location Inclusions: country: CA" at bounding box center [168, 290] width 337 height 349
click at [256, 393] on div "Location Inclusions: country: CA" at bounding box center [168, 290] width 337 height 349
click at [248, 389] on div "Location Inclusions: country: CA" at bounding box center [168, 290] width 337 height 349
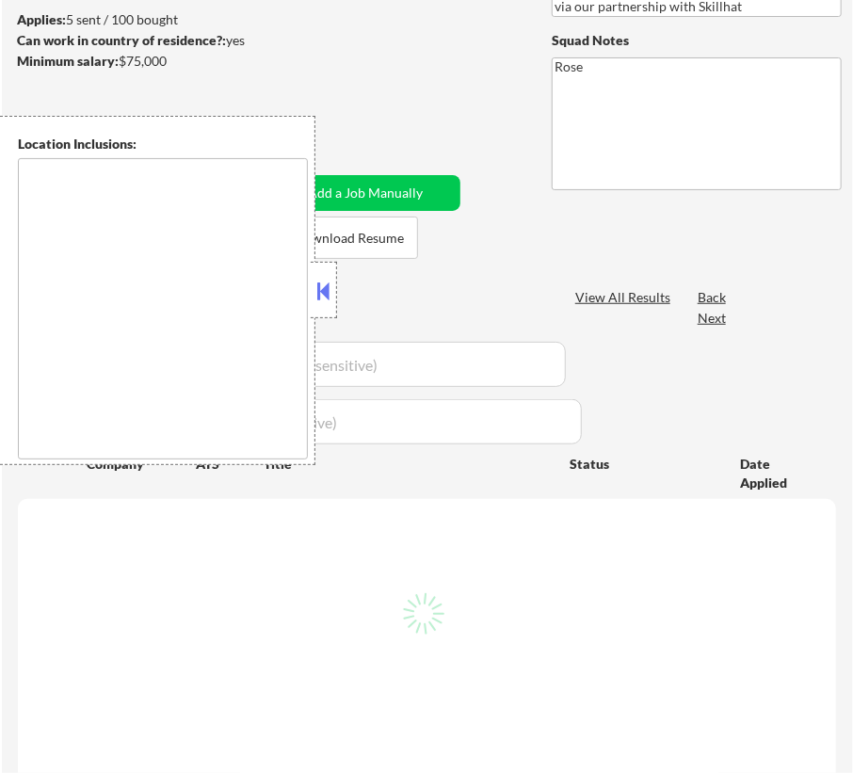
type textarea "country: [GEOGRAPHIC_DATA]"
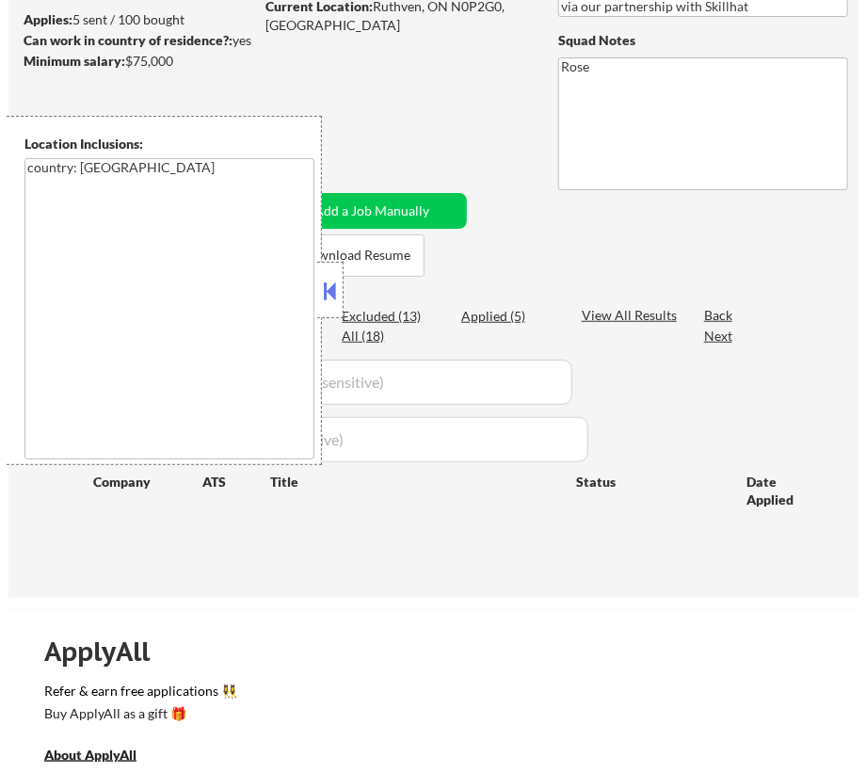
scroll to position [205, 0]
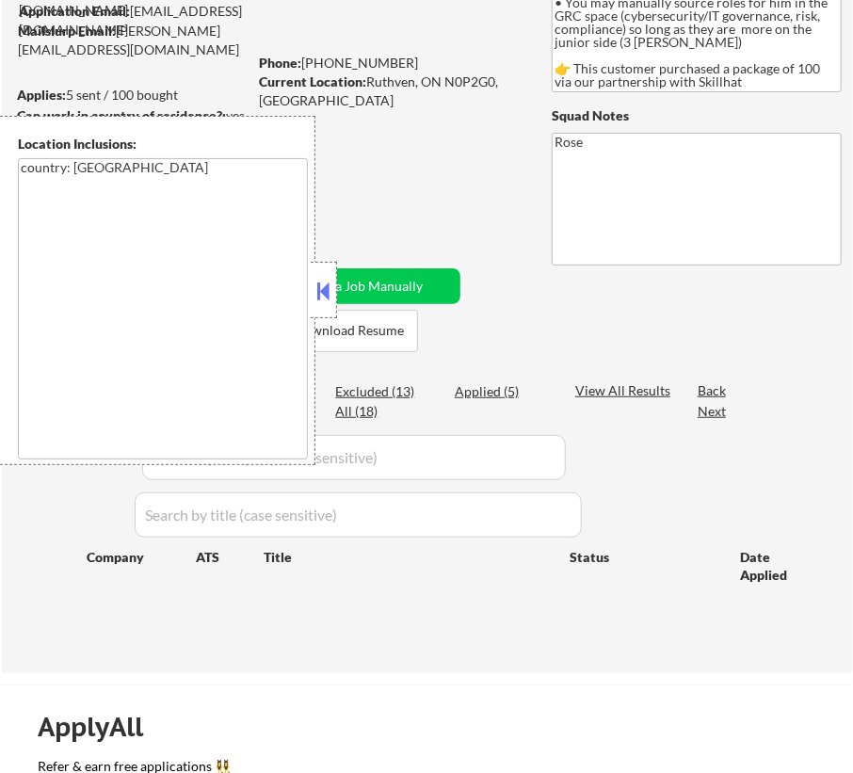
click at [316, 290] on button at bounding box center [324, 291] width 21 height 28
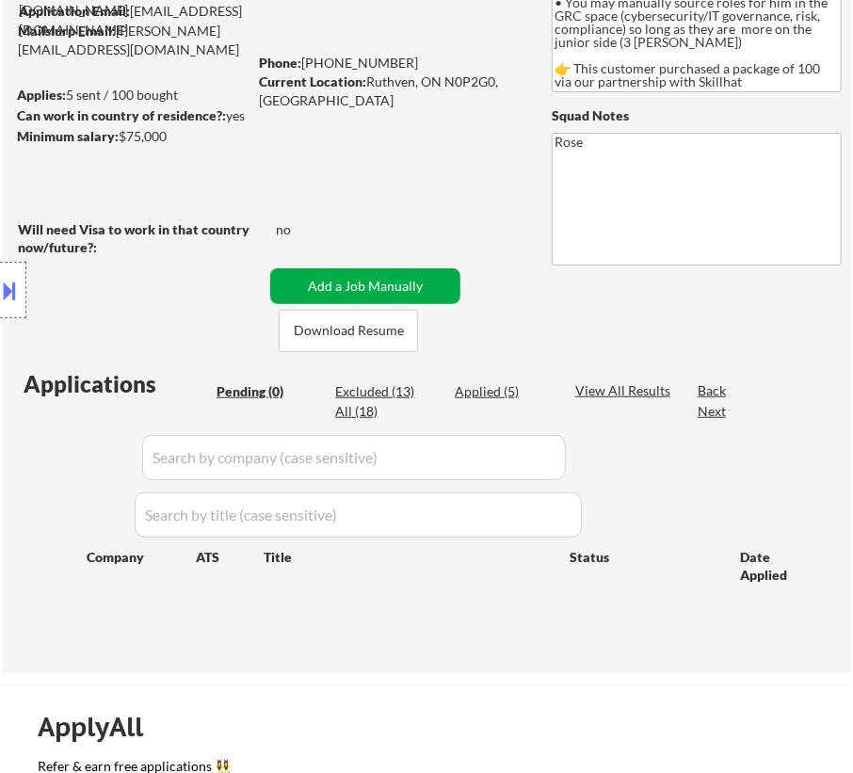
click at [340, 285] on button "Add a Job Manually" at bounding box center [365, 286] width 190 height 36
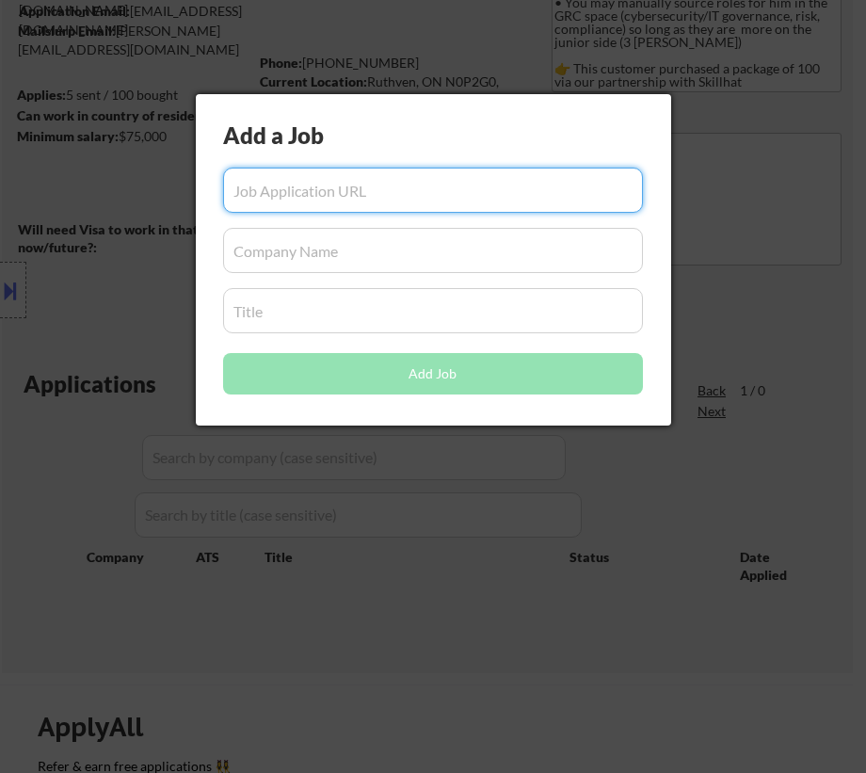
paste input "[URL][DOMAIN_NAME]"
type input "[URL][DOMAIN_NAME]"
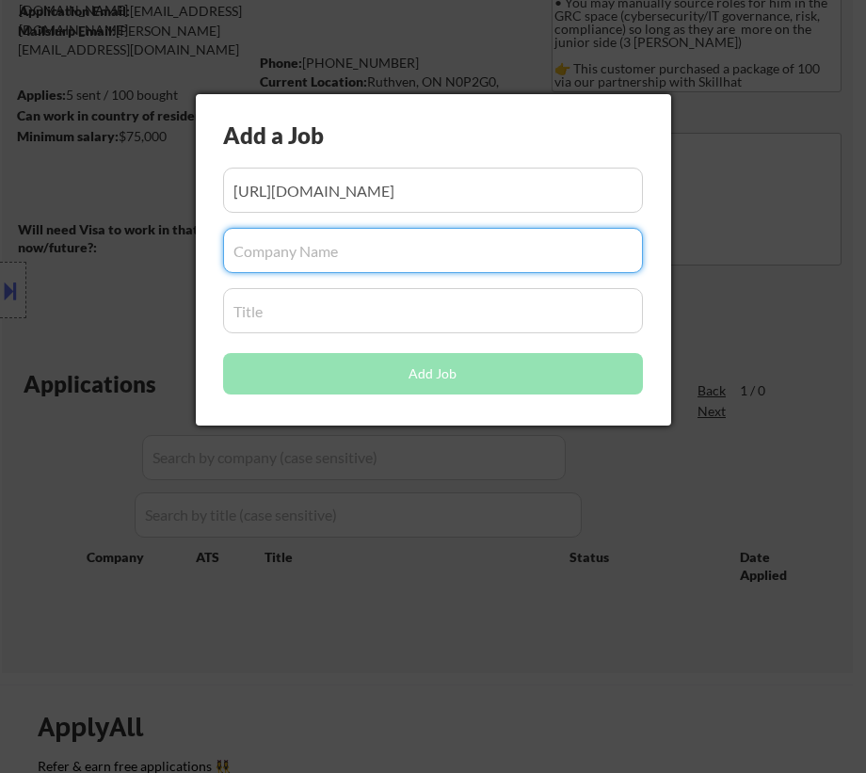
click at [318, 253] on input "input" at bounding box center [433, 250] width 420 height 45
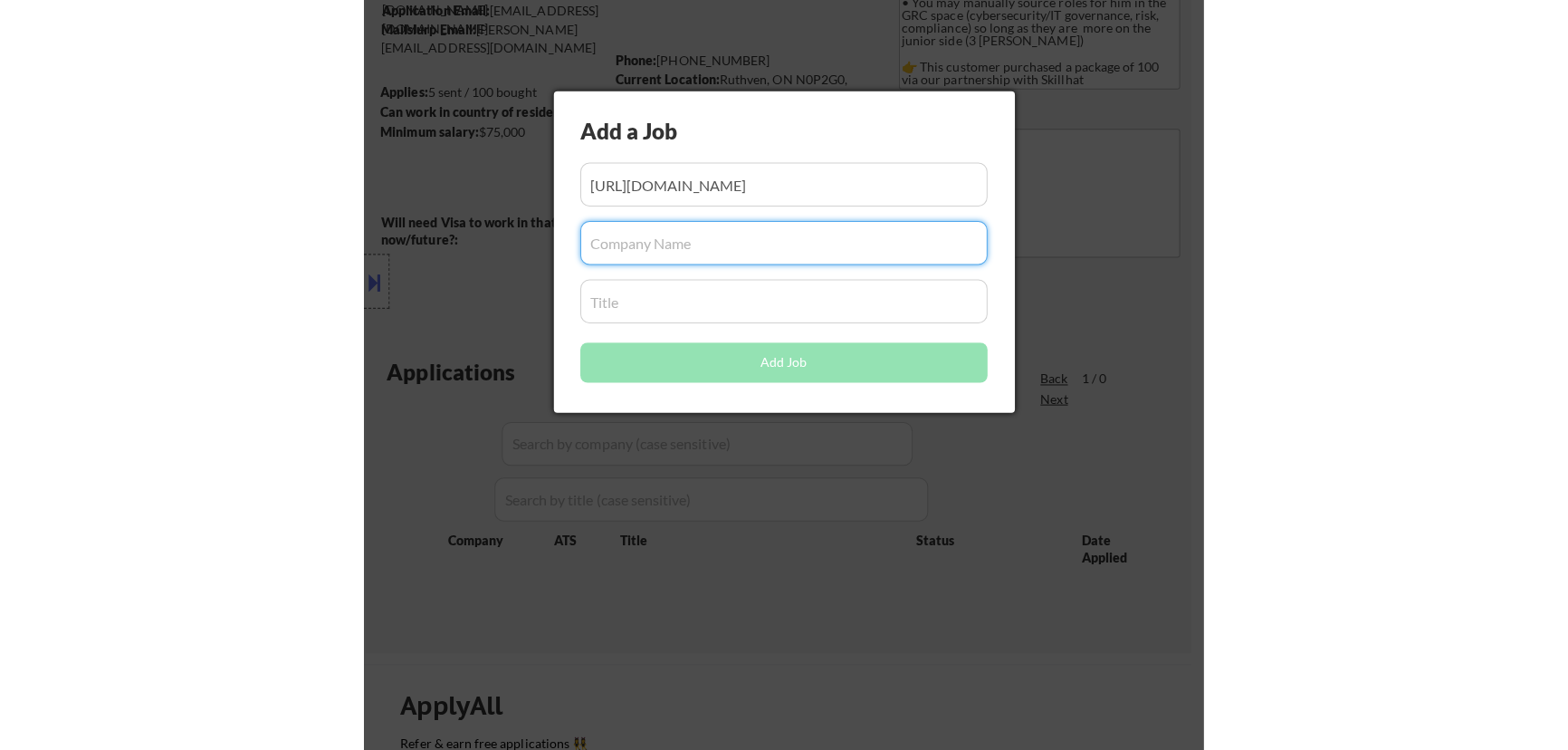
scroll to position [0, 0]
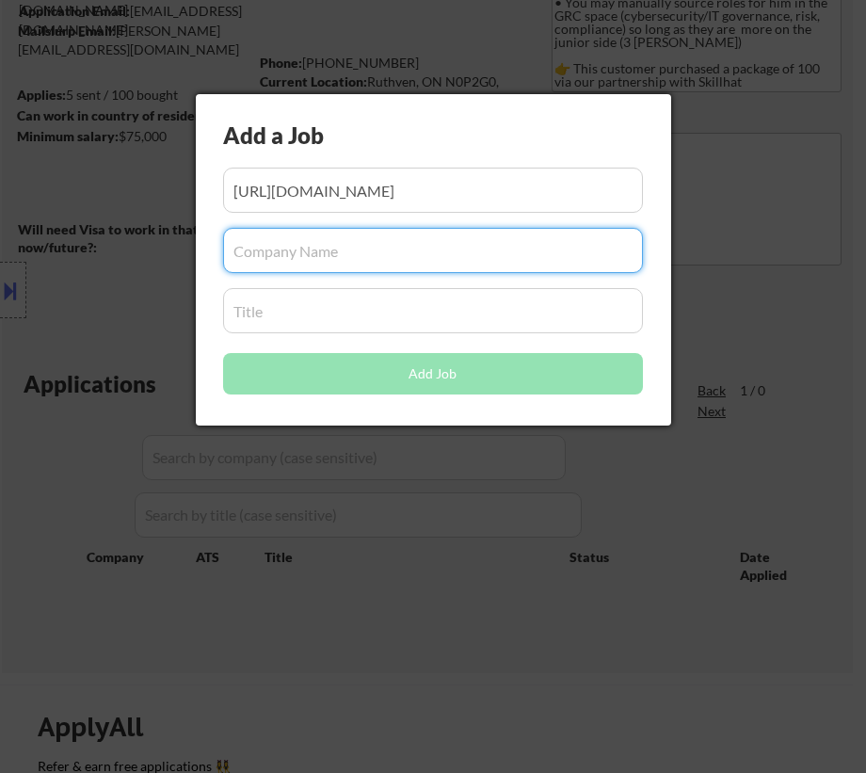
click at [312, 251] on input "input" at bounding box center [433, 250] width 420 height 45
paste input "nfo-resume-edge"
click at [232, 248] on input "input" at bounding box center [433, 250] width 420 height 45
type input "info-resume-edge"
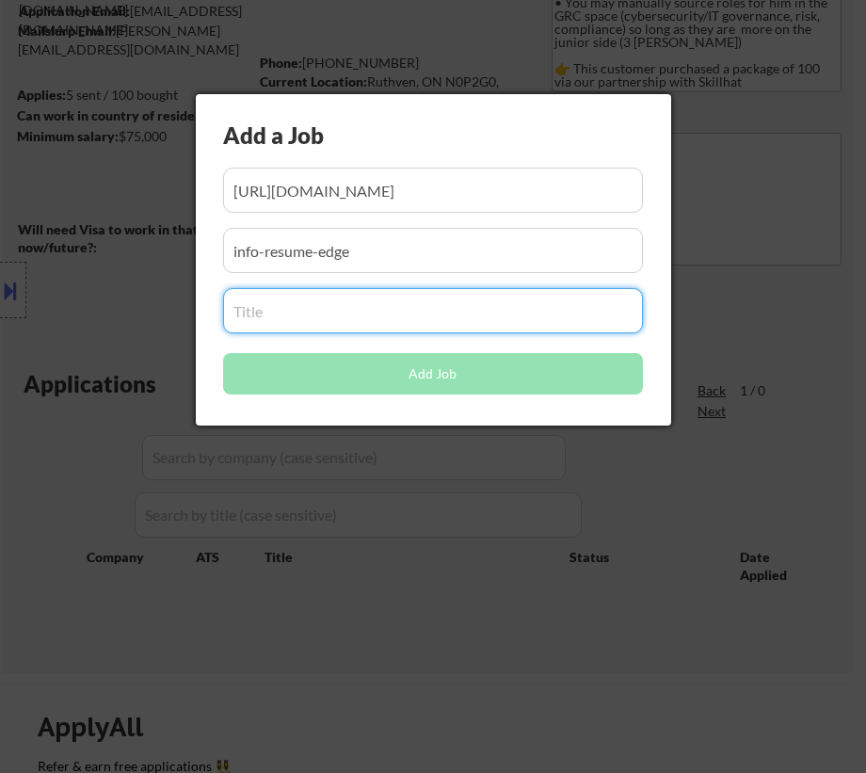
drag, startPoint x: 271, startPoint y: 297, endPoint x: 283, endPoint y: 304, distance: 13.6
click at [272, 298] on input "input" at bounding box center [433, 310] width 420 height 45
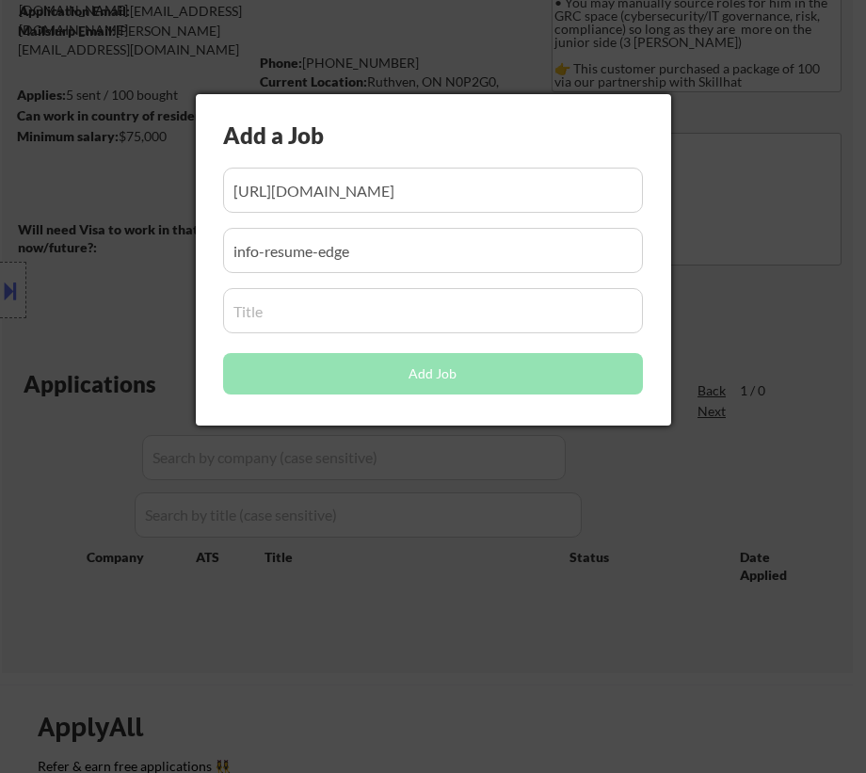
click at [277, 320] on input "input" at bounding box center [433, 310] width 420 height 45
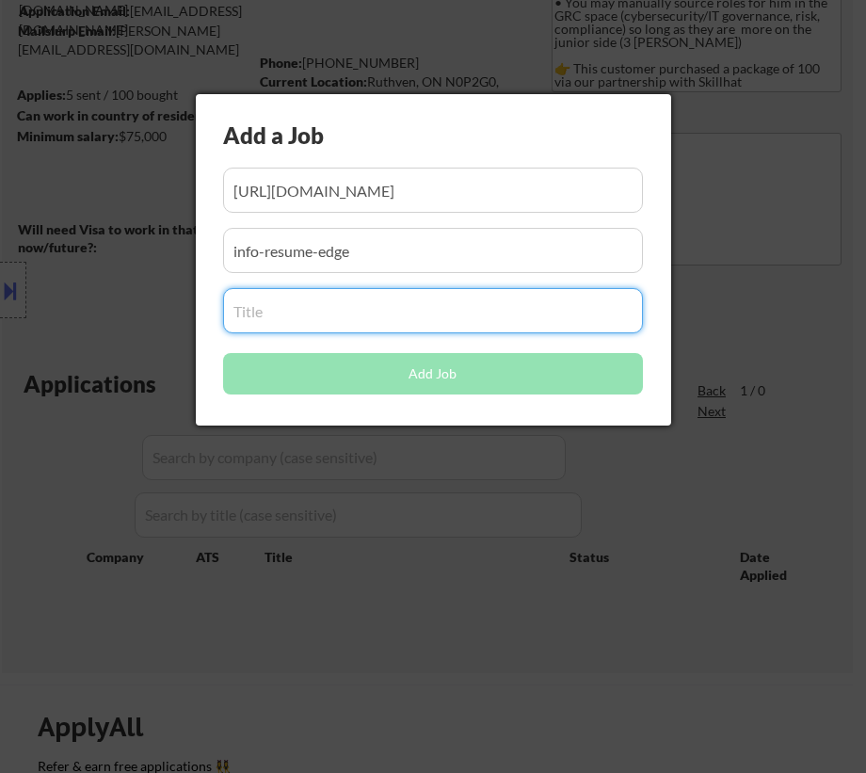
paste input "Cybersecurity Analyst - Remote"
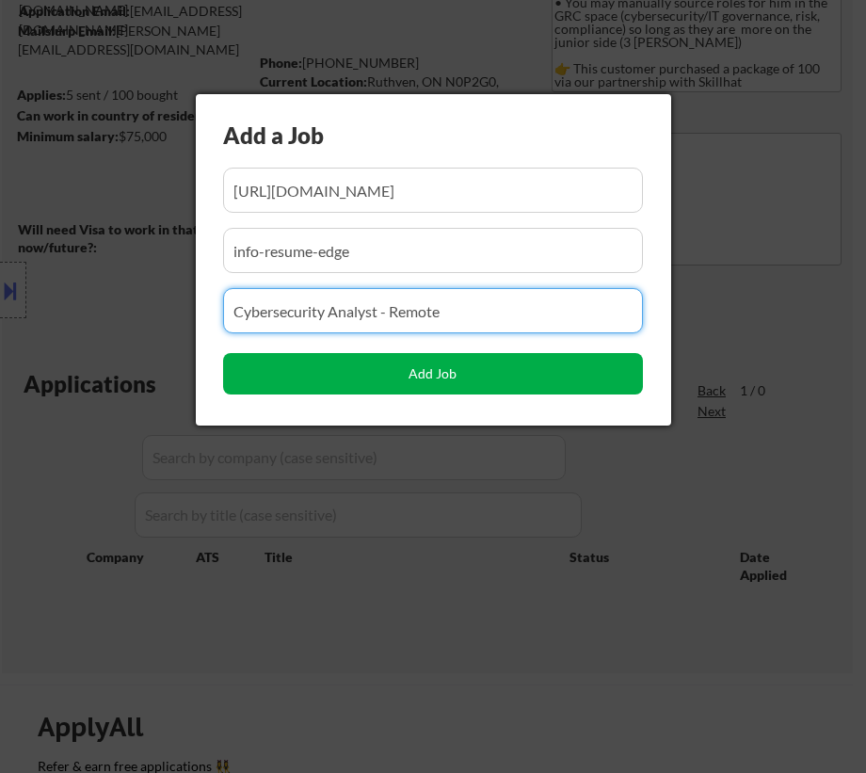
type input "Cybersecurity Analyst - Remote"
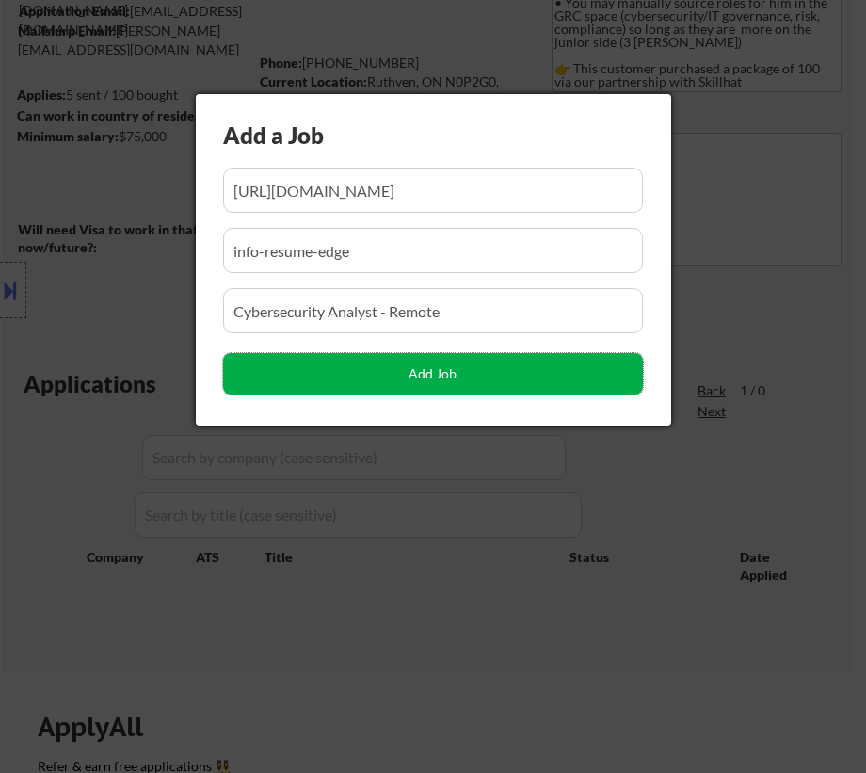
click at [450, 377] on button "Add Job" at bounding box center [433, 373] width 420 height 41
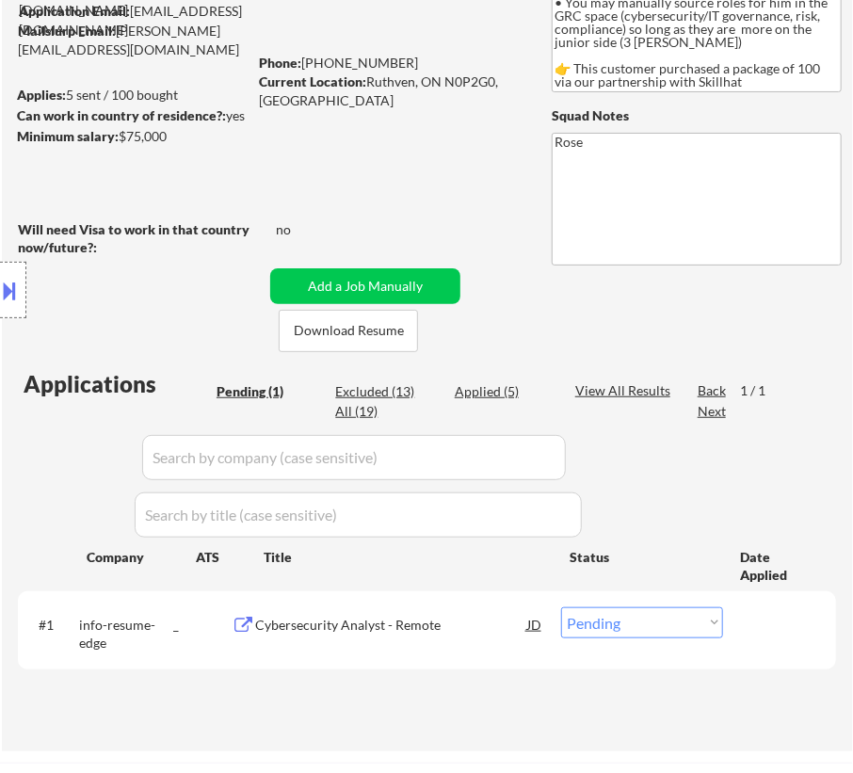
click at [630, 627] on select "Choose an option... Pending Applied Excluded (Questions) Excluded (Expired) Exc…" at bounding box center [642, 622] width 162 height 31
select select ""applied""
click at [561, 607] on select "Choose an option... Pending Applied Excluded (Questions) Excluded (Expired) Exc…" at bounding box center [642, 622] width 162 height 31
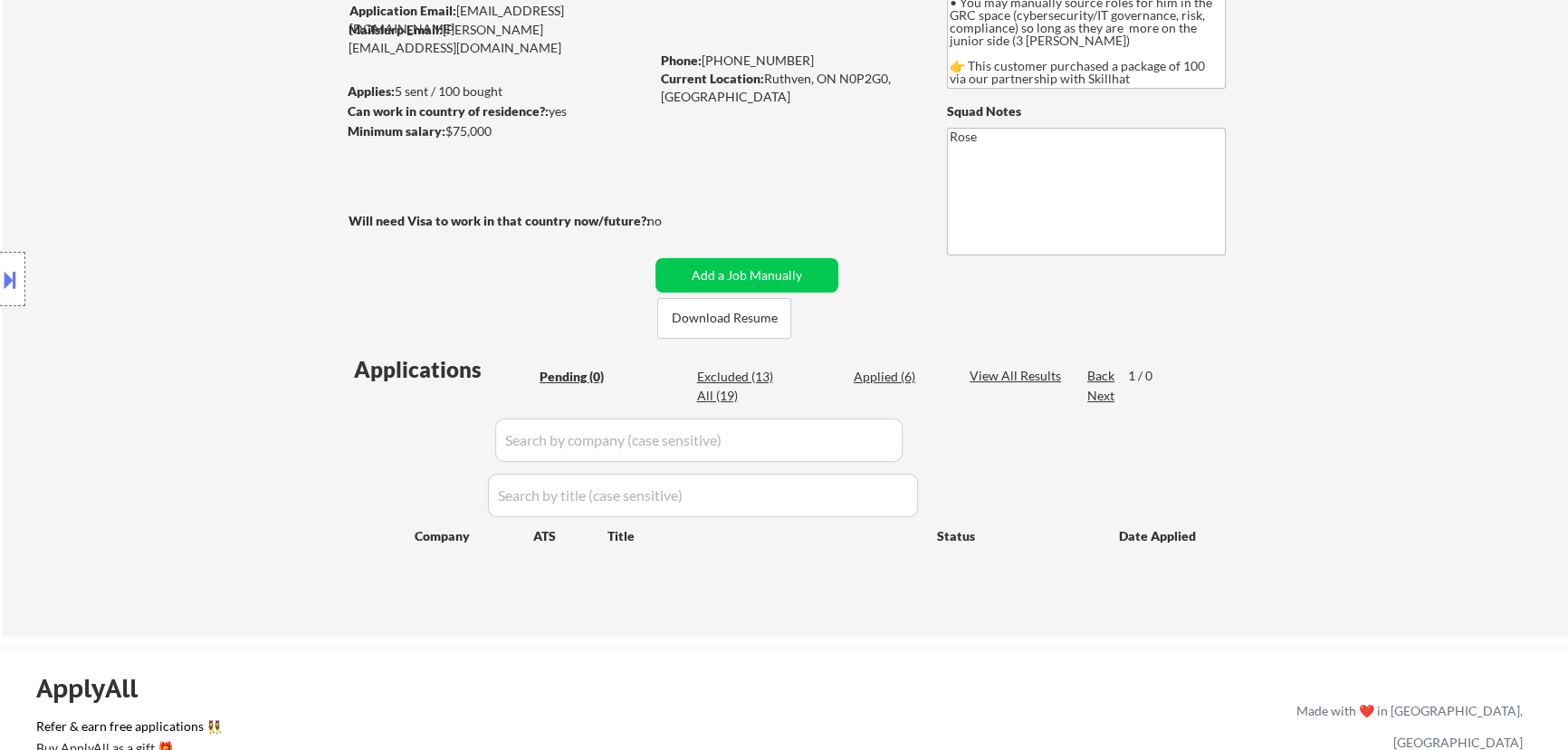
scroll to position [115, 0]
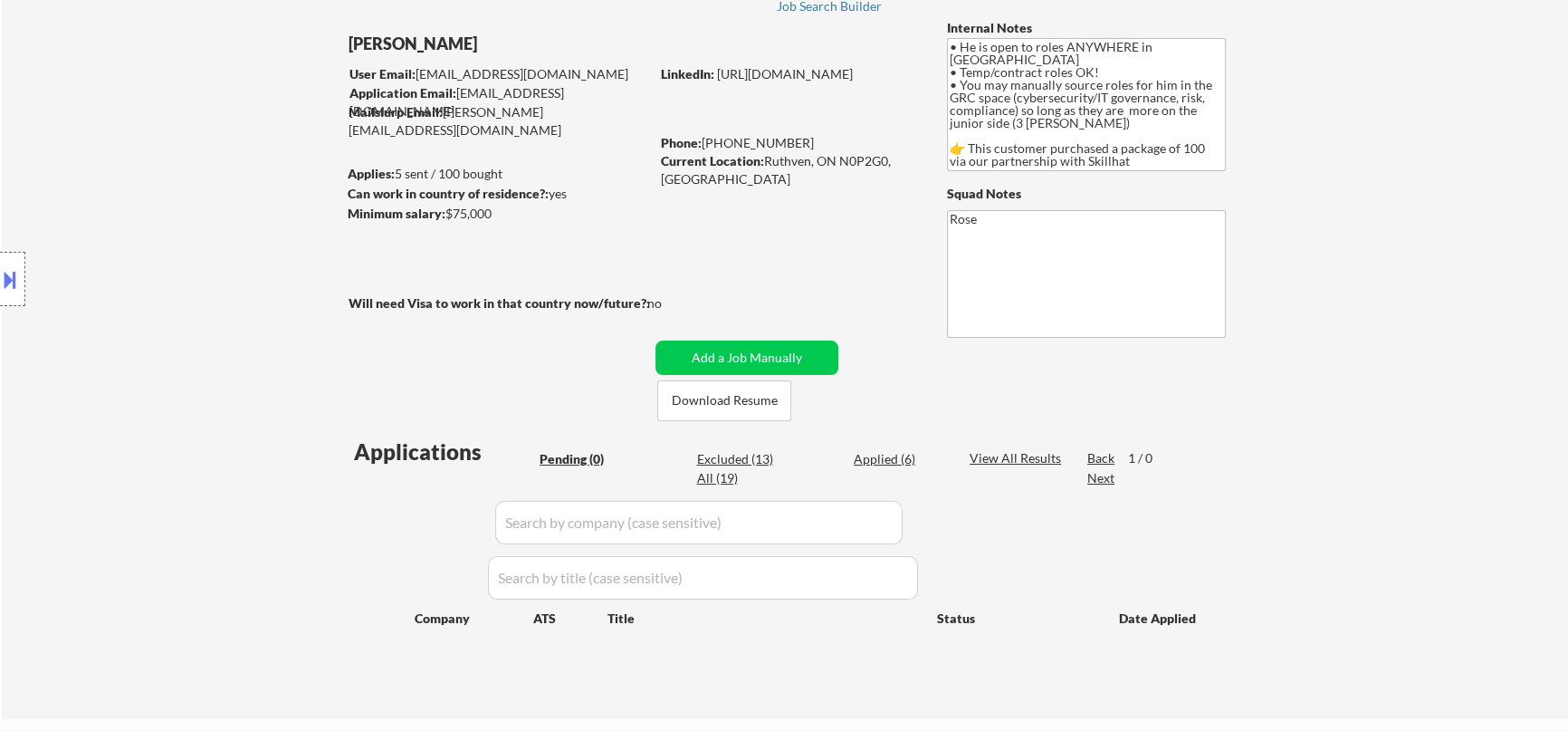
click at [819, 457] on div "Applied (6)" at bounding box center [899, 459] width 90 height 18
select select ""applied""
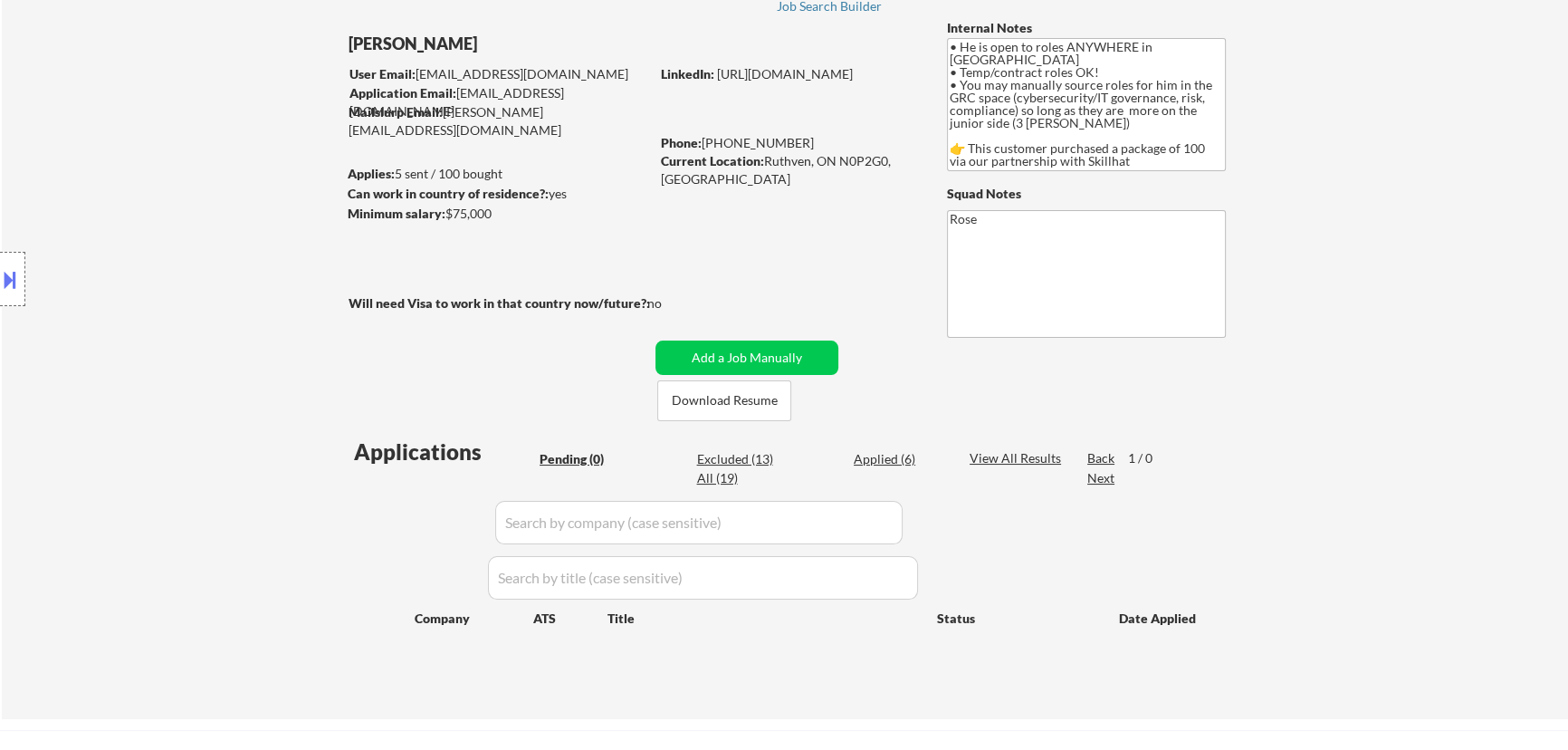
select select ""applied""
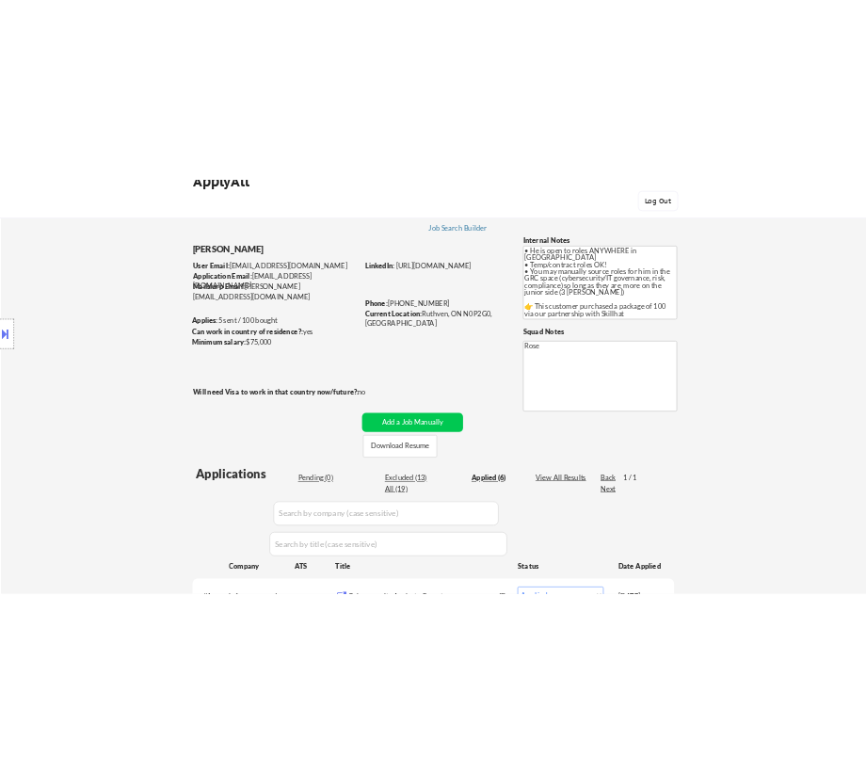
scroll to position [34, 0]
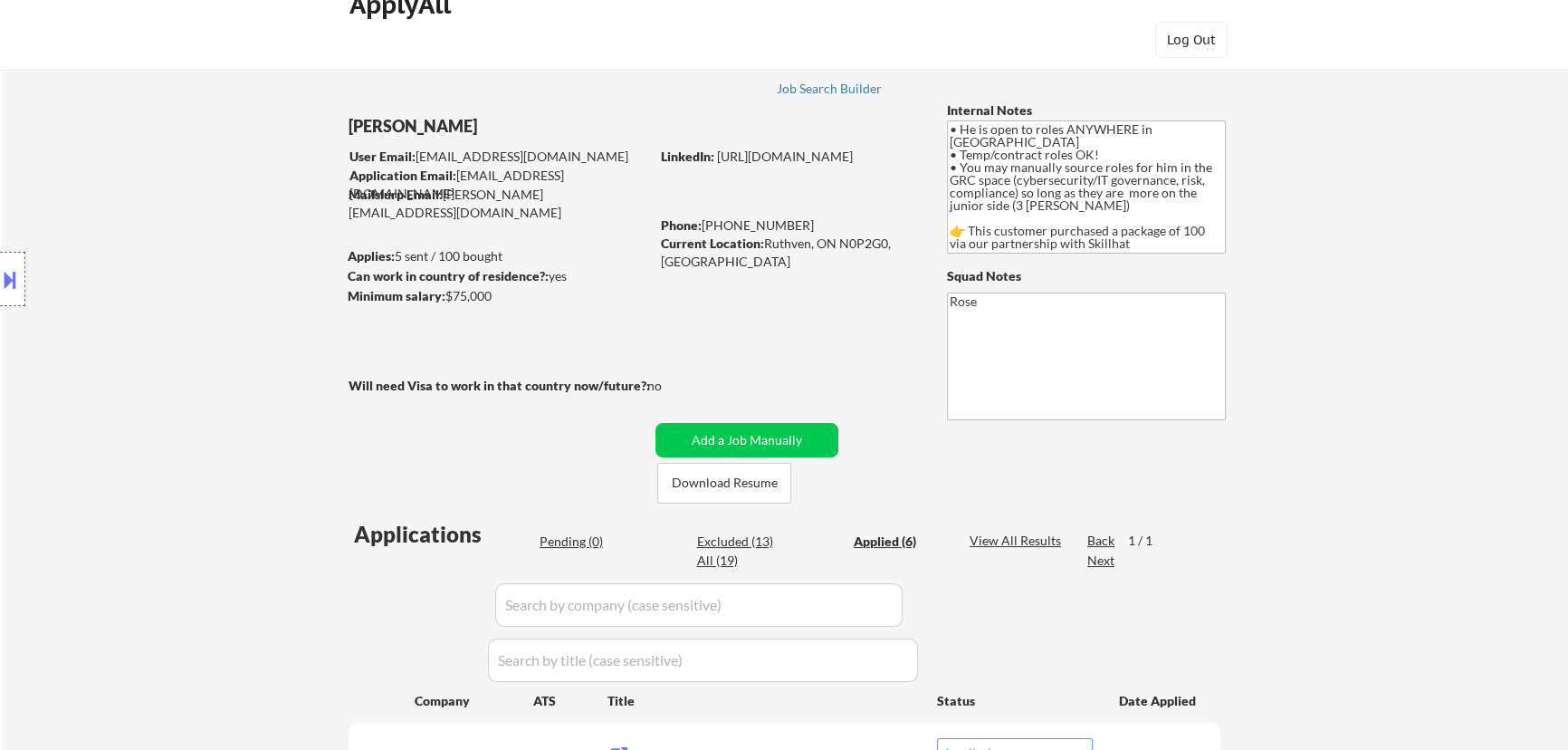
click at [582, 539] on div "Pending (0)" at bounding box center [585, 541] width 90 height 18
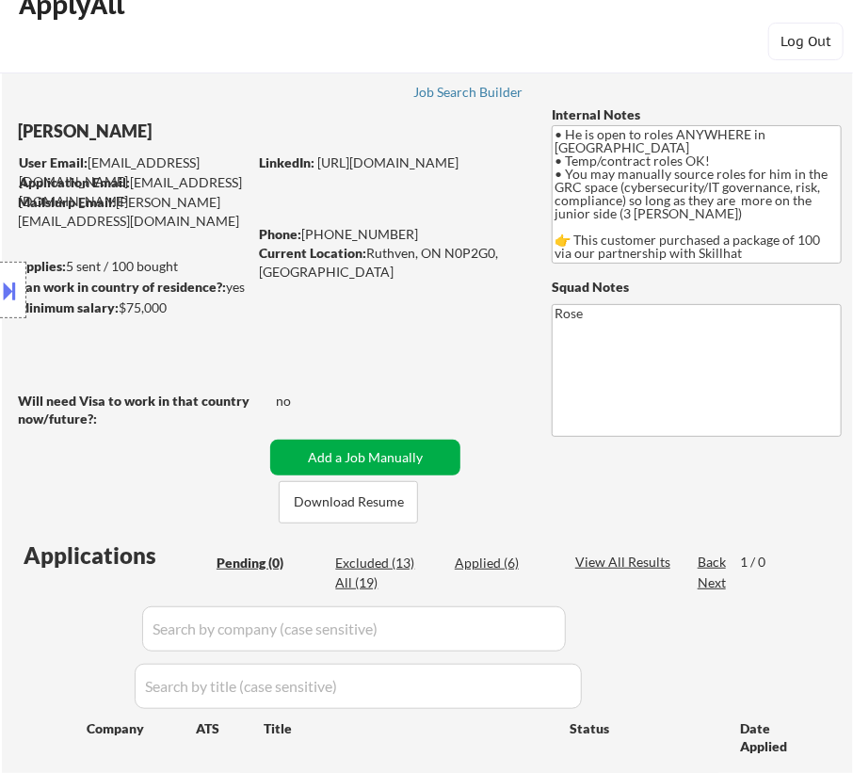
click at [344, 457] on button "Add a Job Manually" at bounding box center [365, 458] width 190 height 36
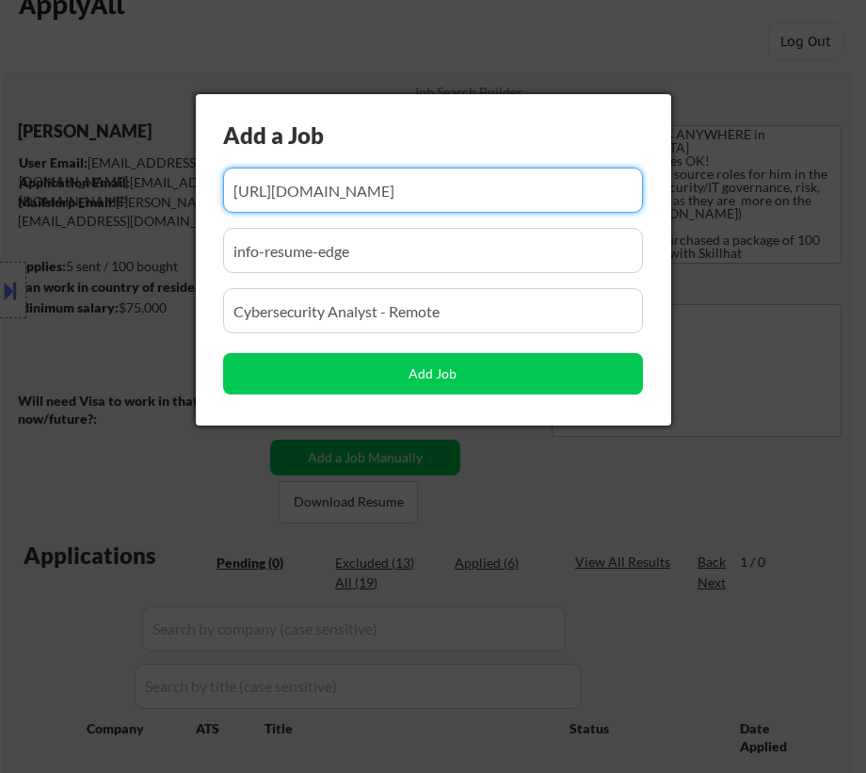
scroll to position [0, 0]
drag, startPoint x: 491, startPoint y: 191, endPoint x: 395, endPoint y: 193, distance: 96.1
click at [395, 193] on input "input" at bounding box center [433, 190] width 420 height 45
paste input "[URL][DOMAIN_NAME]"
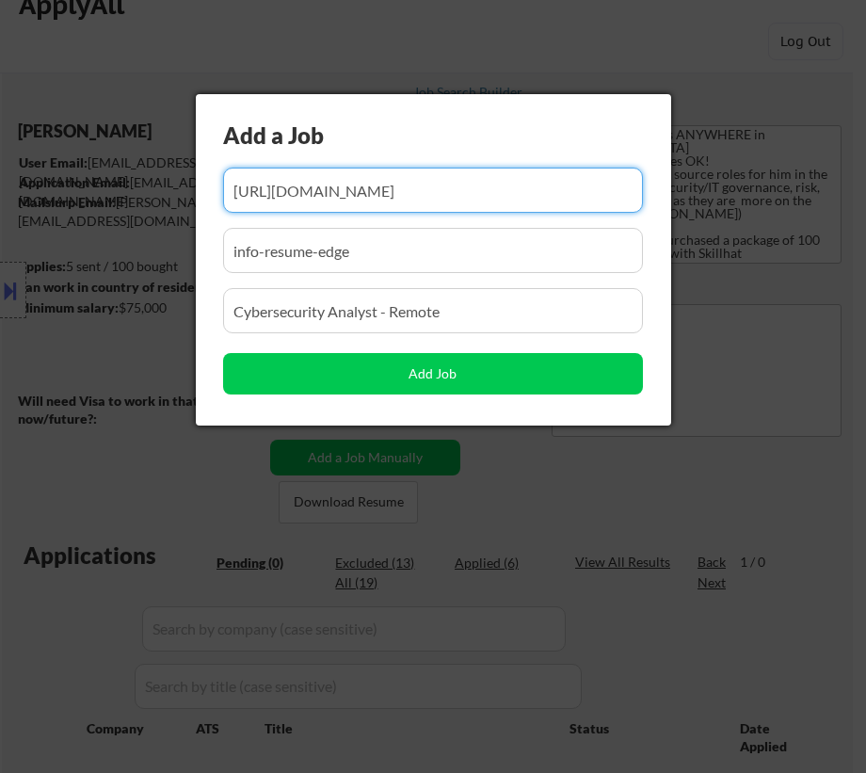
type input "[URL][DOMAIN_NAME]"
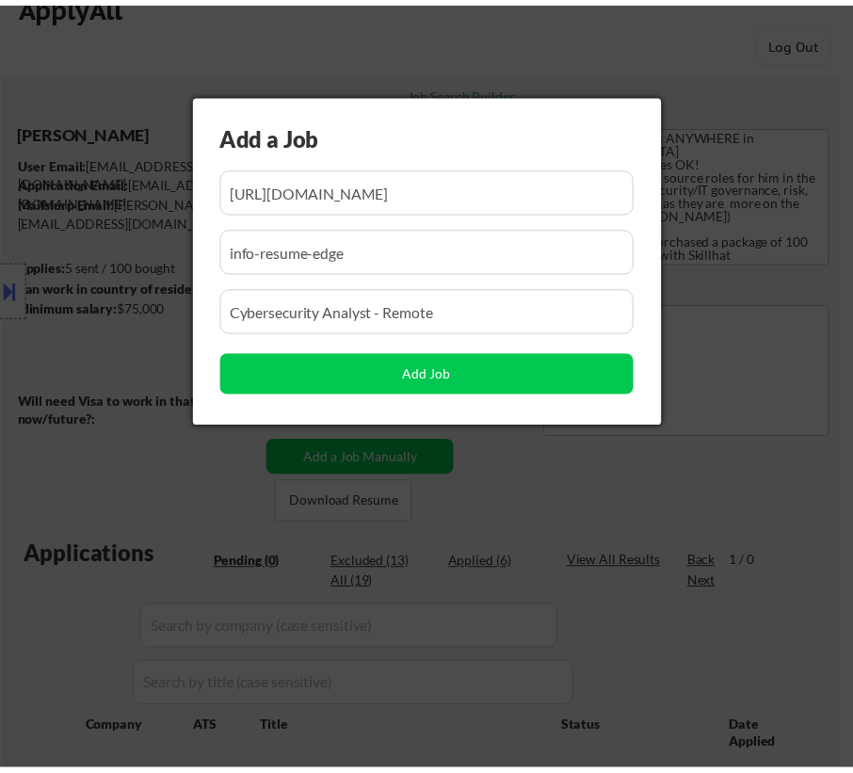
scroll to position [0, 0]
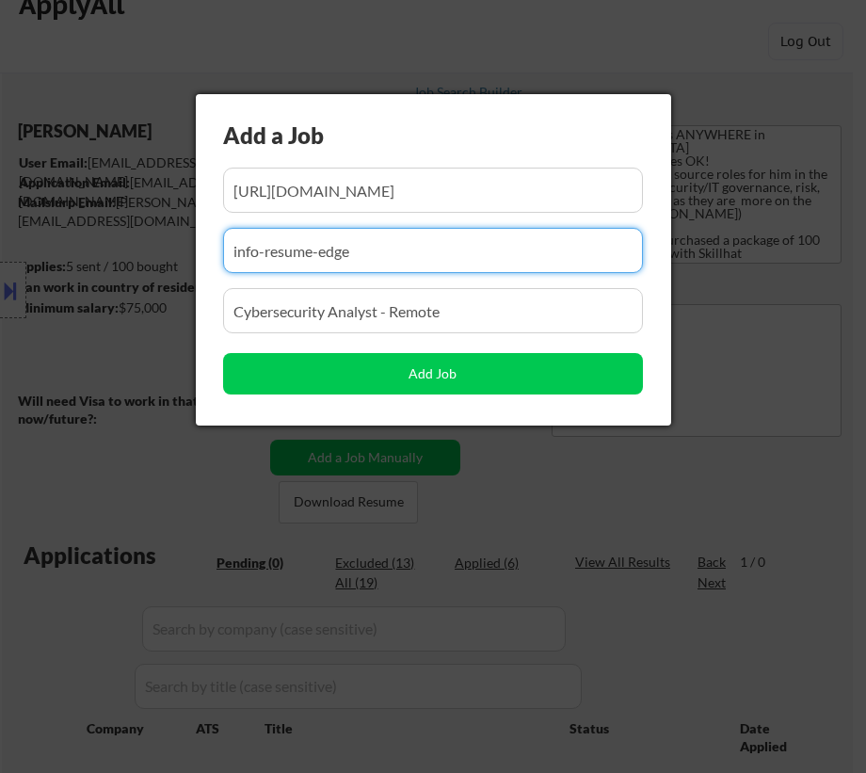
drag, startPoint x: 240, startPoint y: 250, endPoint x: 126, endPoint y: 248, distance: 114.0
click at [127, 250] on body "← Return to /applysquad Mailslurp Inbox Job Search Builder [PERSON_NAME] User E…" at bounding box center [433, 352] width 866 height 773
paste input "fortisgame"
type input "fortisgames"
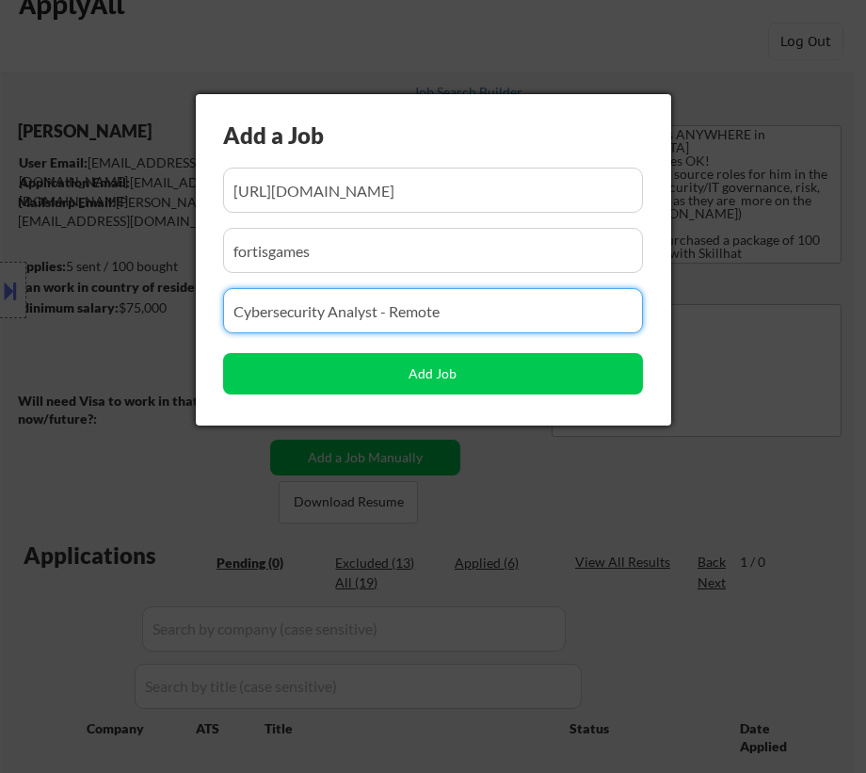
drag, startPoint x: 466, startPoint y: 310, endPoint x: 147, endPoint y: 322, distance: 319.5
click at [150, 321] on body "← Return to /applysquad Mailslurp Inbox Job Search Builder [PERSON_NAME] User E…" at bounding box center [433, 352] width 866 height 773
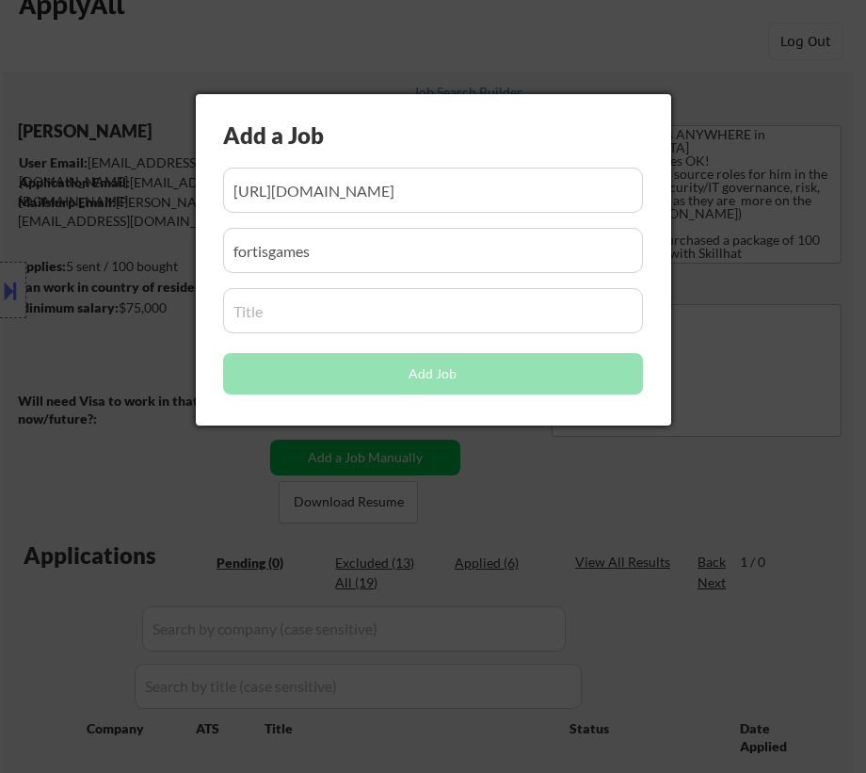
click at [363, 301] on input "input" at bounding box center [433, 310] width 420 height 45
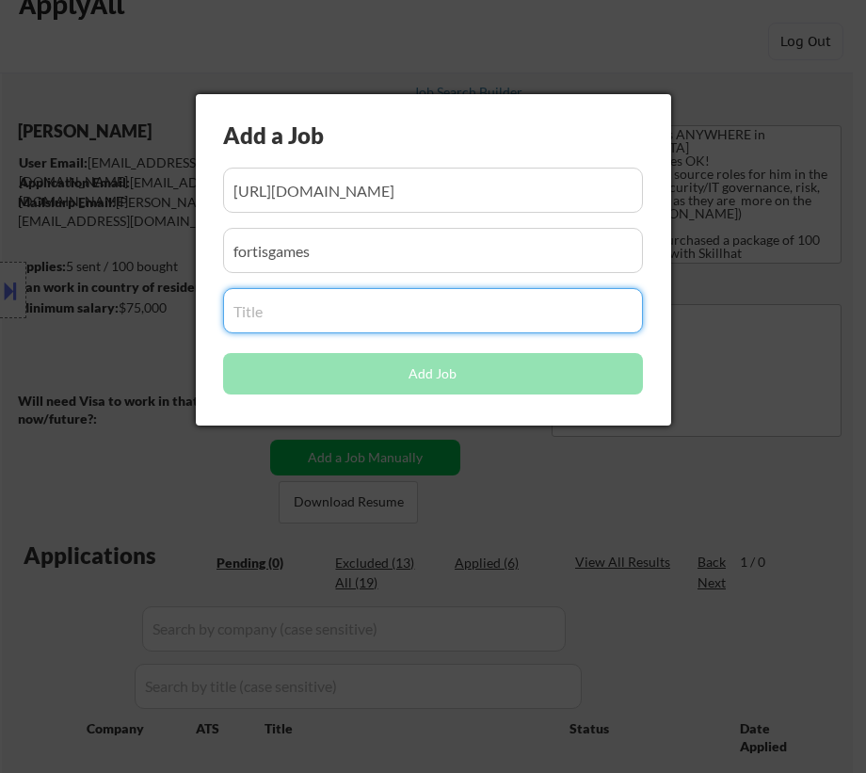
paste input "GRC Analyst"
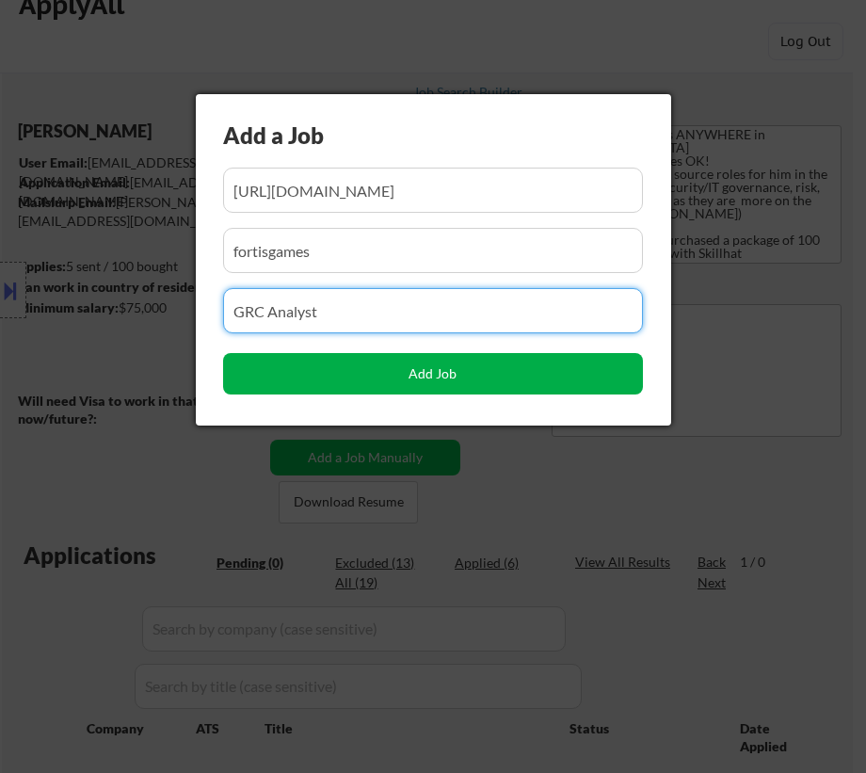
type input "GRC Analyst"
click at [416, 372] on button "Add Job" at bounding box center [433, 373] width 420 height 41
select select ""pending""
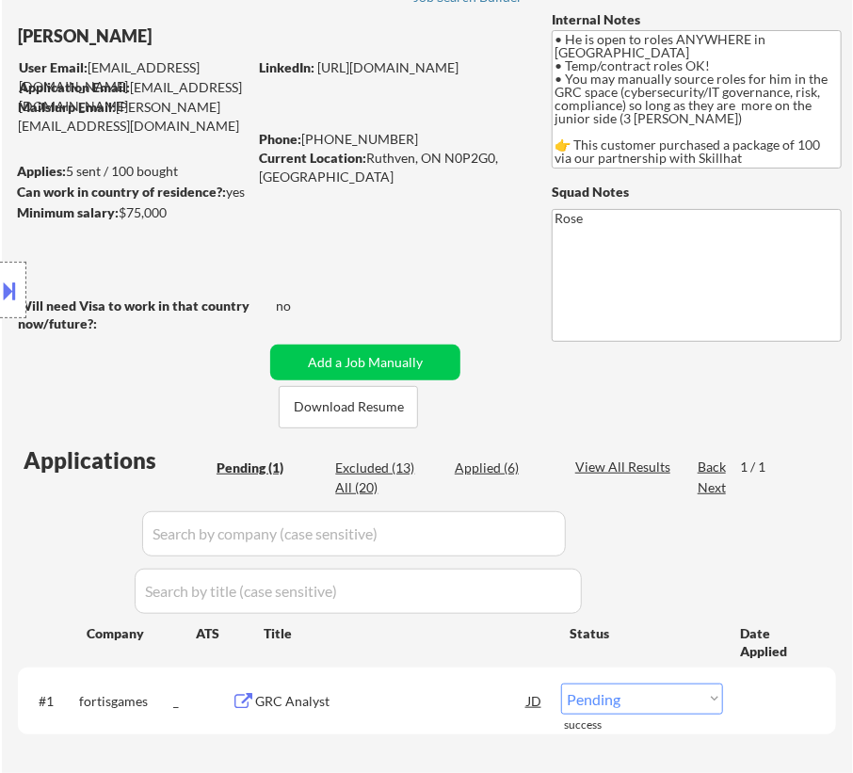
scroll to position [291, 0]
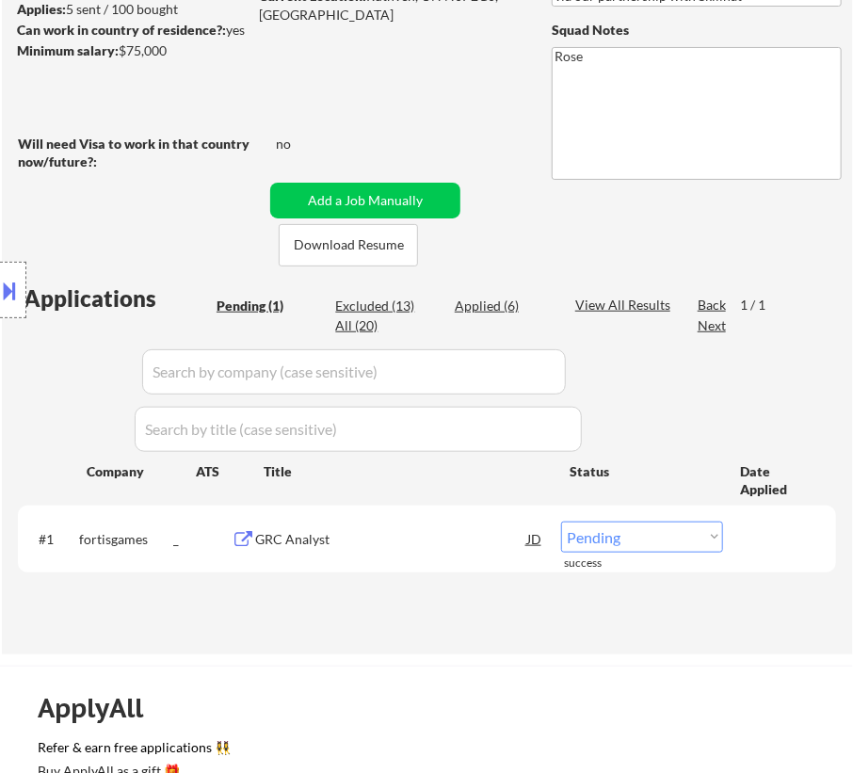
click at [622, 543] on select "Choose an option... Pending Applied Excluded (Questions) Excluded (Expired) Exc…" at bounding box center [642, 537] width 162 height 31
select select ""applied""
click at [561, 522] on select "Choose an option... Pending Applied Excluded (Questions) Excluded (Expired) Exc…" at bounding box center [642, 537] width 162 height 31
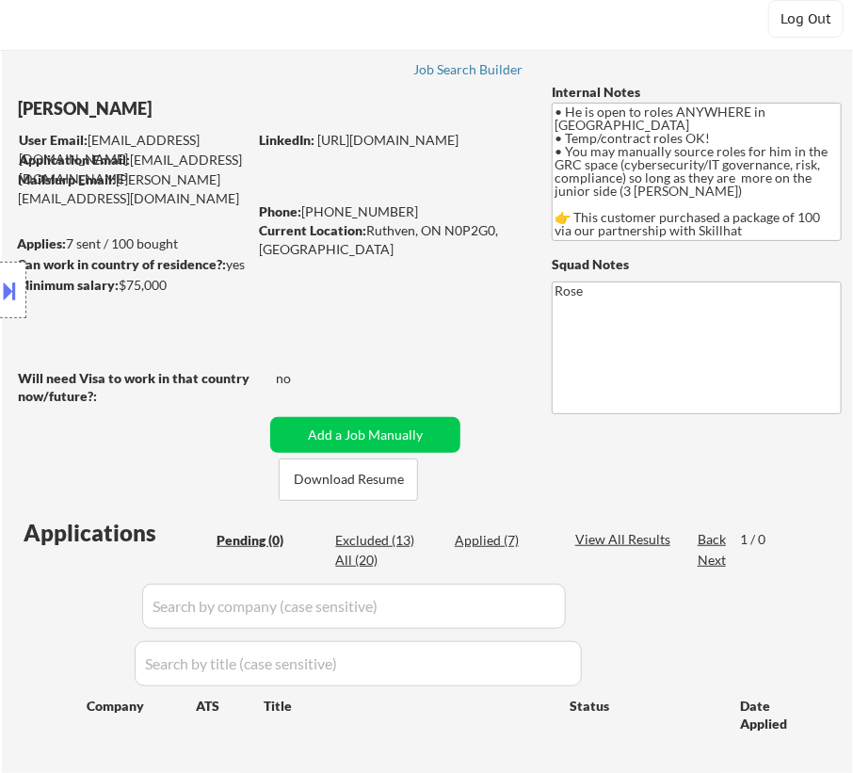
scroll to position [85, 0]
